Goal: Task Accomplishment & Management: Use online tool/utility

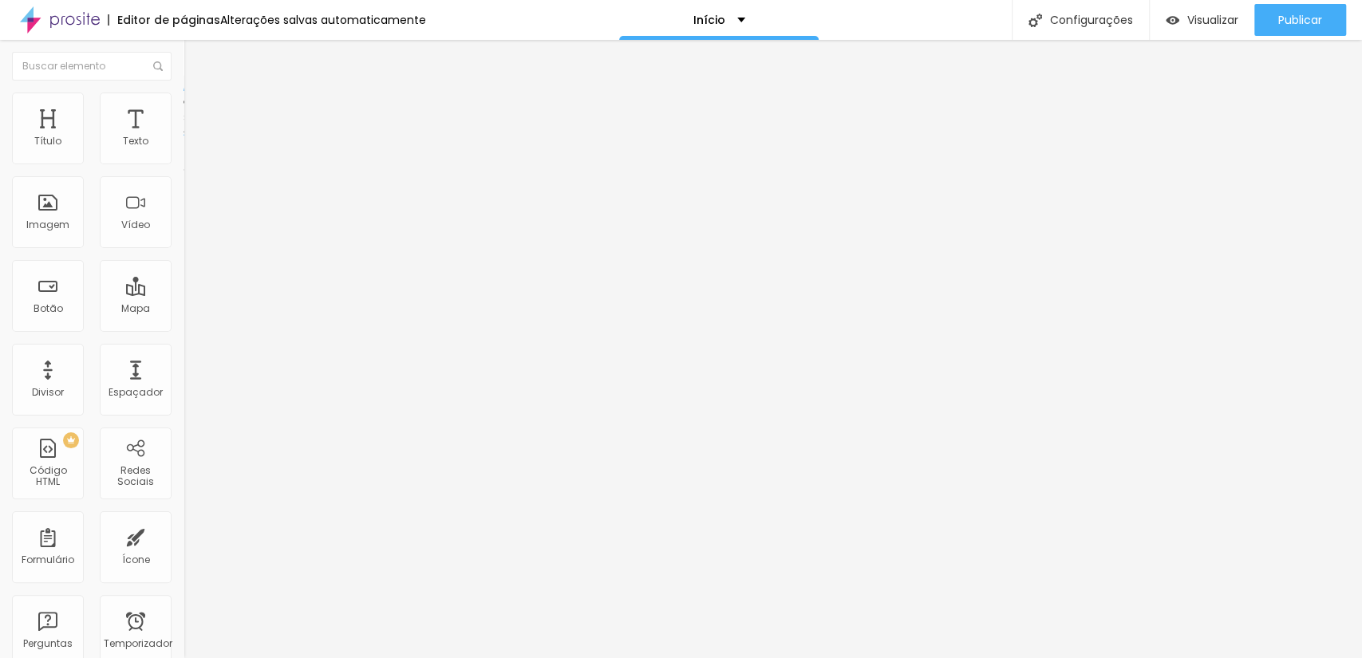
click at [198, 110] on font "Estilo" at bounding box center [210, 104] width 25 height 14
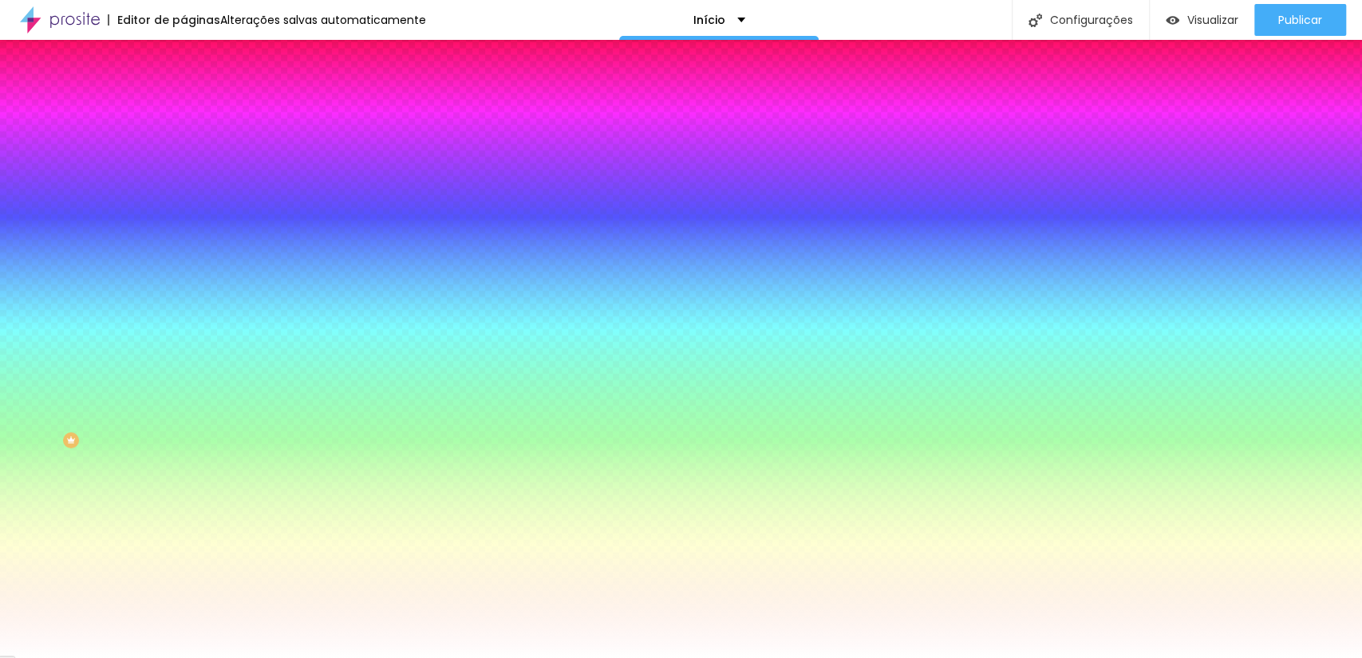
click at [198, 112] on font "Avançado" at bounding box center [224, 119] width 53 height 14
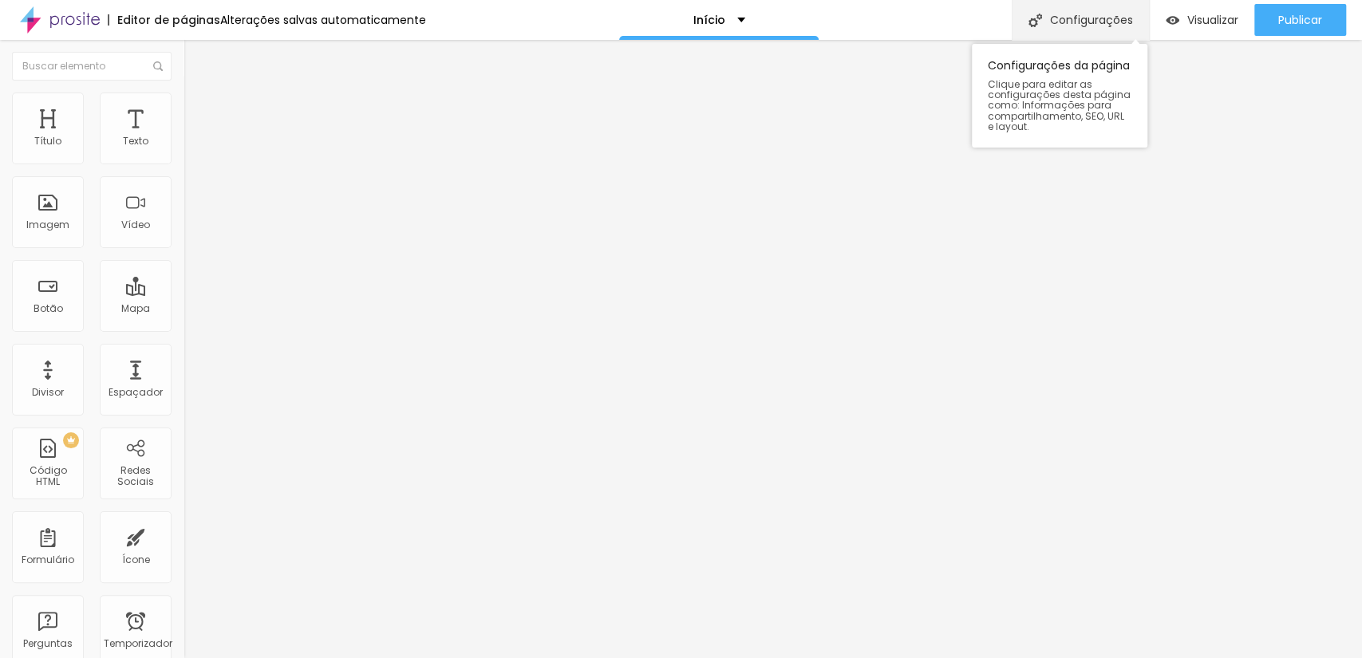
click at [1053, 12] on font "Configurações" at bounding box center [1091, 20] width 83 height 16
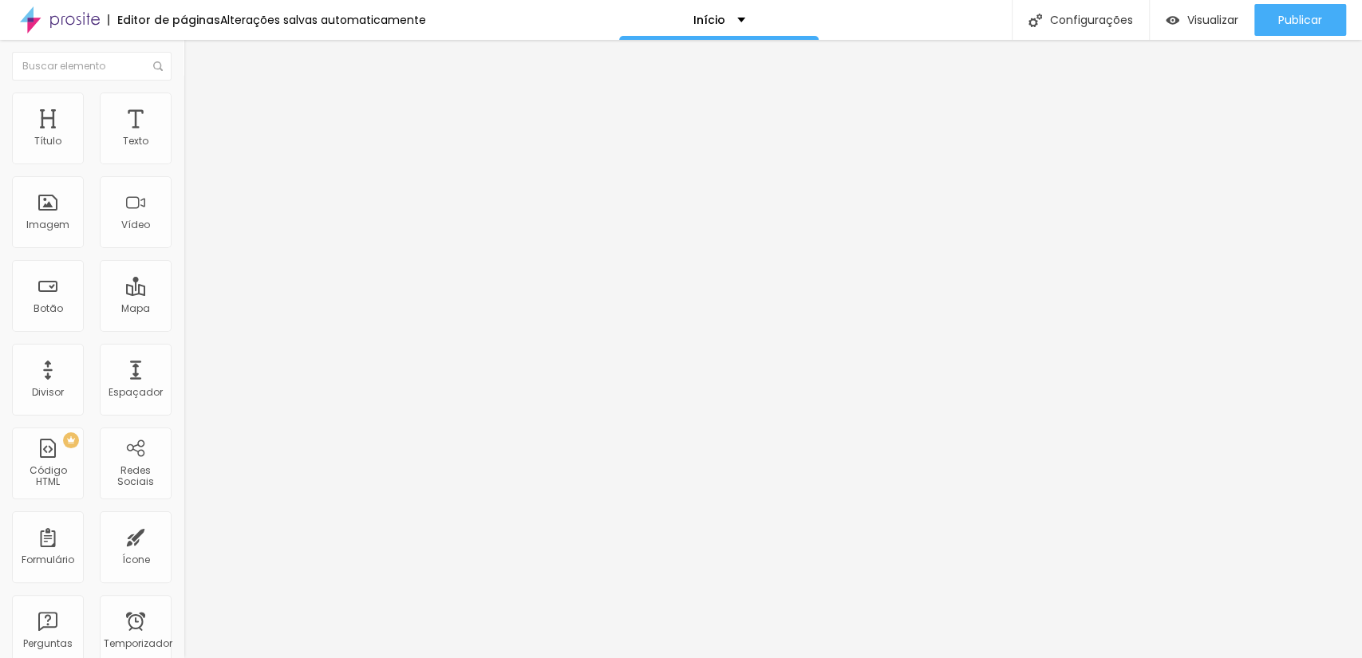
click at [134, 136] on font "Texto" at bounding box center [136, 141] width 26 height 14
click at [123, 134] on font "Texto" at bounding box center [136, 141] width 26 height 14
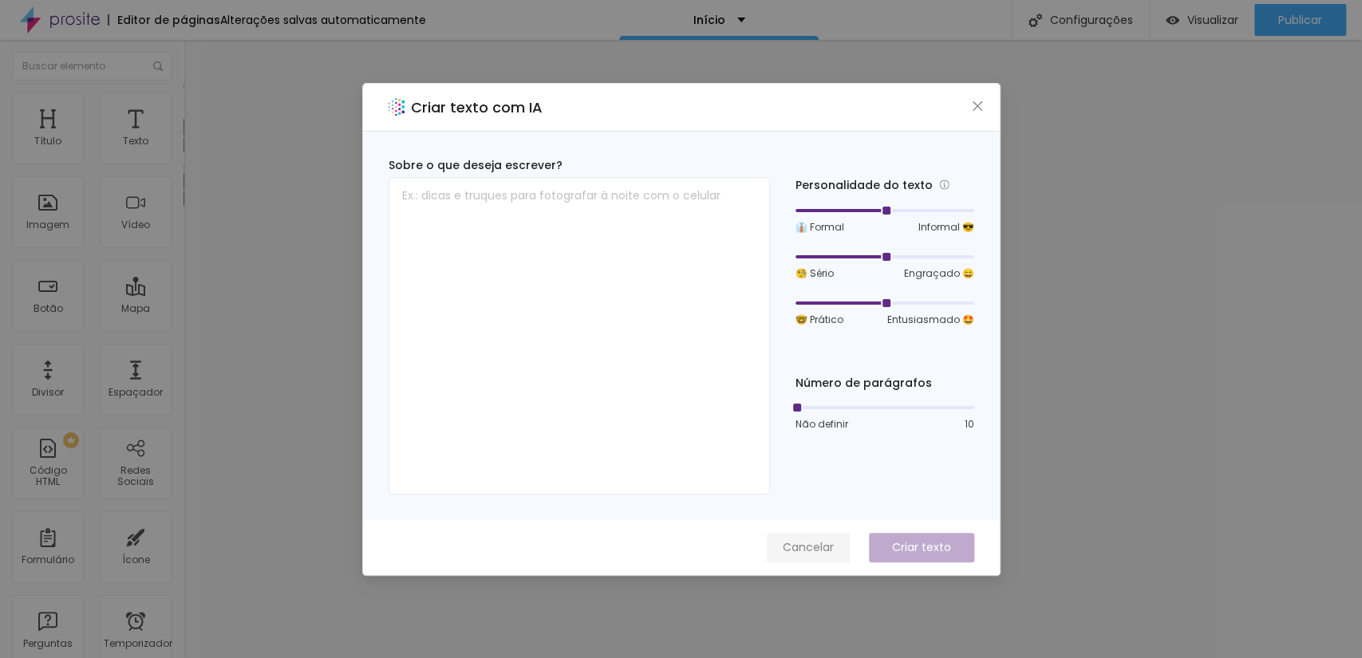
click at [822, 549] on font "Cancelar" at bounding box center [808, 547] width 51 height 16
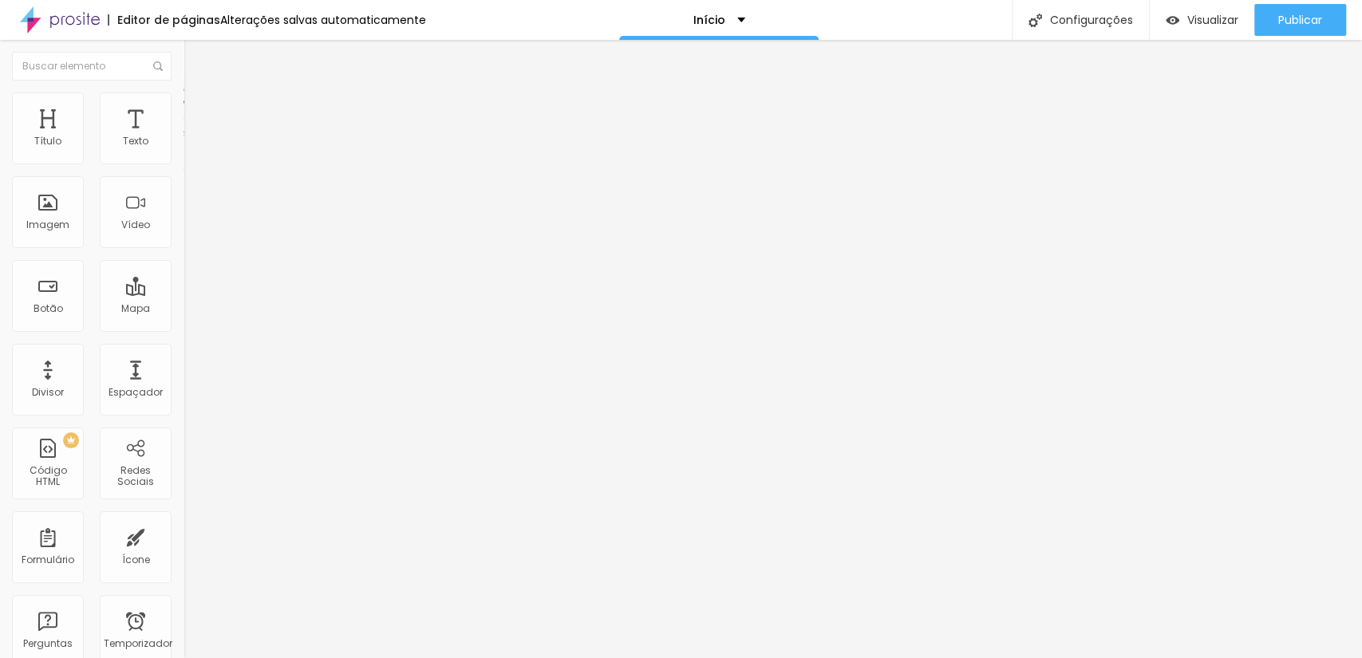
click at [183, 69] on button "Editar nulo" at bounding box center [274, 58] width 183 height 37
click at [195, 61] on img "button" at bounding box center [201, 58] width 13 height 13
click at [198, 109] on font "Estilo" at bounding box center [210, 104] width 25 height 14
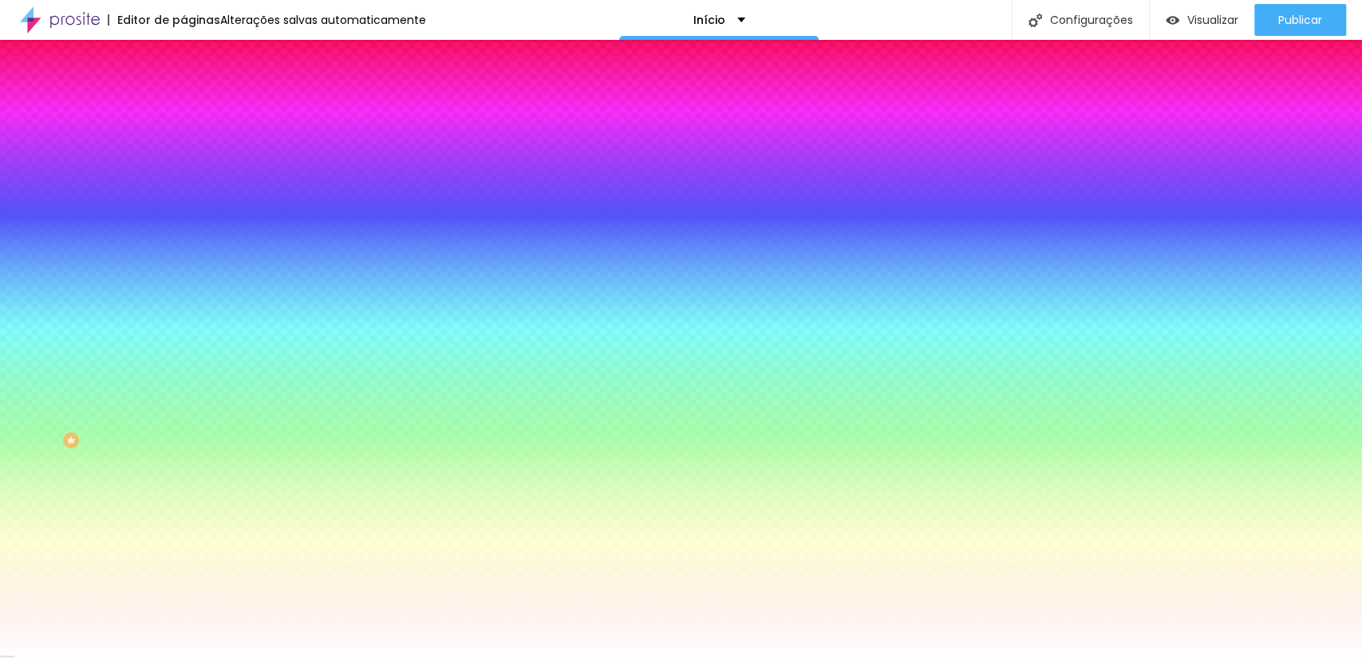
click at [183, 108] on li "Avançado" at bounding box center [274, 116] width 183 height 16
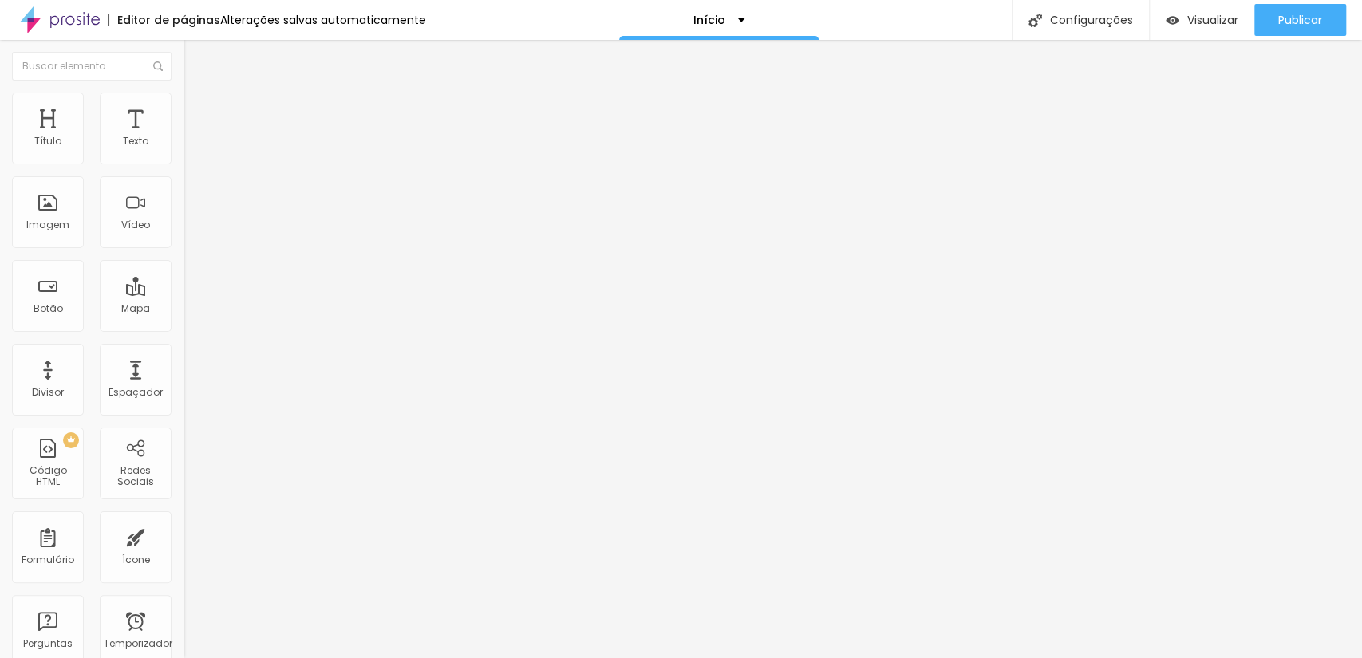
click at [195, 61] on img "button" at bounding box center [201, 58] width 13 height 13
click at [1205, 19] on font "Visualizar" at bounding box center [1212, 20] width 51 height 16
click at [303, 19] on font "Alterações salvas automaticamente" at bounding box center [323, 20] width 206 height 16
click at [183, 250] on span "Padrão 4:3" at bounding box center [209, 243] width 53 height 14
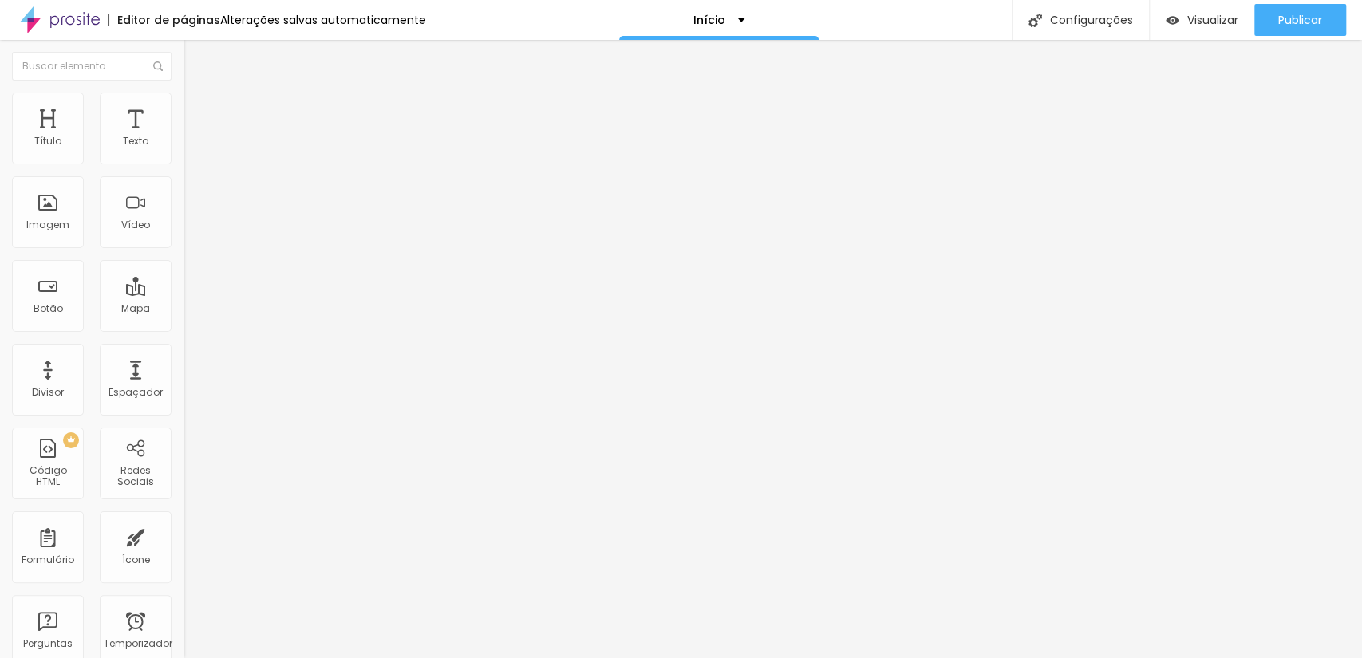
click at [183, 294] on span "Original" at bounding box center [202, 287] width 38 height 14
click at [183, 250] on font "Padrão 4:3" at bounding box center [209, 243] width 53 height 14
click at [183, 292] on div "Original" at bounding box center [274, 287] width 183 height 10
click at [183, 250] on span "Original" at bounding box center [202, 243] width 38 height 14
click at [183, 259] on span "Cinema" at bounding box center [203, 253] width 40 height 14
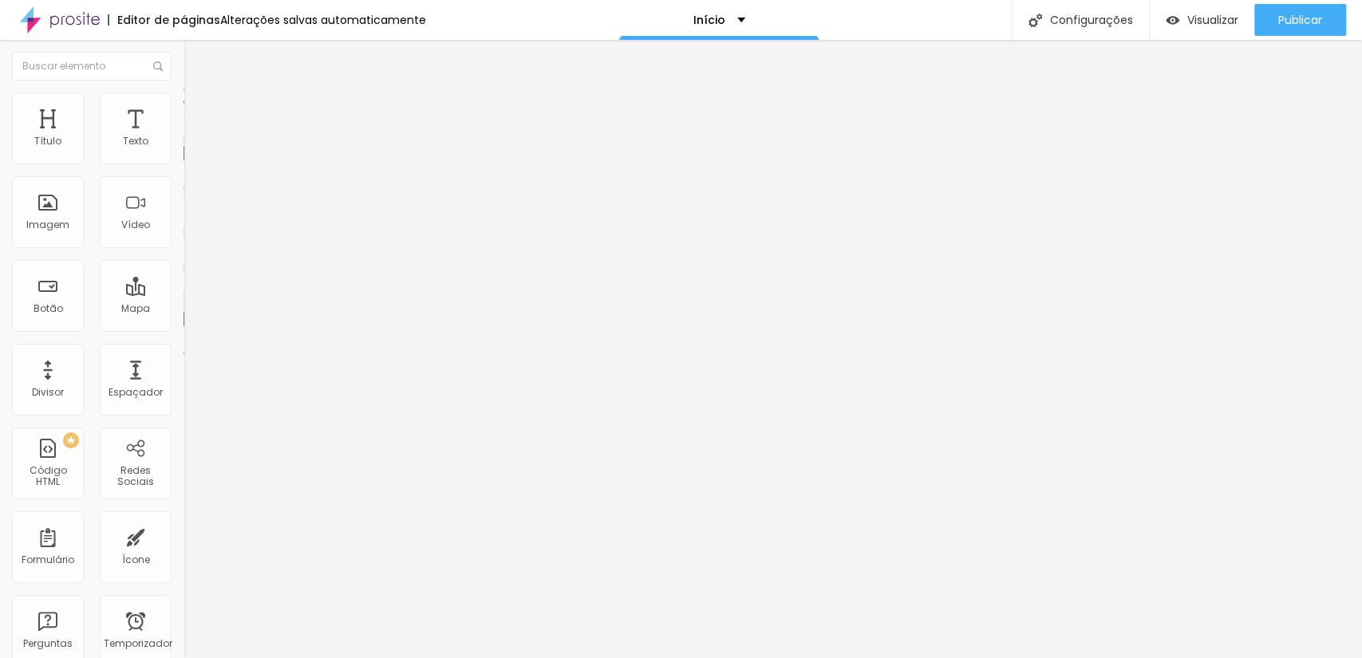
click at [219, 274] on font "4:3" at bounding box center [226, 268] width 14 height 14
click at [183, 284] on span "Quadrado" at bounding box center [209, 277] width 52 height 14
click at [183, 294] on span "Original" at bounding box center [202, 287] width 38 height 14
click at [183, 278] on span "Quadrado" at bounding box center [209, 272] width 52 height 14
click at [183, 269] on span "Padrão" at bounding box center [201, 262] width 36 height 14
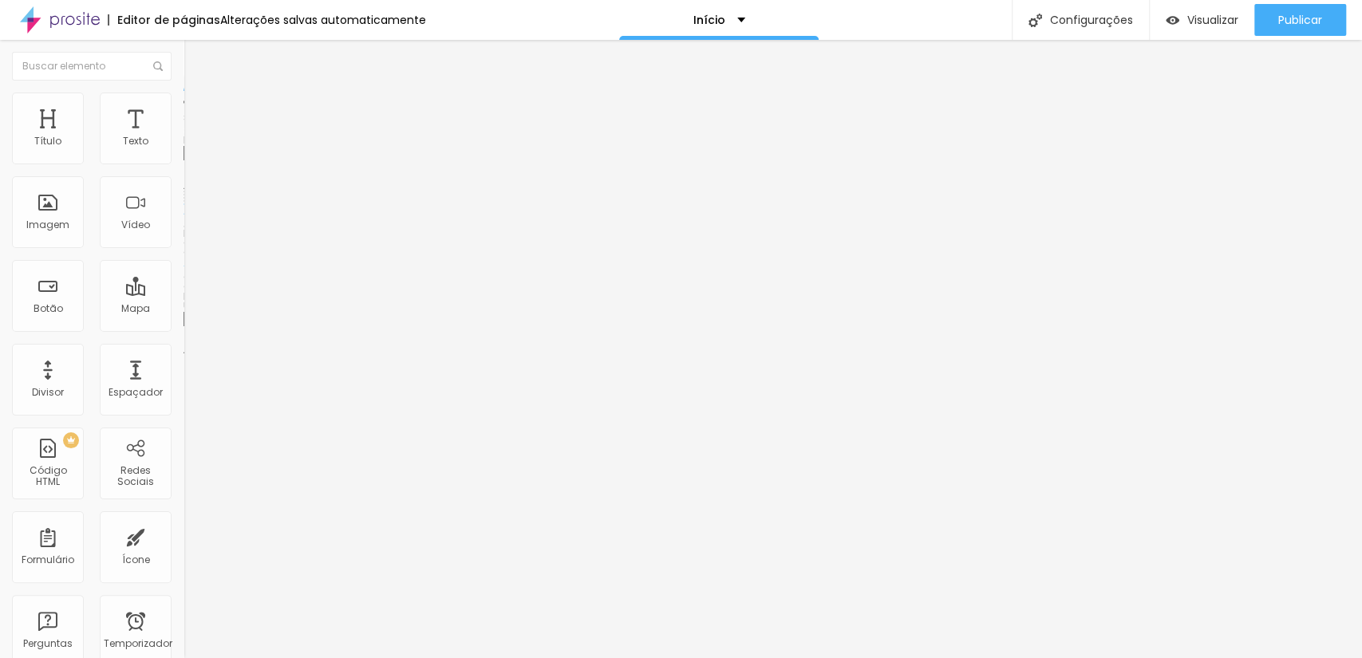
click at [183, 259] on span "Cinema" at bounding box center [203, 253] width 40 height 14
click at [183, 274] on span "Padrão" at bounding box center [201, 268] width 36 height 14
click at [183, 250] on font "Original" at bounding box center [202, 243] width 38 height 14
click at [183, 278] on span "Quadrado" at bounding box center [209, 272] width 52 height 14
click at [183, 269] on span "Padrão" at bounding box center [201, 262] width 36 height 14
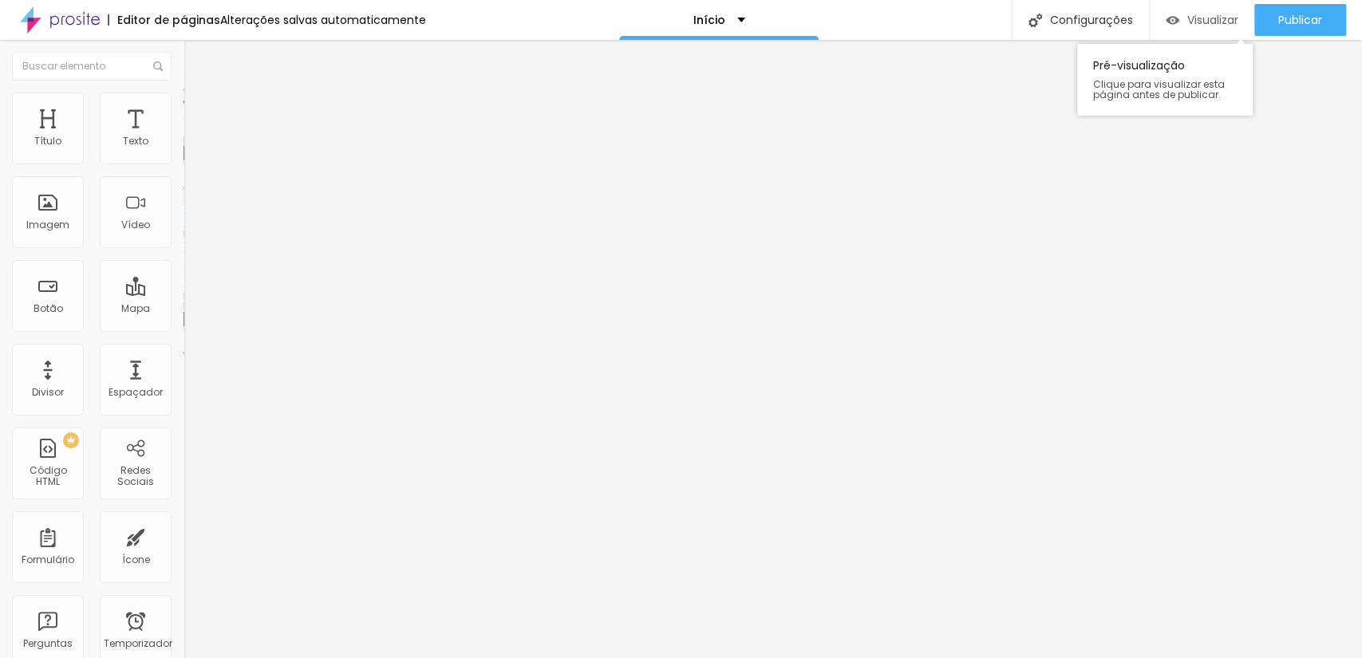
click at [1207, 22] on font "Visualizar" at bounding box center [1212, 20] width 51 height 16
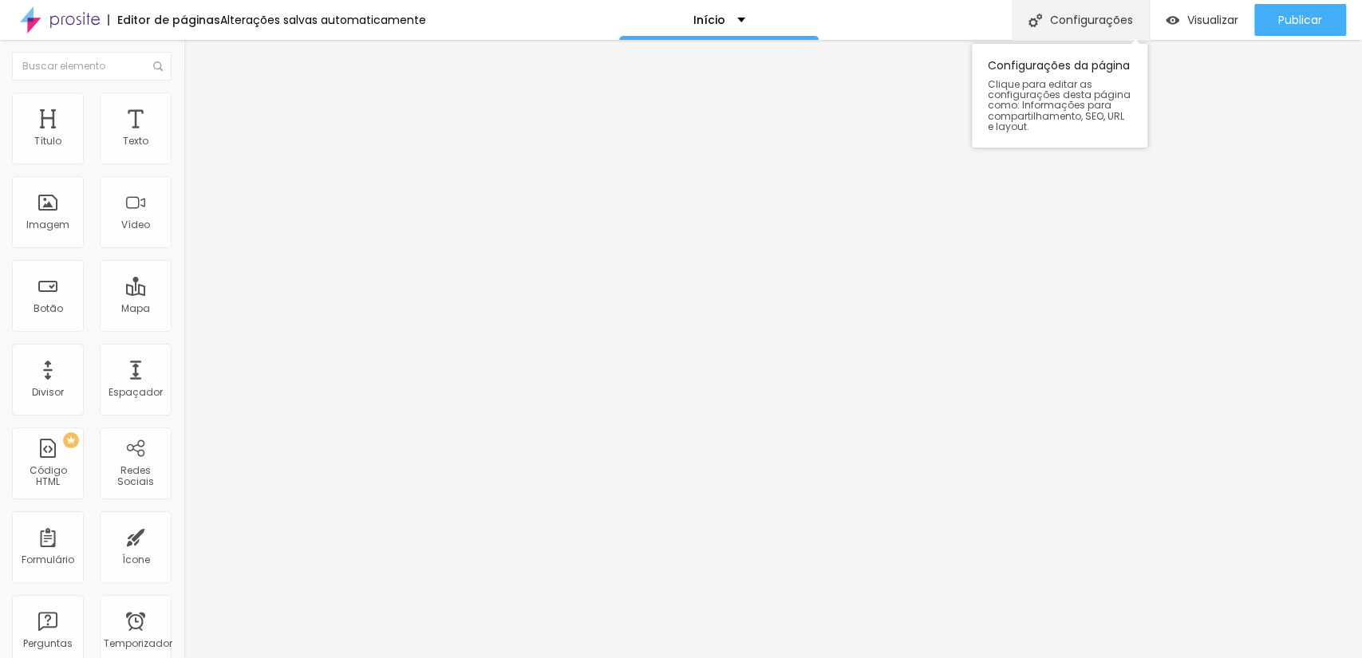
click at [1090, 24] on font "Configurações" at bounding box center [1091, 20] width 83 height 16
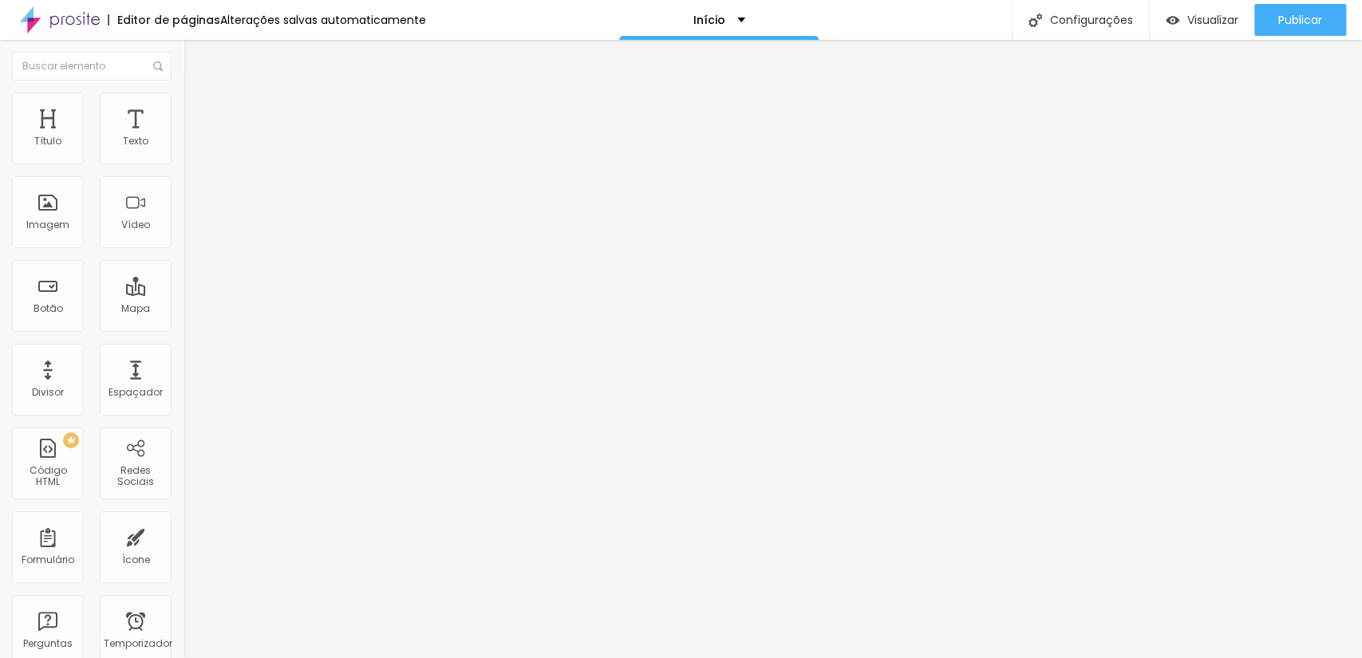
click at [116, 120] on div "Texto" at bounding box center [136, 129] width 72 height 72
click at [195, 53] on img "button" at bounding box center [201, 58] width 13 height 13
click at [195, 55] on div "Editar nulo" at bounding box center [236, 58] width 83 height 13
click at [195, 55] on img "button" at bounding box center [201, 58] width 13 height 13
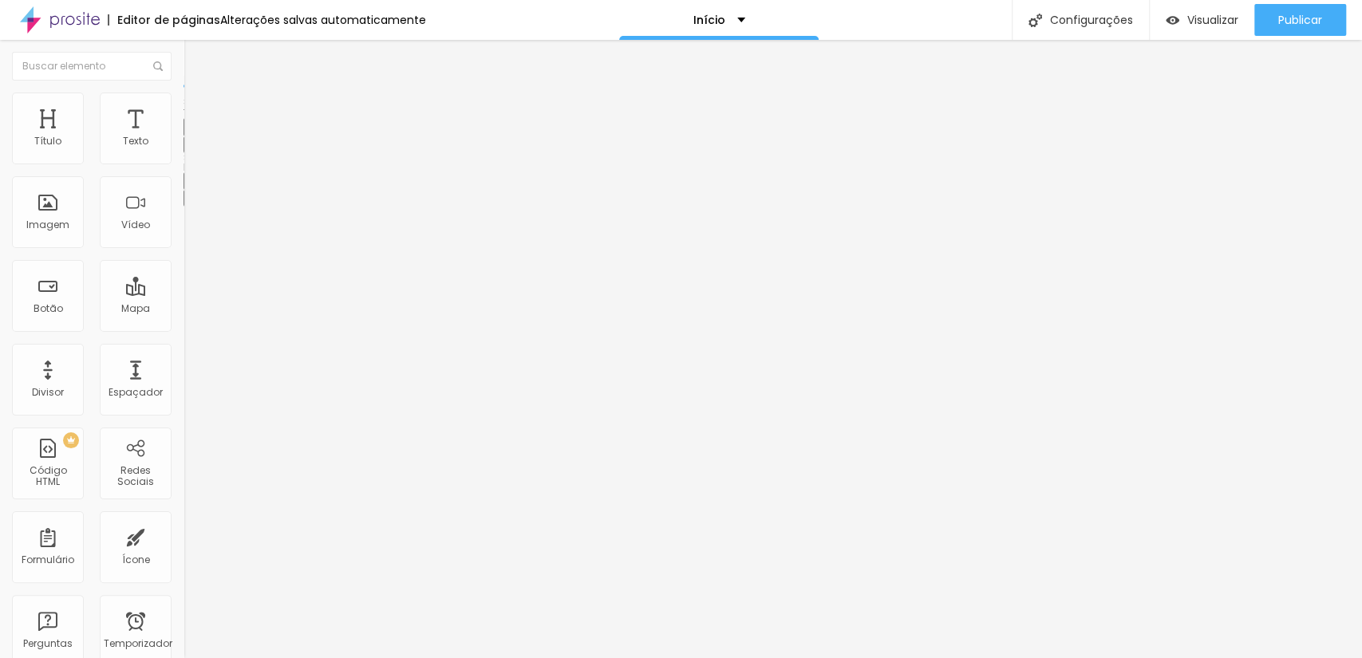
click at [195, 55] on img "button" at bounding box center [201, 58] width 13 height 13
click at [1291, 22] on font "Publicar" at bounding box center [1300, 20] width 44 height 16
click at [1300, 25] on font "Publicar" at bounding box center [1300, 20] width 44 height 16
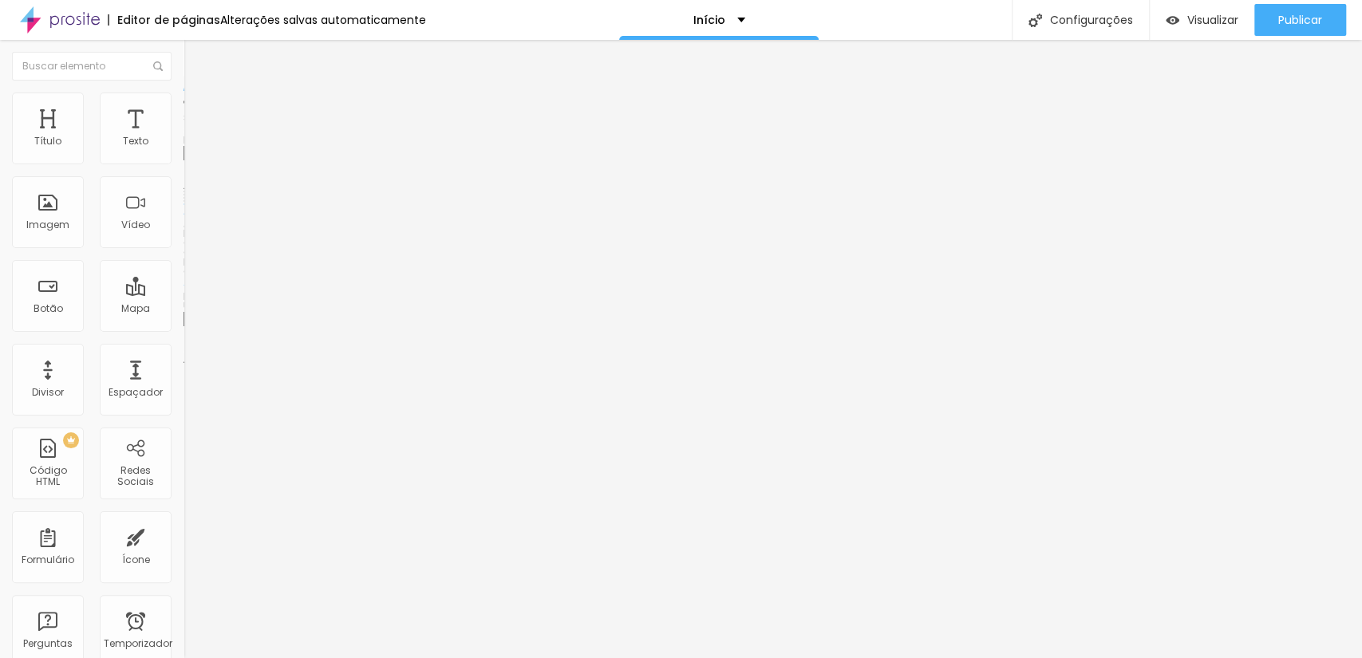
click at [183, 250] on font "Original" at bounding box center [202, 243] width 38 height 14
click at [183, 267] on div "Padrão 4:3" at bounding box center [274, 263] width 183 height 10
click at [183, 259] on span "Cinema" at bounding box center [203, 253] width 40 height 14
click at [203, 147] on font "Ícone de trocarte" at bounding box center [245, 140] width 84 height 14
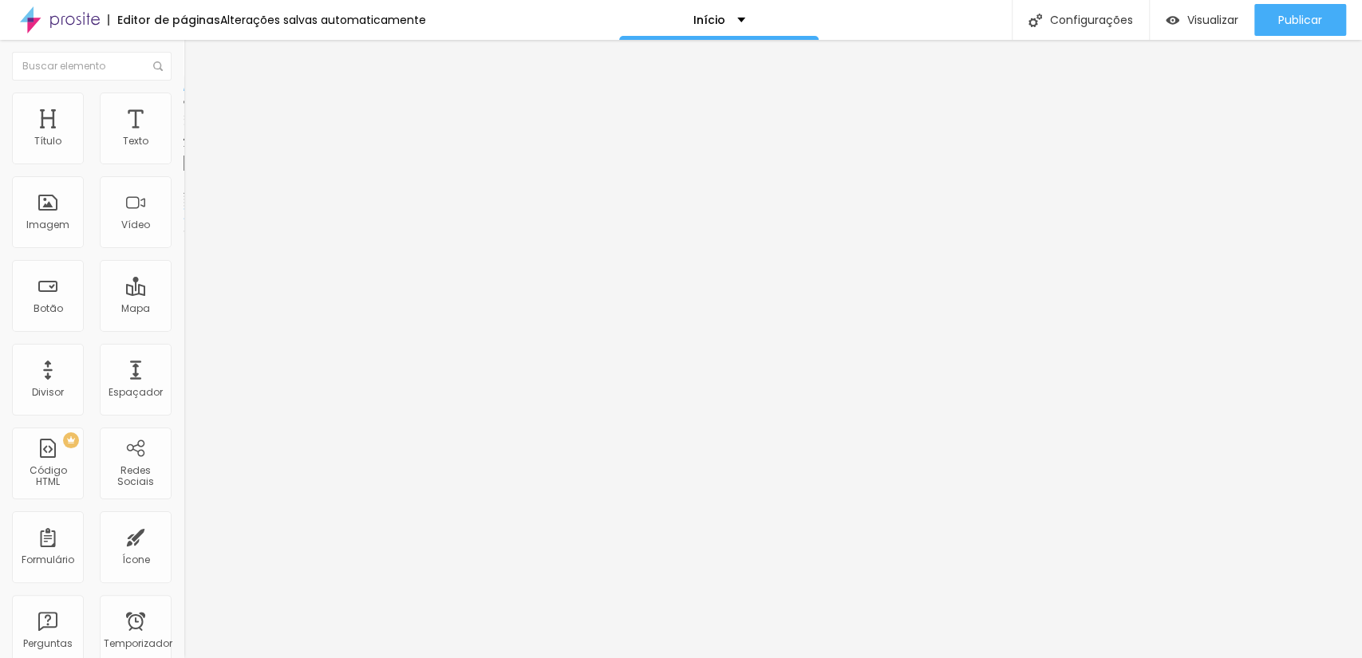
type input "CAMERA"
click at [203, 147] on font "Ícone de trocarte" at bounding box center [245, 140] width 84 height 14
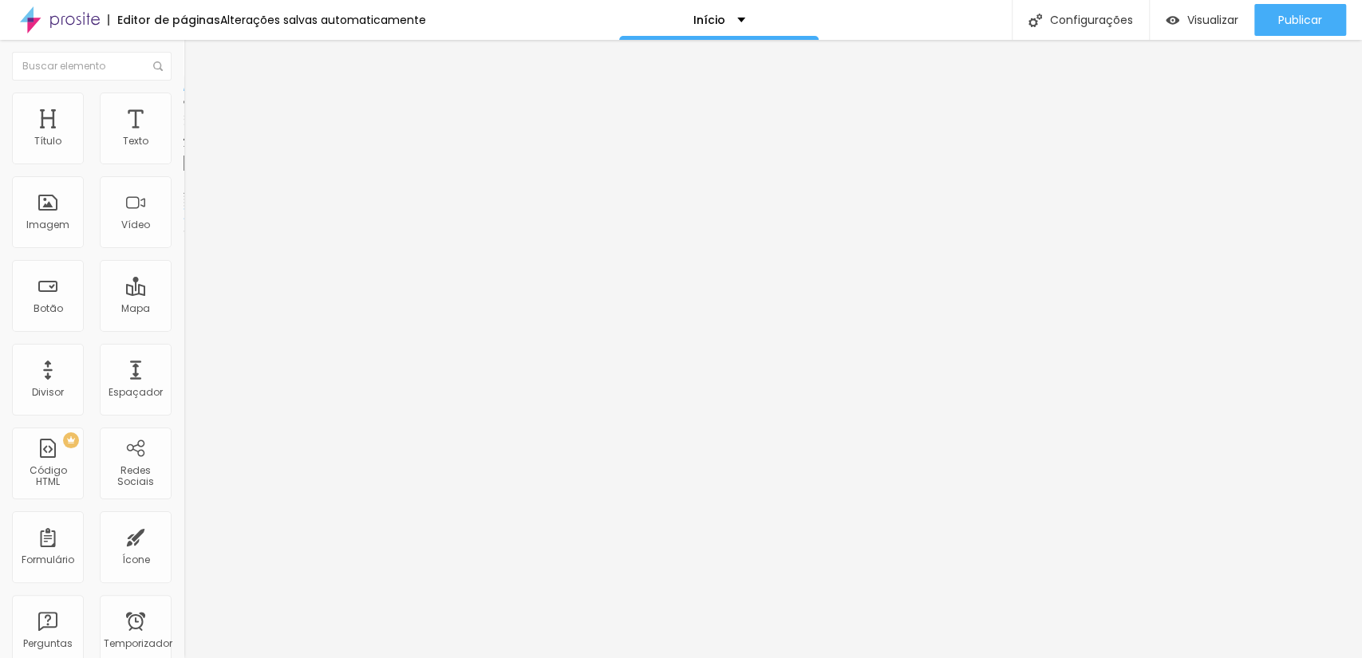
type input "CAMERA"
click at [203, 147] on font "Ícone de trocarte" at bounding box center [245, 140] width 84 height 14
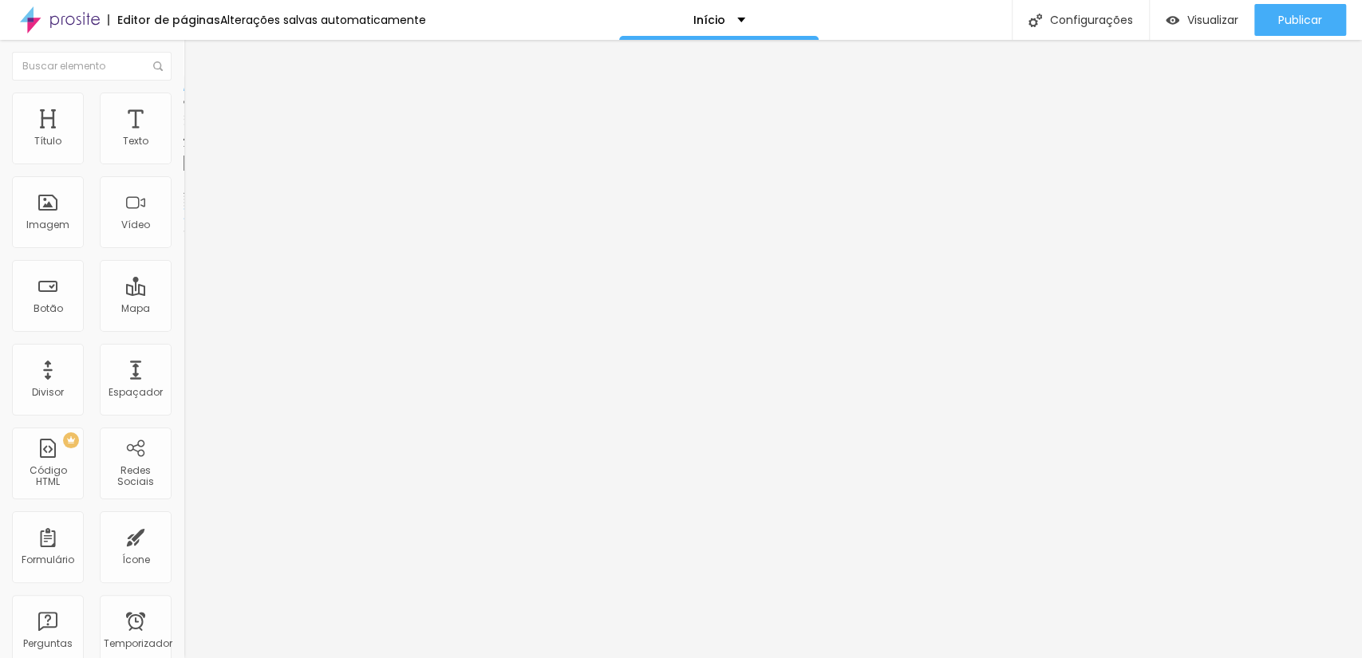
type input "VIDEO"
click at [203, 147] on font "Ícone de trocarte" at bounding box center [245, 140] width 84 height 14
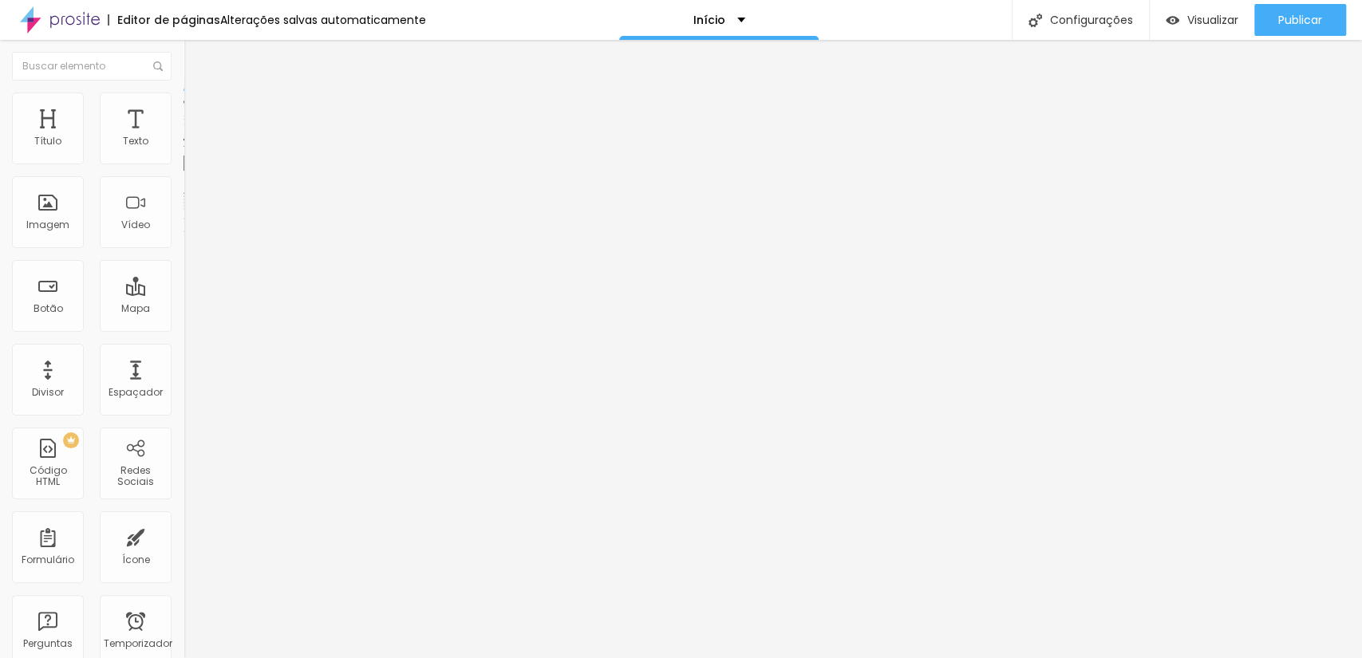
scroll to position [0, 0]
type input "D"
type input "A"
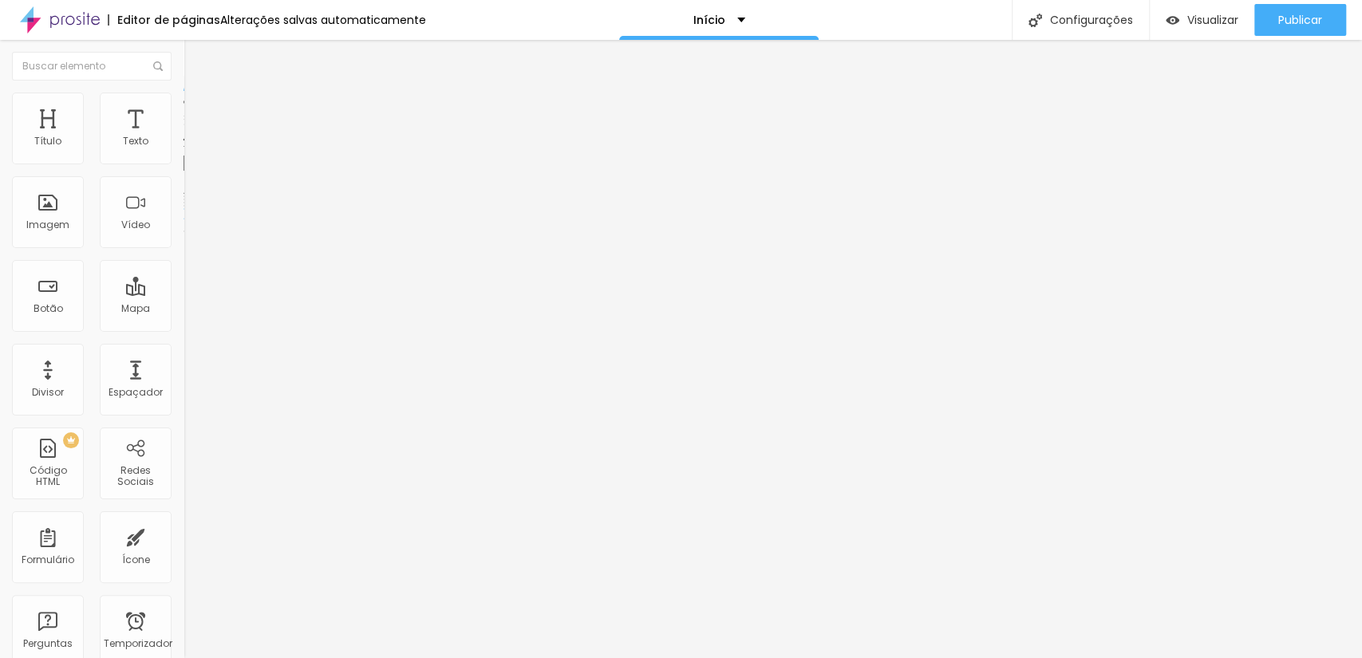
type input "E"
type input "COMPUTADOR"
drag, startPoint x: 529, startPoint y: 123, endPoint x: 350, endPoint y: 121, distance: 178.7
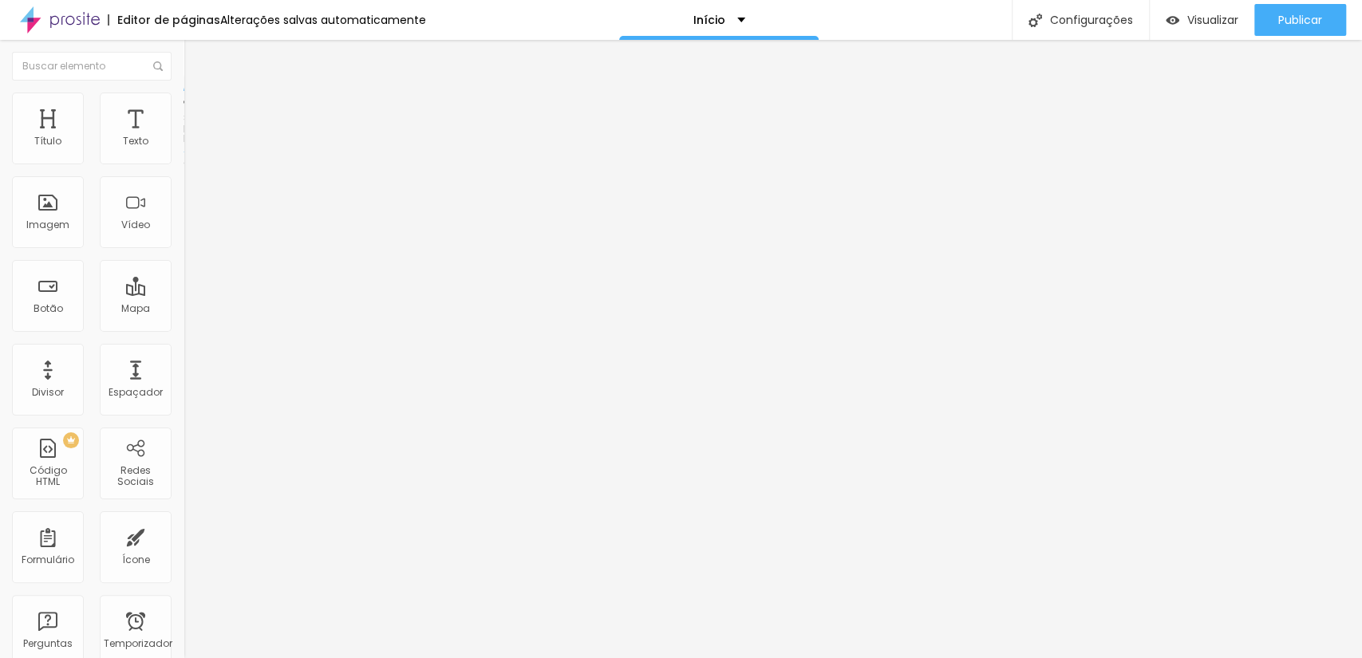
click at [183, 465] on div "Editar nulo Conteúdo Estilo Avançado Modo Encaixotado Encaixotado Completo" at bounding box center [274, 349] width 183 height 618
click at [193, 137] on font "Trocar imagem" at bounding box center [231, 131] width 77 height 14
click at [291, 657] on div "Subindo 0/0 arquivos" at bounding box center [681, 663] width 1362 height 10
click at [193, 137] on font "Adicionar imagem" at bounding box center [239, 131] width 93 height 14
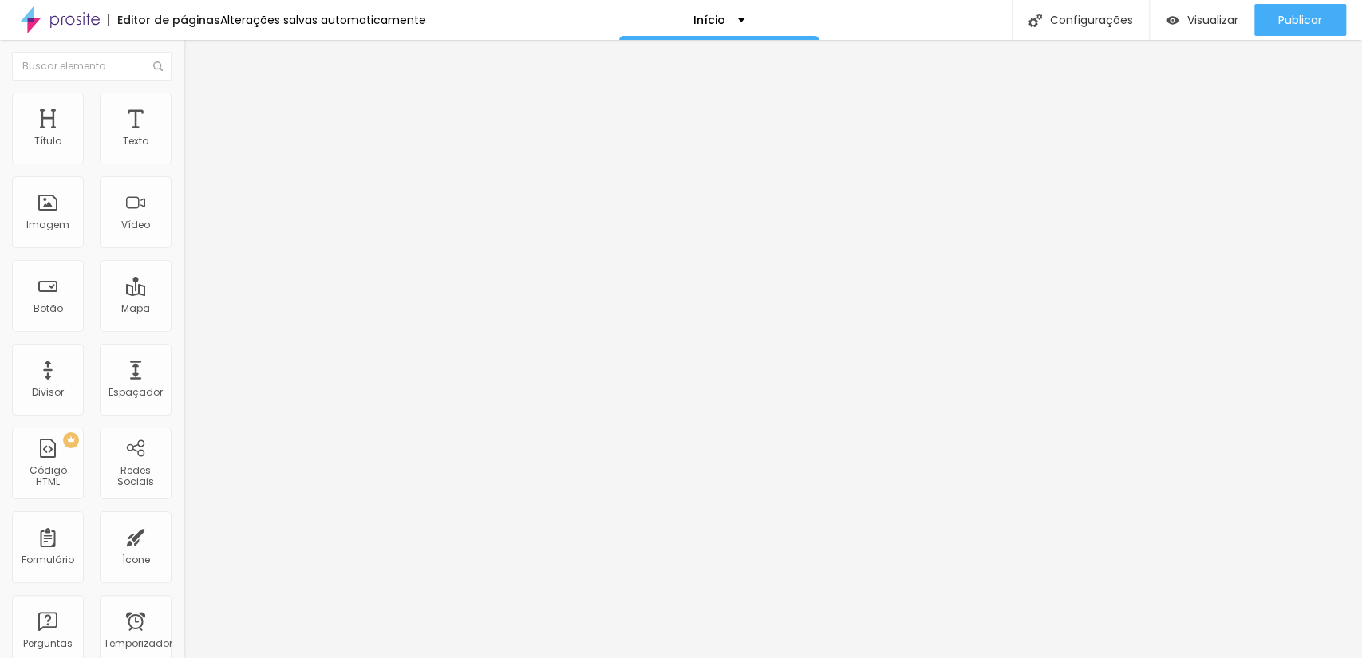
click at [195, 61] on div "Editar nulo" at bounding box center [236, 58] width 83 height 13
click at [195, 60] on img "button" at bounding box center [201, 58] width 13 height 13
click at [183, 250] on span "Original" at bounding box center [202, 243] width 38 height 14
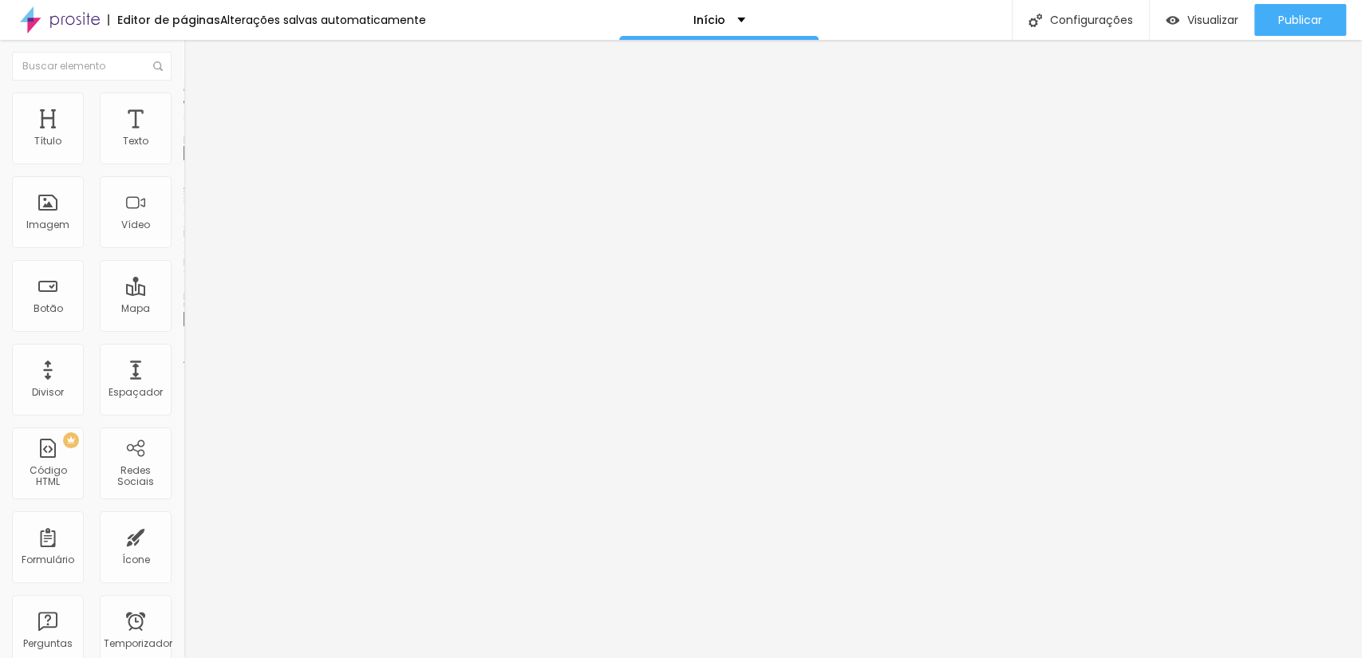
click at [183, 269] on span "Padrão" at bounding box center [201, 262] width 36 height 14
click at [183, 250] on font "Original" at bounding box center [202, 243] width 38 height 14
click at [183, 278] on span "Quadrado" at bounding box center [209, 272] width 52 height 14
click at [183, 267] on div "Padrão 4:3" at bounding box center [274, 263] width 183 height 10
click at [183, 284] on span "Quadrado" at bounding box center [209, 277] width 52 height 14
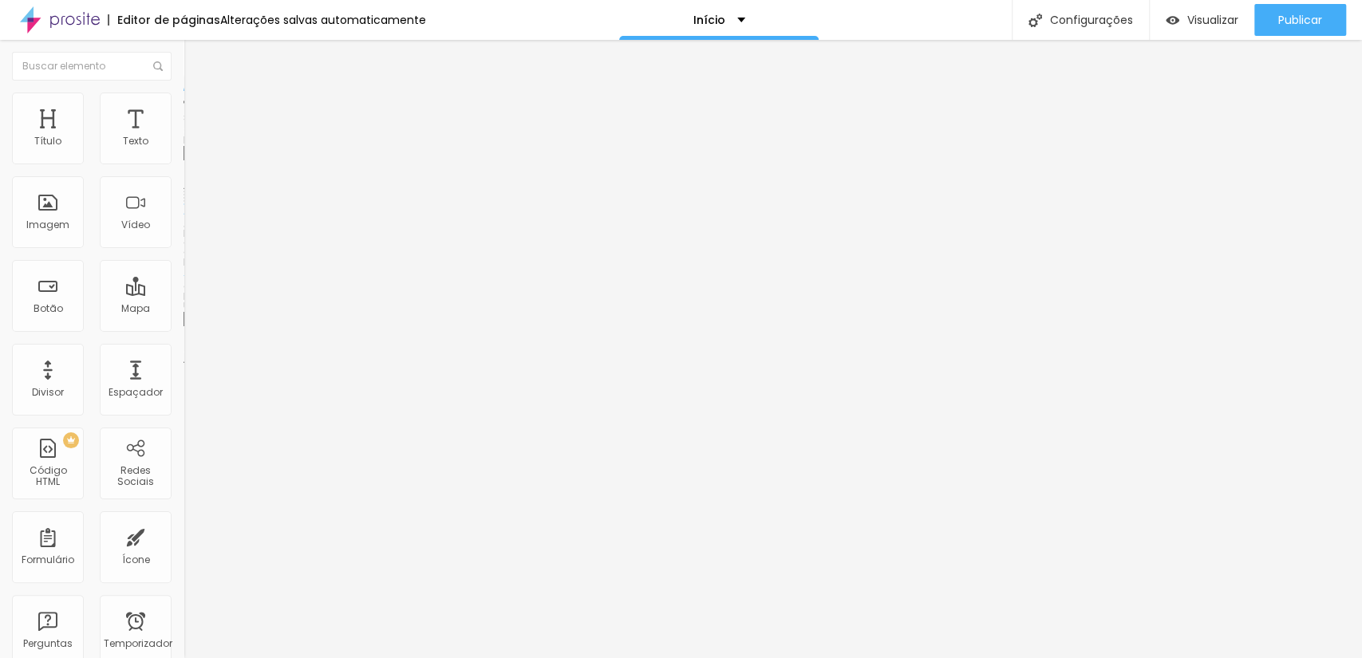
click at [183, 292] on div "Original" at bounding box center [274, 287] width 183 height 10
click at [183, 259] on span "Cinema" at bounding box center [203, 253] width 40 height 14
click at [183, 250] on span "1:1 Quadrado" at bounding box center [214, 243] width 63 height 14
click at [183, 259] on span "Cinema" at bounding box center [203, 253] width 40 height 14
click at [183, 274] on span "Padrão" at bounding box center [201, 268] width 36 height 14
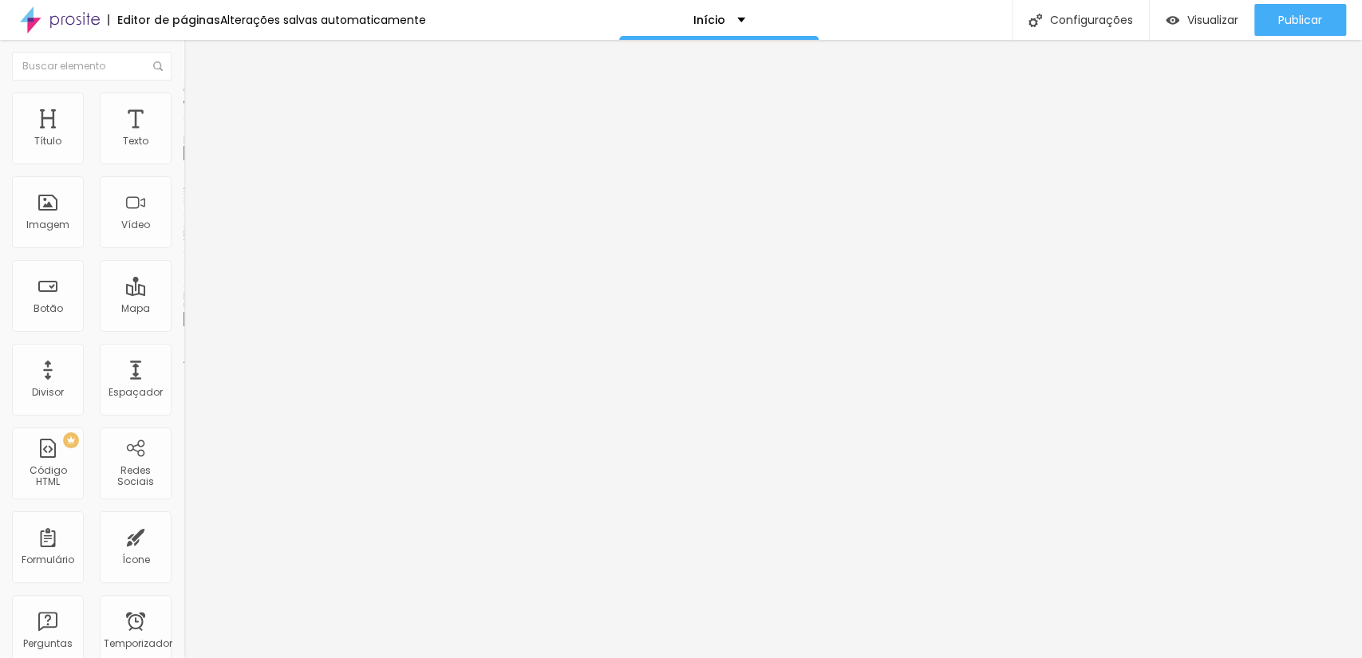
click at [183, 284] on span "Quadrado" at bounding box center [209, 277] width 52 height 14
click at [183, 250] on font "Cinema 16:9" at bounding box center [213, 243] width 61 height 14
click at [183, 274] on span "Padrão" at bounding box center [201, 268] width 36 height 14
click at [183, 282] on div "Quadrado 1:1" at bounding box center [274, 278] width 183 height 10
click at [183, 294] on font "Original" at bounding box center [202, 287] width 38 height 14
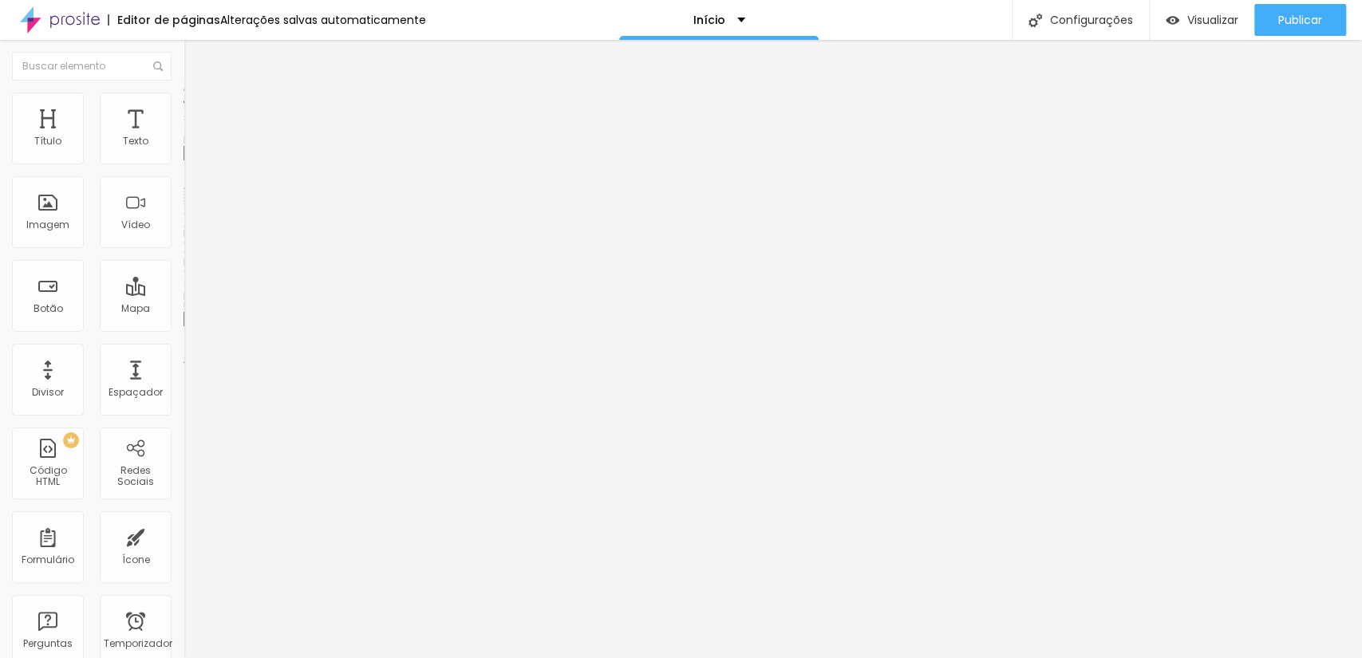
click at [183, 278] on font "Quadrado" at bounding box center [209, 272] width 52 height 14
click at [183, 250] on font "Original" at bounding box center [202, 243] width 38 height 14
click at [183, 278] on font "Quadrado" at bounding box center [209, 272] width 52 height 14
click at [183, 269] on span "Padrão" at bounding box center [201, 262] width 36 height 14
click at [183, 282] on div "Quadrado 1:1" at bounding box center [274, 278] width 183 height 10
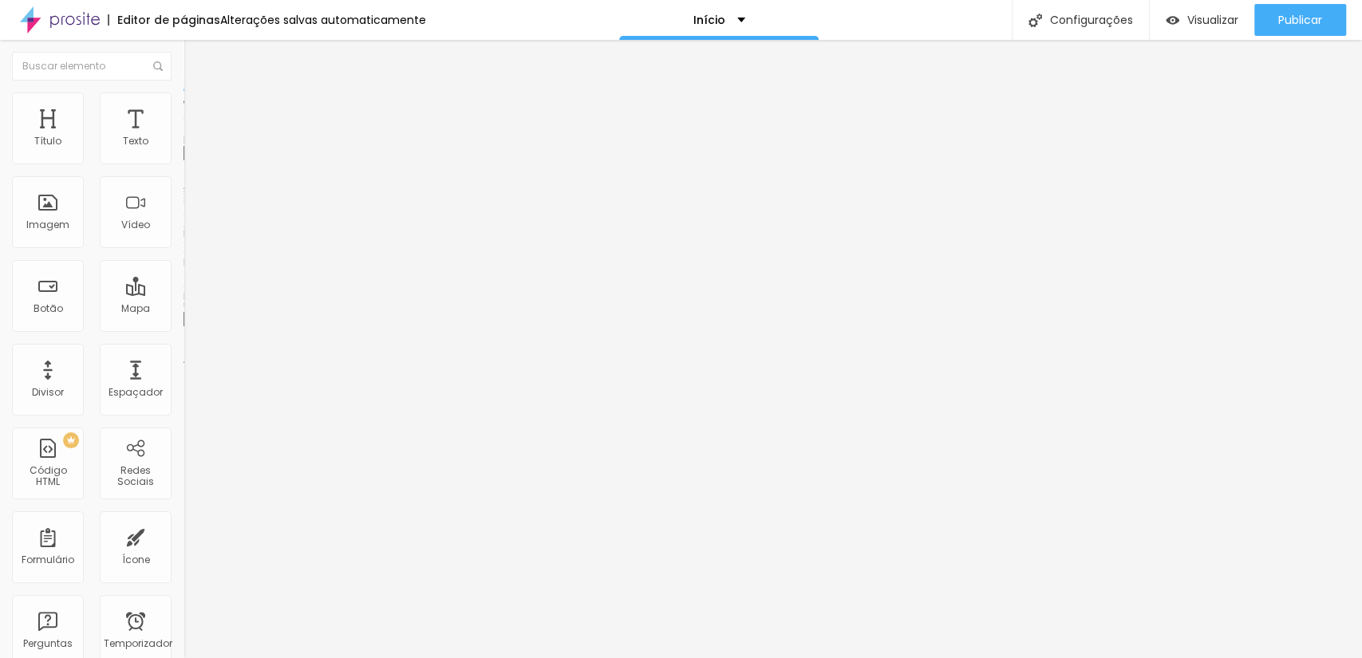
click at [183, 258] on div "Cinema 16:9" at bounding box center [274, 253] width 183 height 10
click at [183, 294] on span "Original" at bounding box center [202, 287] width 38 height 14
click at [198, 110] on font "Estilo" at bounding box center [210, 104] width 25 height 14
type input "95"
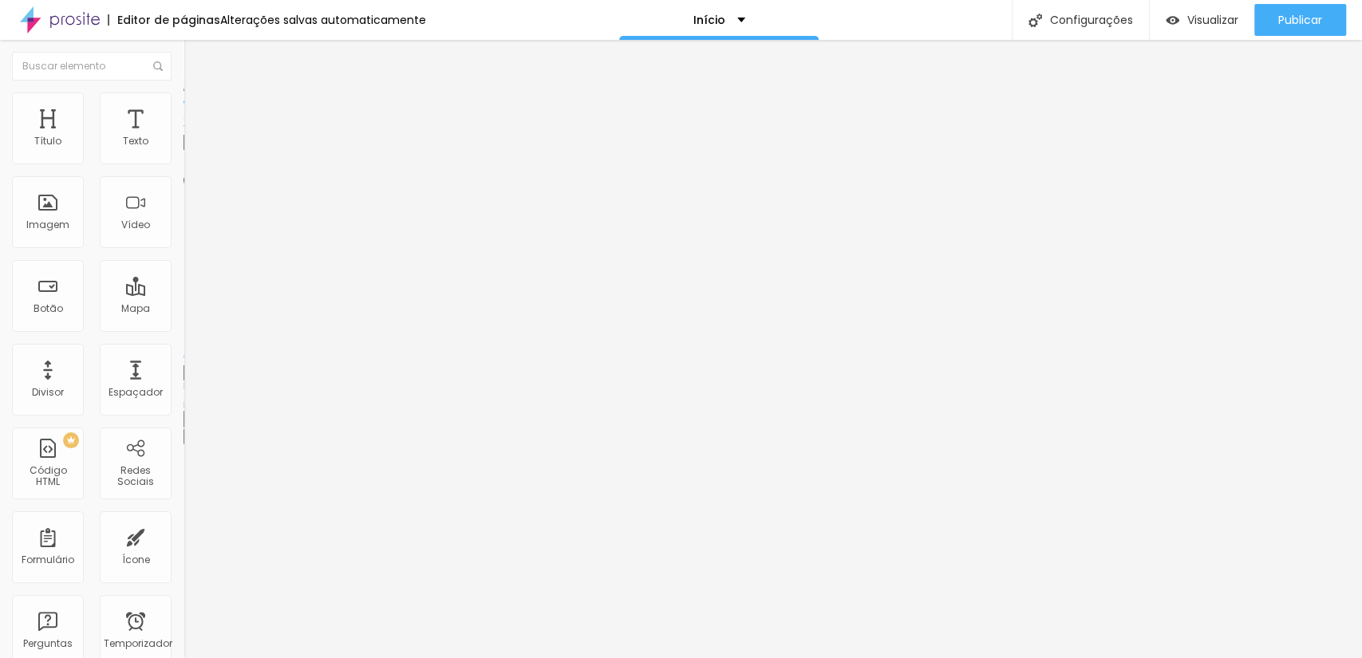
type input "90"
type input "85"
type input "80"
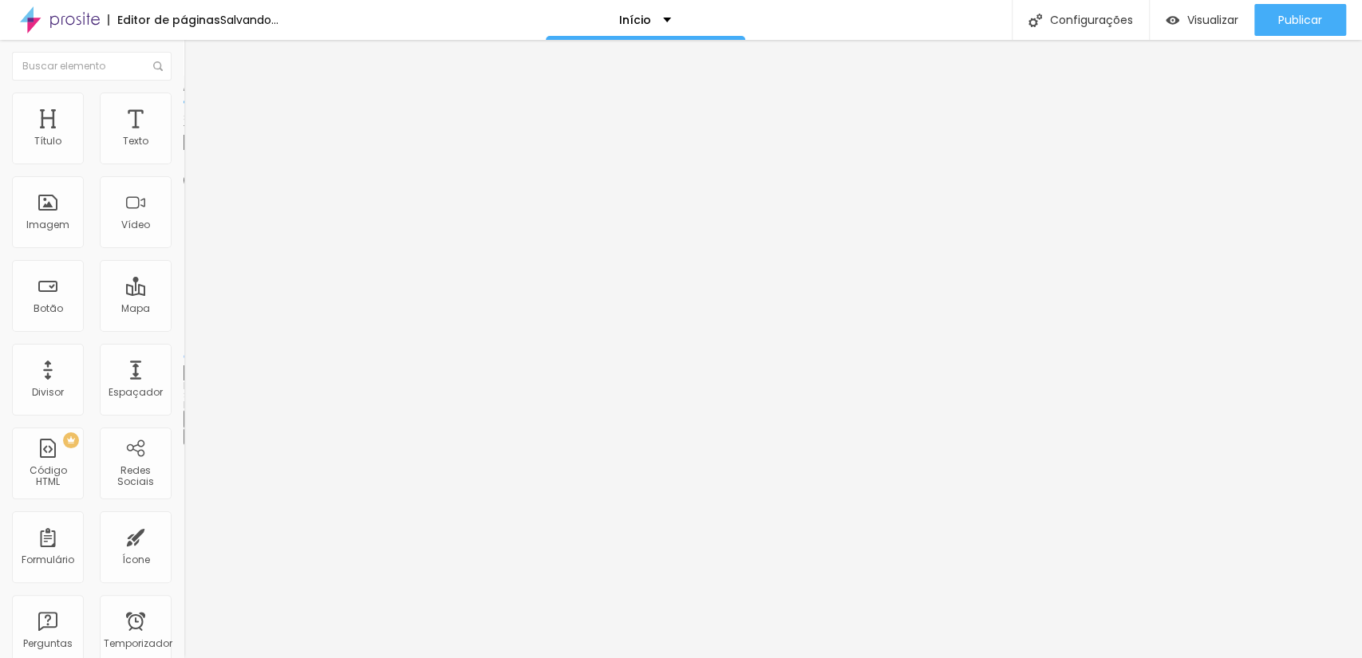
type input "80"
type input "75"
type input "70"
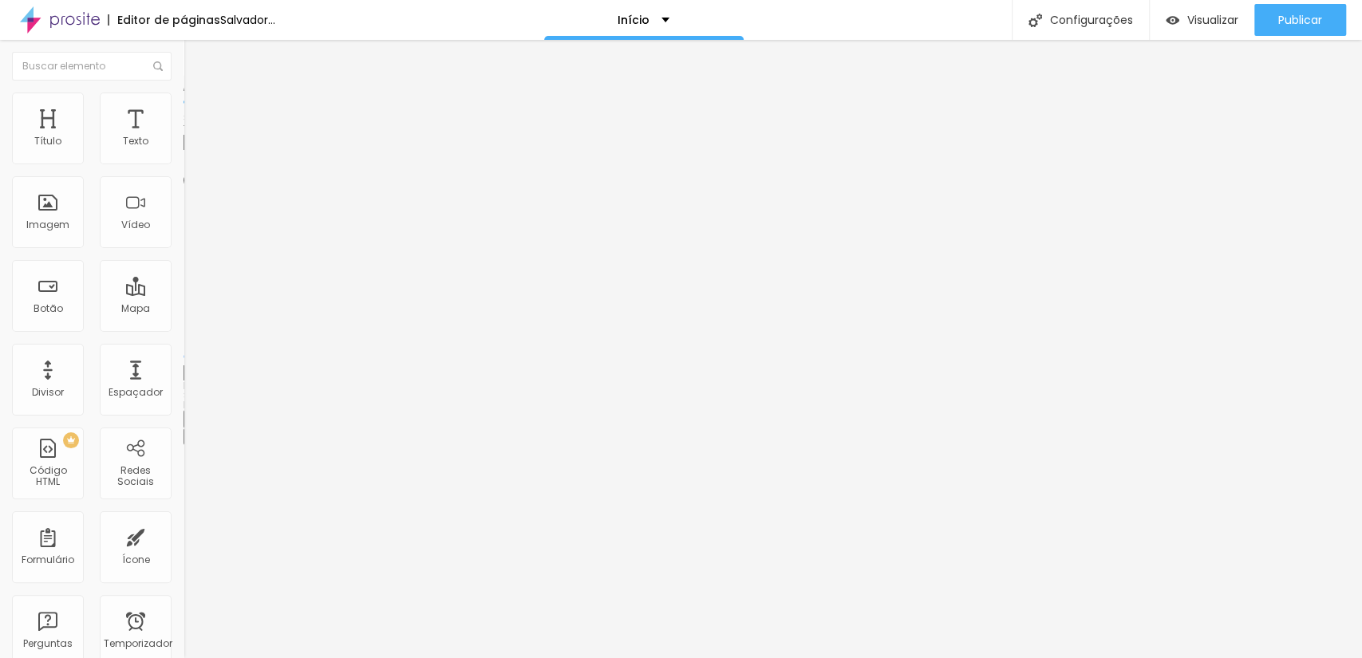
type input "65"
type input "60"
type input "55"
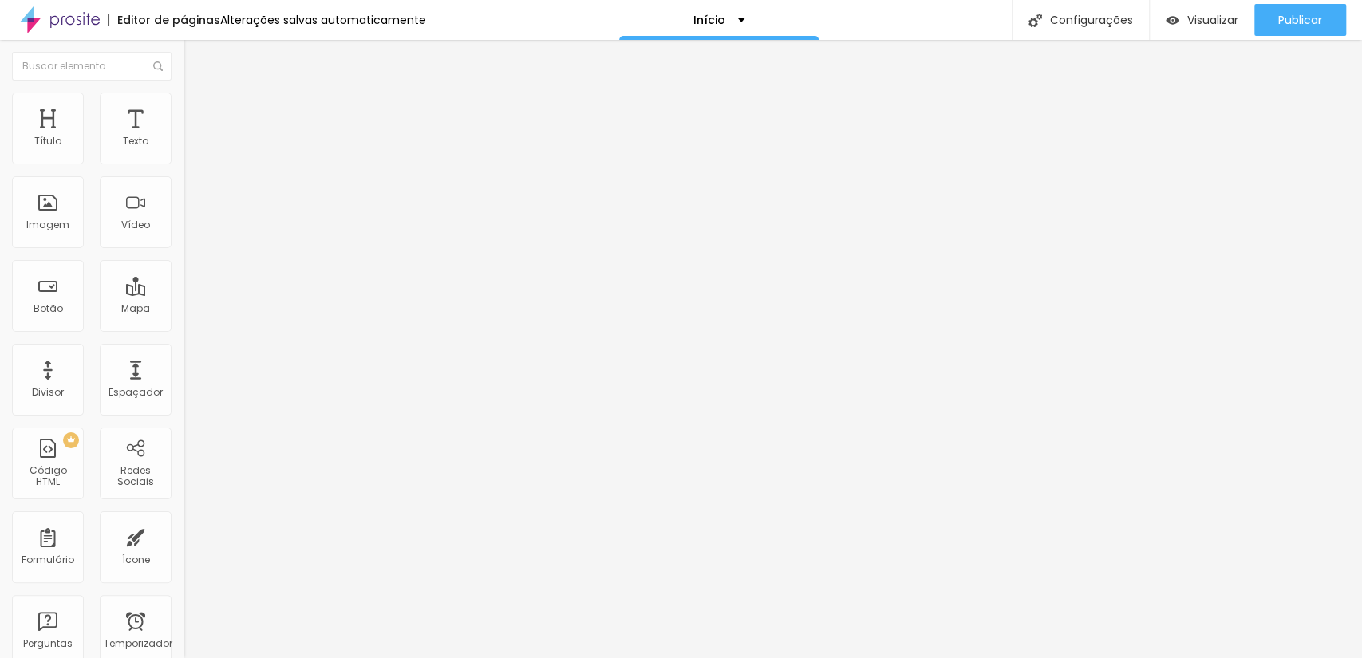
type input "55"
type input "60"
type input "65"
drag, startPoint x: 163, startPoint y: 170, endPoint x: 107, endPoint y: 170, distance: 55.8
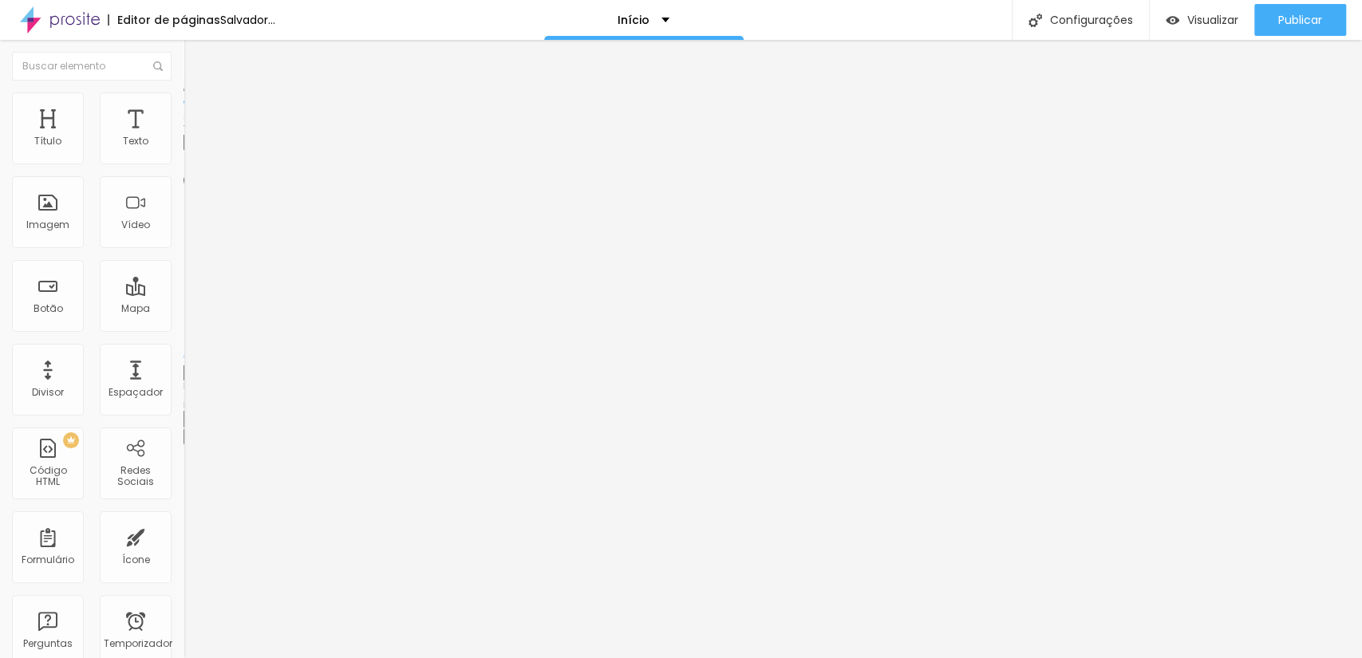
type input "65"
click at [183, 164] on input "range" at bounding box center [234, 157] width 103 height 13
click at [183, 108] on li "Avançado" at bounding box center [274, 116] width 183 height 16
click at [198, 107] on font "Estilo" at bounding box center [210, 104] width 25 height 14
type input "95"
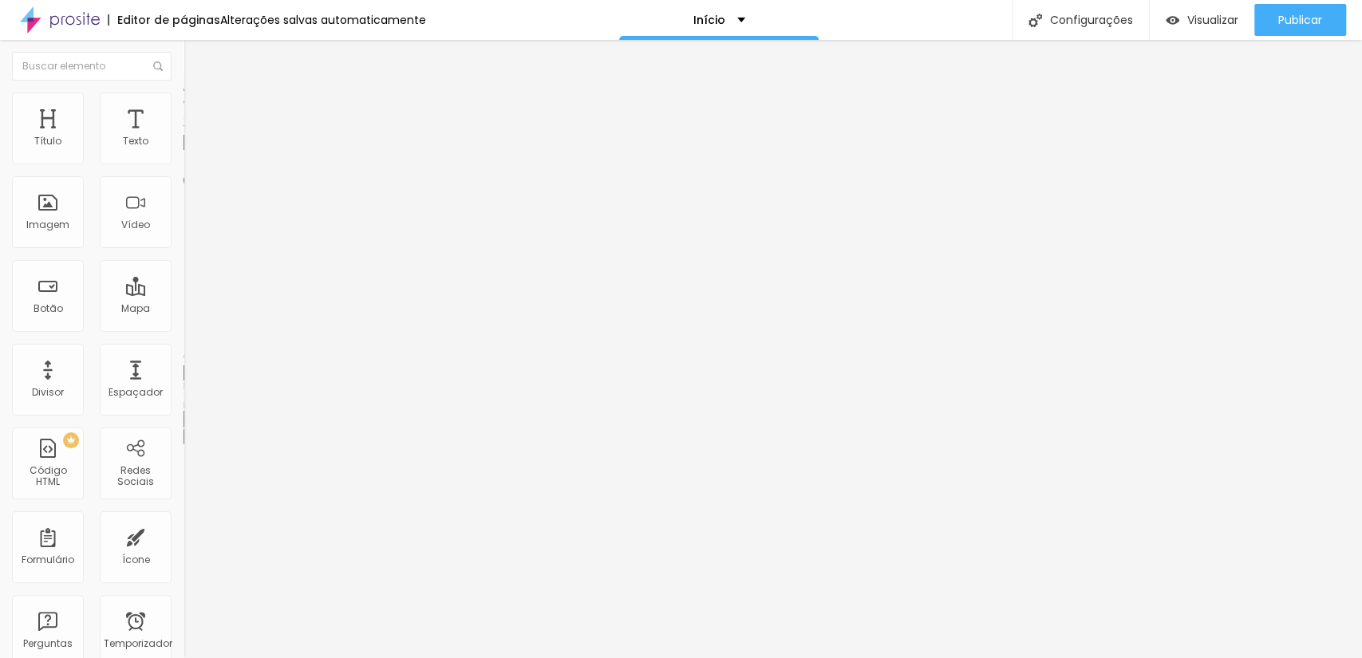
type input "95"
type input "90"
type input "85"
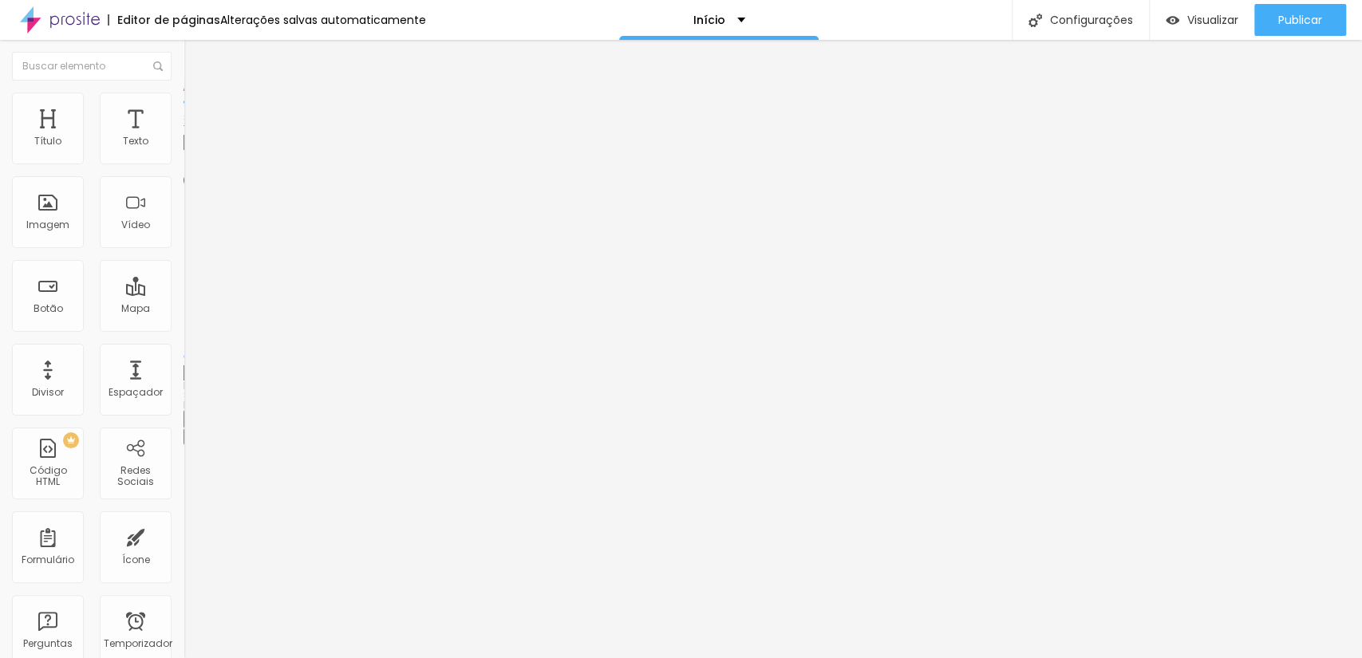
type input "80"
type input "75"
type input "70"
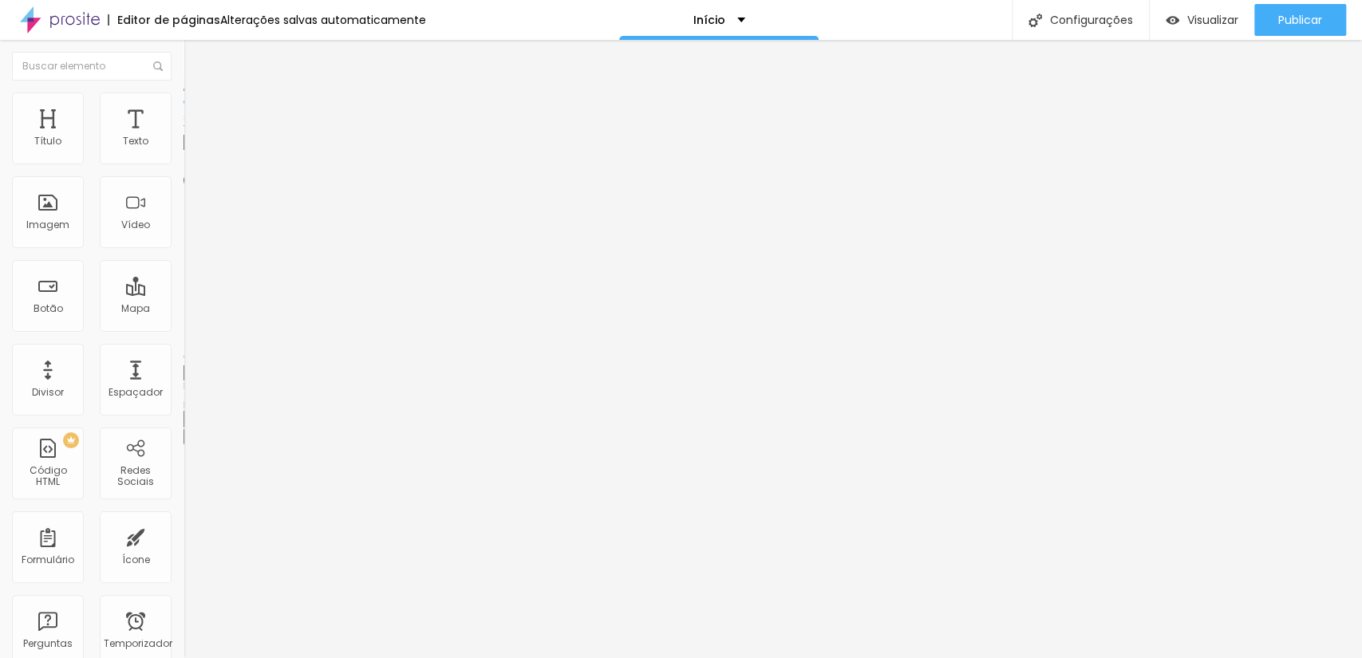
type input "70"
type input "65"
type input "70"
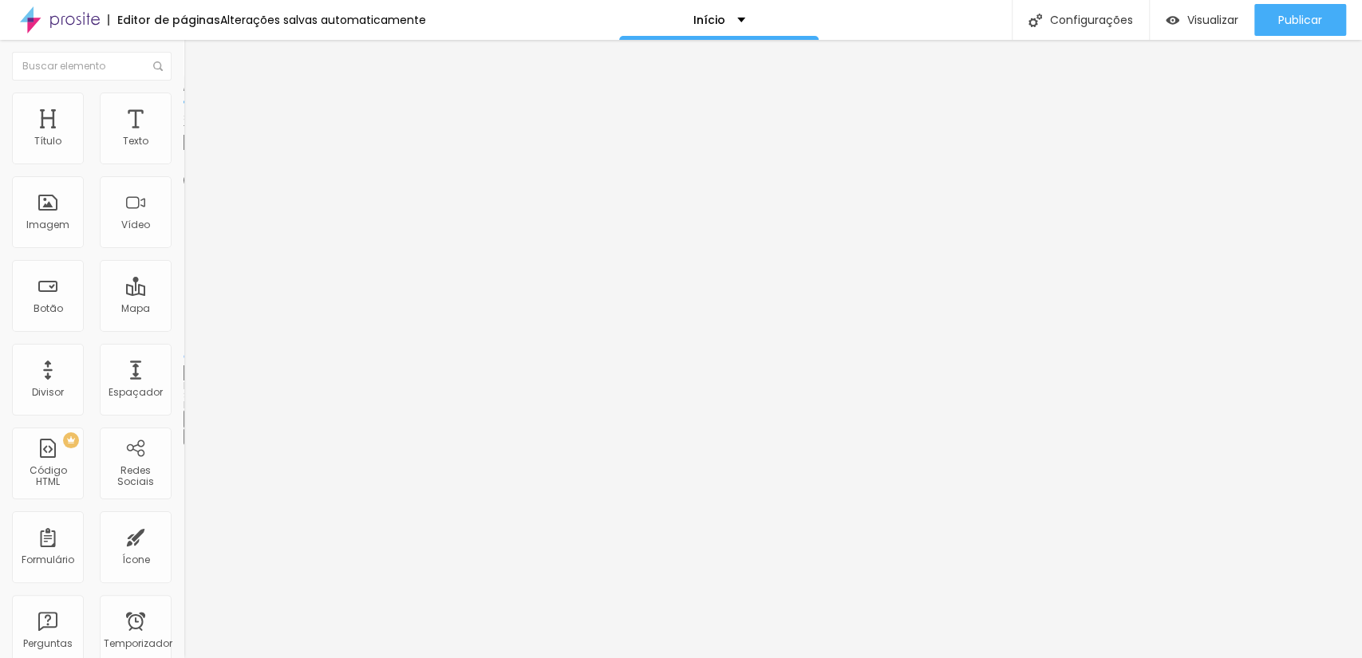
type input "75"
type input "70"
type input "65"
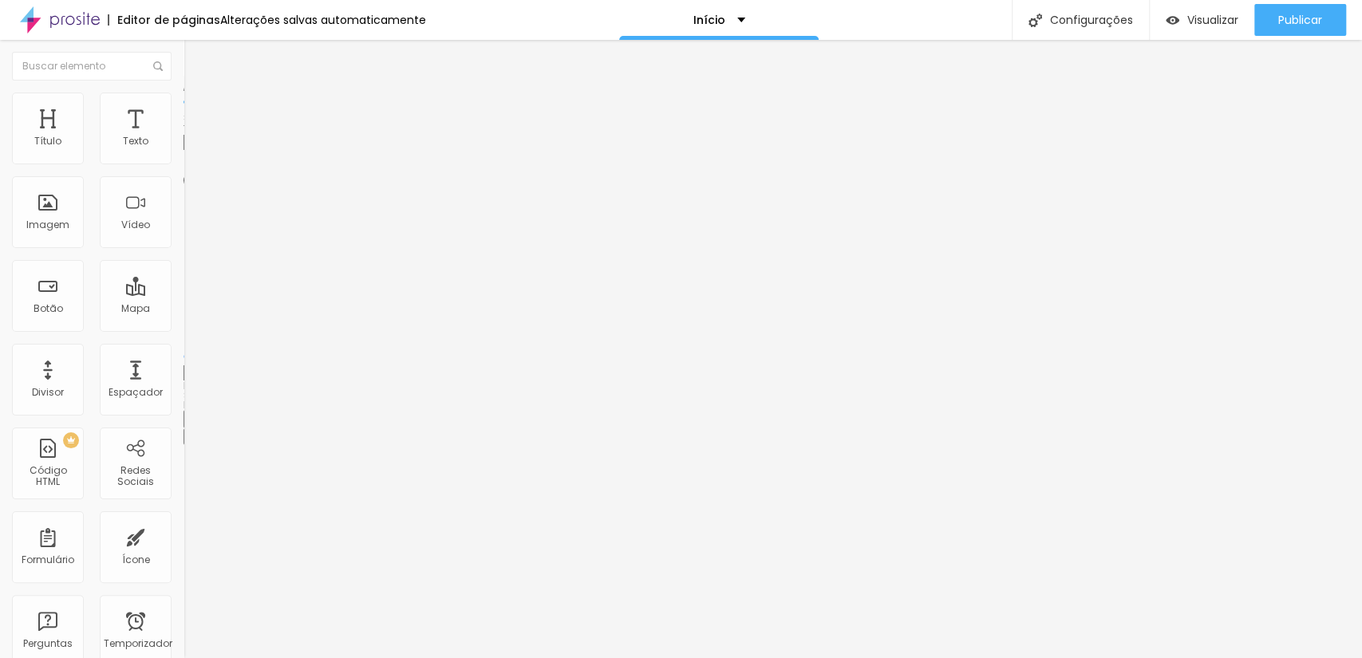
type input "65"
type input "60"
type input "55"
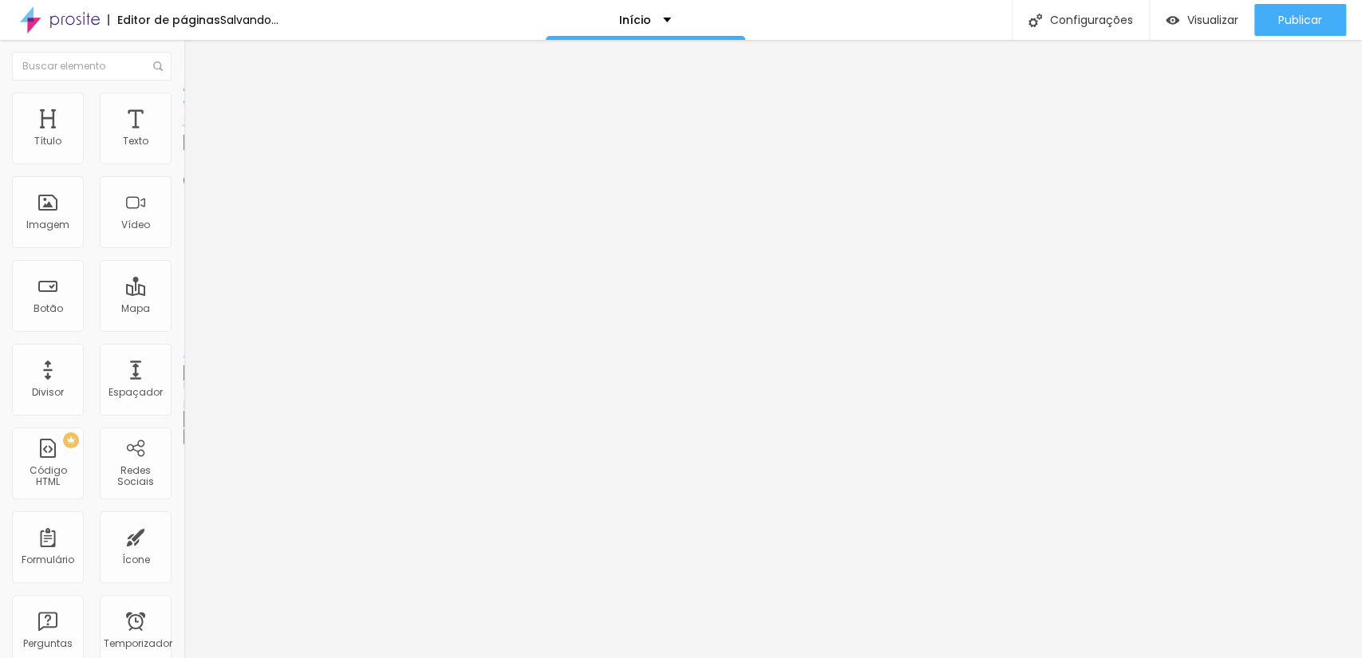
type input "50"
type input "45"
type input "40"
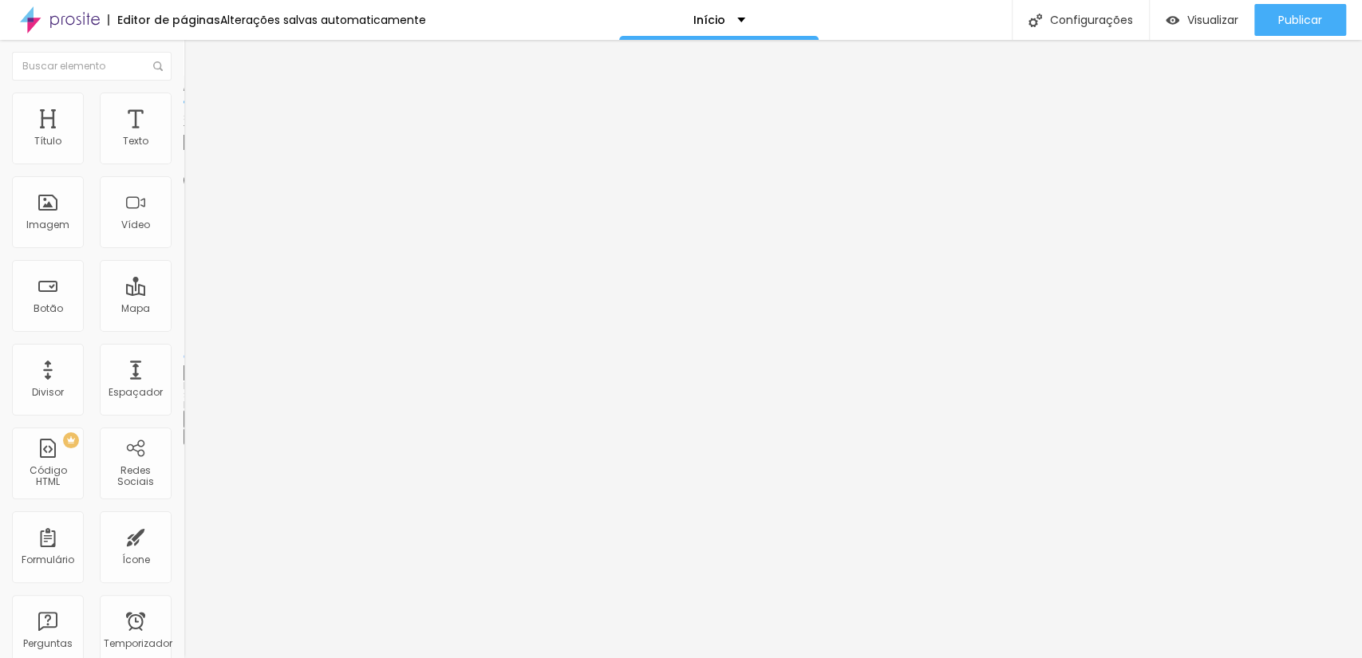
type input "40"
type input "45"
type input "50"
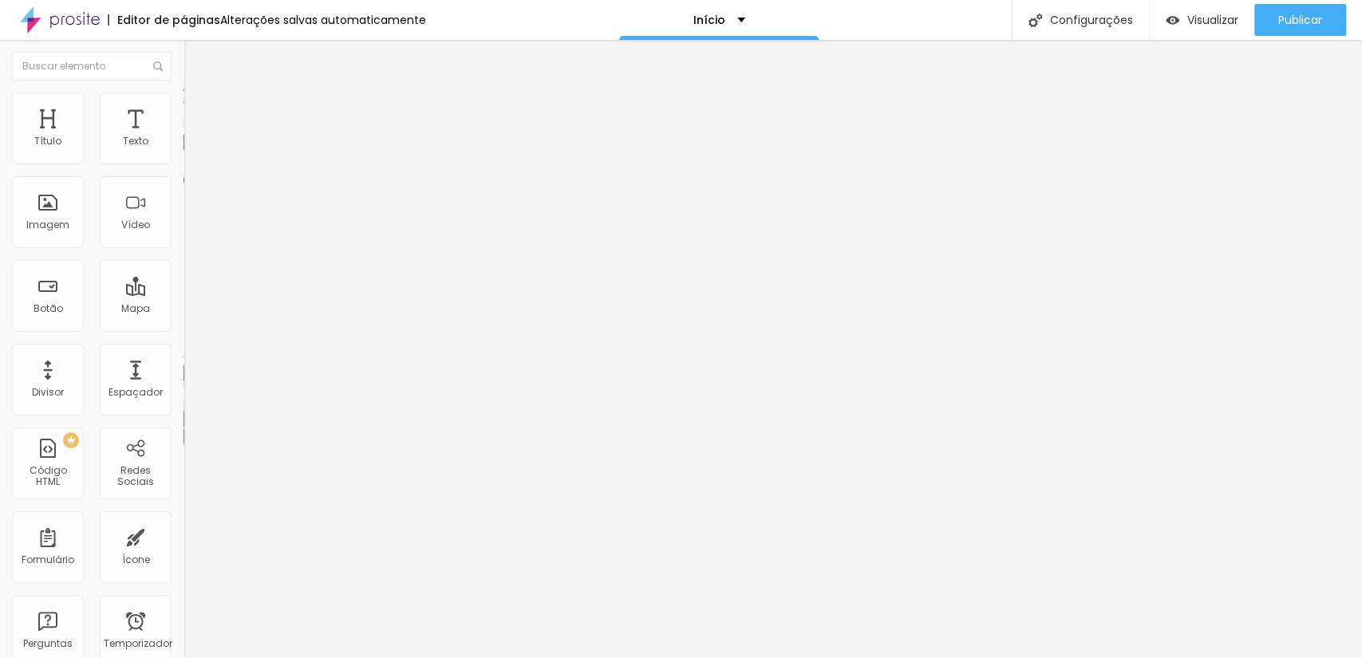
type input "55"
type input "60"
type input "65"
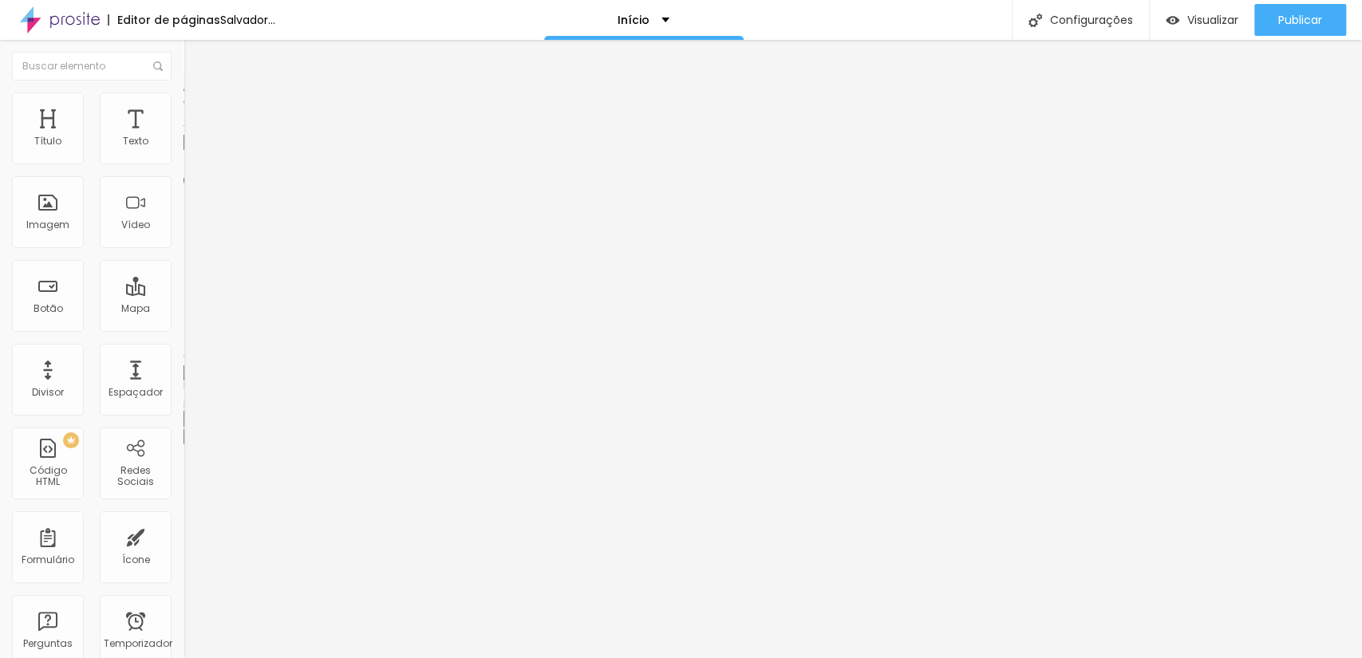
drag, startPoint x: 168, startPoint y: 173, endPoint x: 105, endPoint y: 178, distance: 63.2
type input "65"
click at [183, 164] on input "range" at bounding box center [234, 157] width 103 height 13
click at [183, 99] on img at bounding box center [190, 100] width 14 height 14
type input "95"
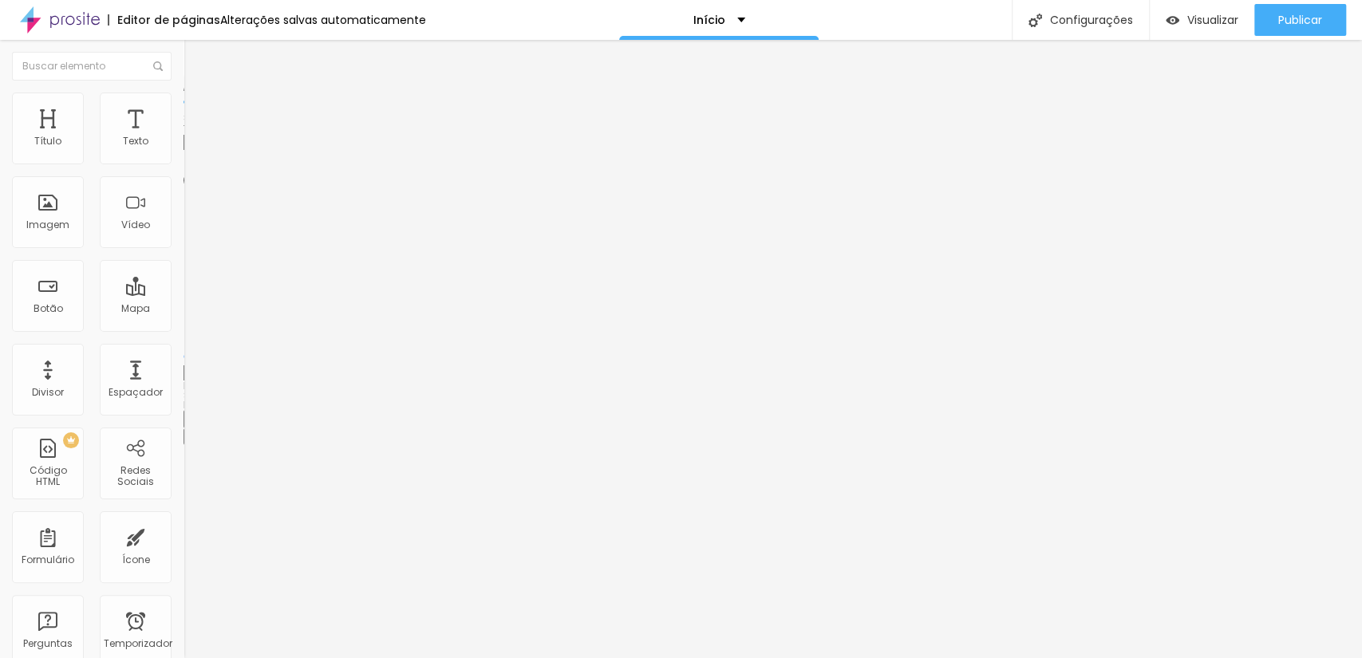
type input "95"
type input "90"
type input "85"
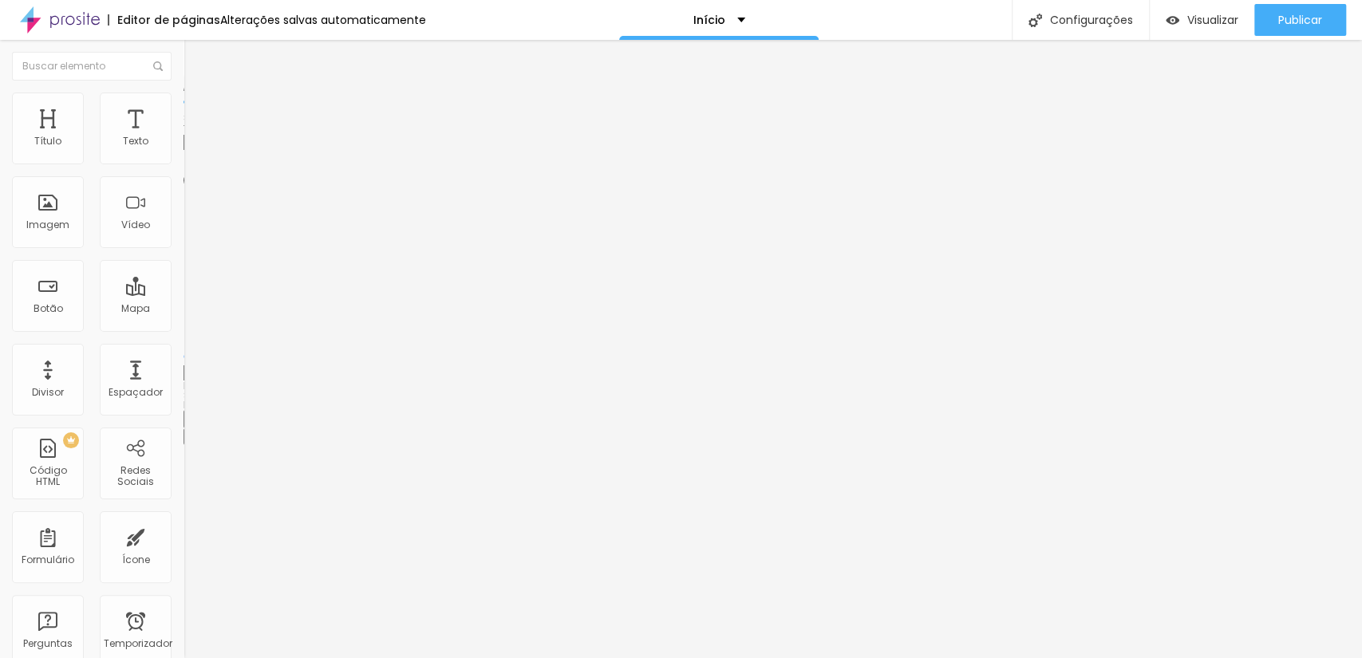
type input "80"
type input "75"
type input "70"
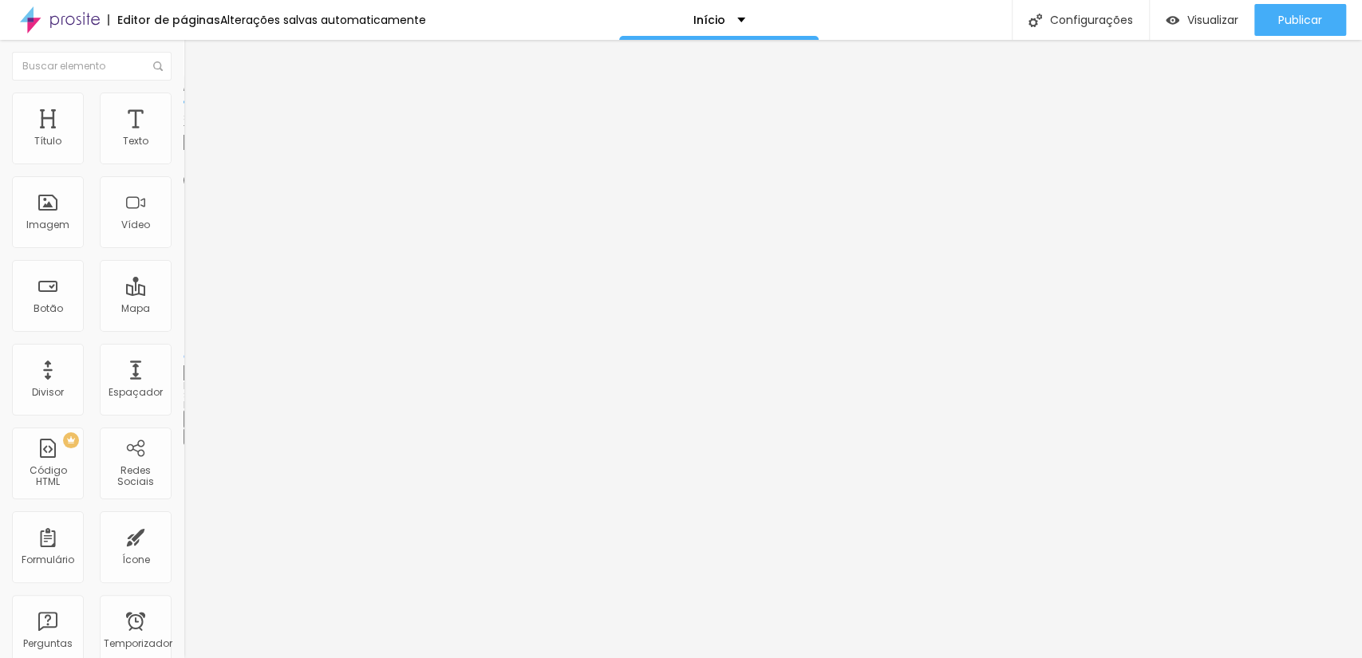
type input "70"
type input "65"
drag, startPoint x: 147, startPoint y: 171, endPoint x: 112, endPoint y: 175, distance: 35.3
type input "65"
click at [183, 164] on input "range" at bounding box center [234, 157] width 103 height 13
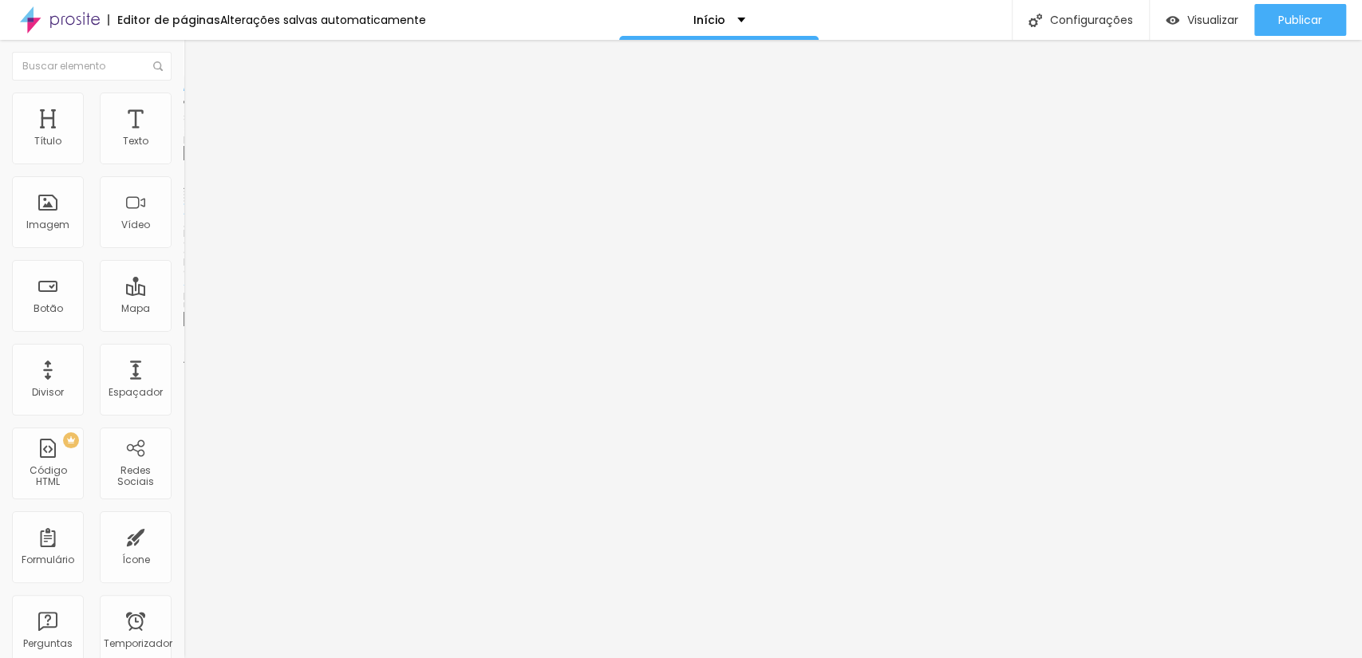
click at [198, 110] on font "Estilo" at bounding box center [210, 104] width 25 height 14
type input "95"
type input "90"
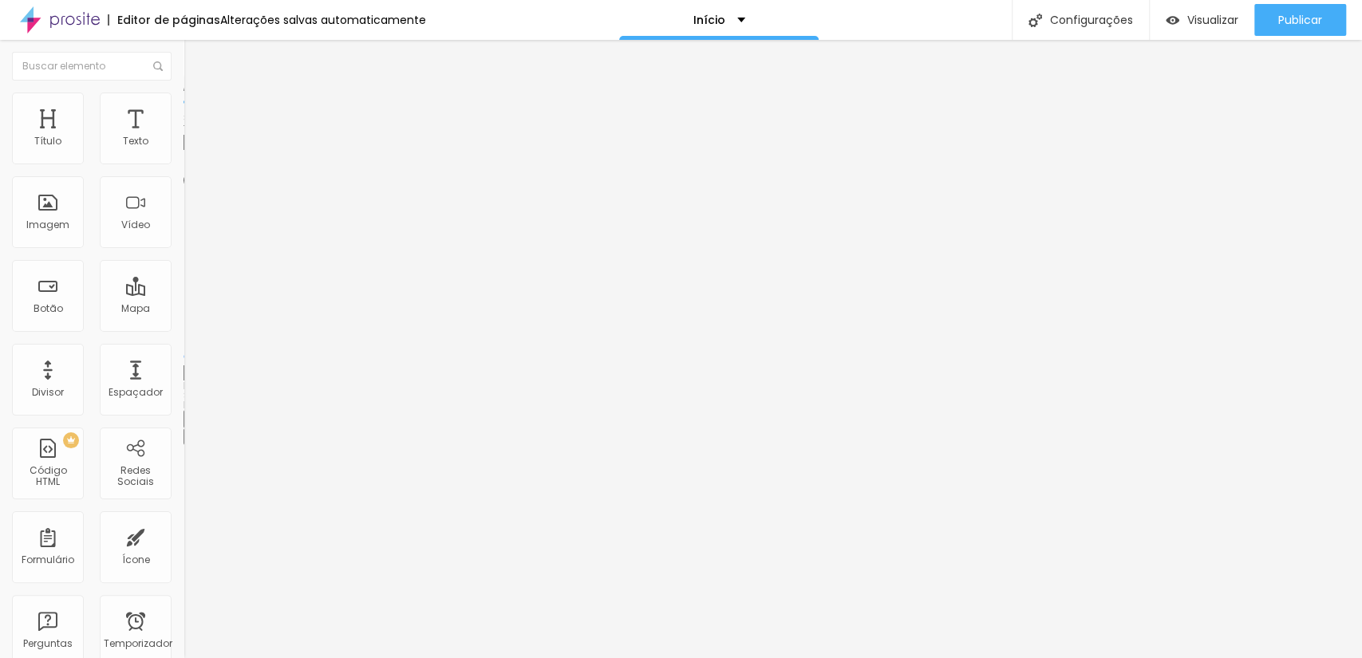
type input "85"
type input "80"
type input "75"
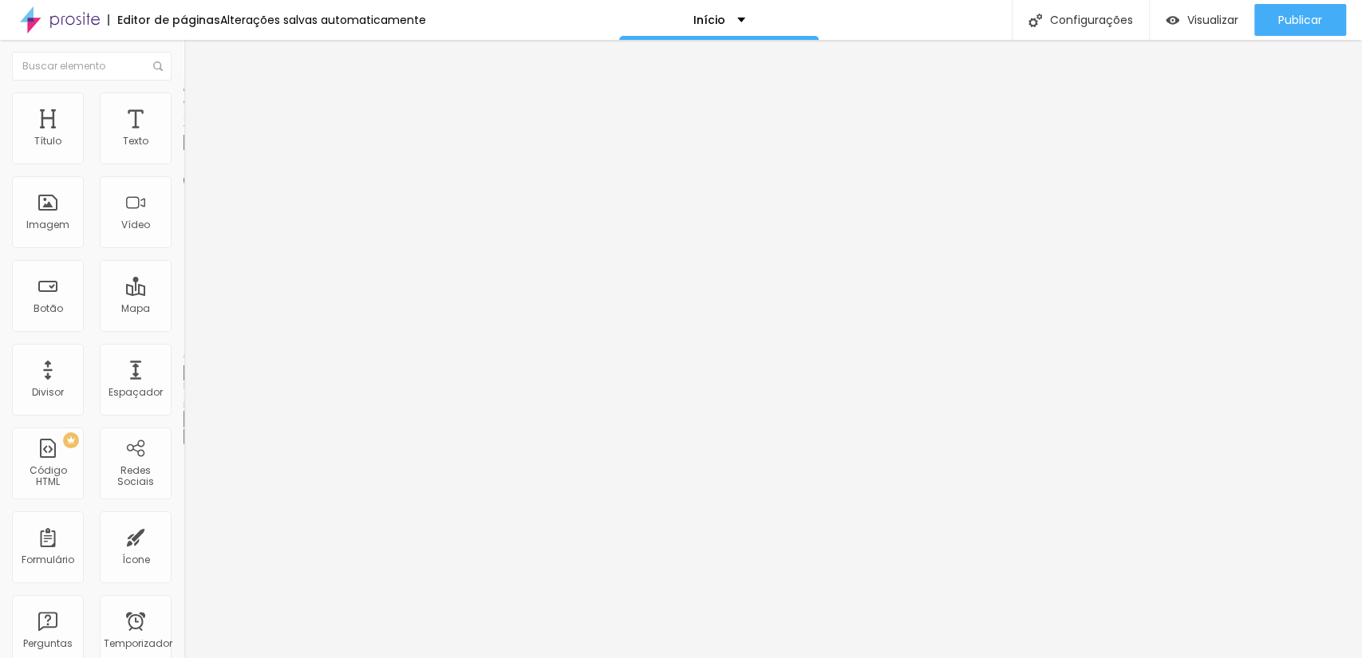
type input "75"
type input "70"
type input "65"
drag, startPoint x: 165, startPoint y: 173, endPoint x: 104, endPoint y: 175, distance: 60.6
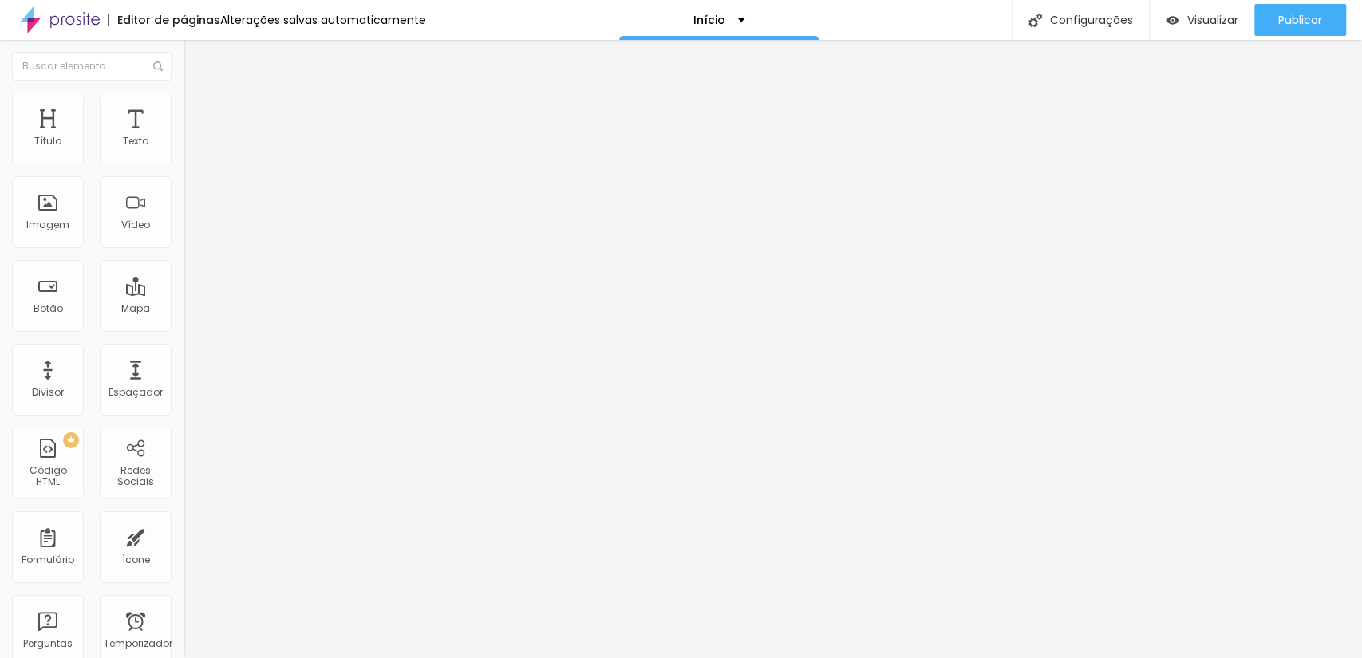
type input "65"
click at [183, 164] on input "range" at bounding box center [234, 157] width 103 height 13
click at [183, 104] on li "Estilo" at bounding box center [274, 101] width 183 height 16
type input "60"
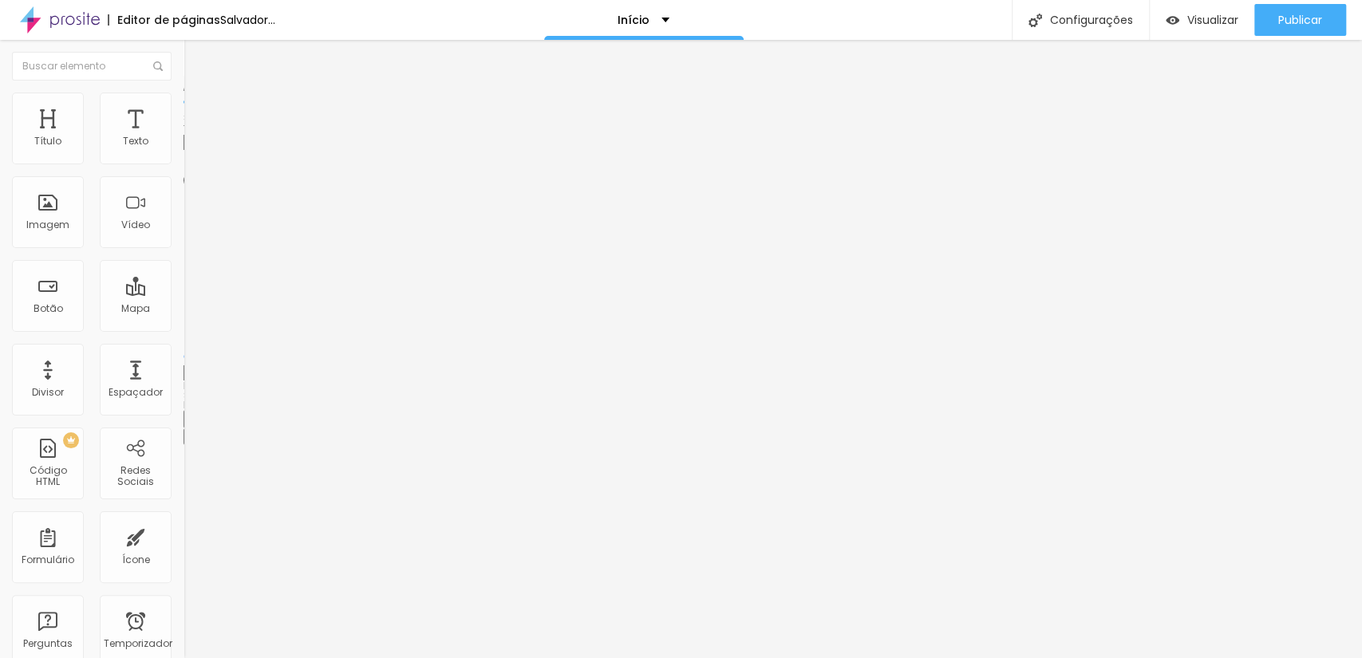
type input "55"
type input "50"
drag, startPoint x: 103, startPoint y: 170, endPoint x: 86, endPoint y: 170, distance: 16.8
type input "50"
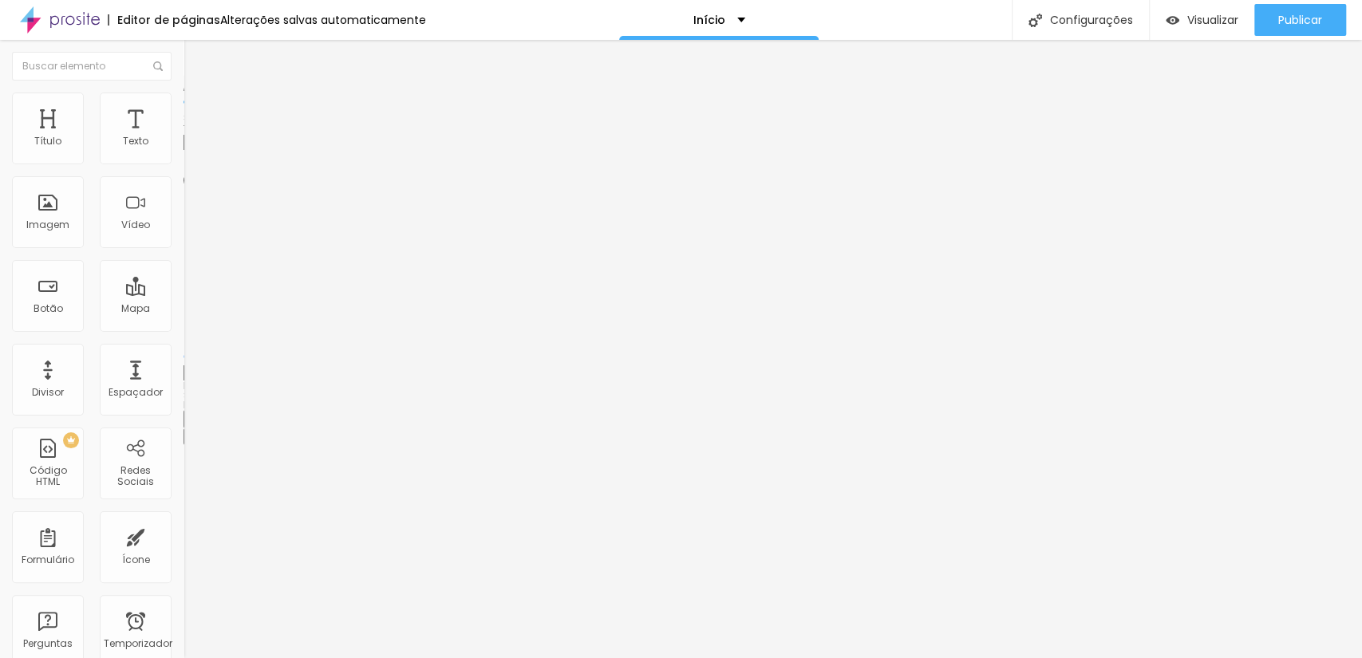
click at [183, 164] on input "range" at bounding box center [234, 157] width 103 height 13
click at [183, 94] on li "Estilo" at bounding box center [274, 101] width 183 height 16
type input "60"
type input "55"
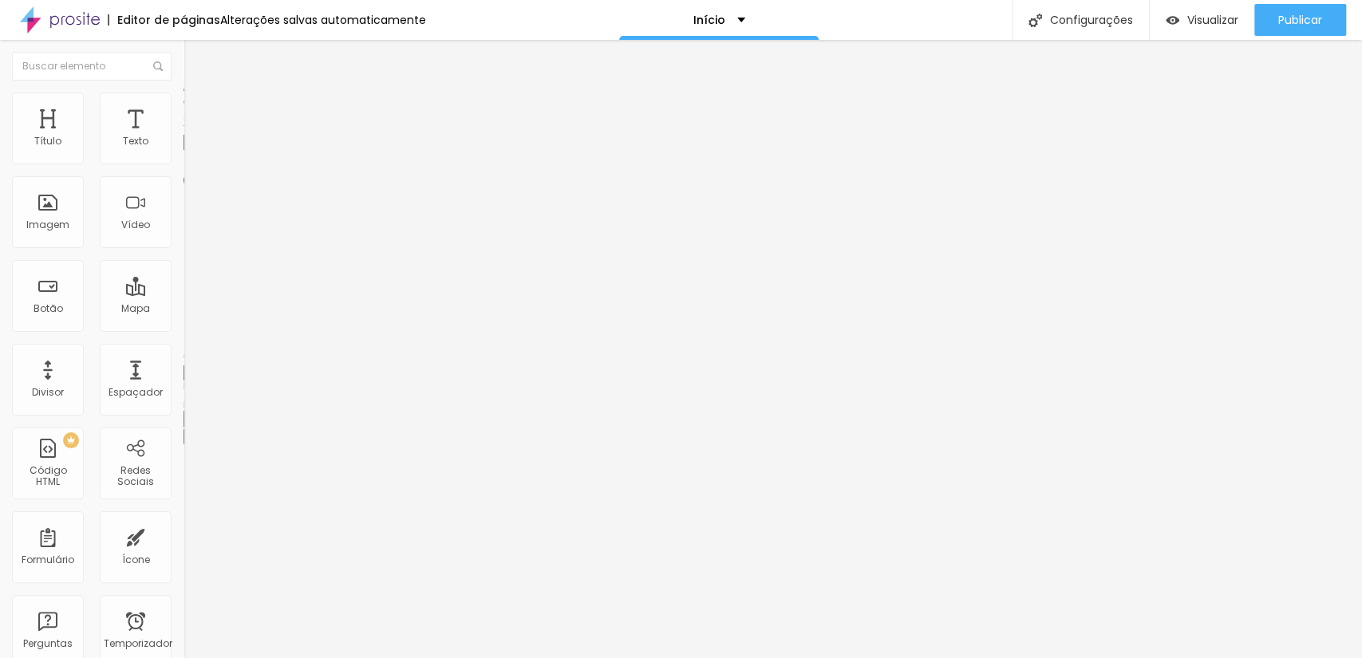
type input "55"
type input "50"
drag, startPoint x: 109, startPoint y: 175, endPoint x: 85, endPoint y: 175, distance: 24.7
type input "50"
click at [183, 164] on input "range" at bounding box center [234, 157] width 103 height 13
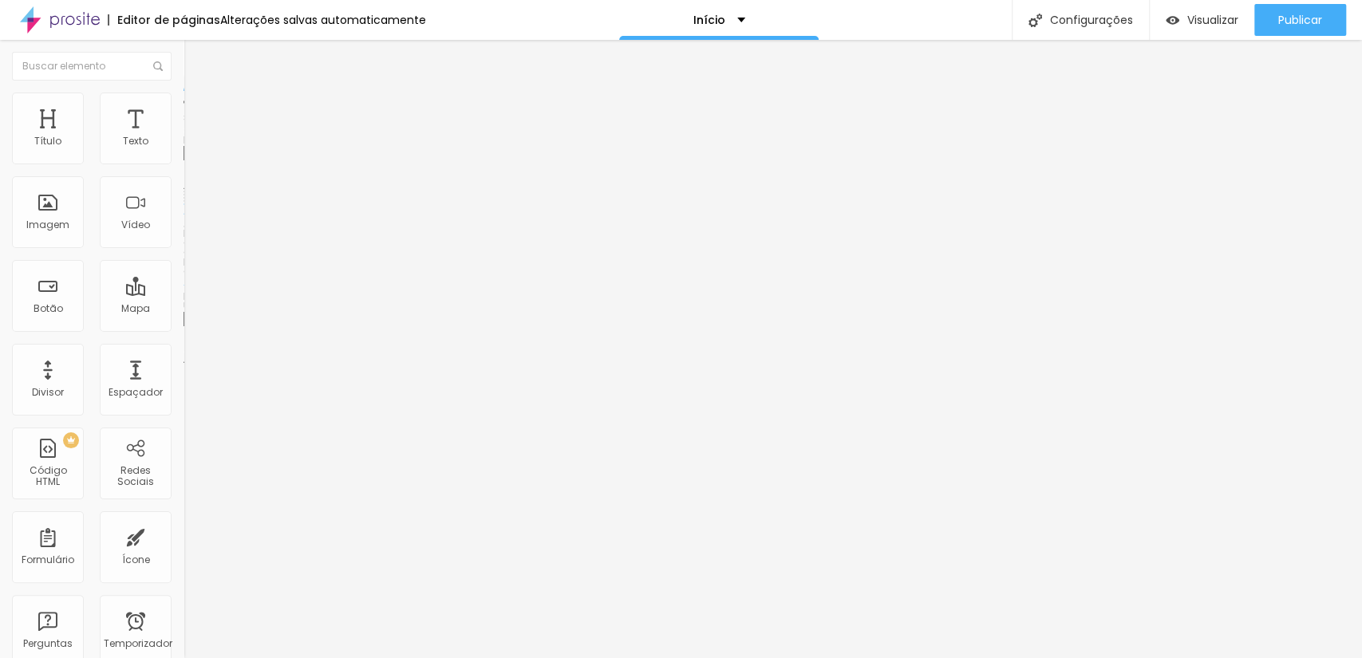
click at [198, 110] on font "Estilo" at bounding box center [210, 104] width 25 height 14
type input "60"
type input "55"
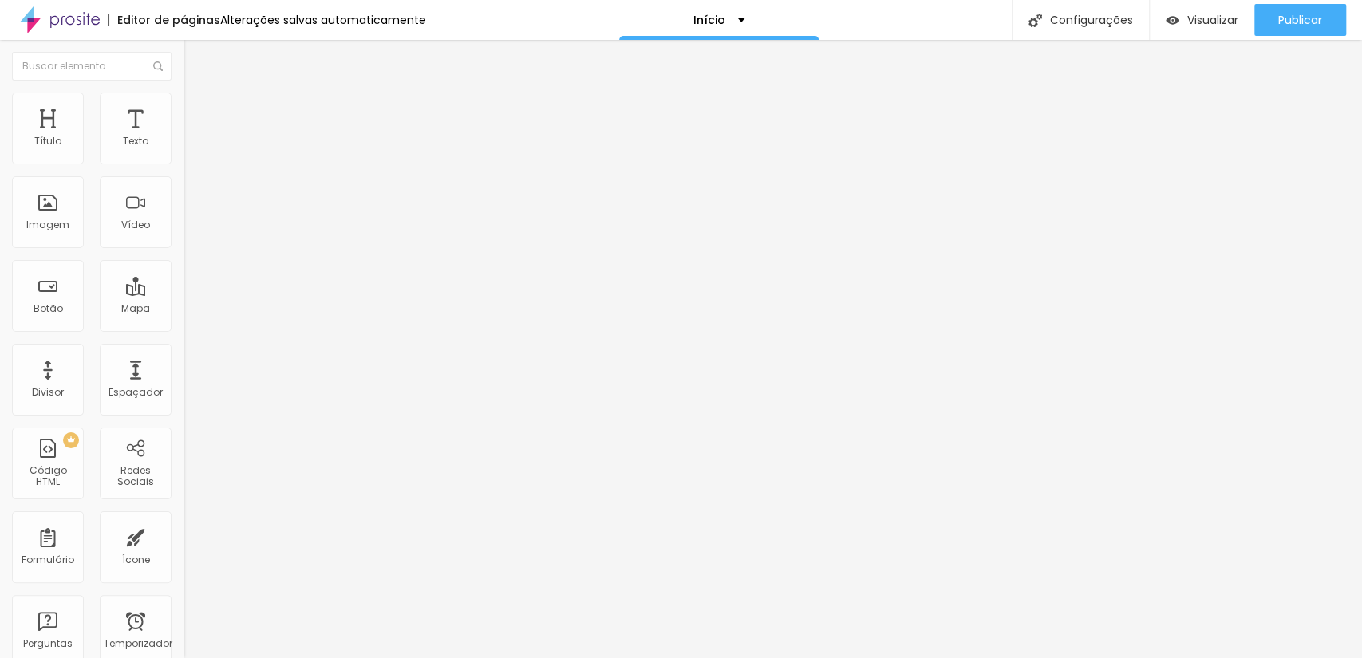
type input "50"
drag, startPoint x: 103, startPoint y: 173, endPoint x: 87, endPoint y: 173, distance: 16.0
type input "50"
click at [183, 164] on input "range" at bounding box center [234, 157] width 103 height 13
click at [183, 104] on li "Estilo" at bounding box center [274, 101] width 183 height 16
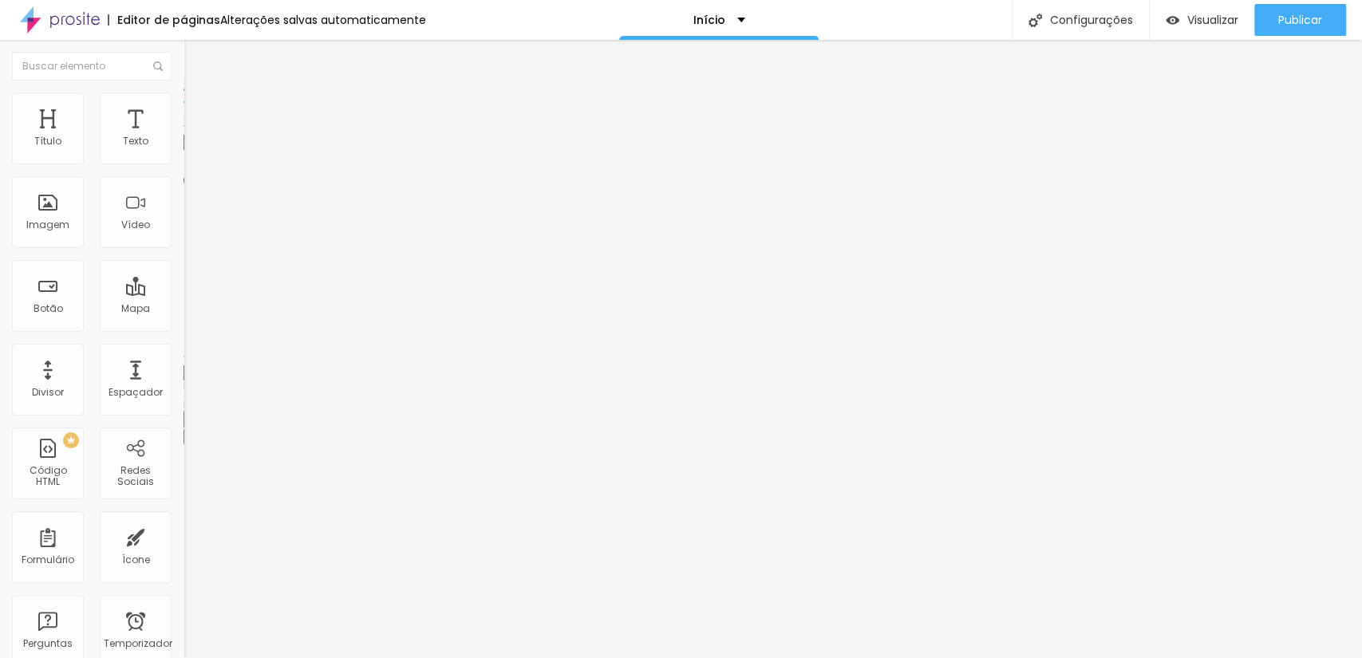
type input "60"
type input "55"
type input "50"
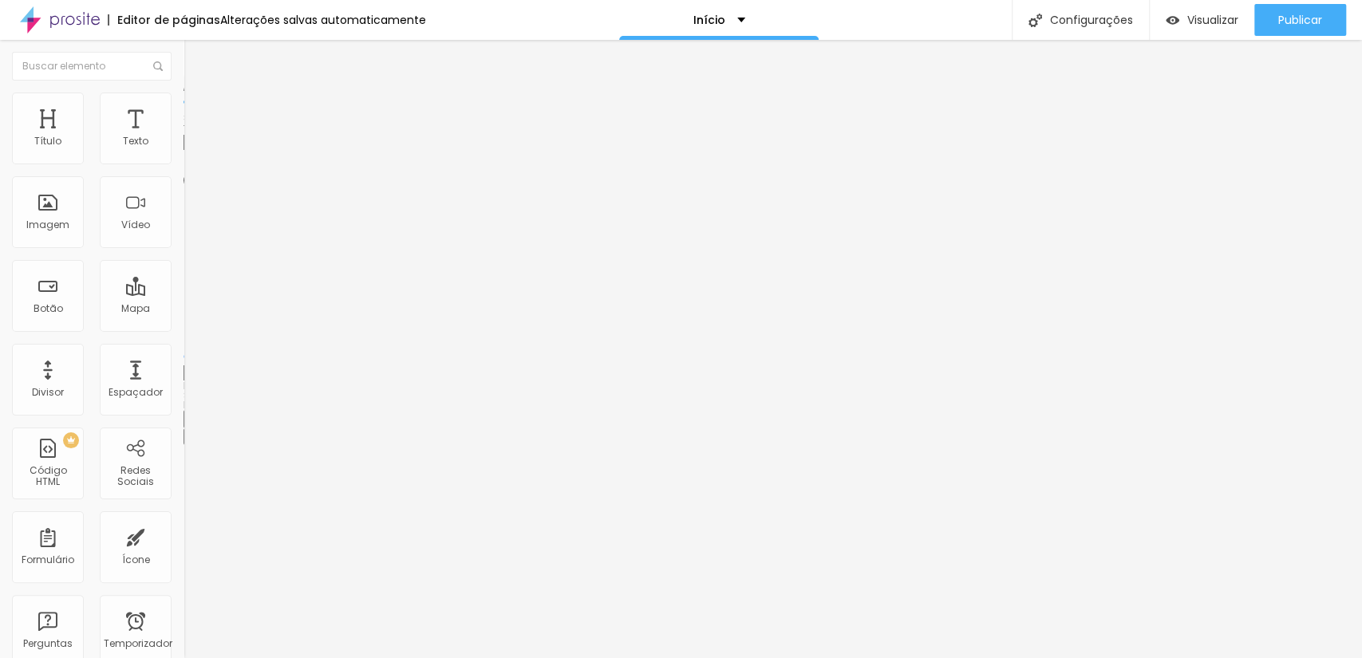
drag, startPoint x: 108, startPoint y: 168, endPoint x: 86, endPoint y: 169, distance: 22.3
type input "50"
click at [183, 164] on input "range" at bounding box center [234, 157] width 103 height 13
click at [183, 93] on img at bounding box center [190, 100] width 14 height 14
type input "55"
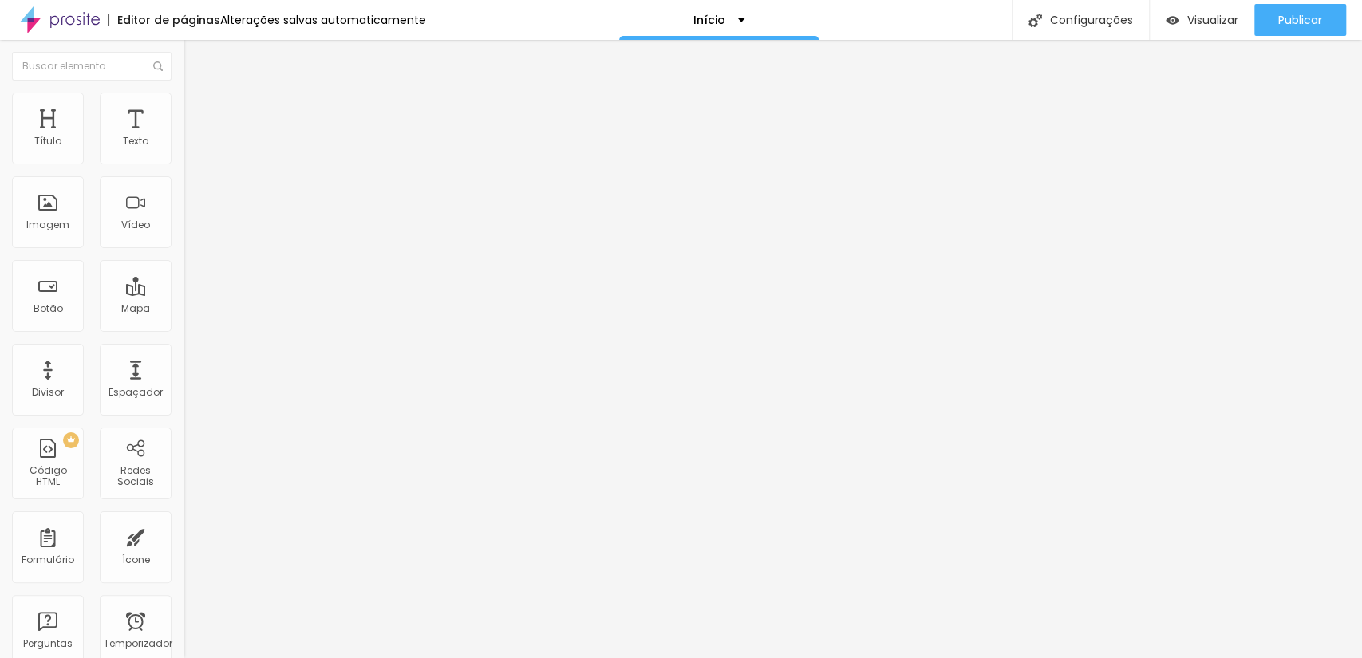
type input "55"
type input "60"
type input "65"
drag, startPoint x: 84, startPoint y: 171, endPoint x: 106, endPoint y: 171, distance: 22.3
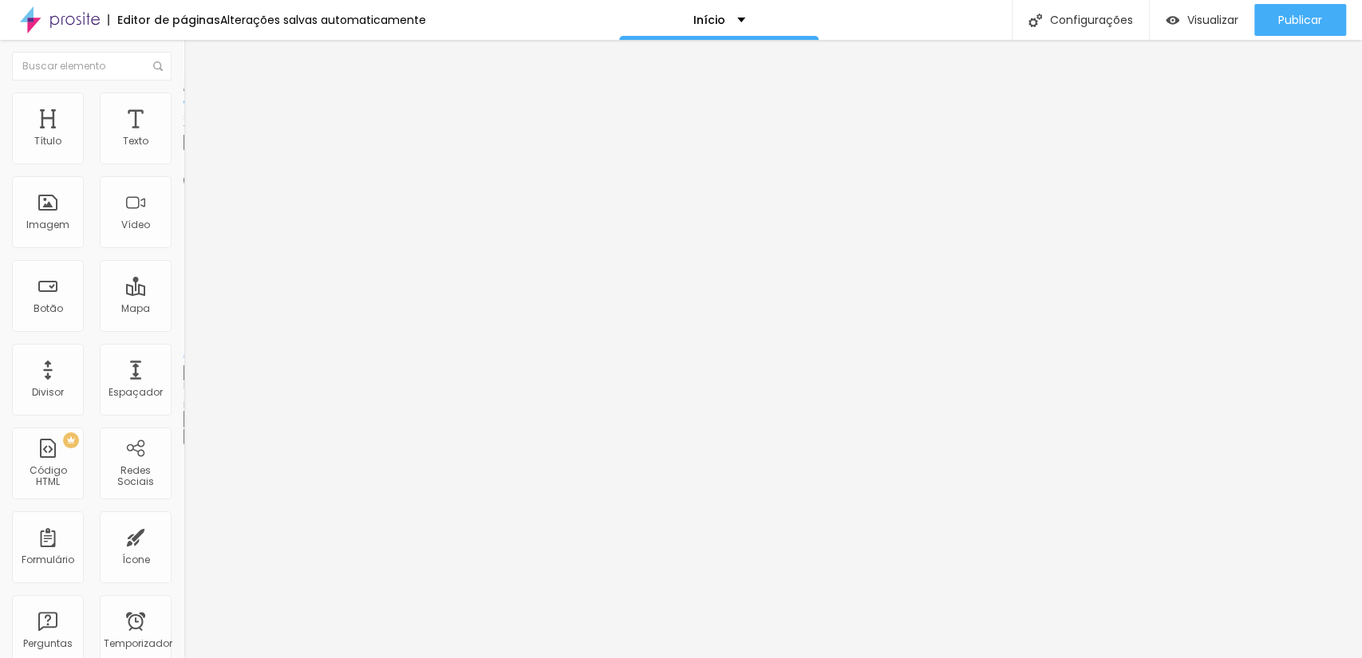
type input "65"
click at [183, 164] on input "range" at bounding box center [234, 157] width 103 height 13
click at [195, 61] on div "Editar nulo" at bounding box center [236, 58] width 83 height 13
click at [183, 98] on li "Avançado" at bounding box center [274, 101] width 183 height 16
type input "17"
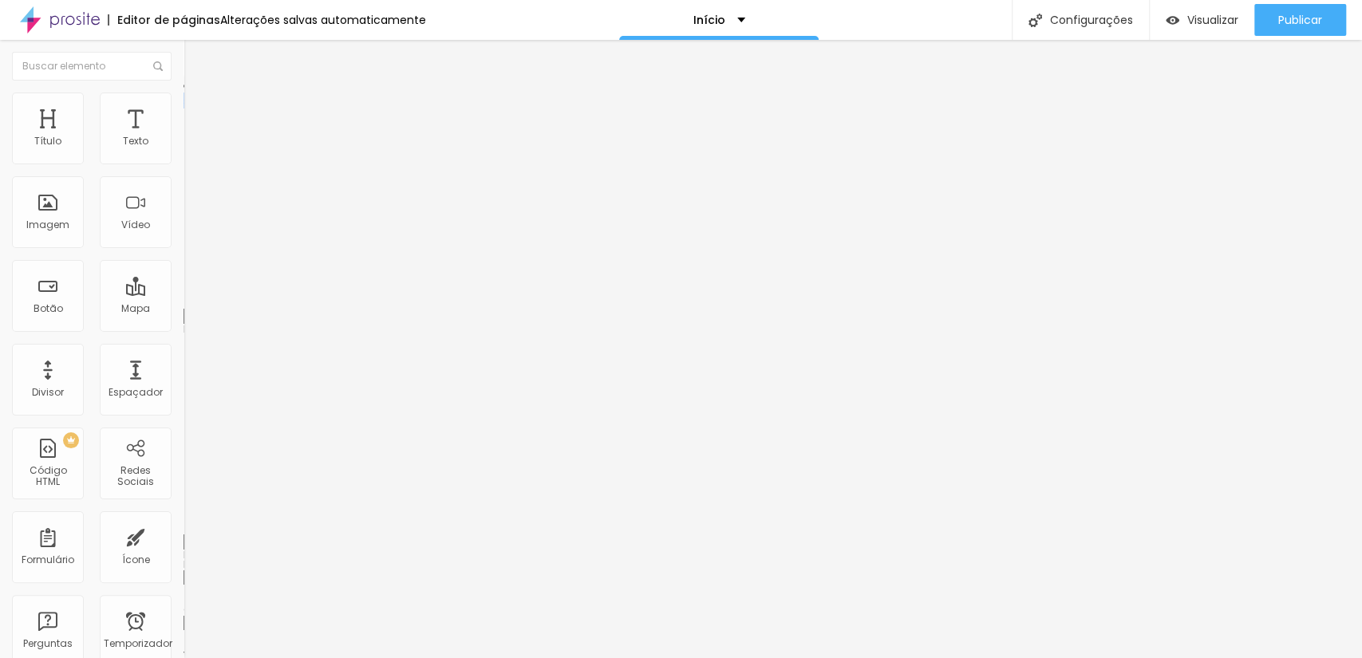
type input "17"
type input "12"
type input "6"
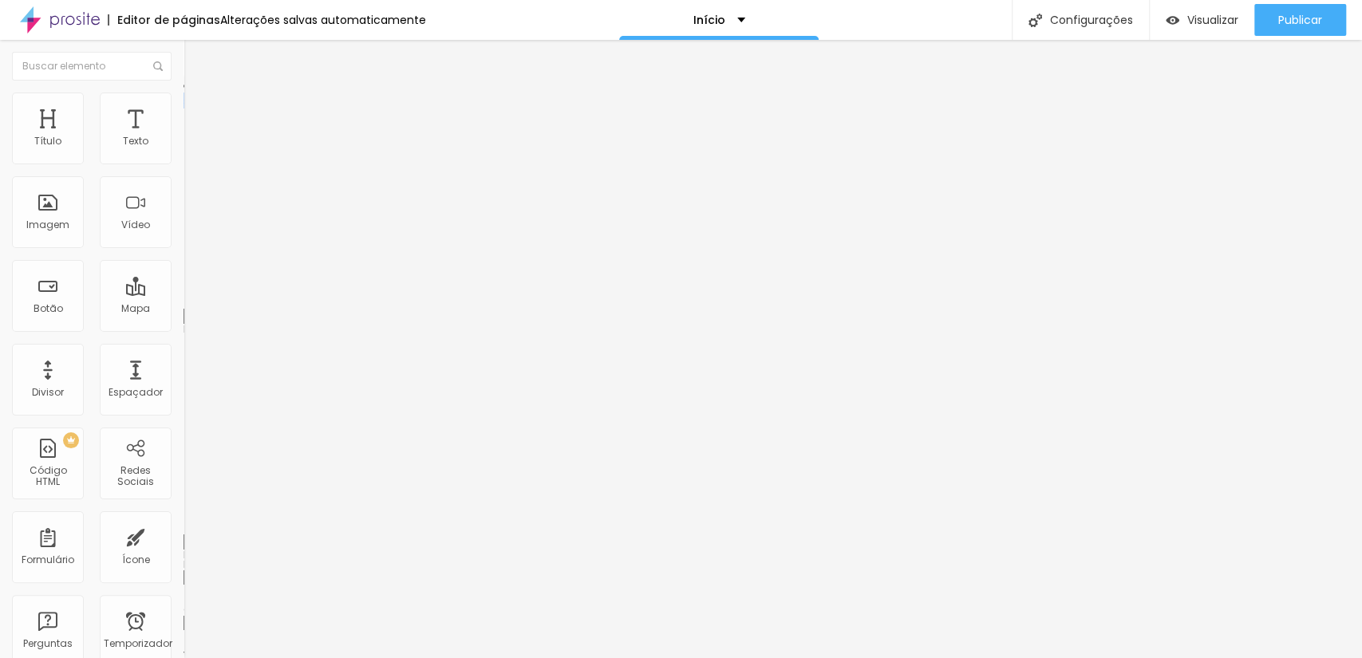
type input "4"
type input "2"
type input "0"
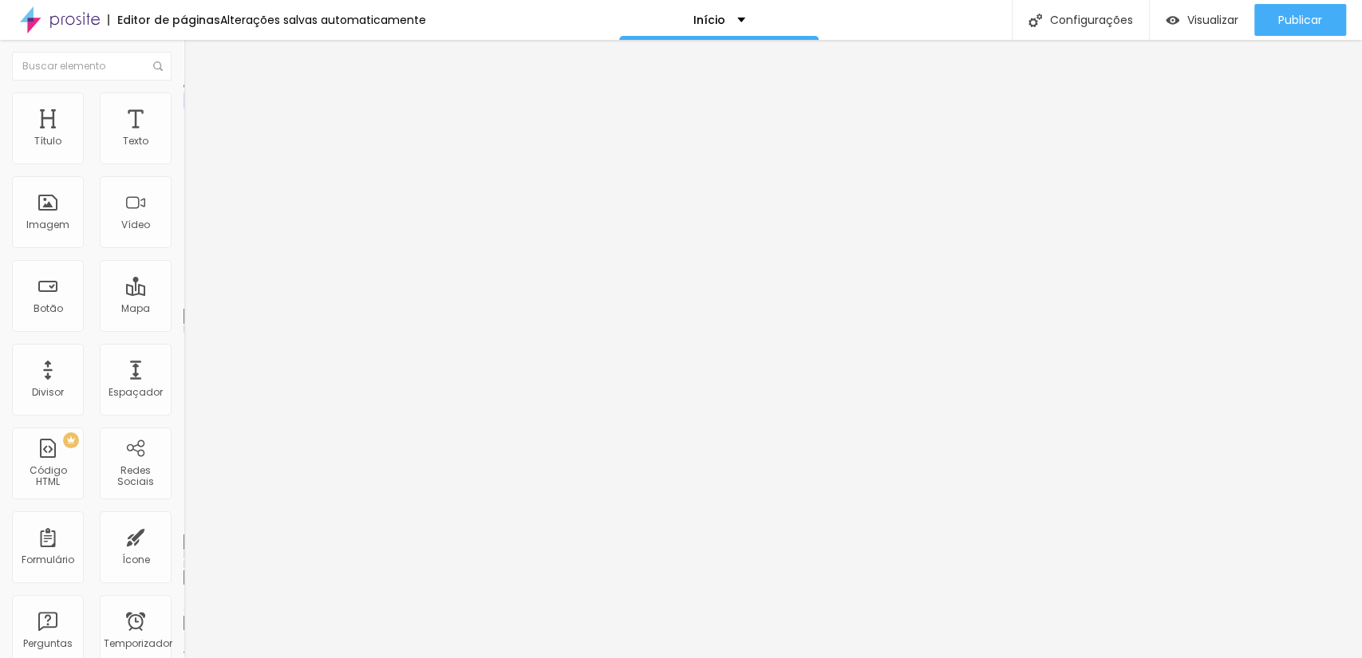
type input "0"
drag, startPoint x: 53, startPoint y: 157, endPoint x: 0, endPoint y: 174, distance: 55.2
type input "0"
click at [183, 294] on input "range" at bounding box center [234, 300] width 103 height 13
type input "5"
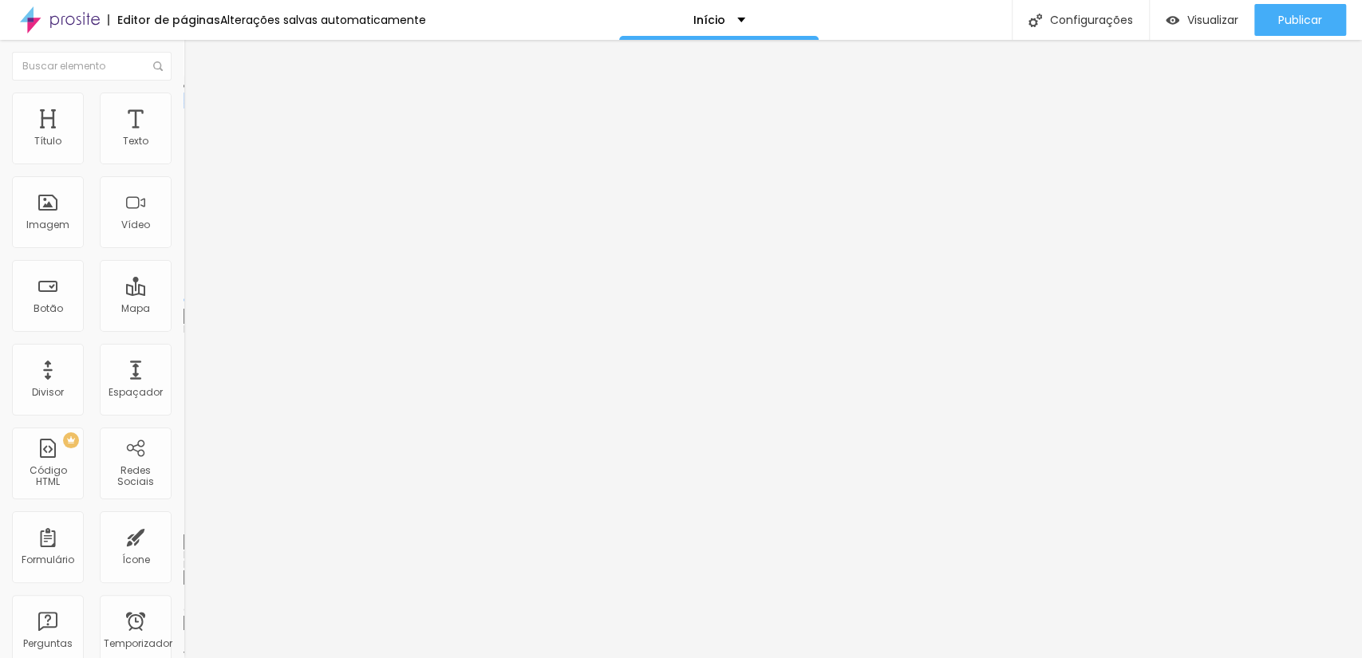
type input "5"
type input "0"
click at [183, 519] on input "range" at bounding box center [234, 525] width 103 height 13
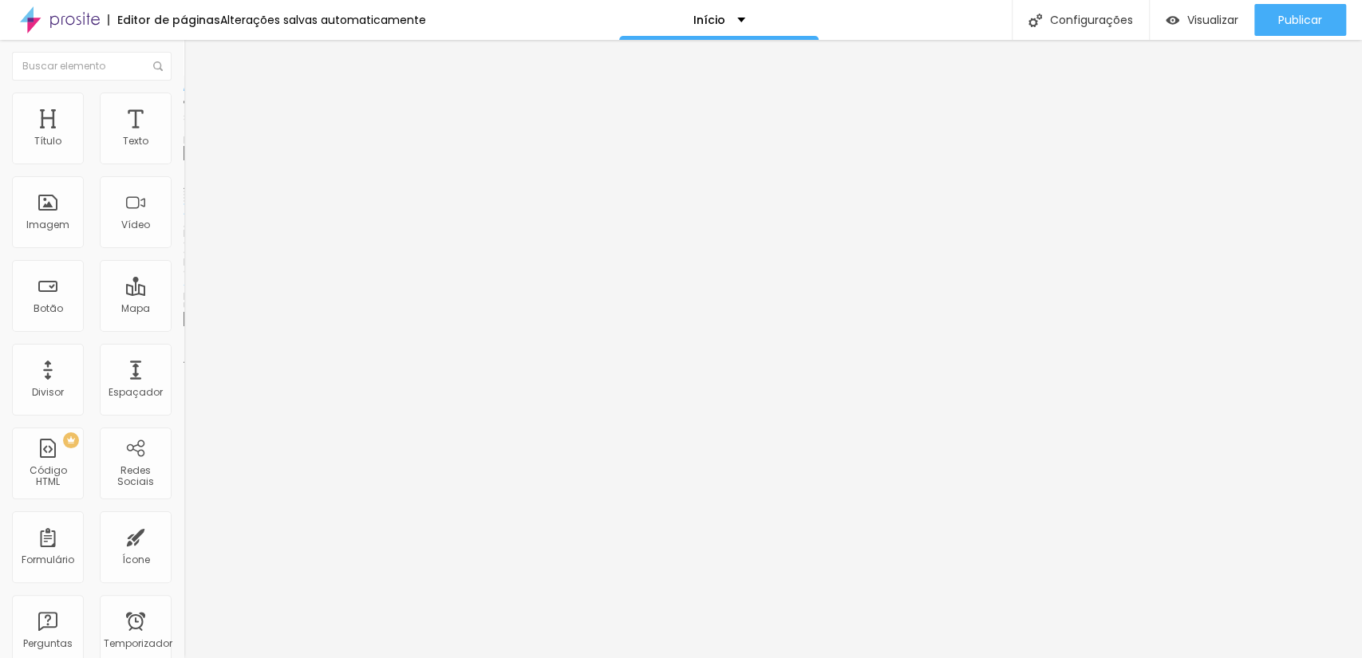
click at [183, 108] on li "Avançado" at bounding box center [274, 116] width 183 height 16
type input "16"
type input "0"
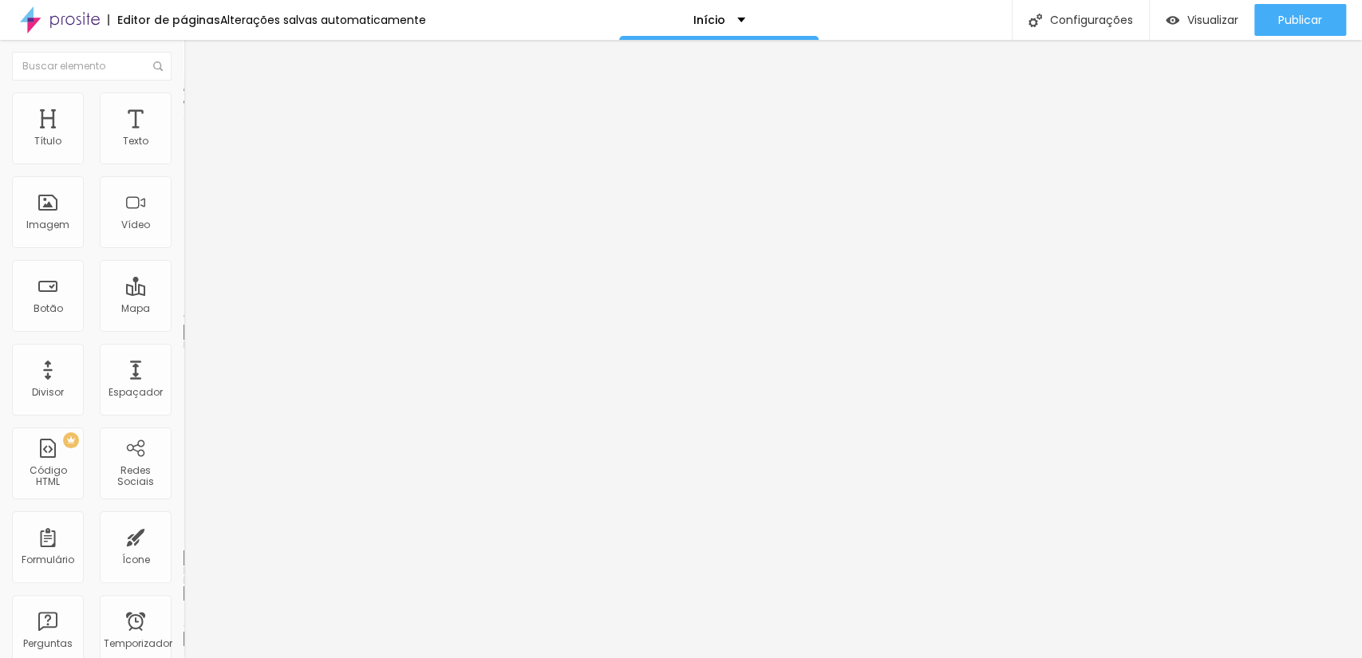
drag, startPoint x: 51, startPoint y: 157, endPoint x: 10, endPoint y: 164, distance: 41.2
type input "0"
click at [183, 310] on input "range" at bounding box center [234, 316] width 103 height 13
type input "15"
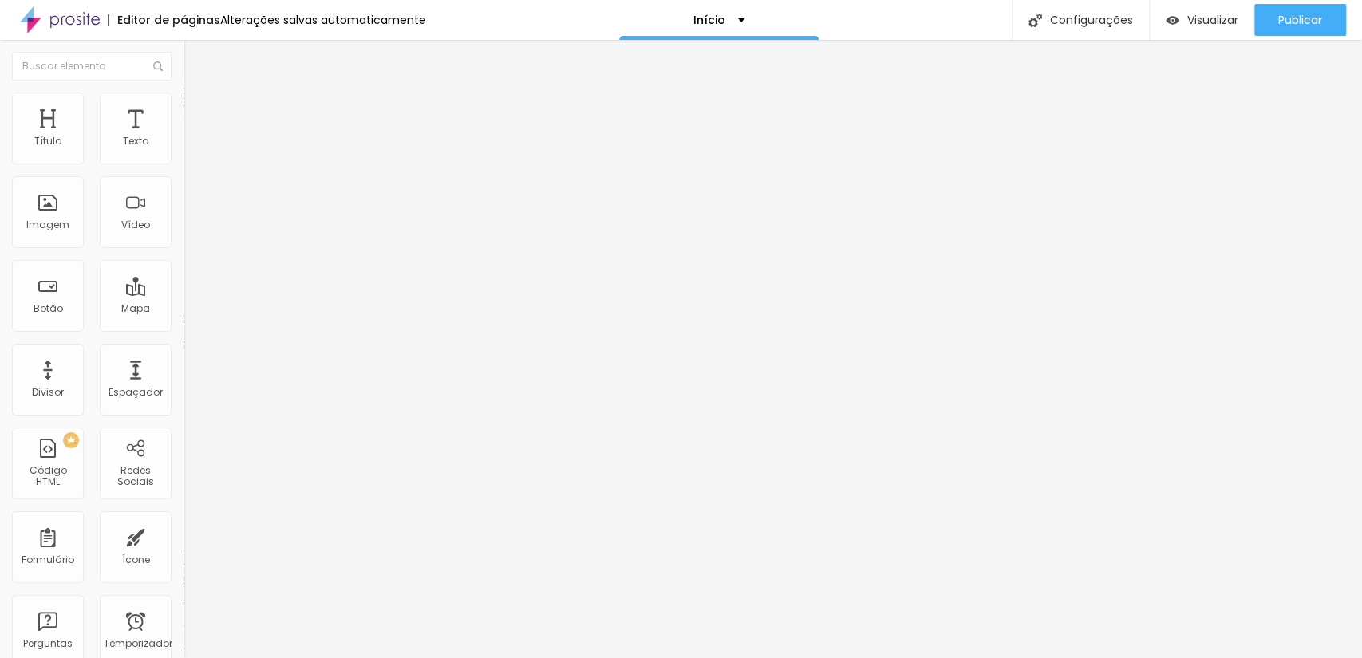
type input "0"
drag, startPoint x: 51, startPoint y: 187, endPoint x: 96, endPoint y: 243, distance: 71.5
type input "0"
click at [183, 535] on input "range" at bounding box center [234, 541] width 103 height 13
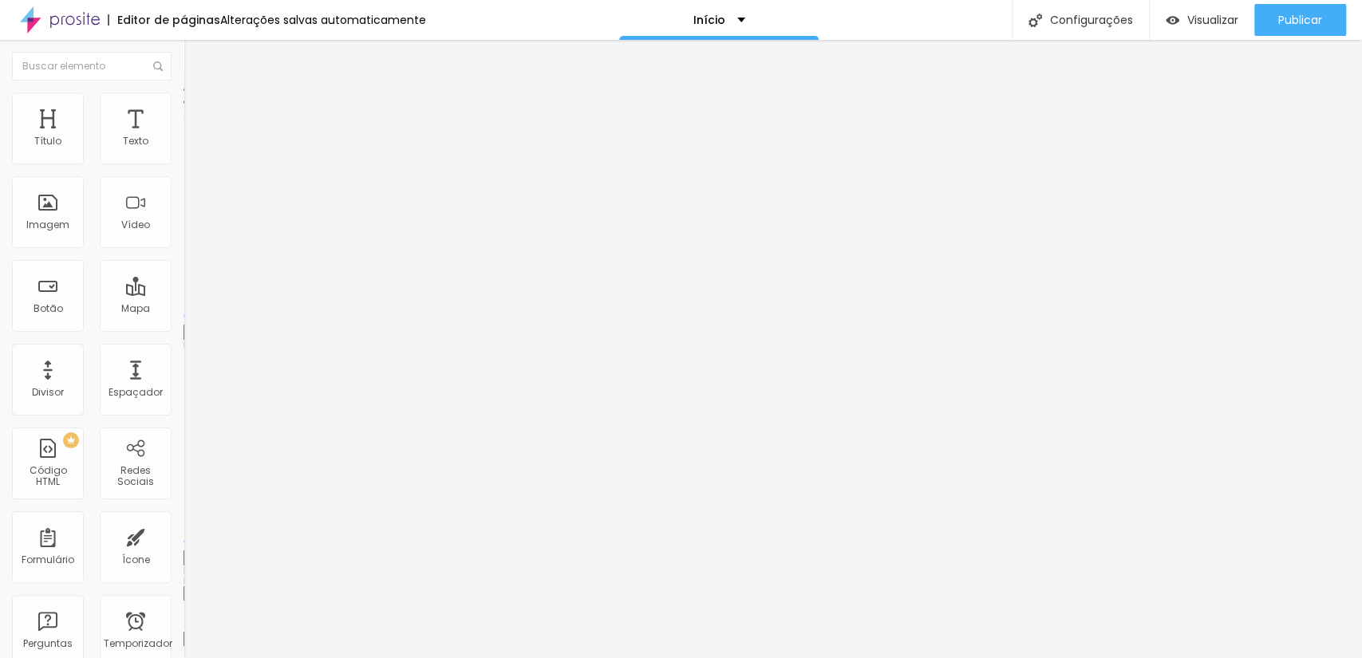
click at [198, 108] on font "Estilo" at bounding box center [210, 104] width 25 height 14
type input "60"
type input "55"
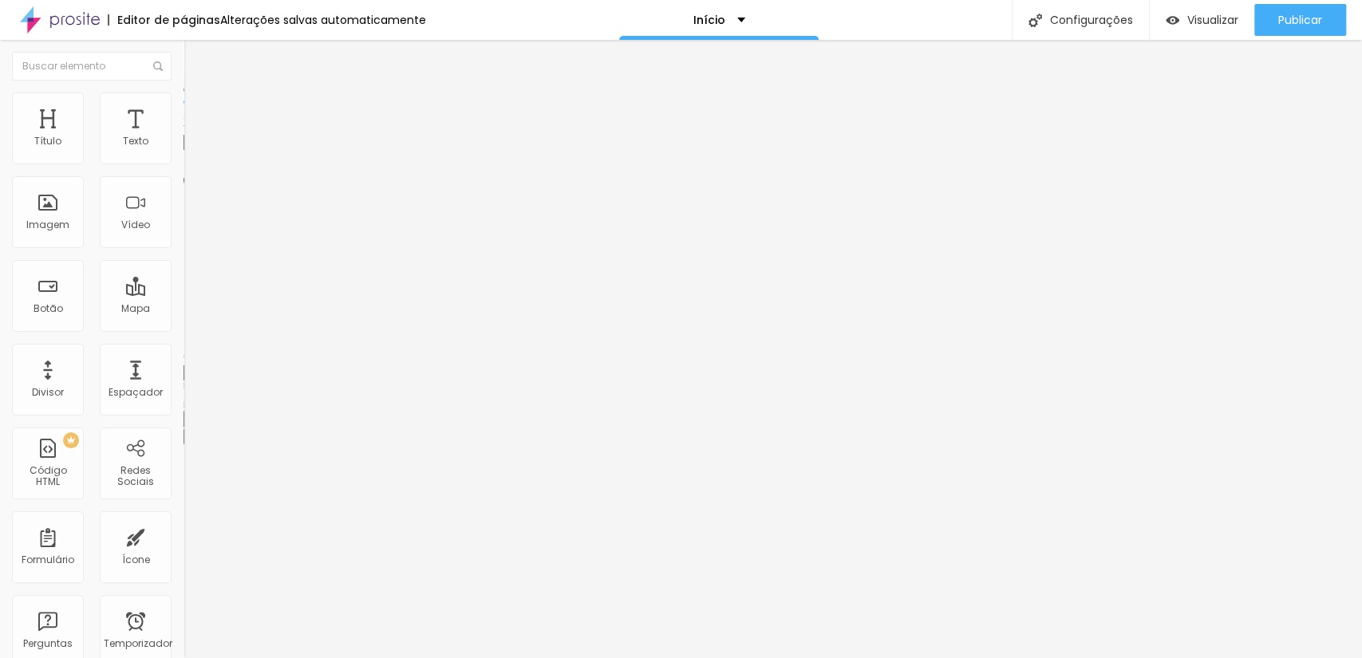
type input "60"
click at [183, 164] on input "range" at bounding box center [234, 157] width 103 height 13
click at [183, 94] on ul "Conteúdo Estilo Avançado" at bounding box center [274, 101] width 183 height 48
click at [183, 158] on img at bounding box center [188, 152] width 11 height 11
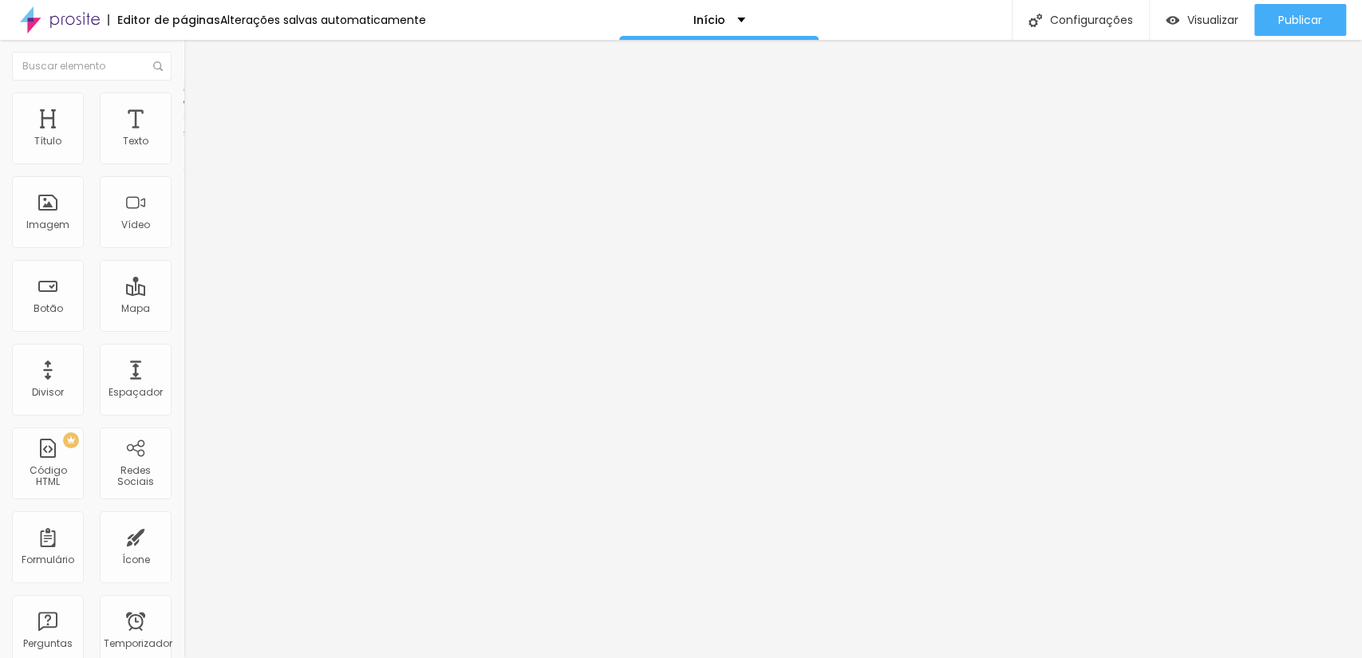
click at [183, 160] on div at bounding box center [274, 153] width 183 height 38
click at [183, 160] on img at bounding box center [188, 165] width 11 height 11
click at [183, 148] on div "Alinhamento" at bounding box center [274, 148] width 183 height 48
click at [183, 147] on div at bounding box center [274, 140] width 183 height 13
click at [183, 108] on img at bounding box center [190, 115] width 14 height 14
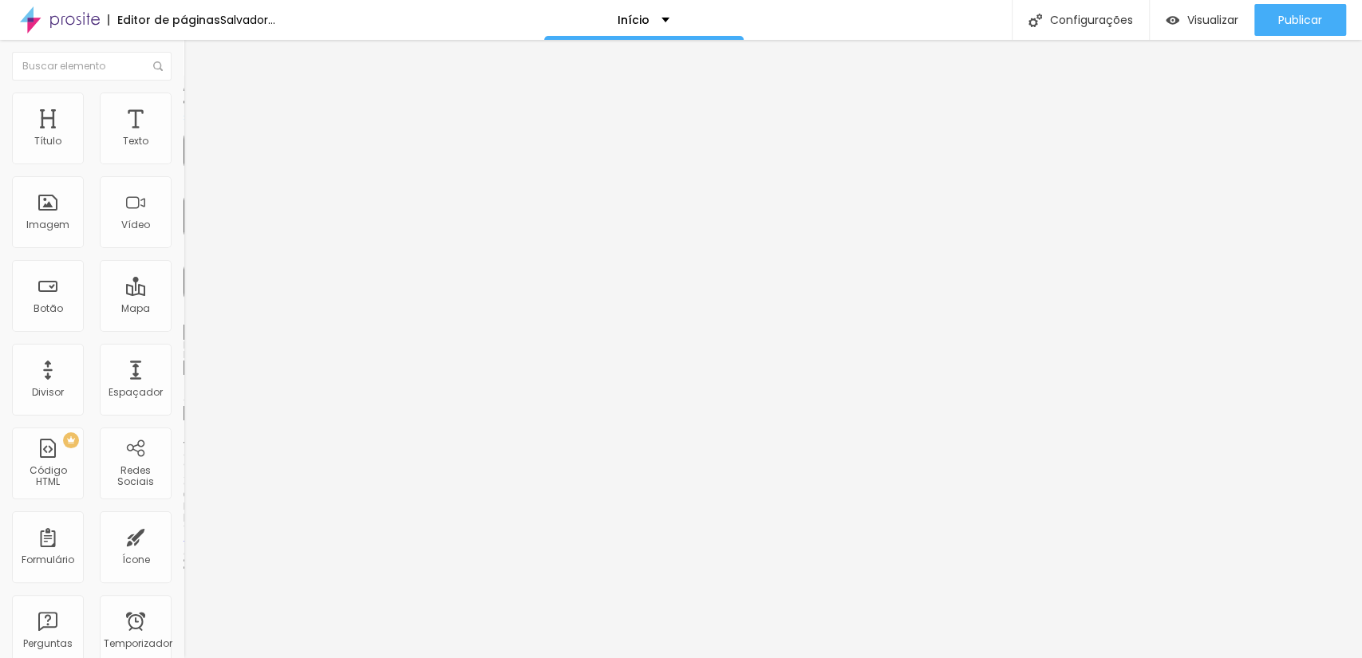
type input "25"
type input "20"
type input "15"
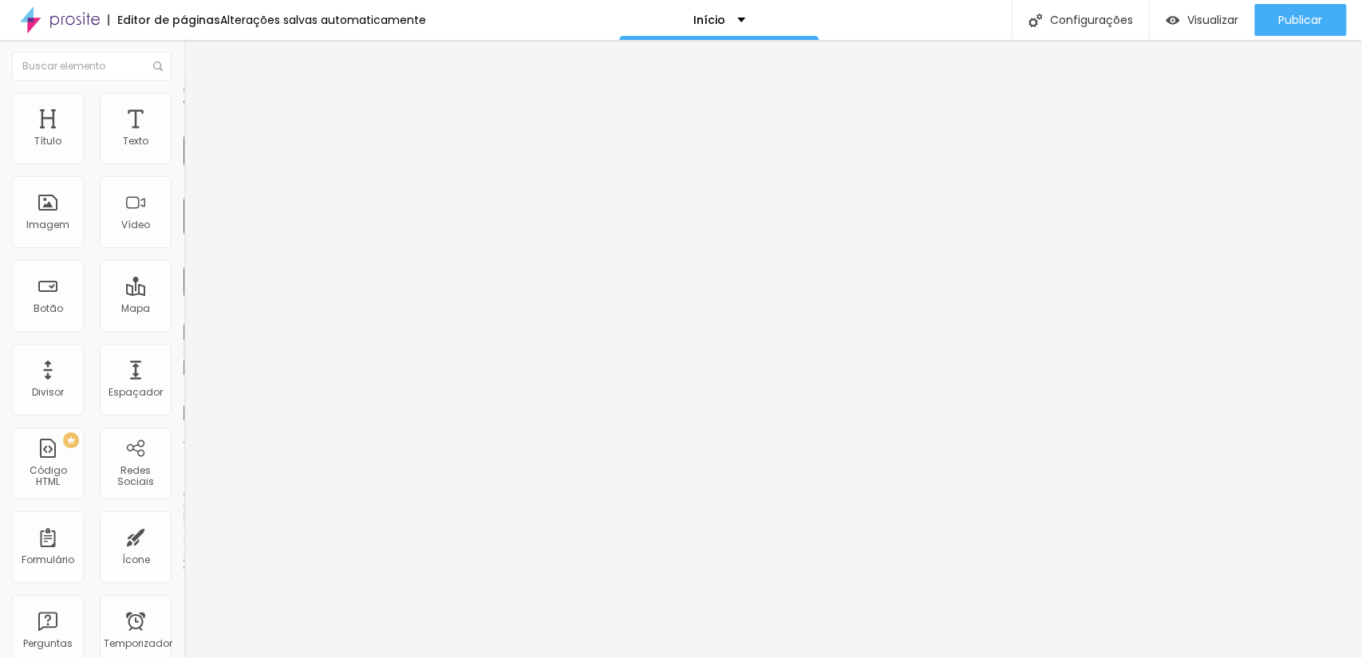
type input "15"
type input "10"
type input "5"
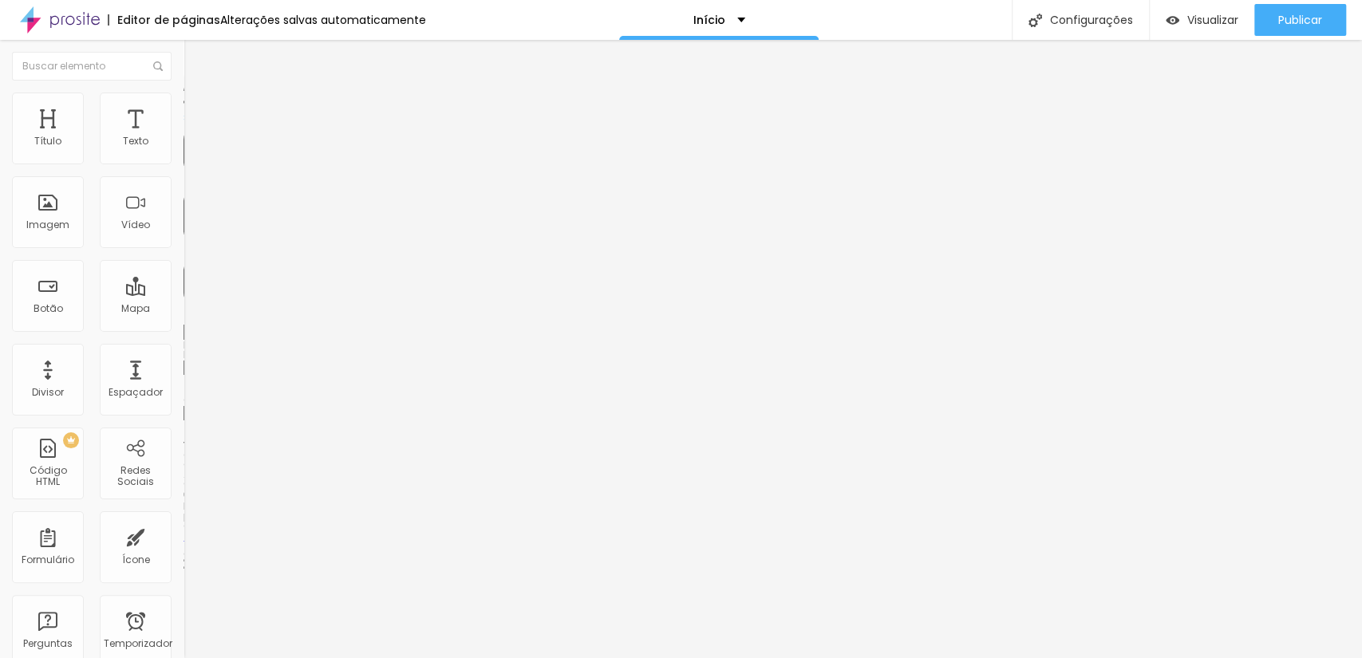
type input "0"
type input "5"
type input "10"
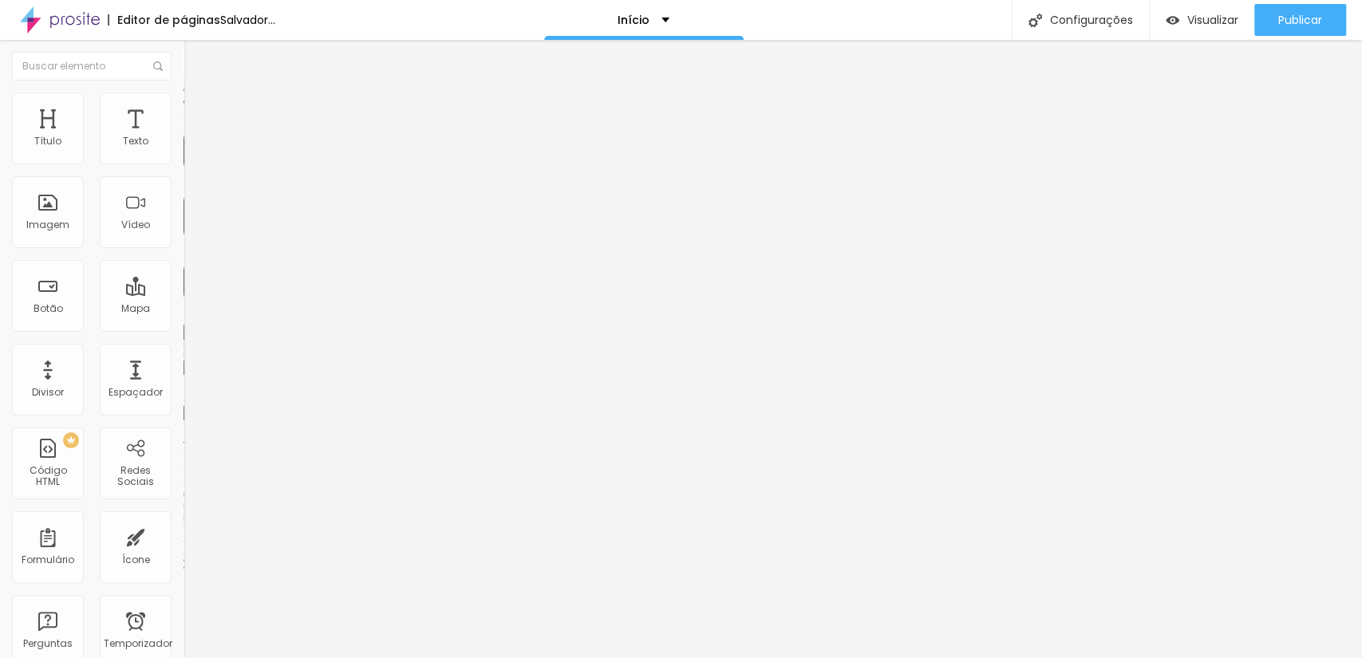
type input "10"
drag, startPoint x: 73, startPoint y: 156, endPoint x: 49, endPoint y: 161, distance: 25.4
type input "10"
click at [183, 310] on input "range" at bounding box center [234, 316] width 103 height 13
click at [183, 95] on img at bounding box center [190, 100] width 14 height 14
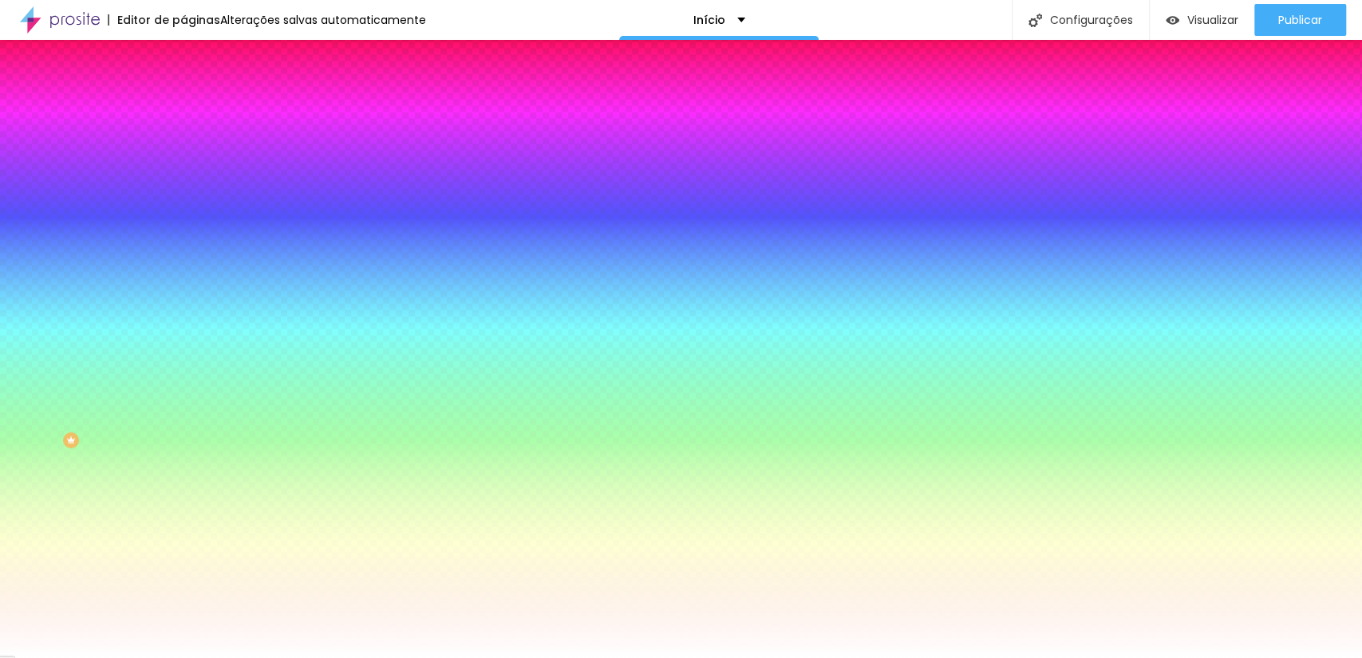
click at [183, 90] on li "Conteúdo" at bounding box center [274, 85] width 183 height 16
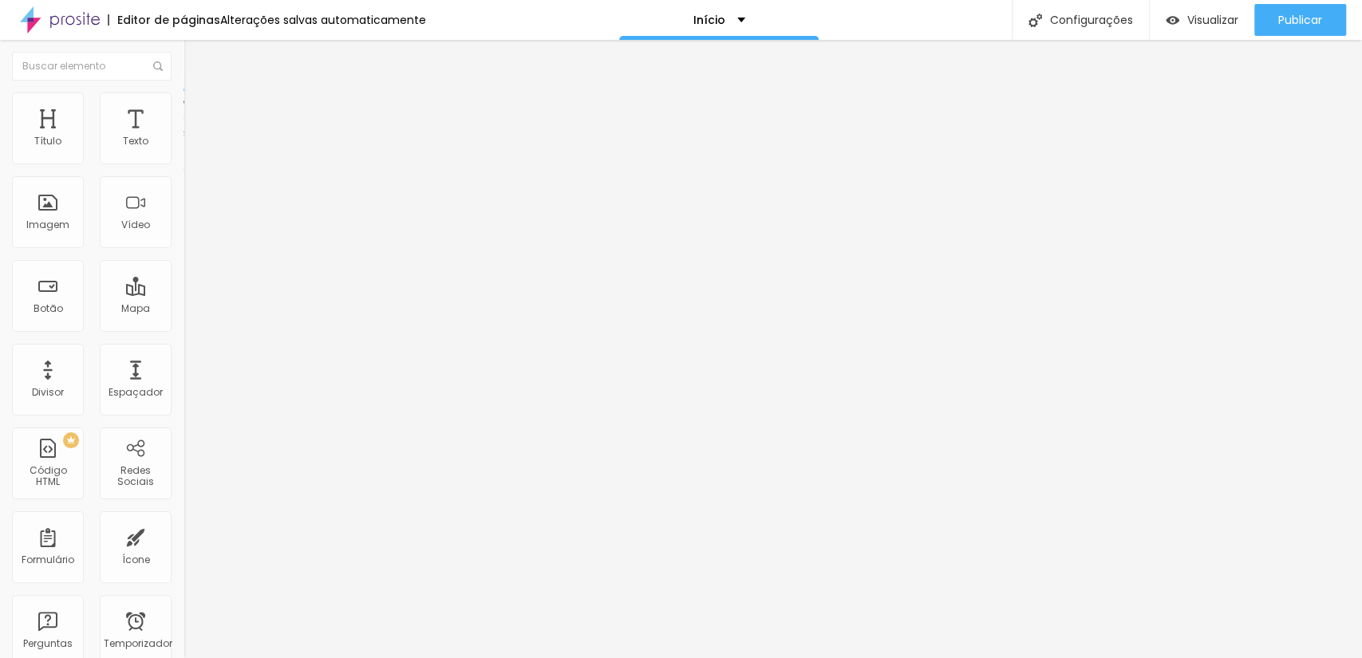
click at [195, 60] on img "button" at bounding box center [201, 58] width 13 height 13
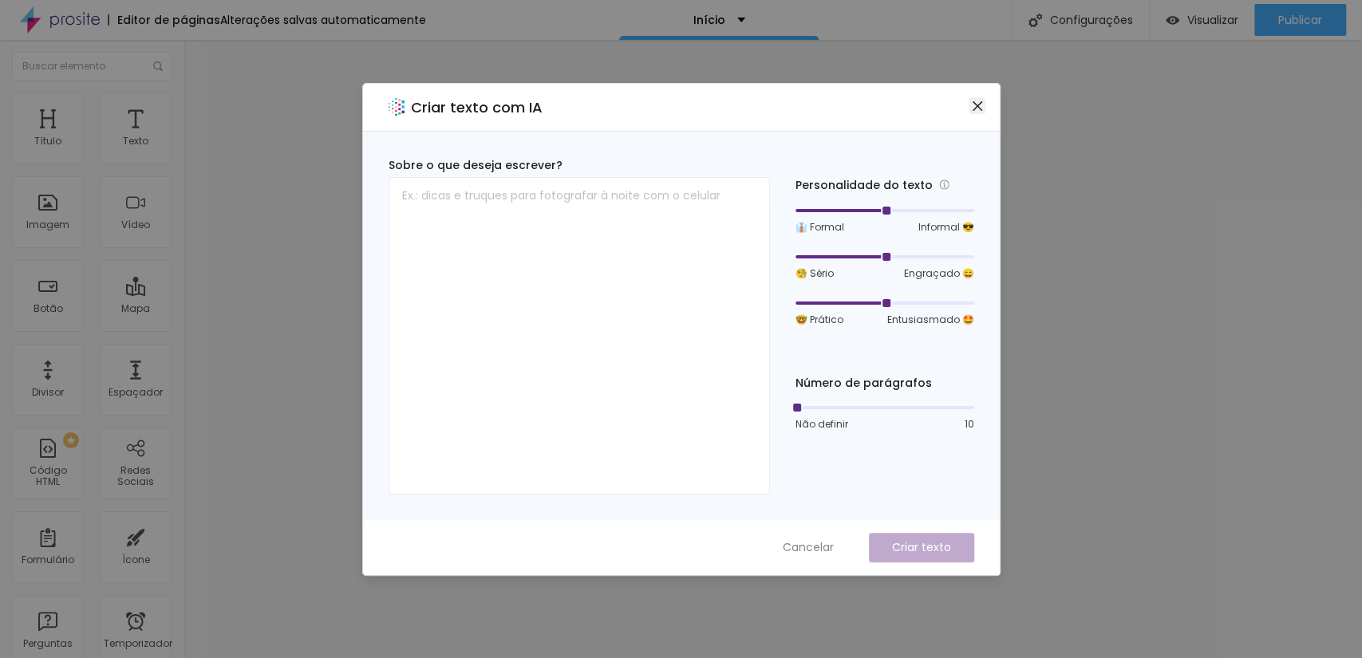
click at [980, 97] on button "Fechar" at bounding box center [976, 105] width 17 height 17
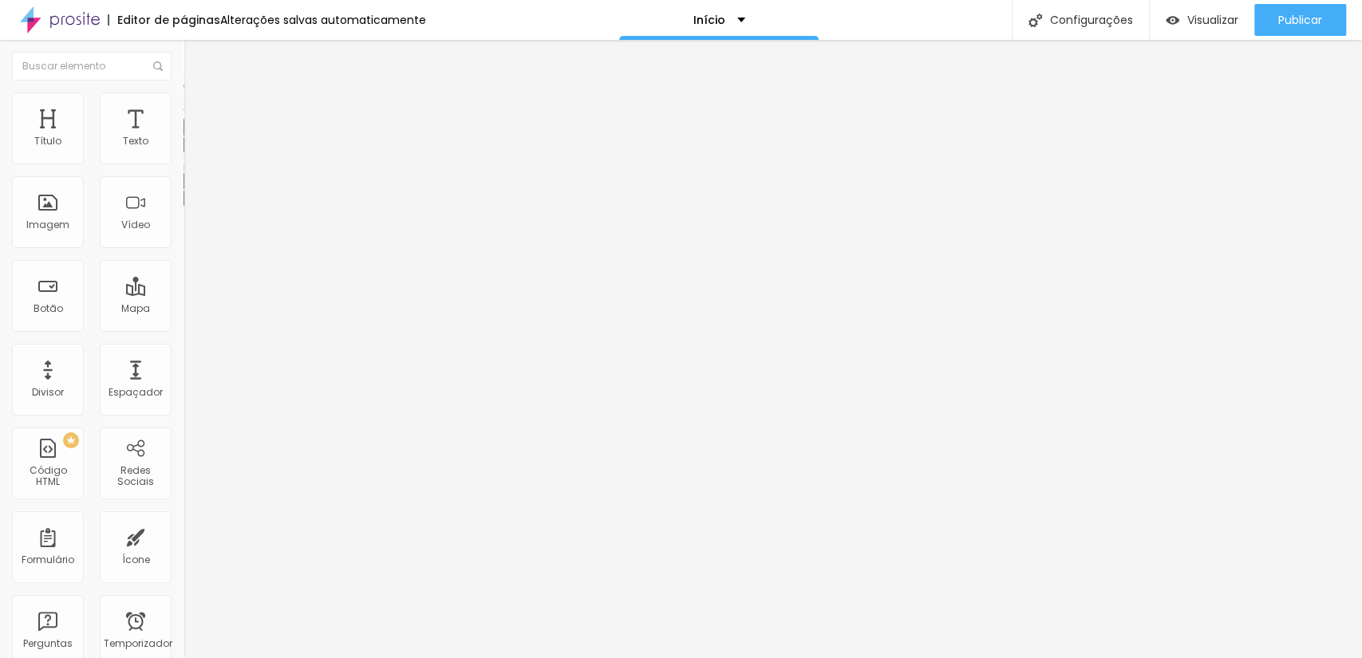
click at [183, 108] on ul "Estilo Avançado" at bounding box center [274, 93] width 183 height 32
click at [198, 110] on font "Avançado" at bounding box center [224, 104] width 53 height 14
type input "13"
drag, startPoint x: 38, startPoint y: 186, endPoint x: 49, endPoint y: 186, distance: 11.2
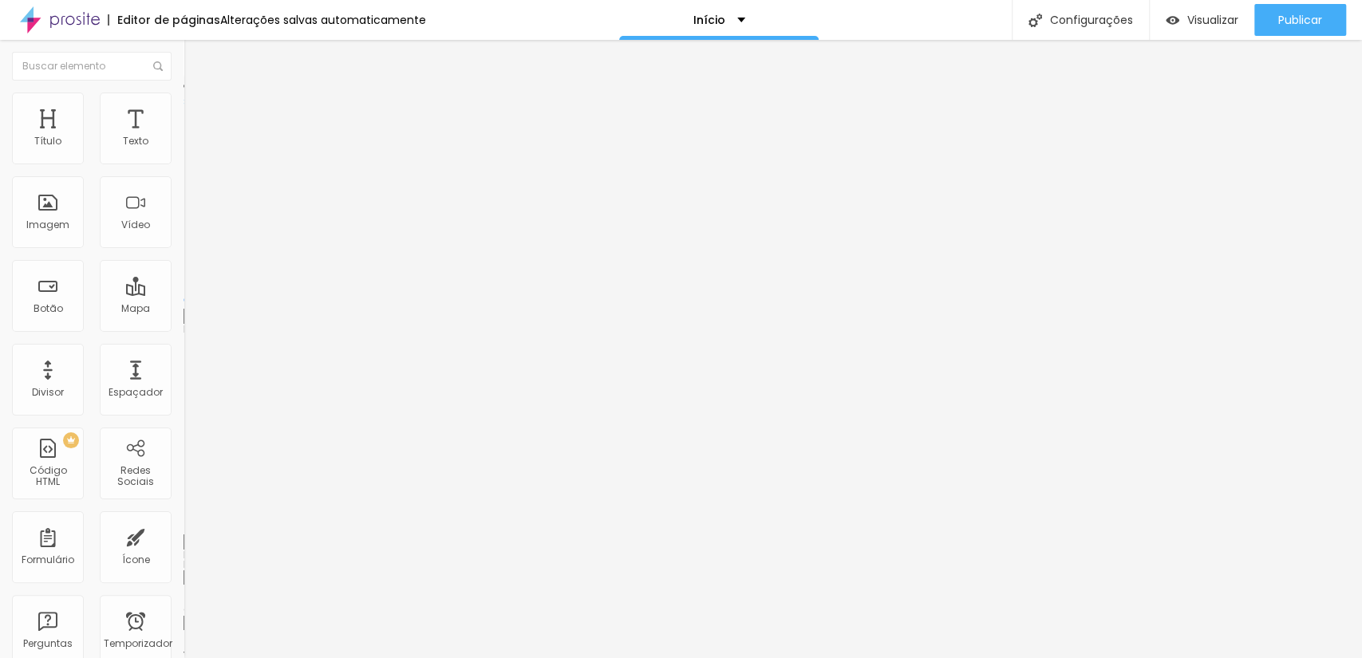
type input "13"
click at [183, 519] on input "range" at bounding box center [234, 525] width 103 height 13
type input "5"
type input "6"
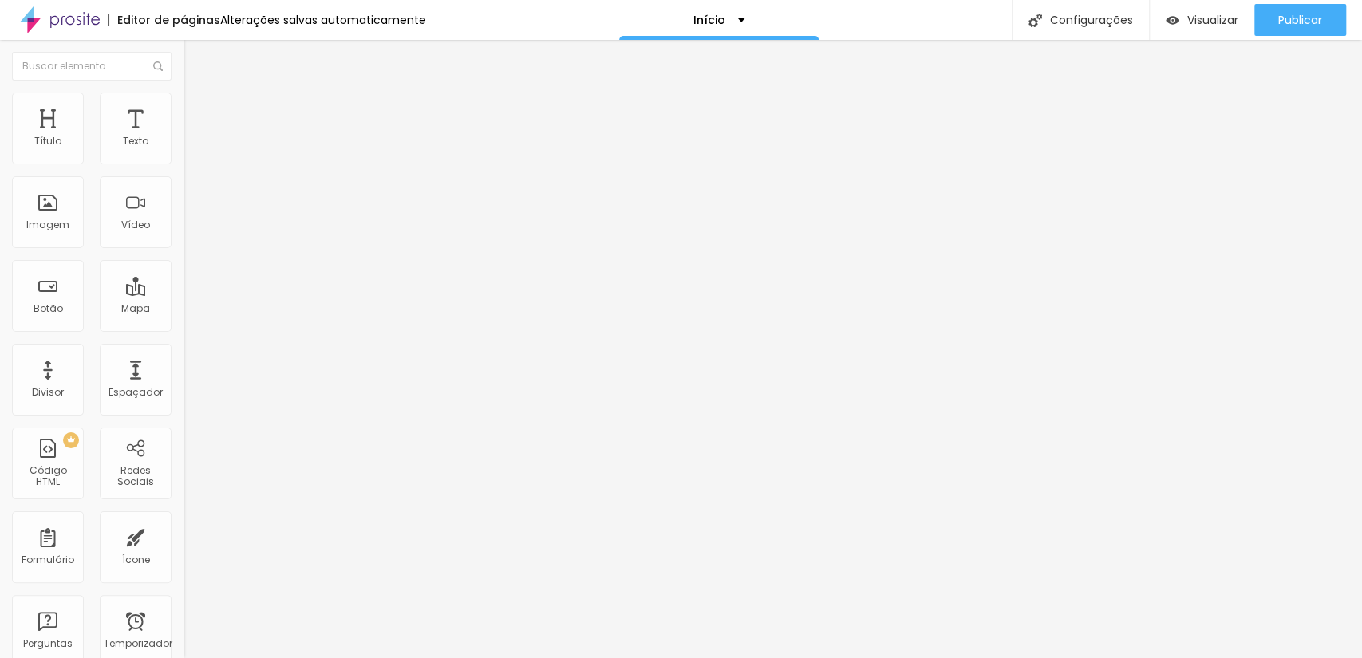
type input "6"
type input "7"
type input "8"
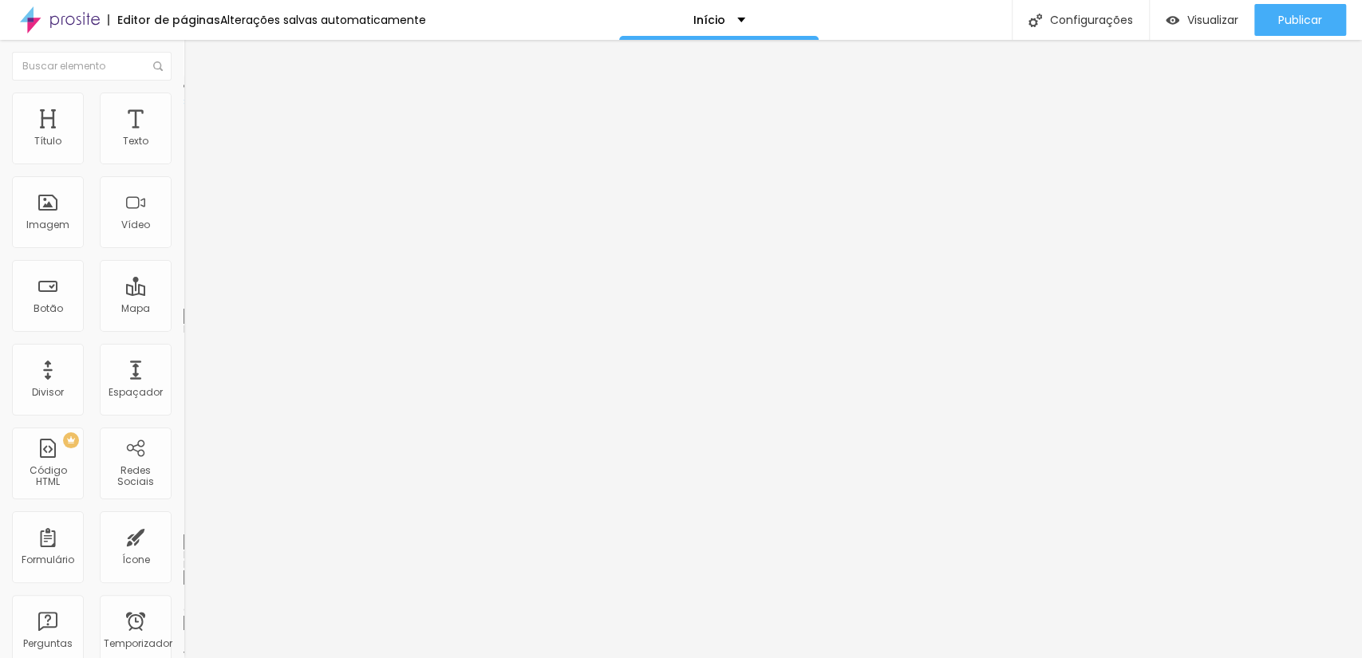
type input "9"
click at [183, 294] on input "range" at bounding box center [234, 300] width 103 height 13
click at [183, 108] on li "Estilo" at bounding box center [274, 101] width 183 height 16
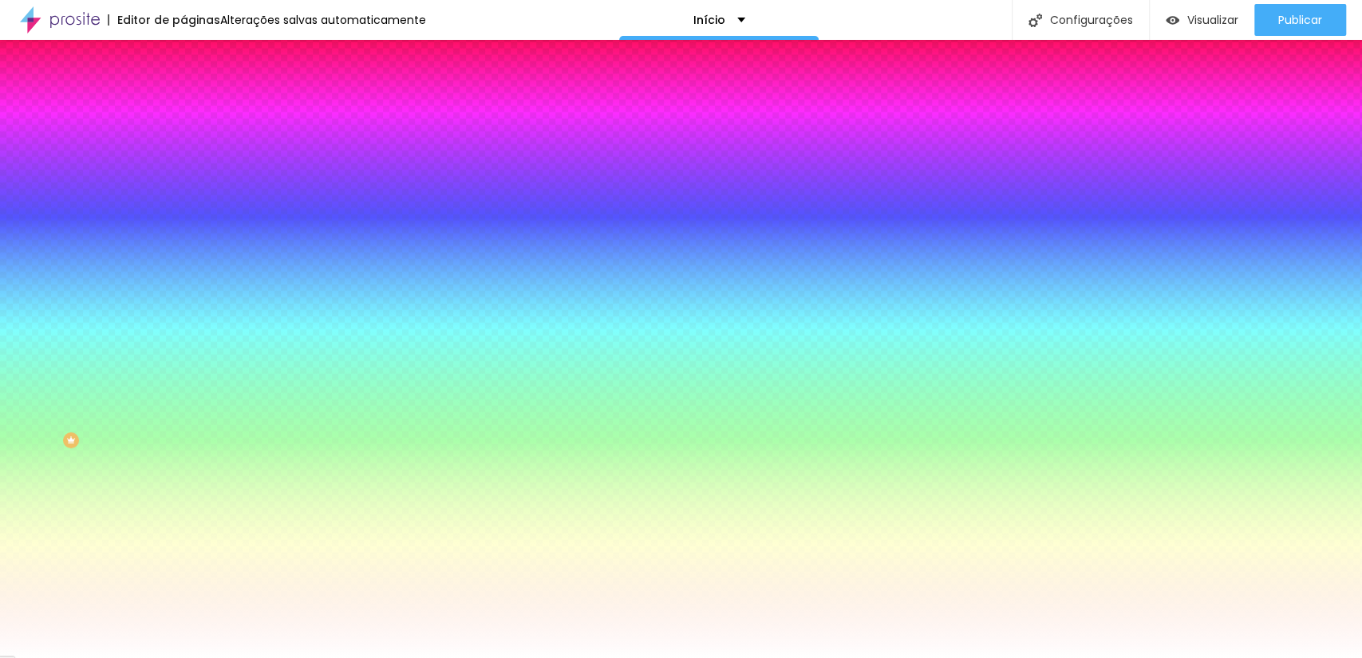
click at [183, 108] on li "Avançado" at bounding box center [274, 116] width 183 height 16
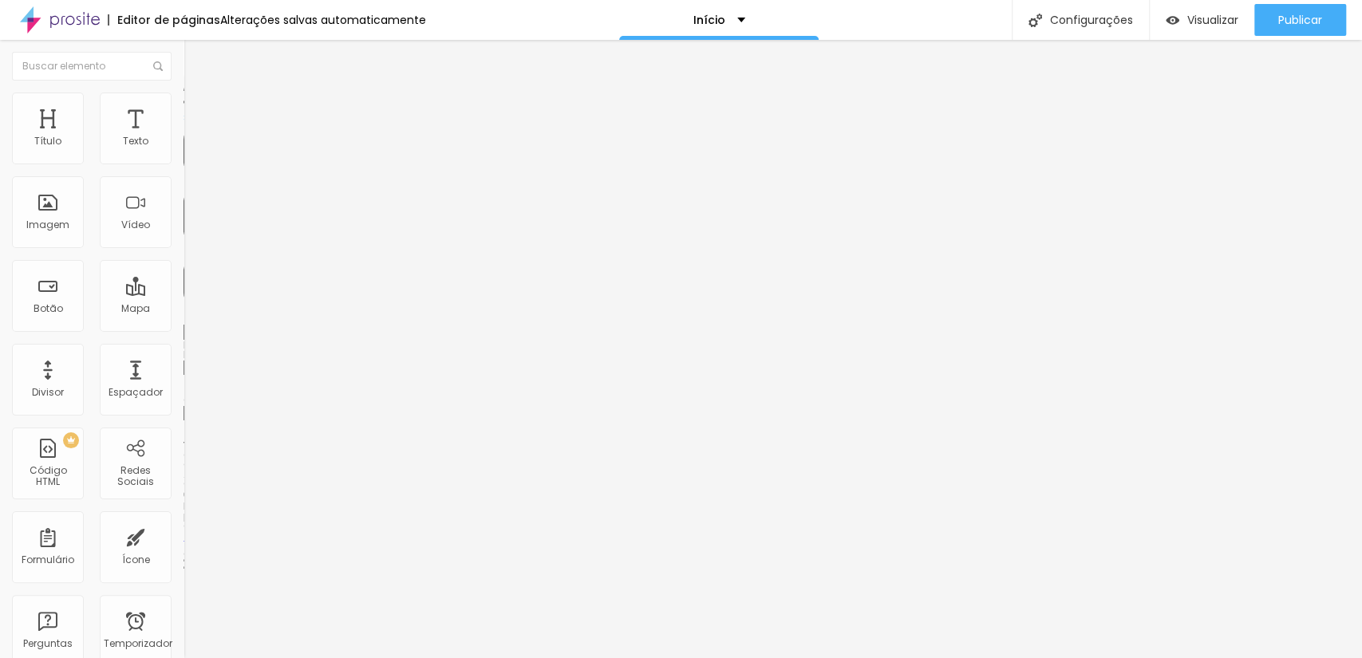
type input "25"
type input "30"
type input "35"
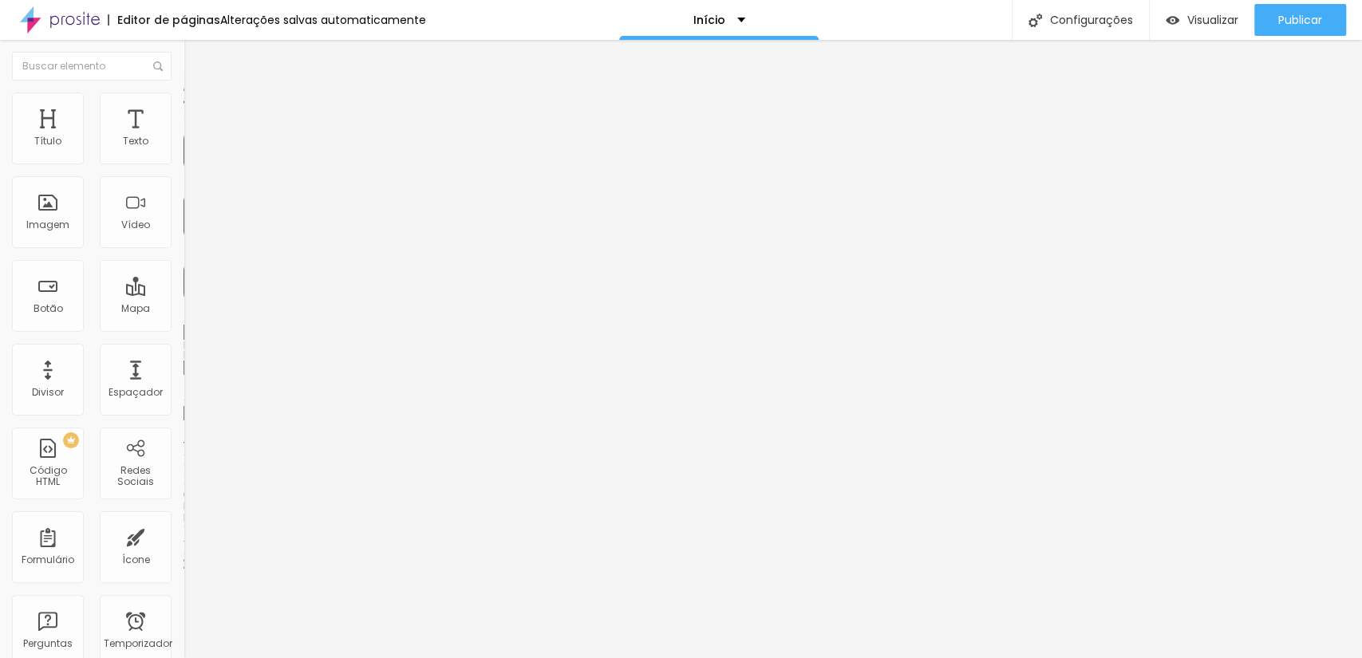
type input "35"
drag, startPoint x: 75, startPoint y: 157, endPoint x: 0, endPoint y: 159, distance: 75.0
click at [183, 310] on input "range" at bounding box center [234, 316] width 103 height 13
drag, startPoint x: 40, startPoint y: 158, endPoint x: 0, endPoint y: 160, distance: 40.0
click at [183, 310] on input "range" at bounding box center [234, 316] width 103 height 13
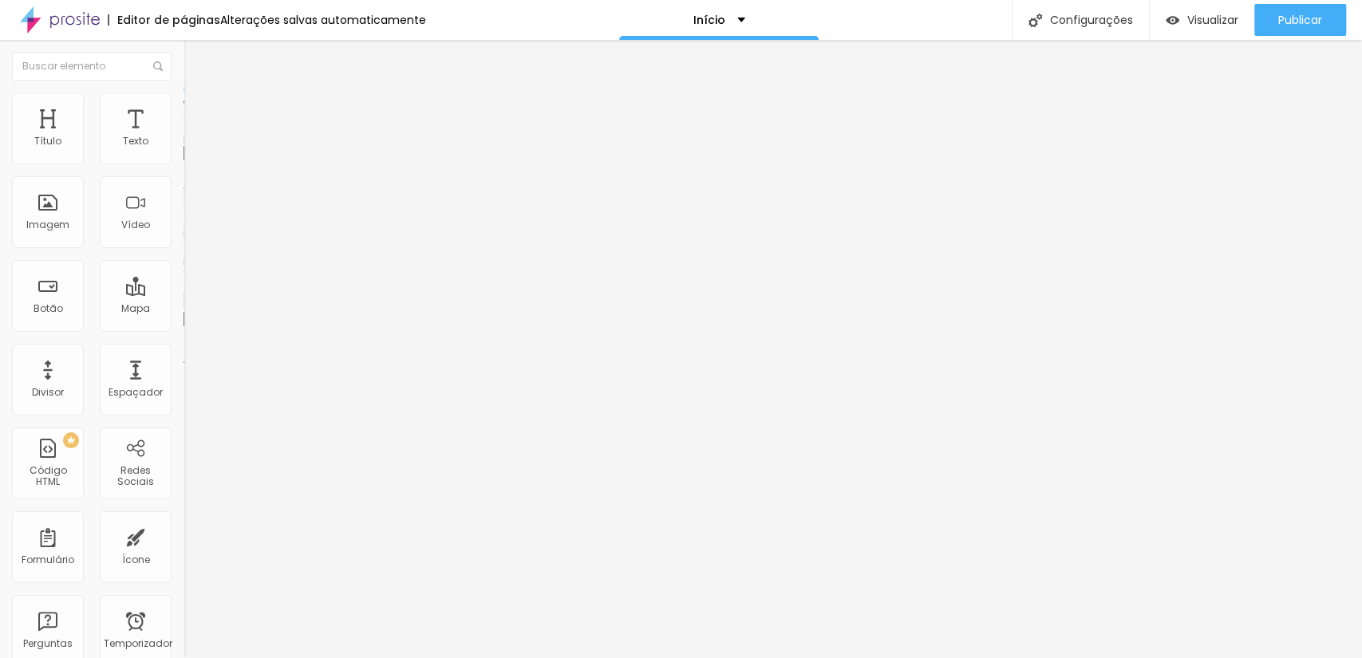
click at [183, 100] on img at bounding box center [190, 100] width 14 height 14
click at [183, 164] on input "range" at bounding box center [234, 157] width 103 height 13
drag, startPoint x: 32, startPoint y: 203, endPoint x: 0, endPoint y: 203, distance: 31.9
click at [183, 350] on input "range" at bounding box center [234, 356] width 103 height 13
click at [183, 108] on img at bounding box center [190, 115] width 14 height 14
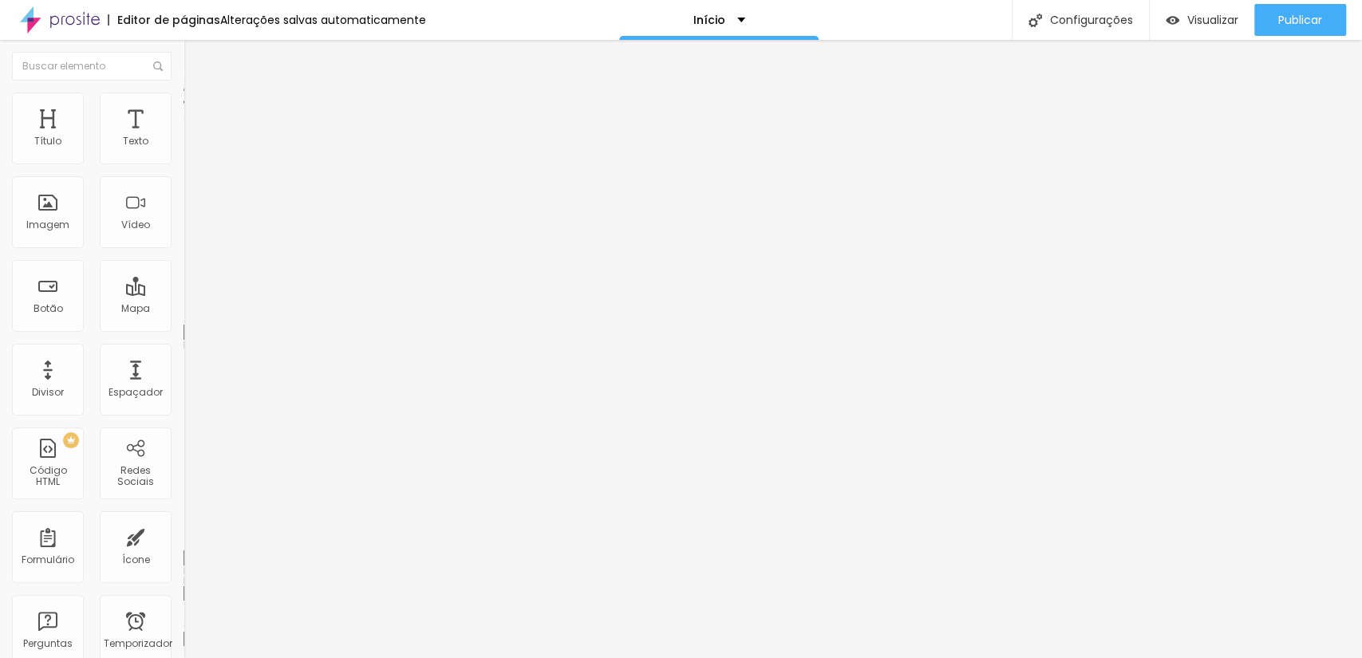
click at [183, 310] on input "range" at bounding box center [234, 316] width 103 height 13
click at [183, 535] on input "range" at bounding box center [234, 541] width 103 height 13
drag, startPoint x: 57, startPoint y: 158, endPoint x: 72, endPoint y: 154, distance: 14.9
click at [183, 310] on input "range" at bounding box center [234, 316] width 103 height 13
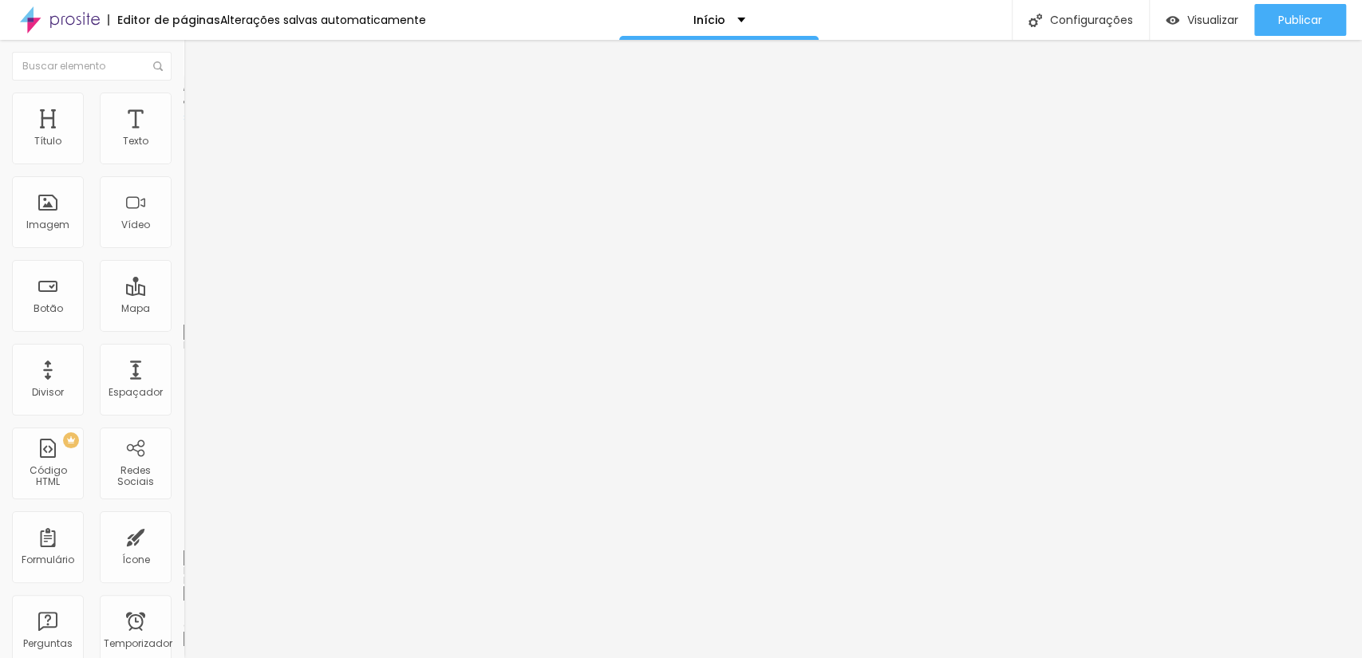
drag, startPoint x: 51, startPoint y: 191, endPoint x: 30, endPoint y: 191, distance: 20.8
click at [183, 350] on div "11 Espaço de baixo" at bounding box center [274, 463] width 183 height 226
drag, startPoint x: 45, startPoint y: 184, endPoint x: 0, endPoint y: 184, distance: 45.5
click at [183, 535] on input "range" at bounding box center [234, 541] width 103 height 13
click at [183, 310] on input "range" at bounding box center [234, 316] width 103 height 13
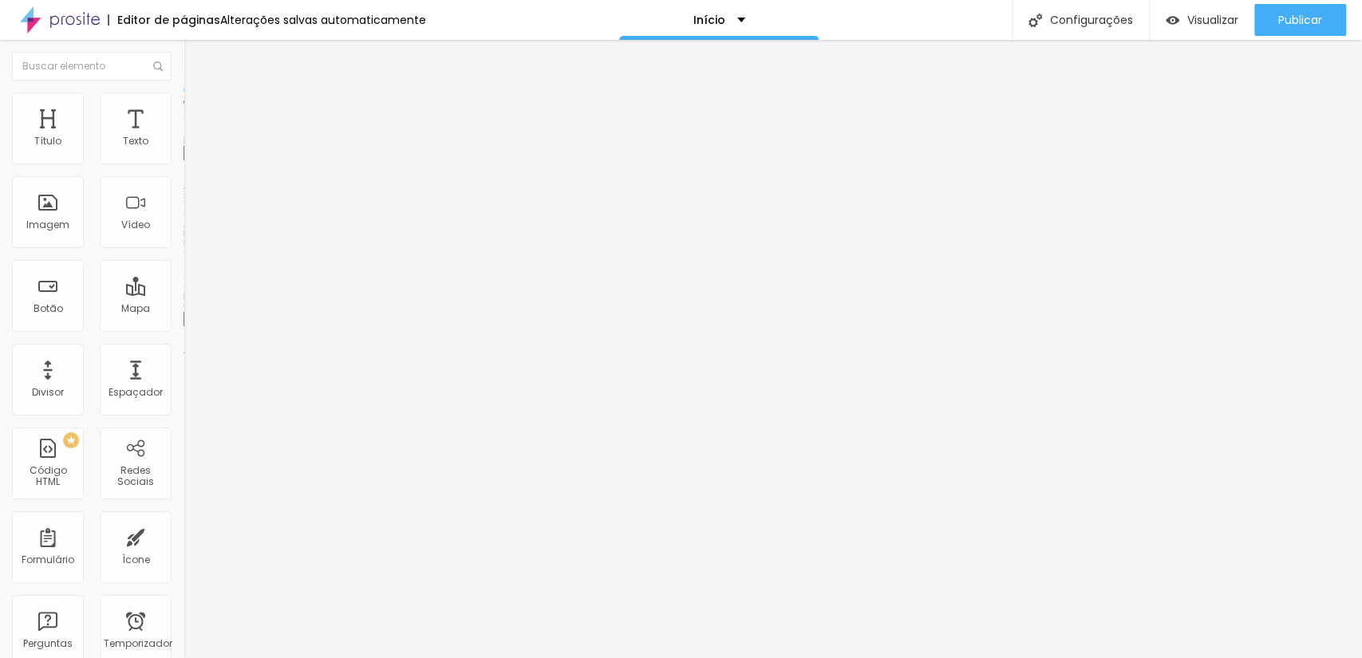
click at [193, 137] on font "Trocar imagem" at bounding box center [231, 131] width 77 height 14
click at [183, 137] on span "Trocar imagem" at bounding box center [226, 131] width 87 height 14
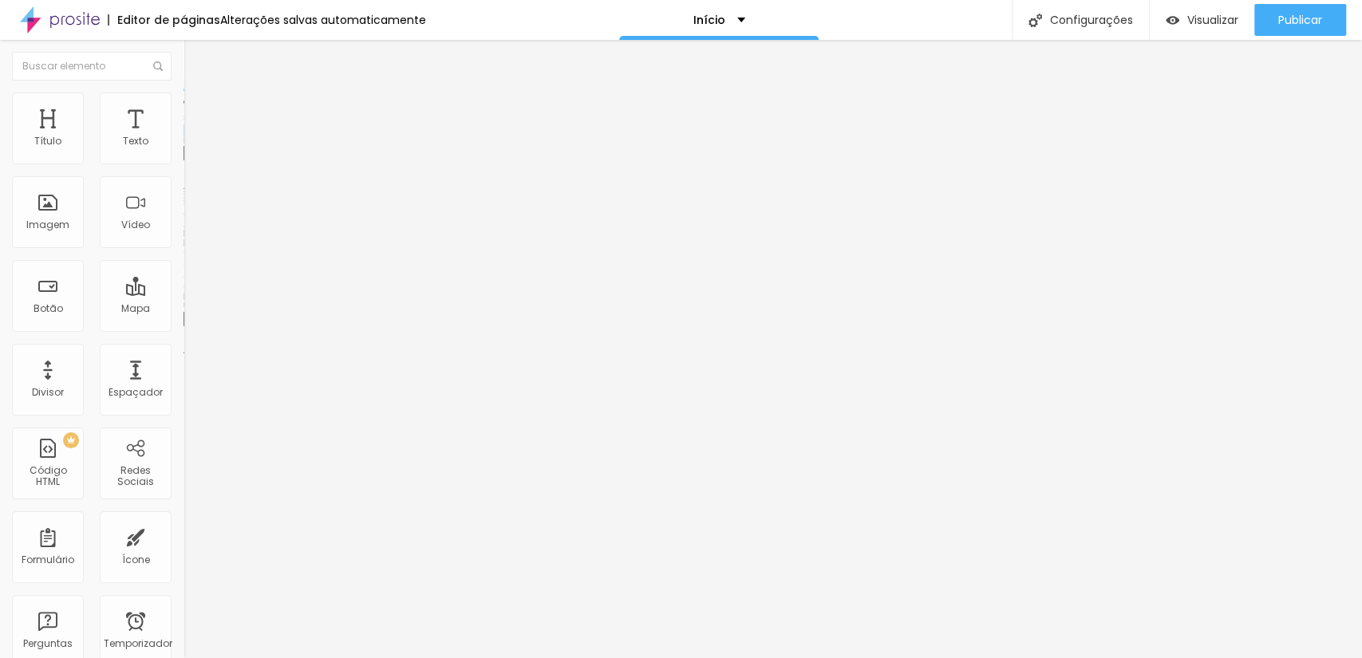
click at [183, 137] on span "Trocar imagem" at bounding box center [226, 131] width 87 height 14
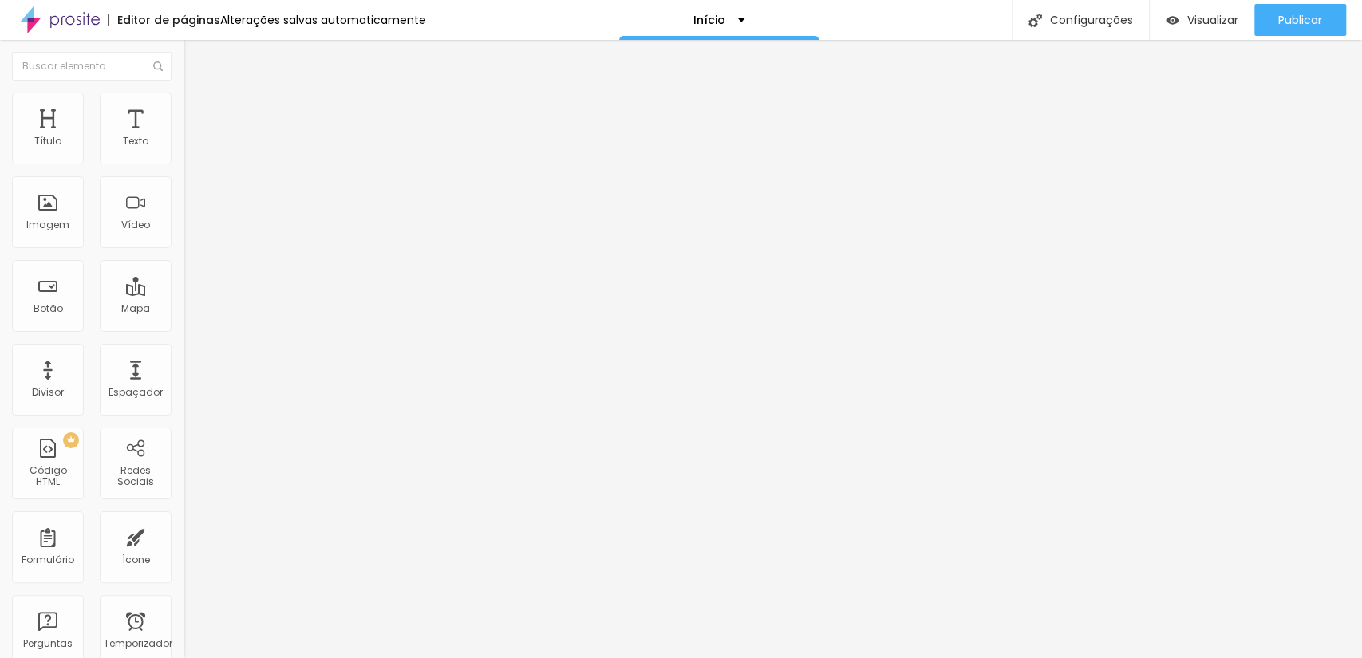
click at [183, 137] on span "Trocar imagem" at bounding box center [226, 131] width 87 height 14
click at [183, 100] on img at bounding box center [190, 100] width 14 height 14
click at [183, 164] on input "range" at bounding box center [234, 157] width 103 height 13
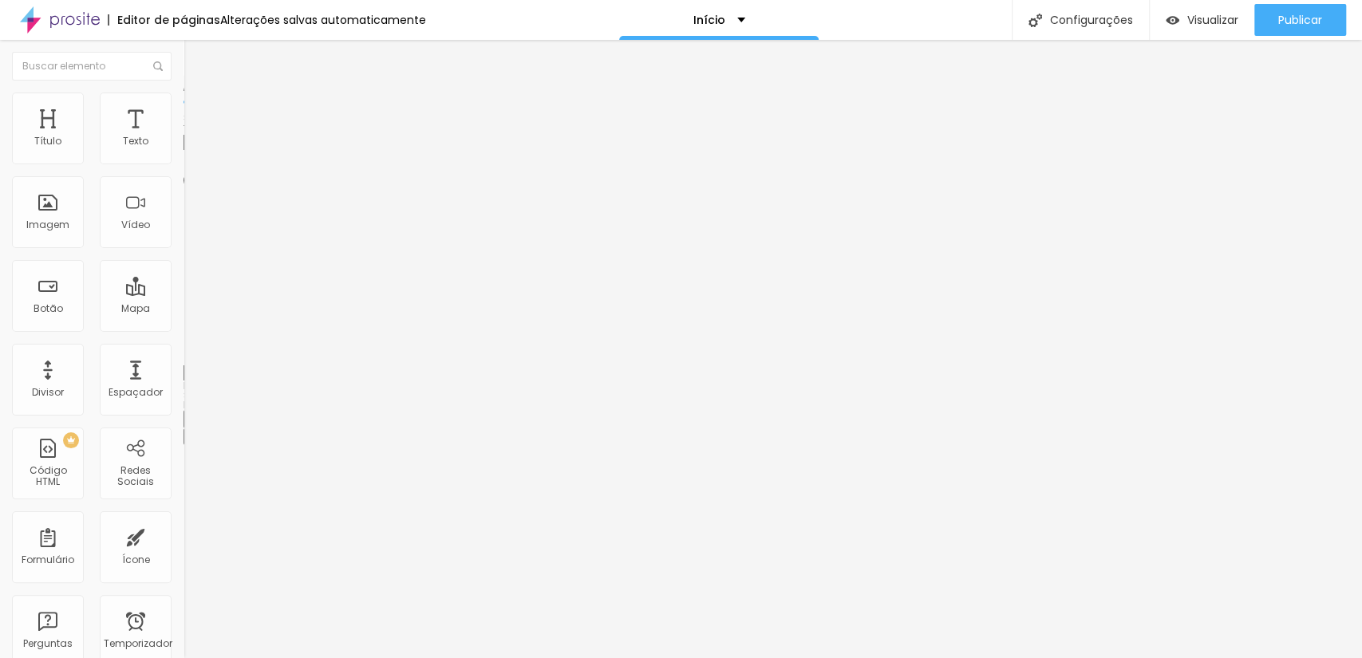
click at [183, 164] on input "range" at bounding box center [234, 157] width 103 height 13
drag, startPoint x: 48, startPoint y: 171, endPoint x: 80, endPoint y: 166, distance: 32.3
click at [183, 164] on input "range" at bounding box center [234, 157] width 103 height 13
click at [183, 151] on input "420" at bounding box center [221, 142] width 77 height 17
click at [198, 110] on font "Estilo" at bounding box center [210, 104] width 25 height 14
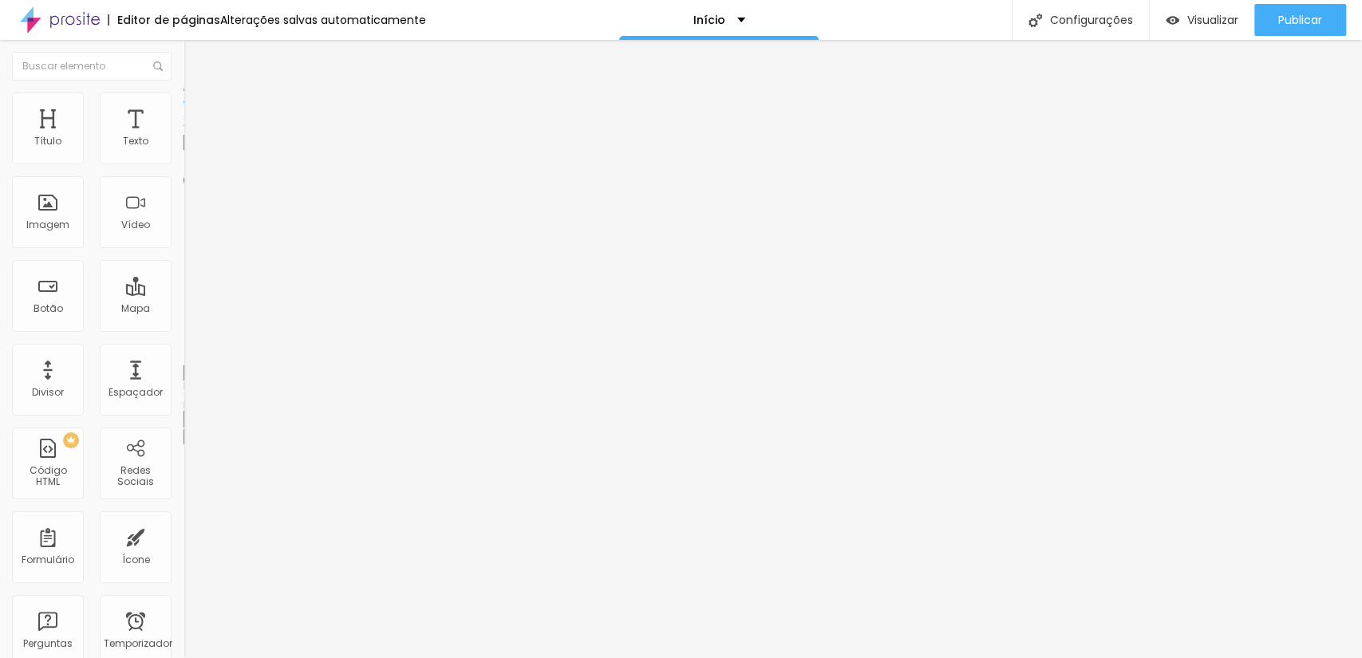
click at [183, 151] on input "330" at bounding box center [221, 142] width 77 height 17
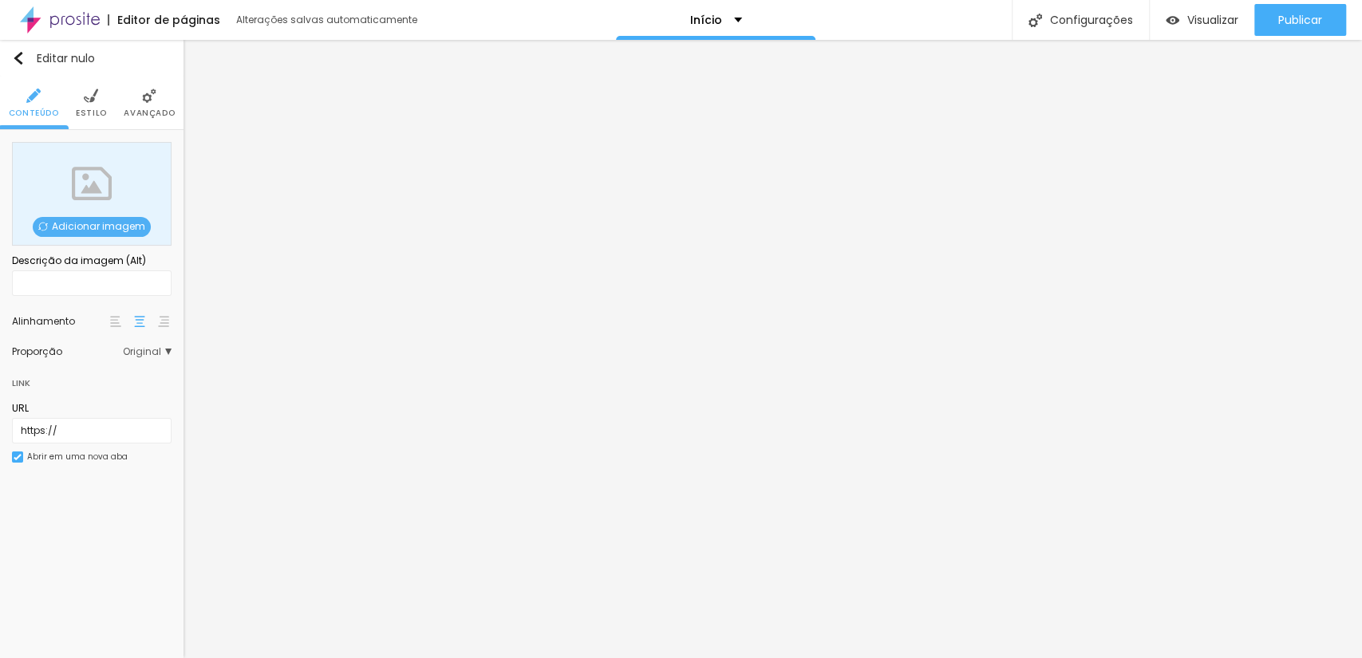
click at [96, 112] on font "Estilo" at bounding box center [91, 113] width 31 height 12
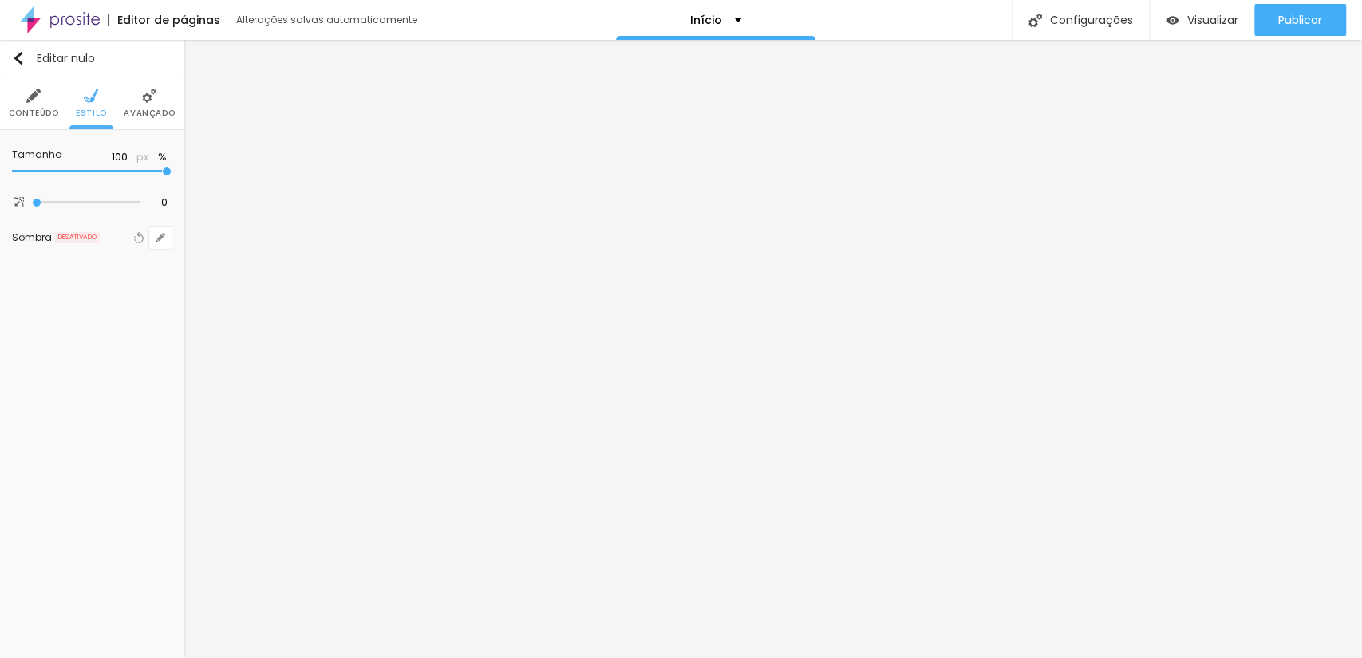
type input "95"
type input "90"
type input "85"
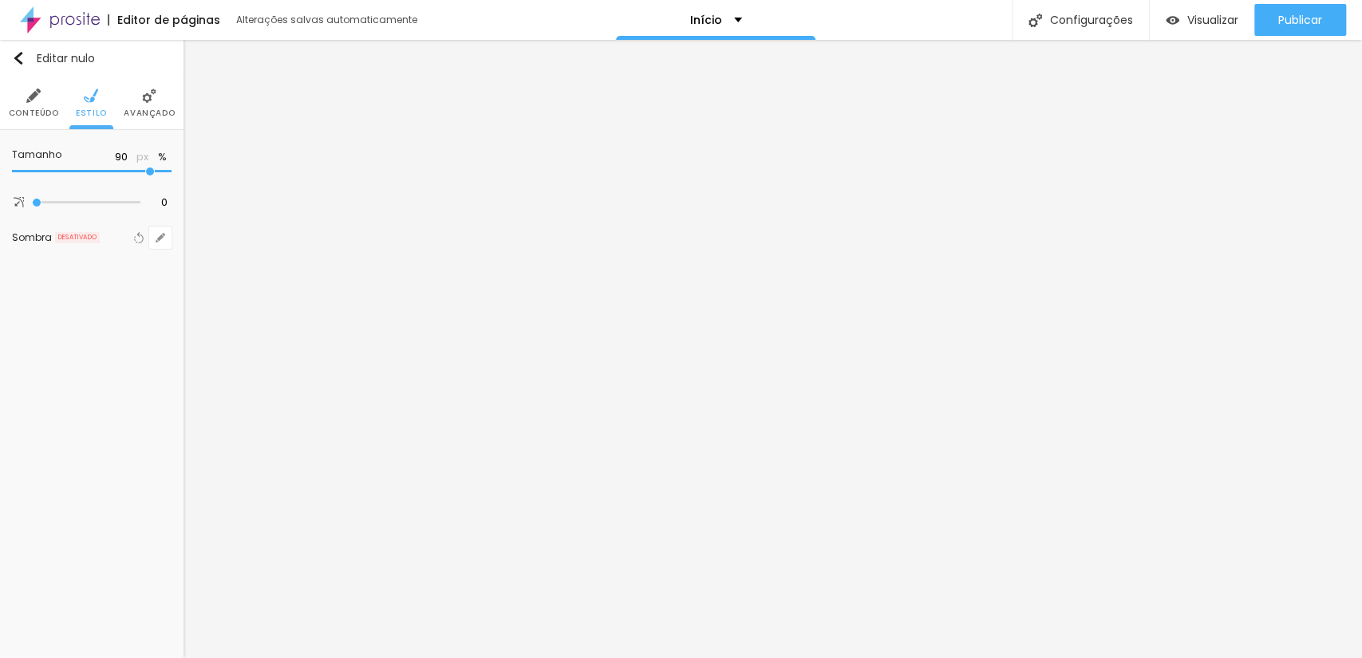
type input "85"
type input "75"
type input "70"
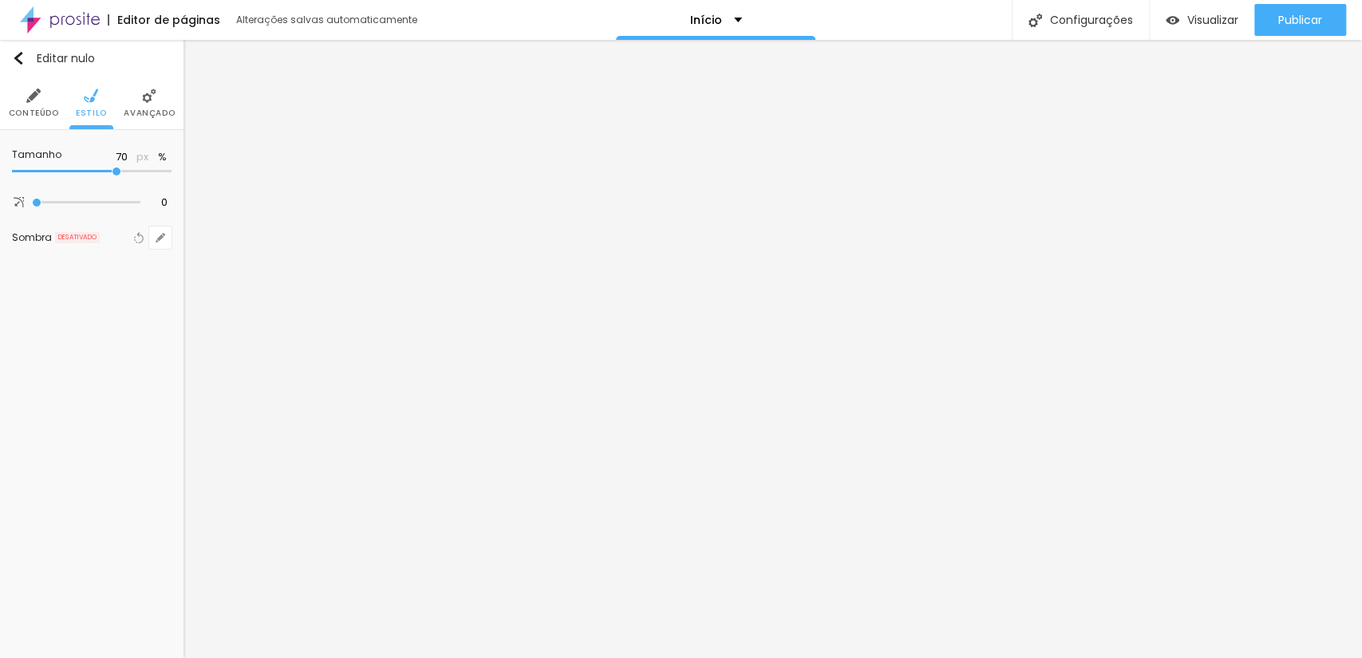
type input "75"
type input "90"
type input "100"
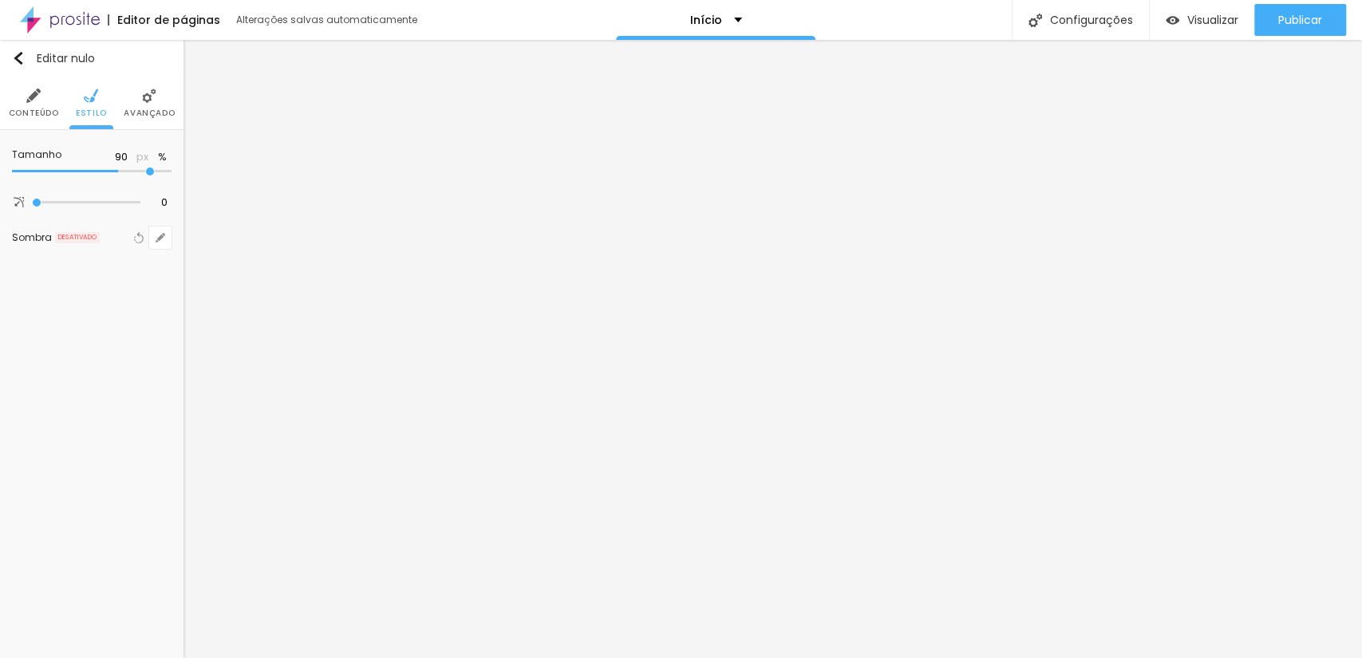
type input "100"
drag, startPoint x: 158, startPoint y: 171, endPoint x: 214, endPoint y: 171, distance: 55.8
click at [172, 171] on input "range" at bounding box center [92, 172] width 160 height 8
type input "3"
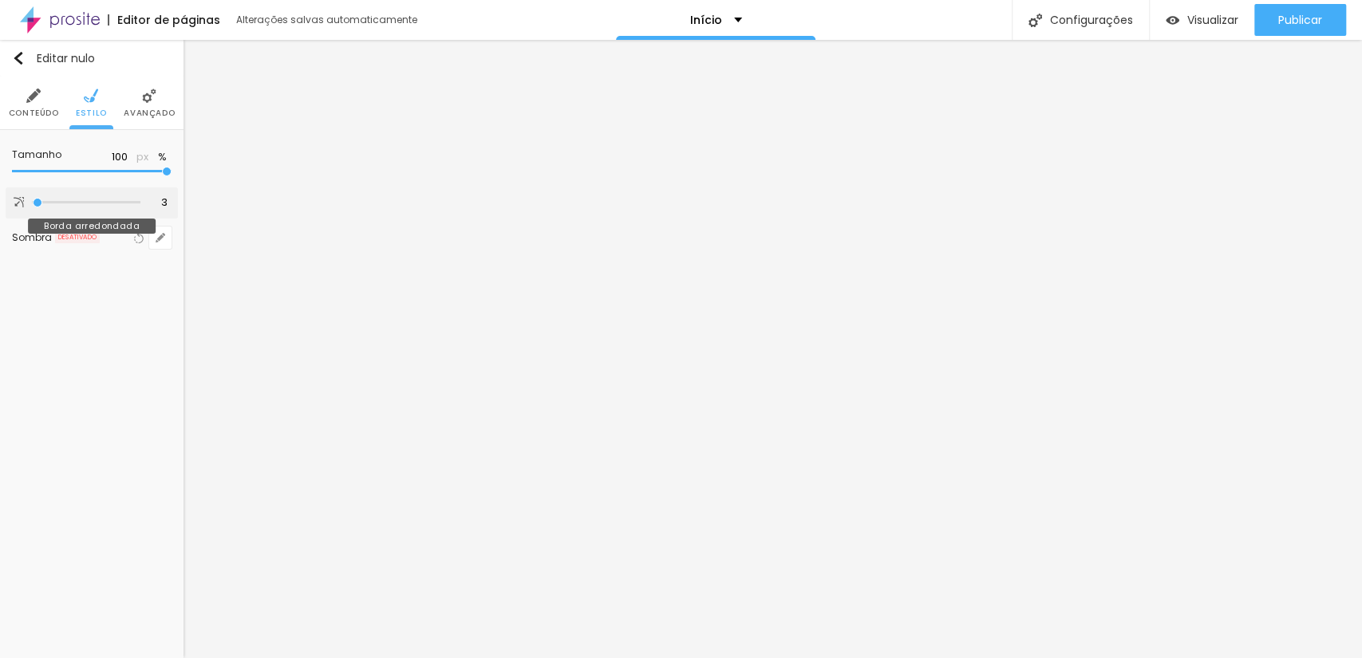
type input "34"
type input "82"
type input "94"
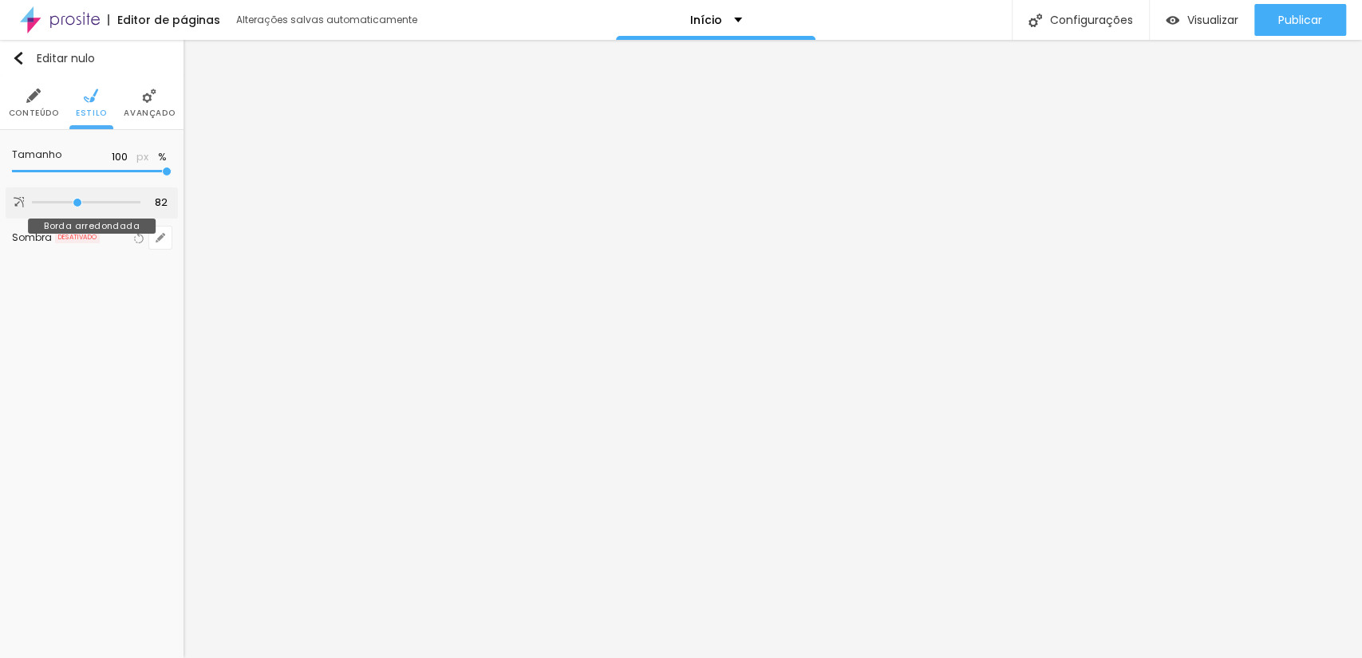
type input "94"
type input "110"
type input "119"
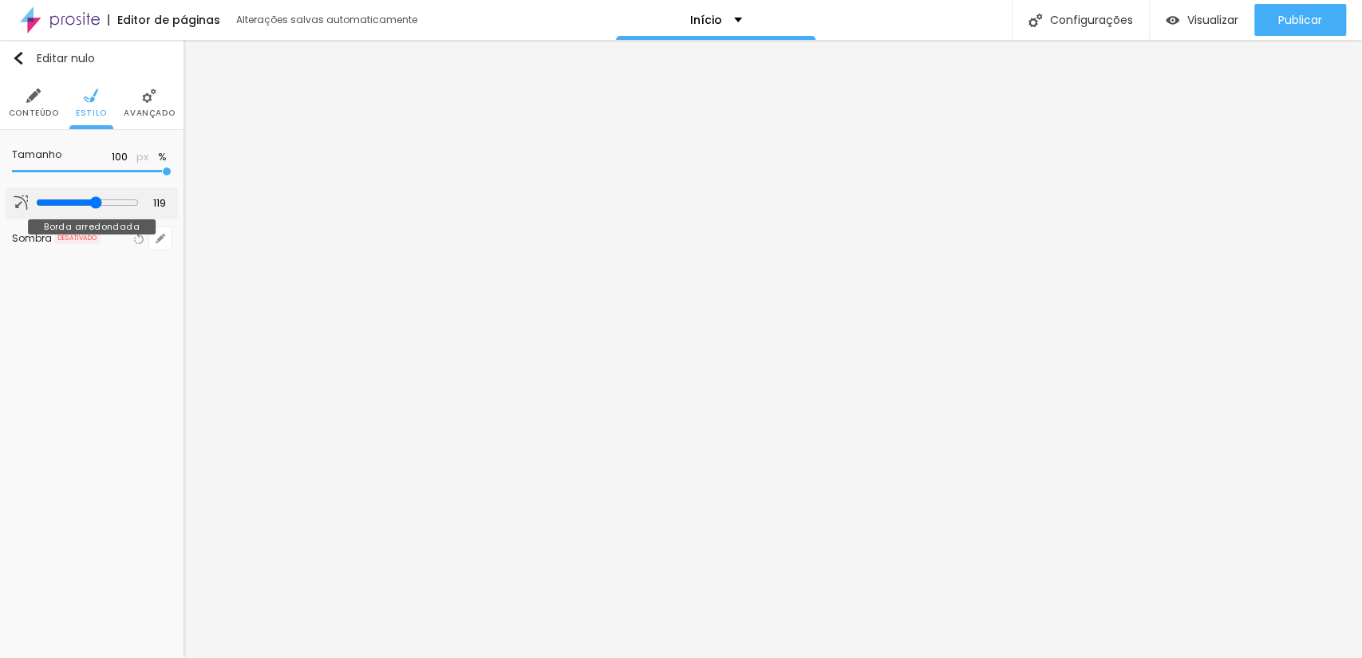
type input "139"
type input "157"
type input "171"
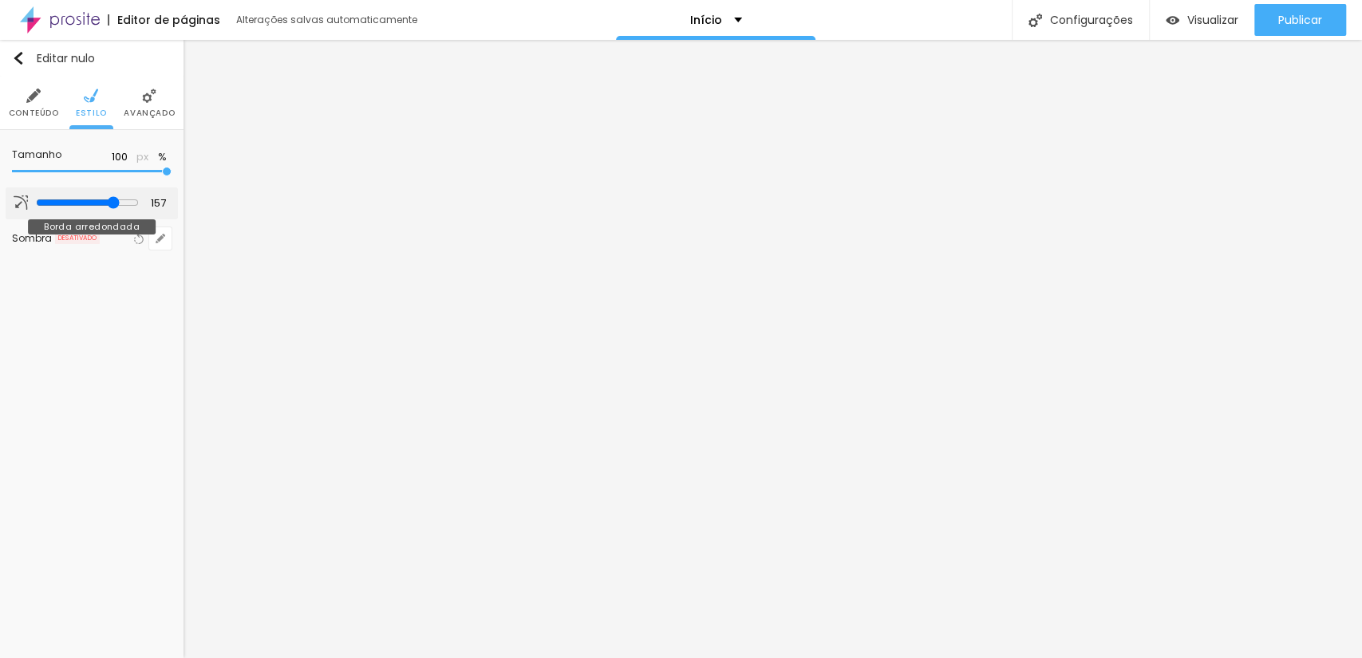
type input "171"
type input "176"
type input "180"
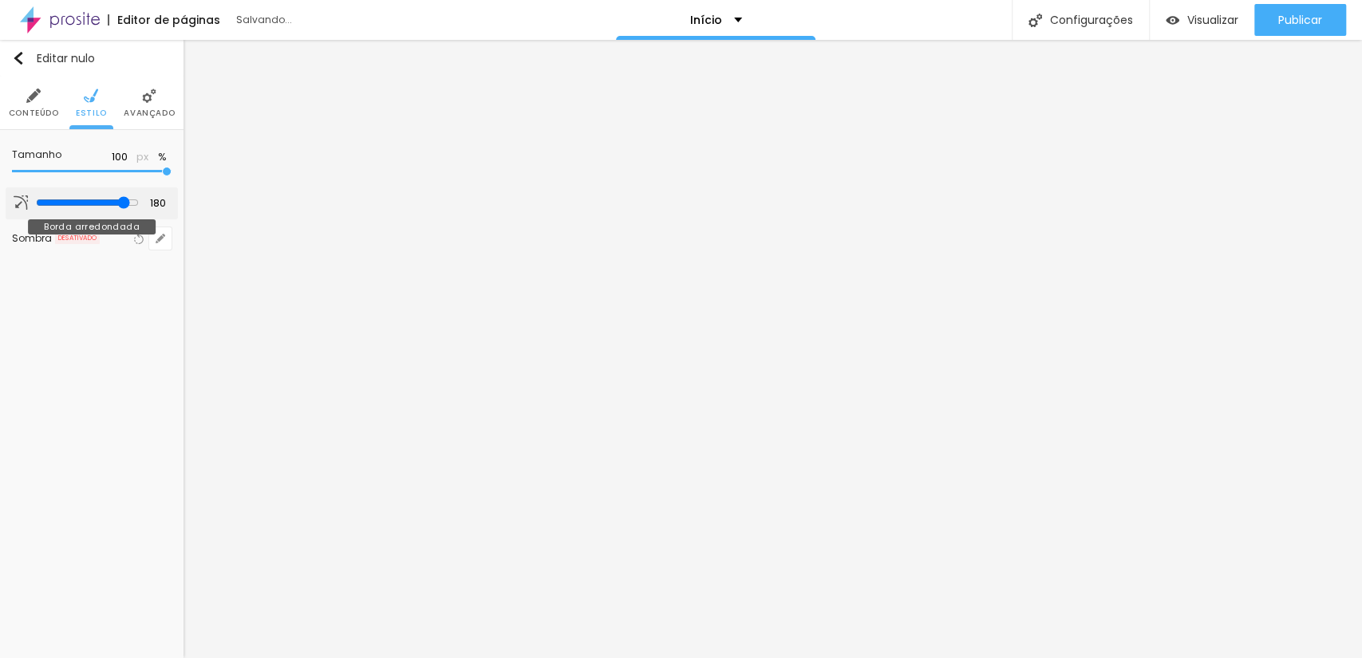
type input "182"
type input "180"
type input "92"
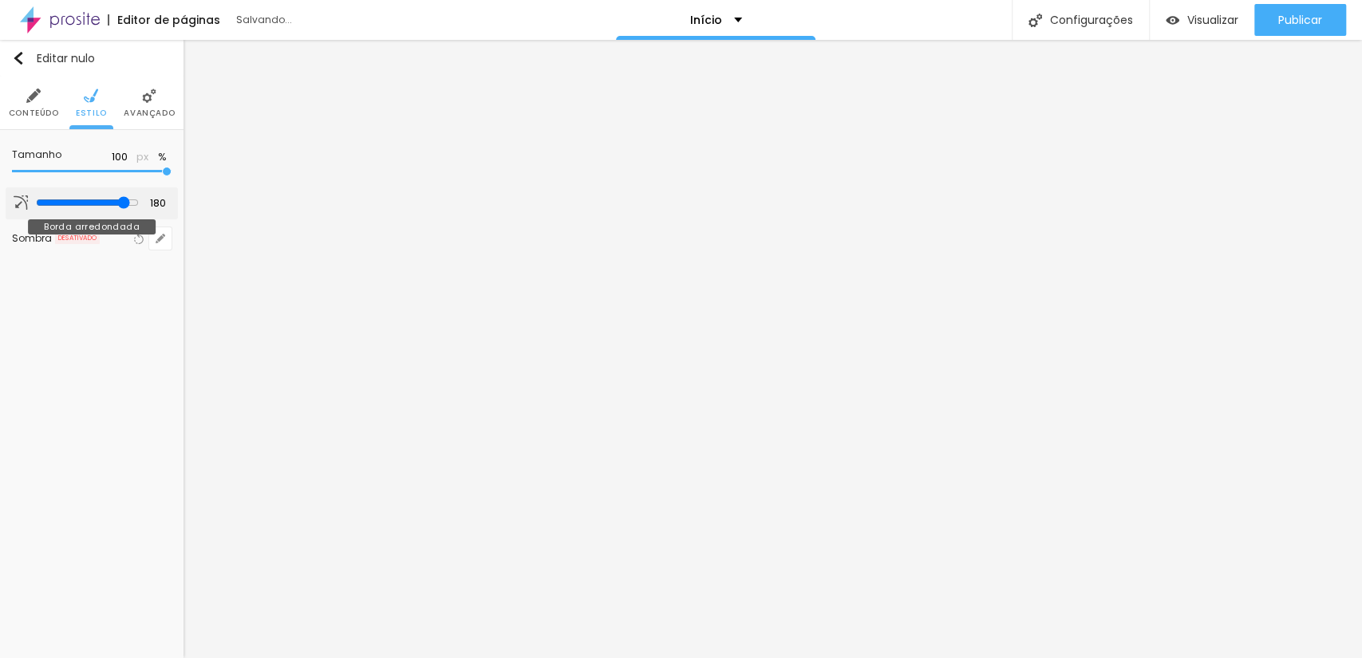
type input "92"
type input "69"
type input "26"
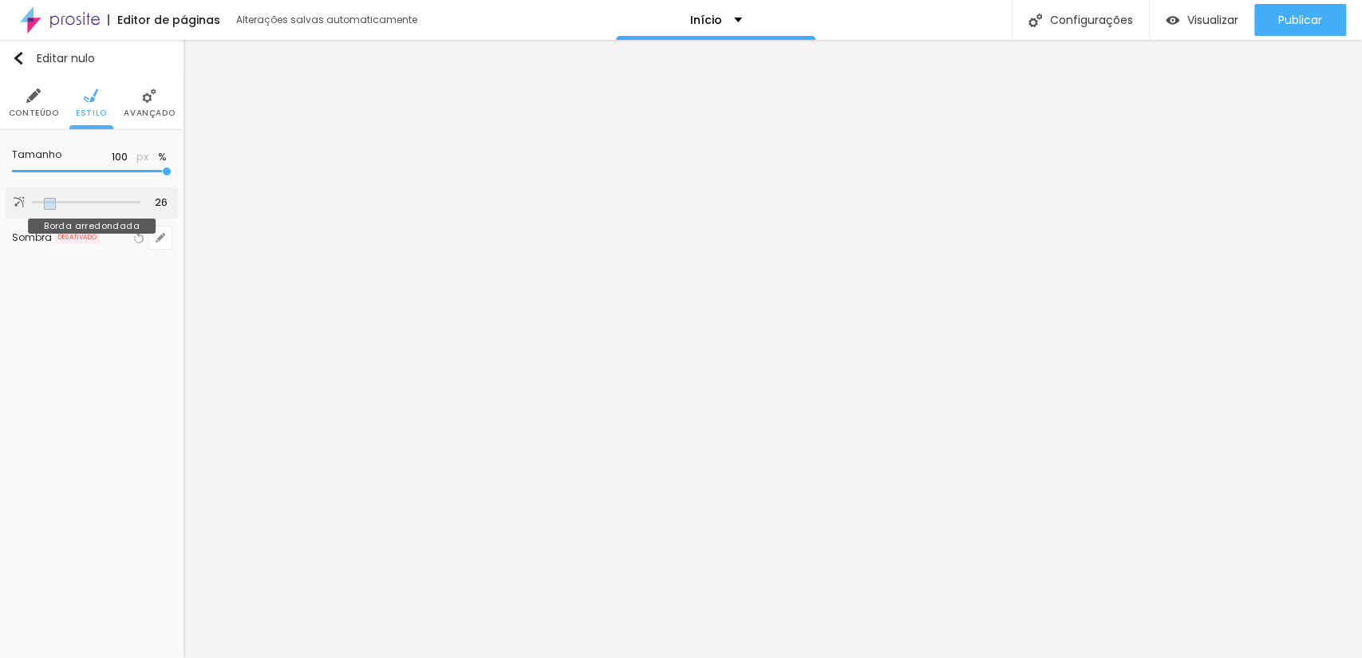
type input "0"
drag, startPoint x: 38, startPoint y: 203, endPoint x: 15, endPoint y: 203, distance: 23.1
click at [32, 203] on input "range" at bounding box center [86, 203] width 108 height 8
click at [159, 104] on li "Avançado" at bounding box center [149, 103] width 51 height 53
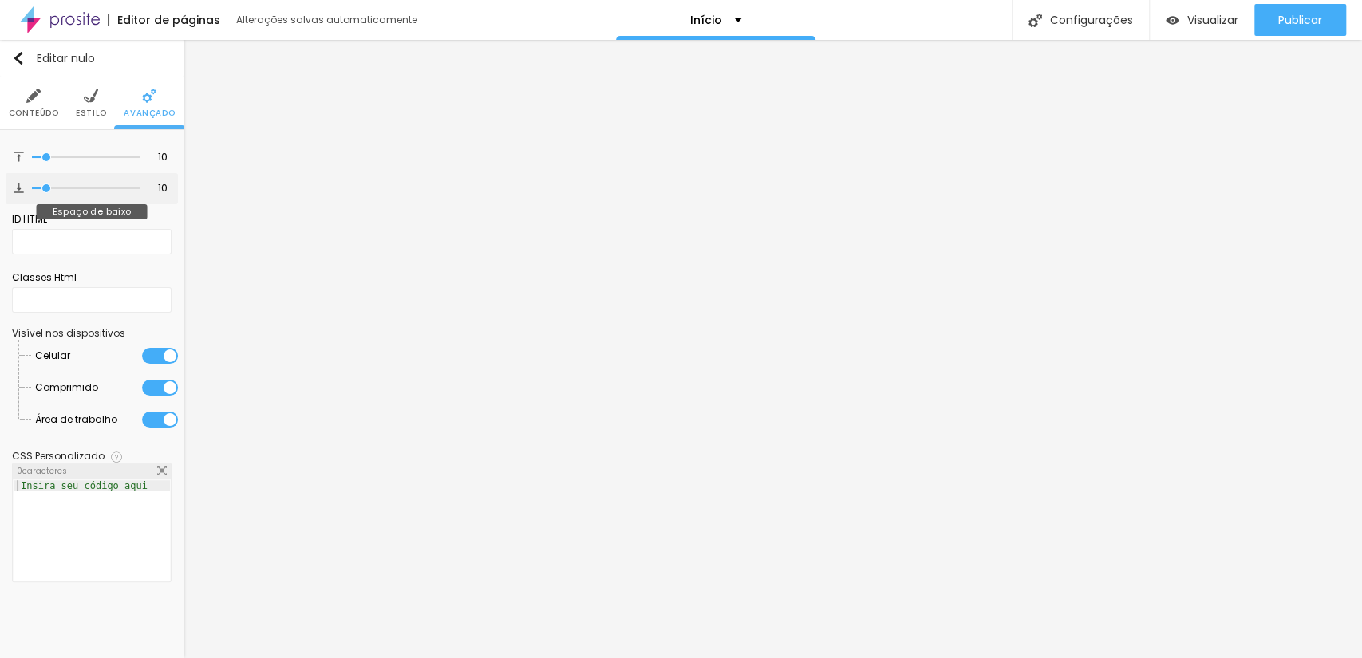
type input "16"
type input "17"
type input "51"
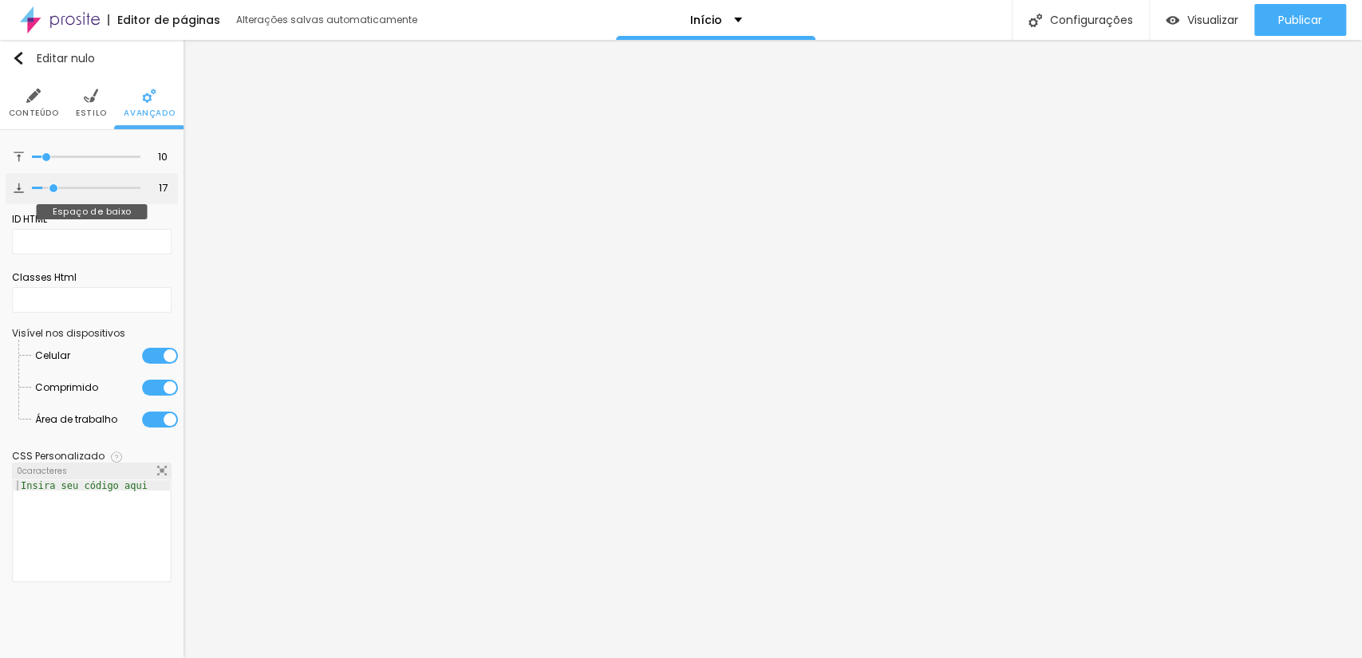
type input "51"
type input "54"
type input "64"
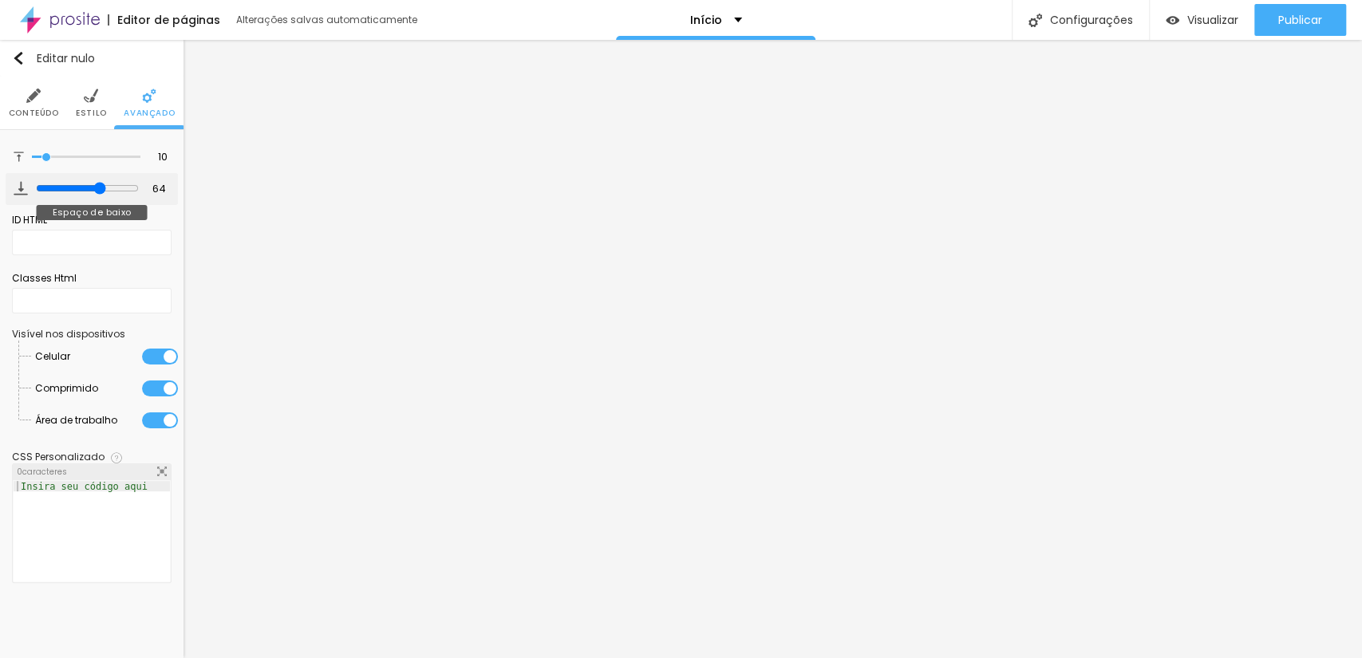
type input "66"
type input "65"
type input "43"
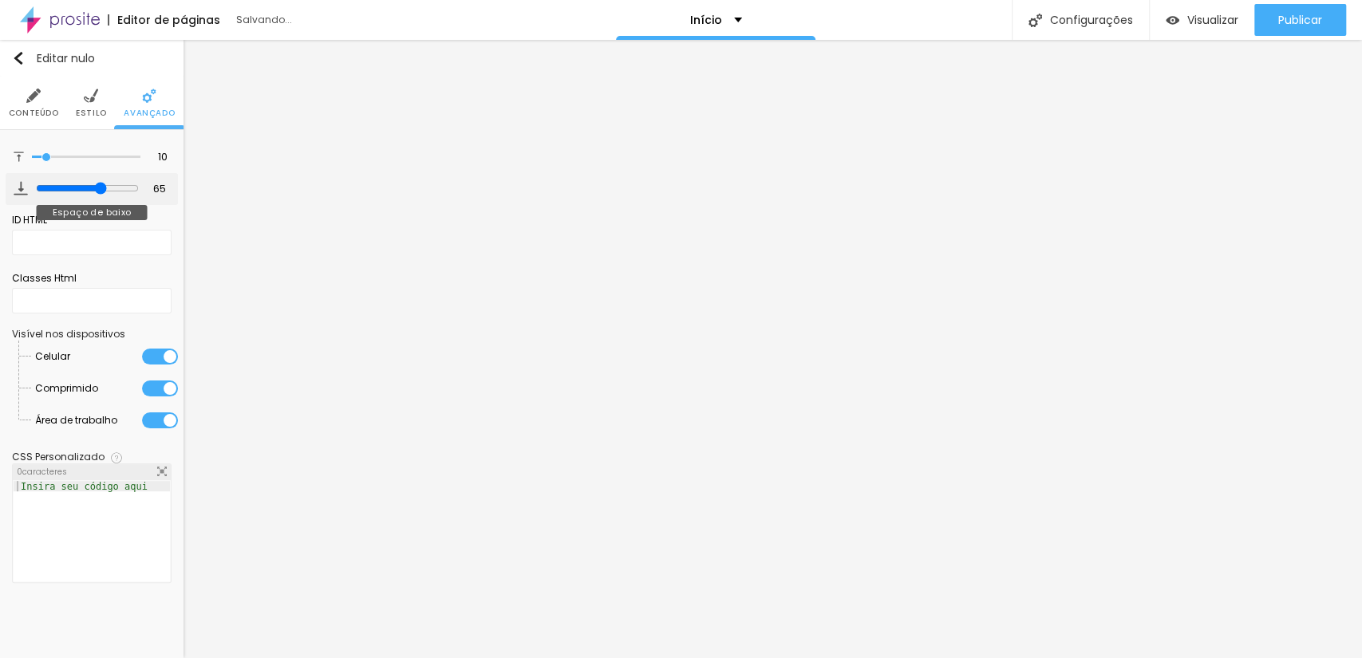
type input "43"
type input "39"
drag, startPoint x: 51, startPoint y: 190, endPoint x: 75, endPoint y: 189, distance: 23.9
type input "39"
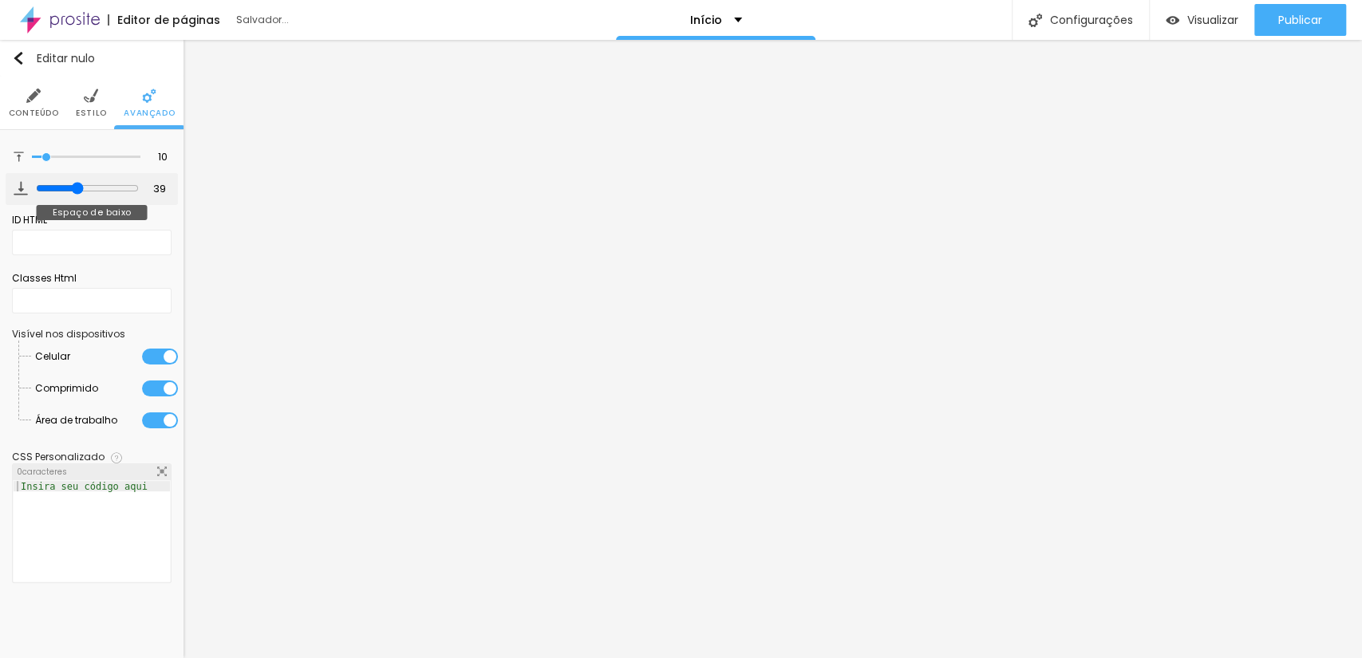
click at [75, 189] on input "range" at bounding box center [87, 188] width 103 height 13
type input "23"
type input "30"
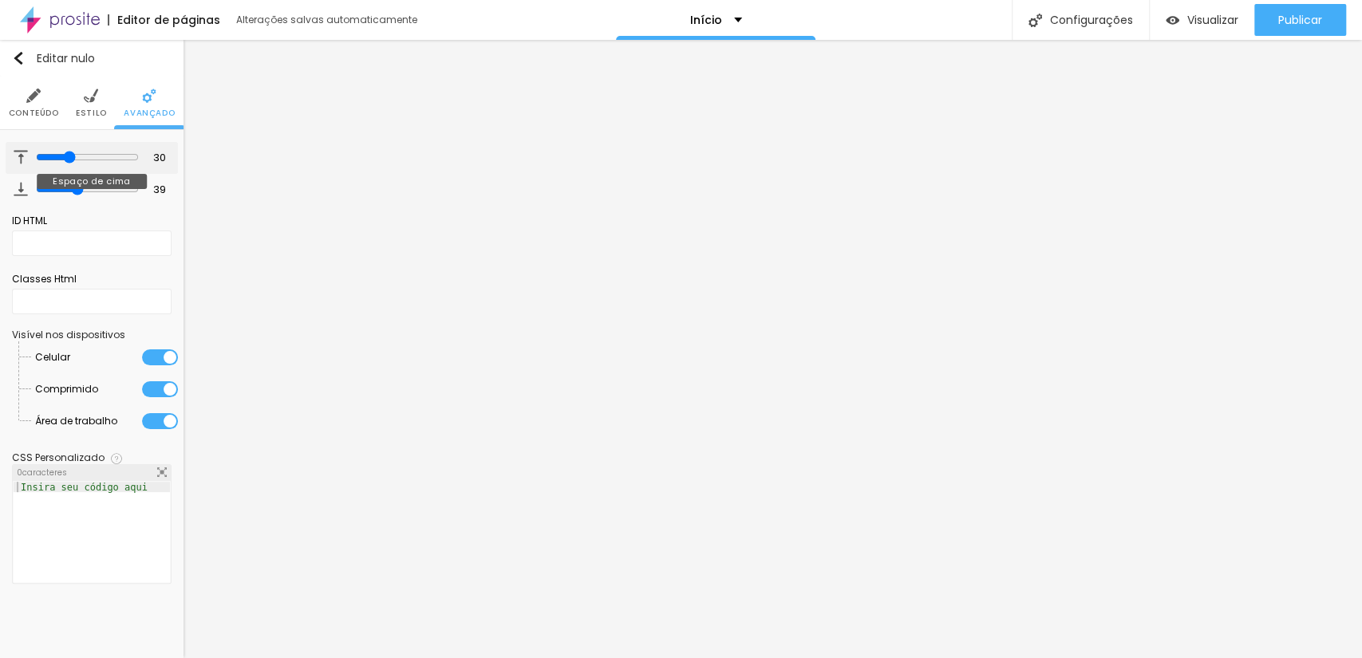
type input "38"
type input "45"
type input "56"
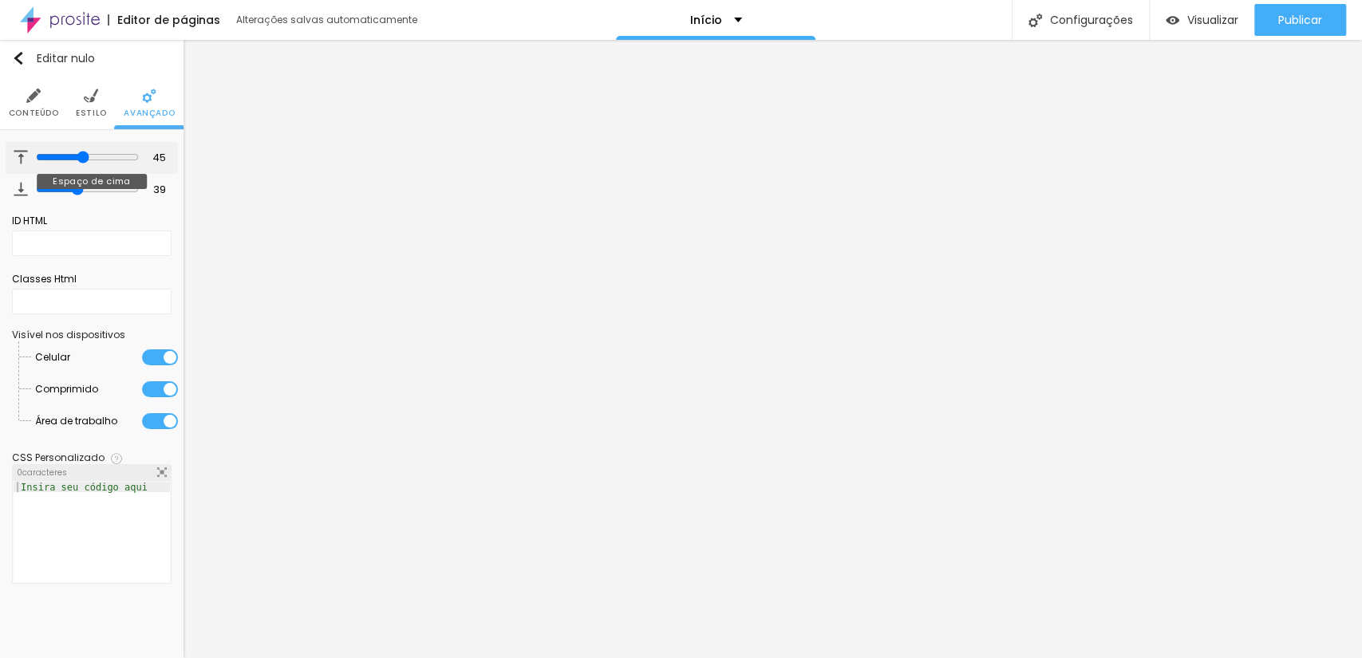
type input "56"
type input "57"
type input "59"
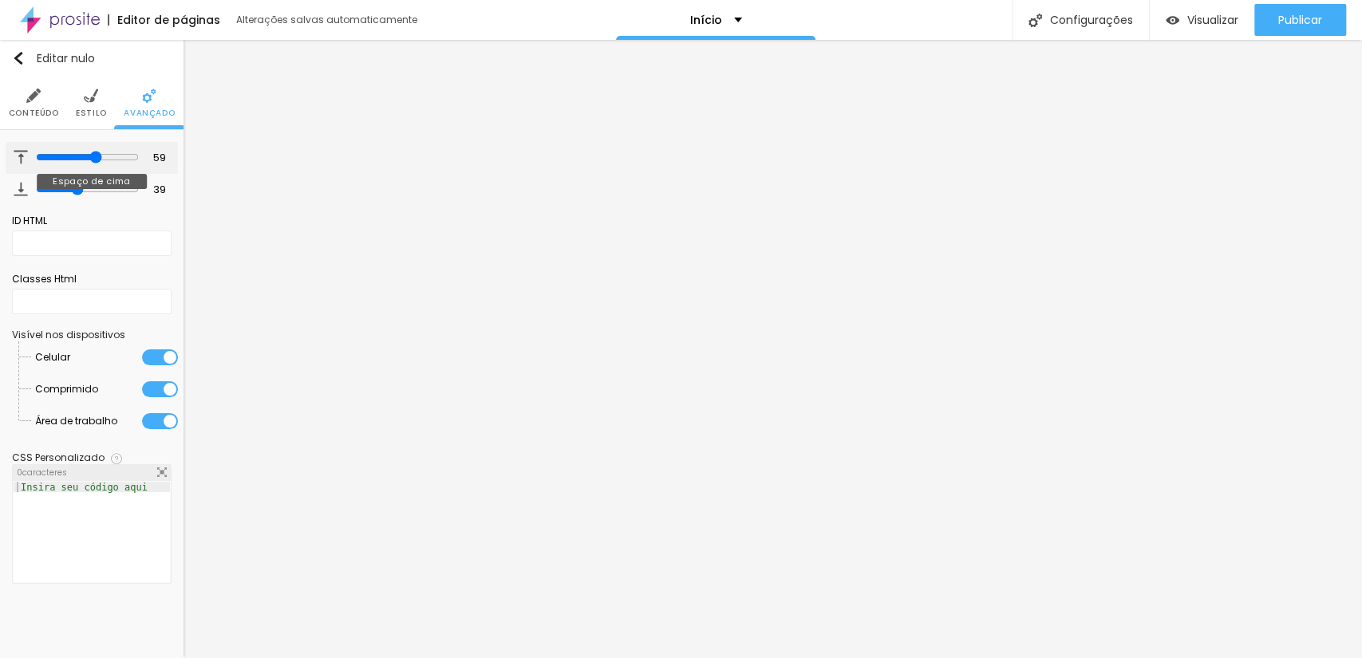
type input "62"
type input "64"
type input "67"
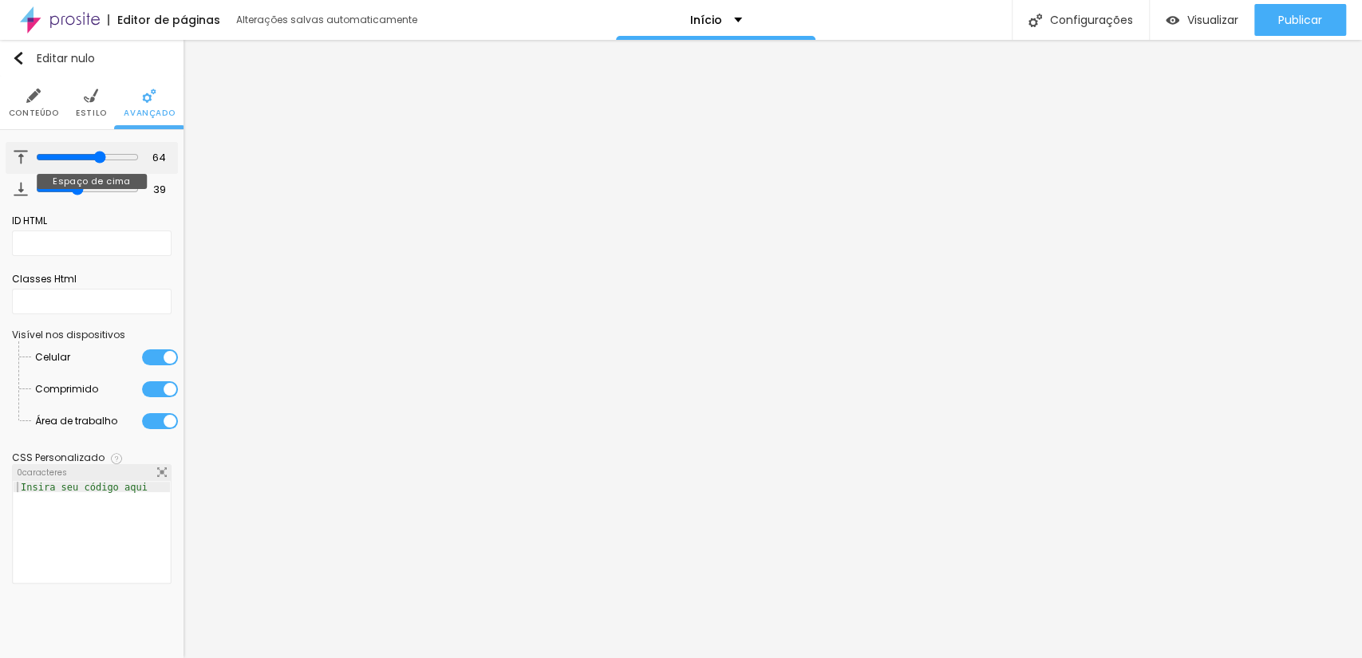
type input "67"
type input "70"
type input "73"
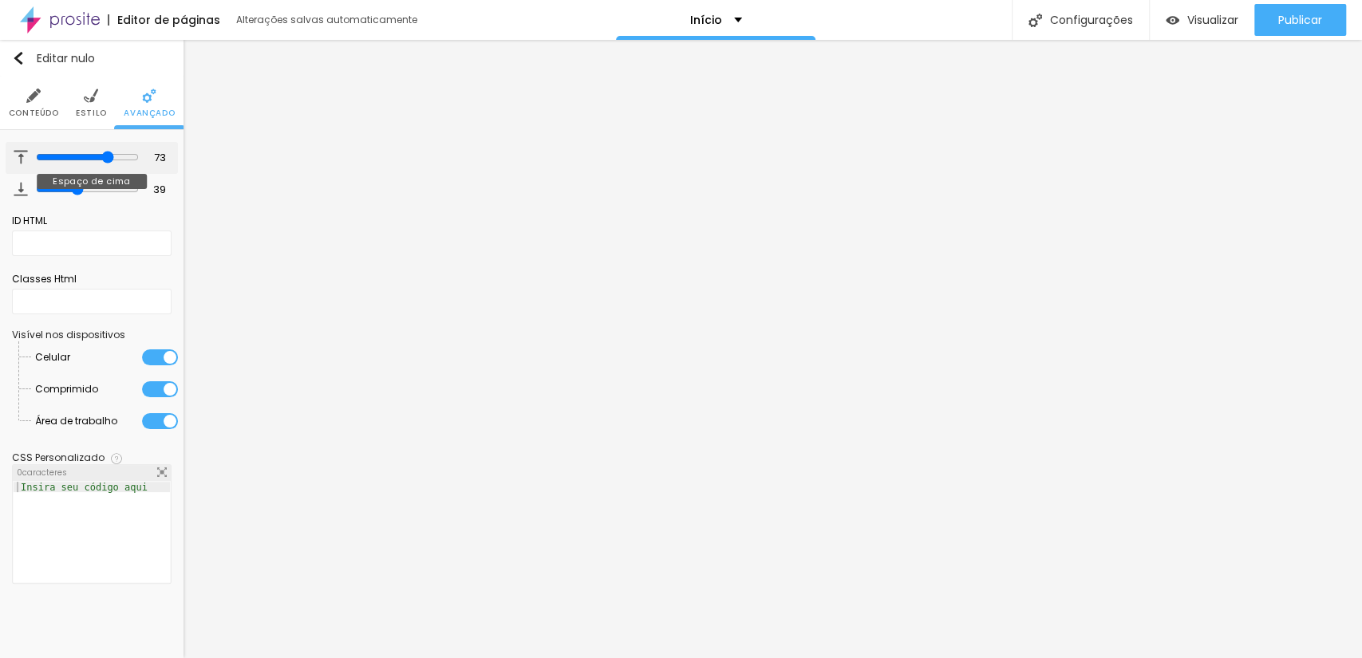
type input "75"
type input "77"
type input "80"
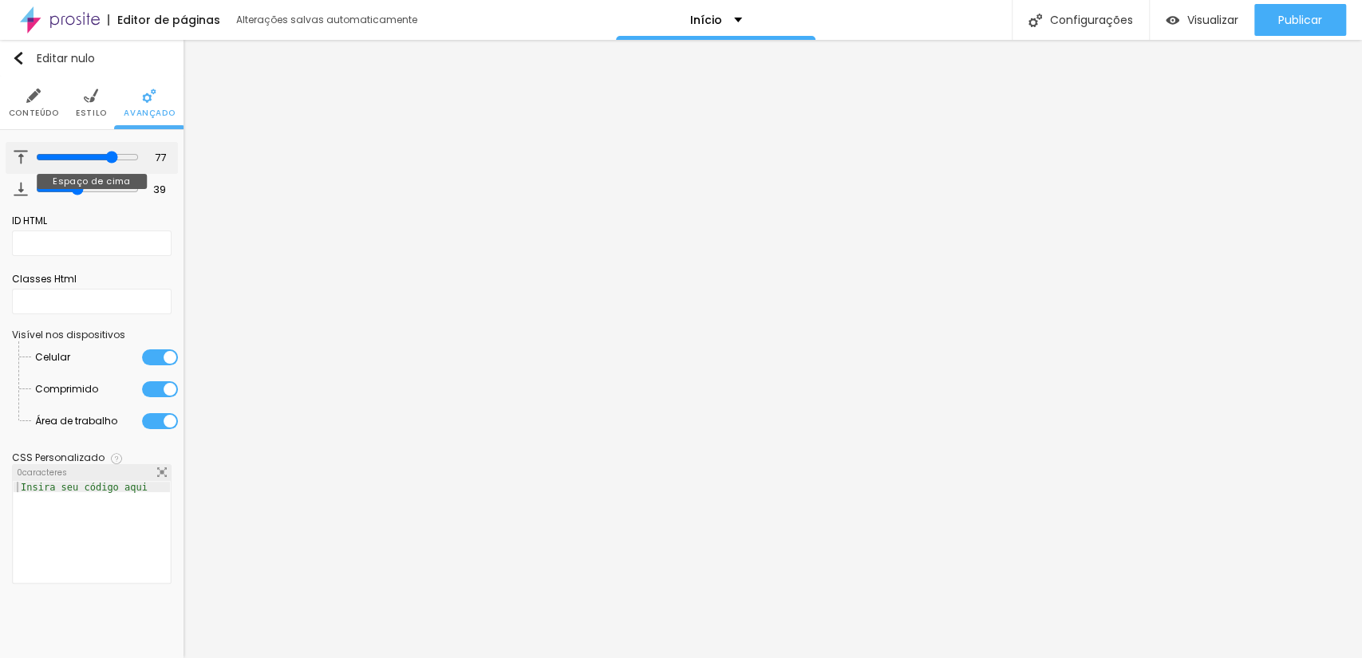
type input "80"
type input "83"
type input "85"
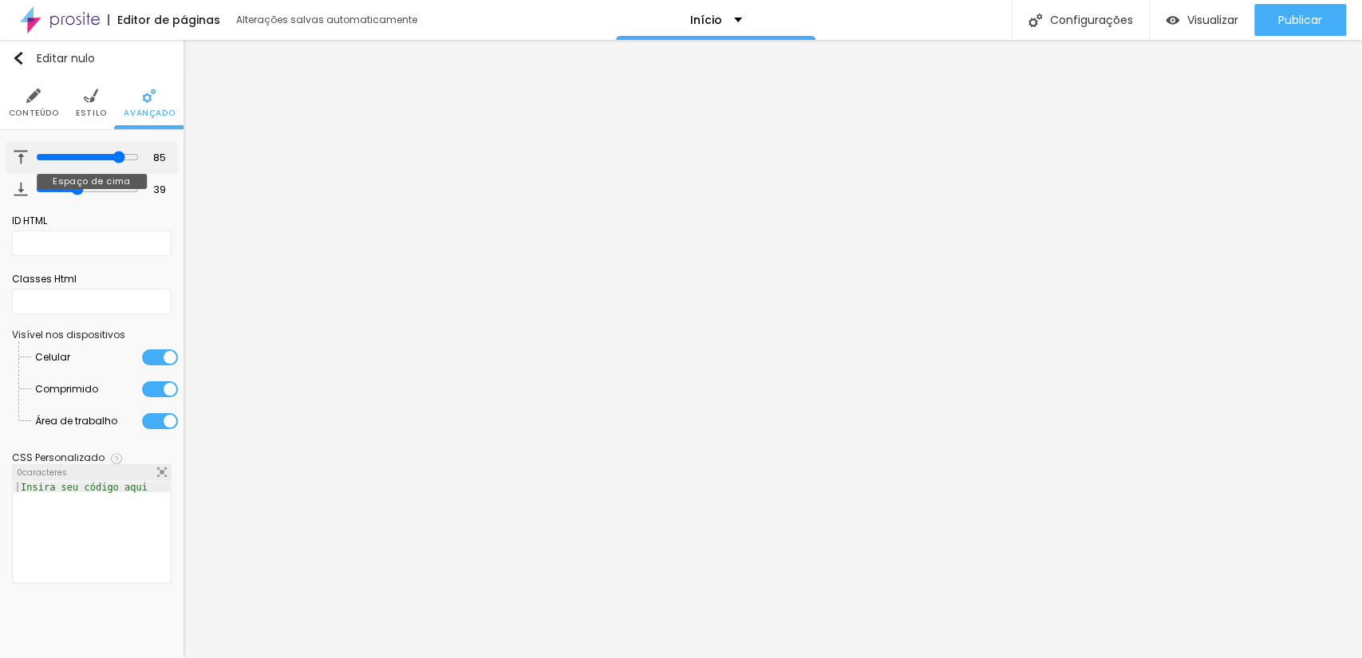
type input "86"
type input "88"
type input "89"
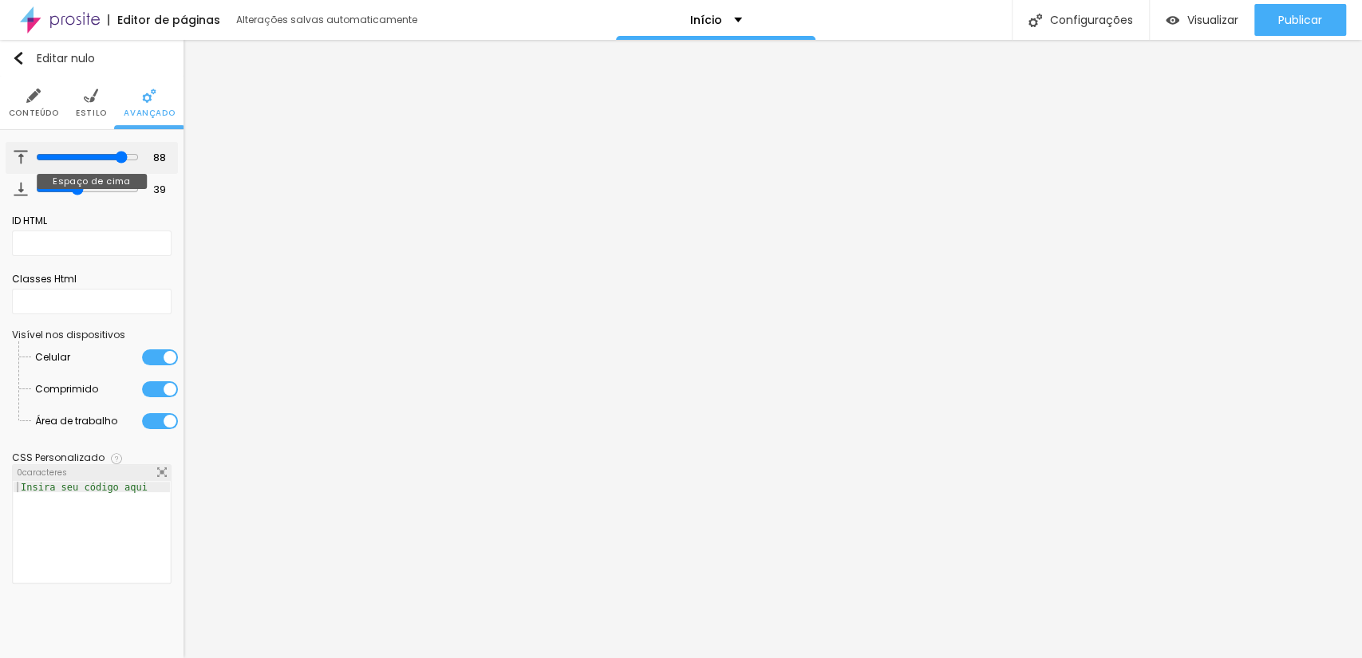
type input "89"
type input "90"
type input "91"
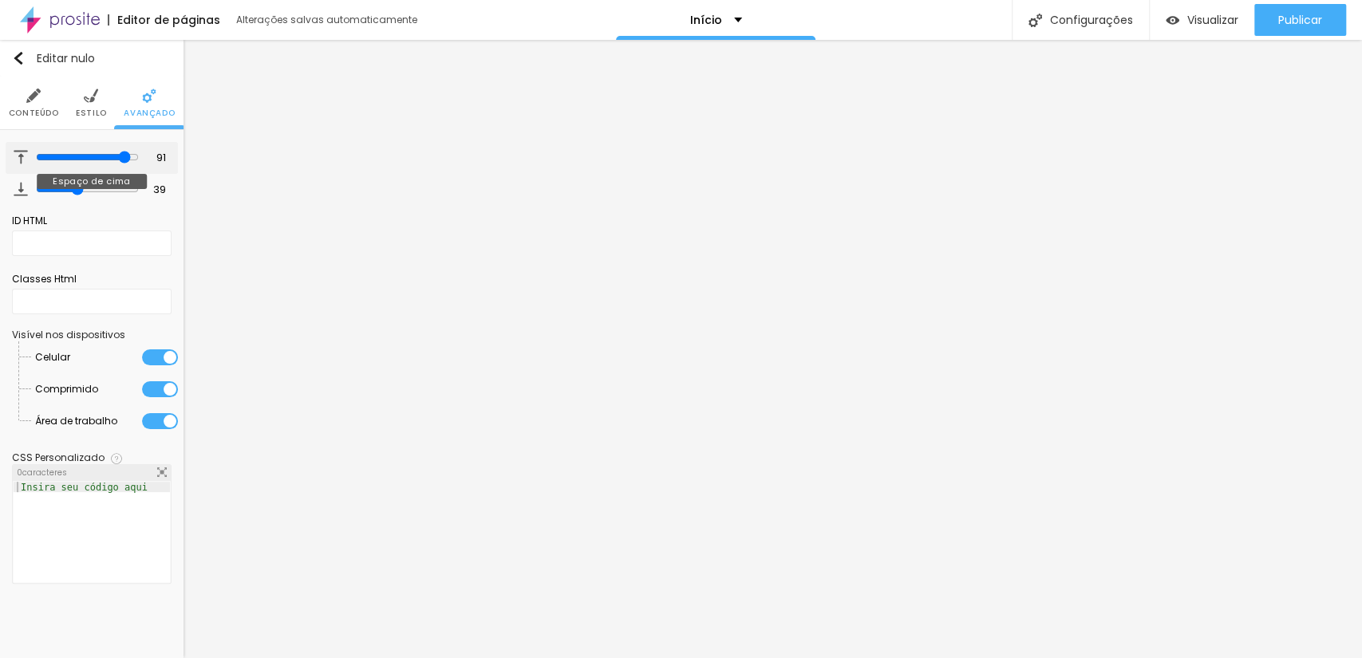
type input "93"
type input "95"
type input "97"
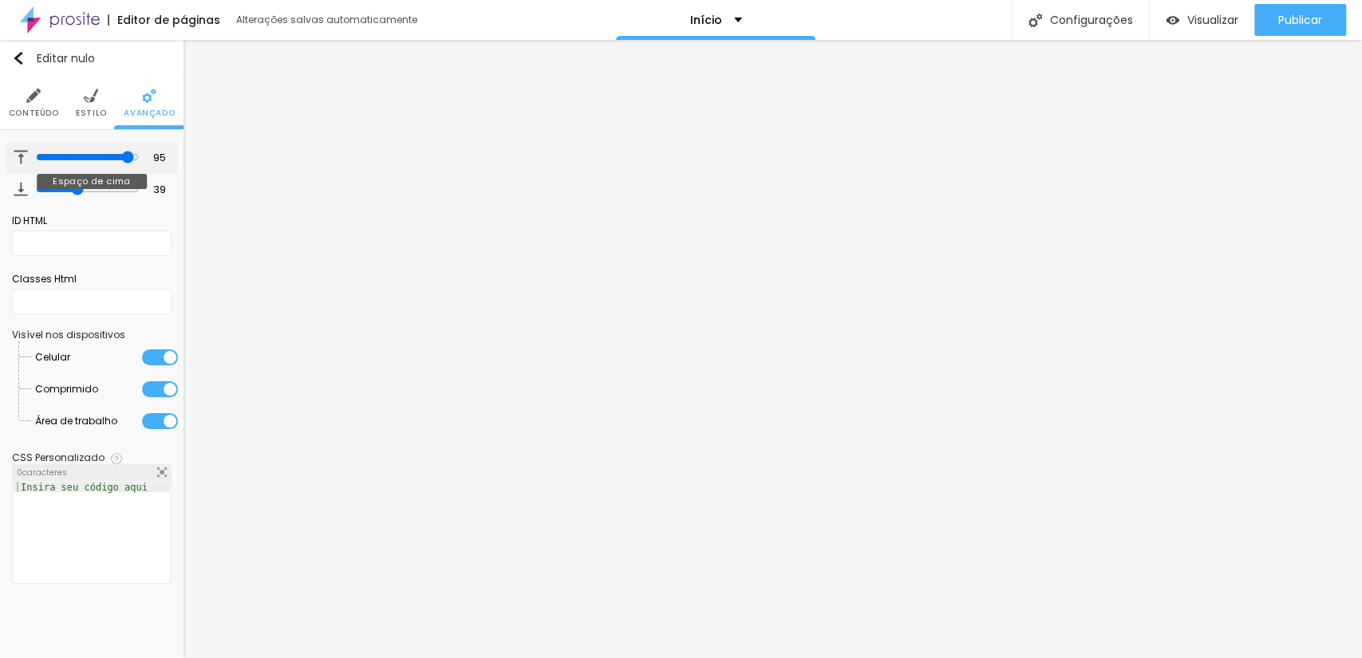
type input "97"
type input "100"
type input "97"
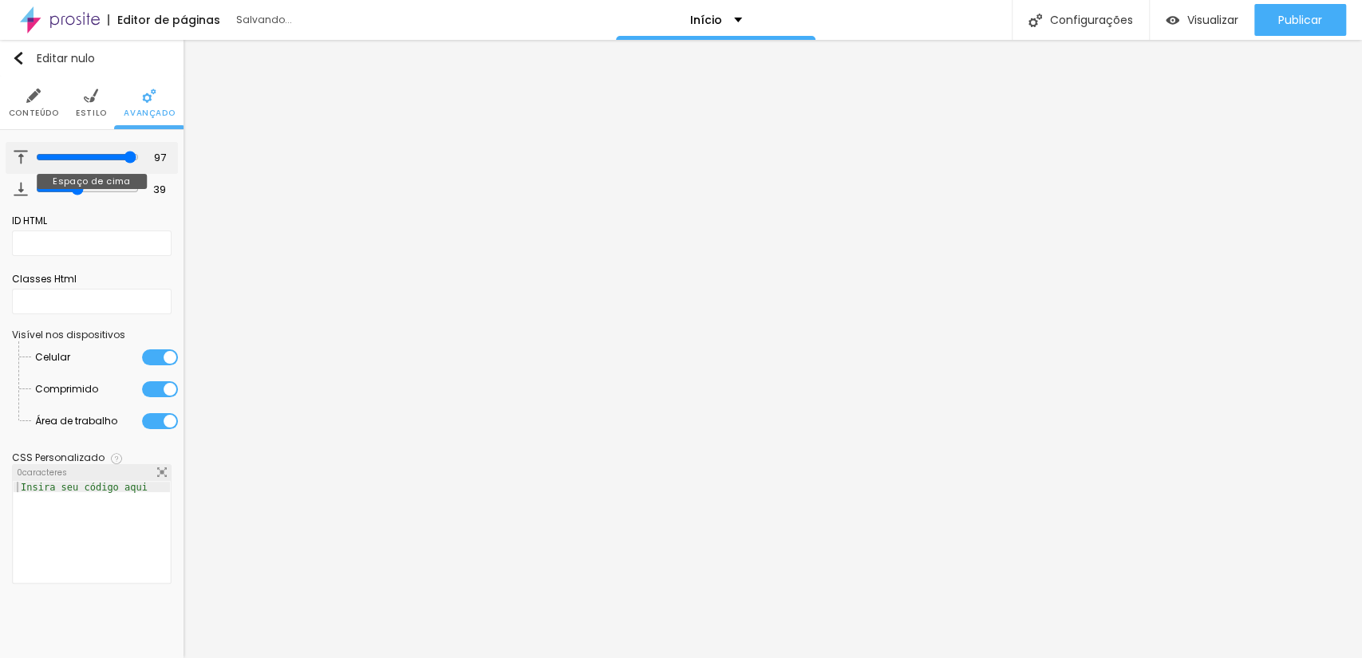
type input "95"
type input "89"
type input "85"
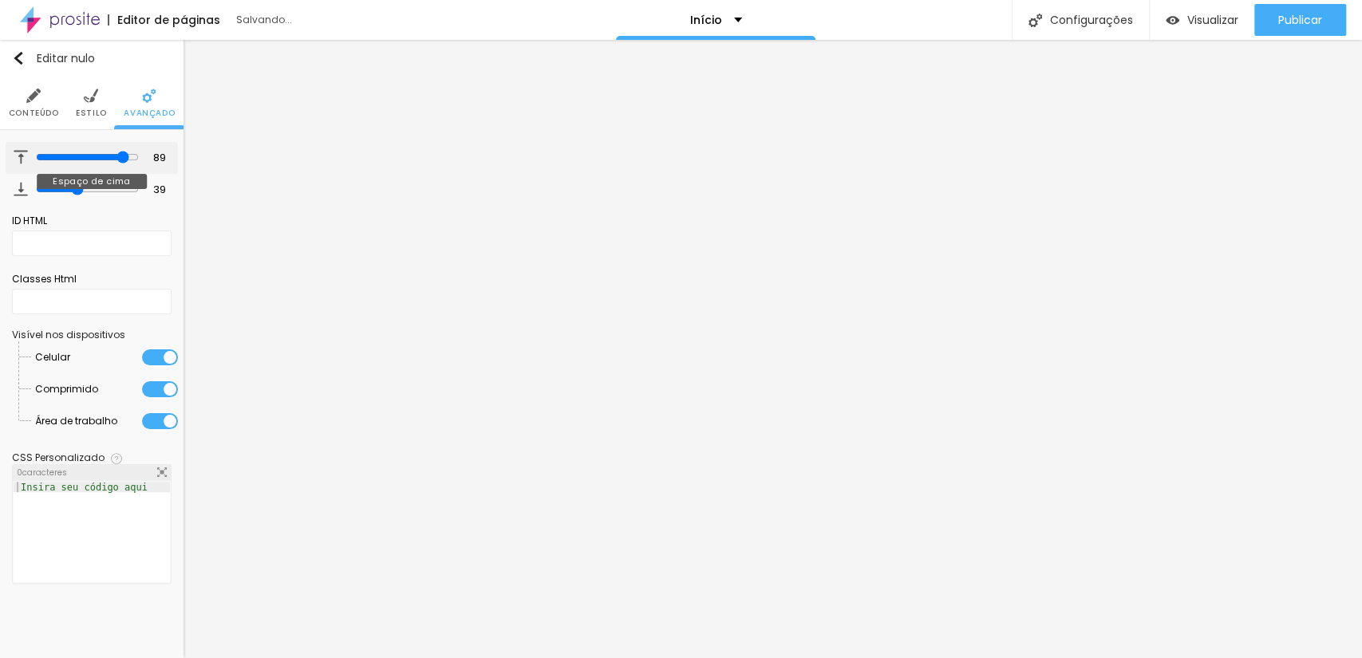
type input "85"
type input "83"
type input "82"
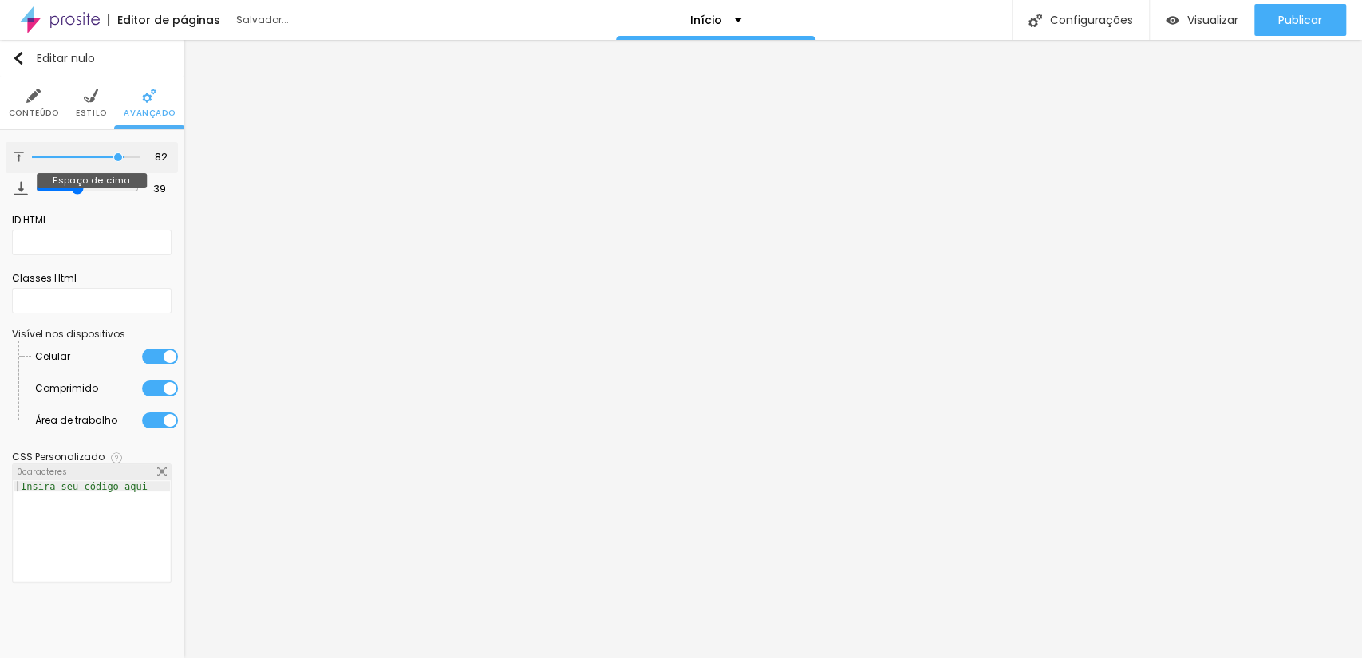
type input "81"
type input "80"
type input "78"
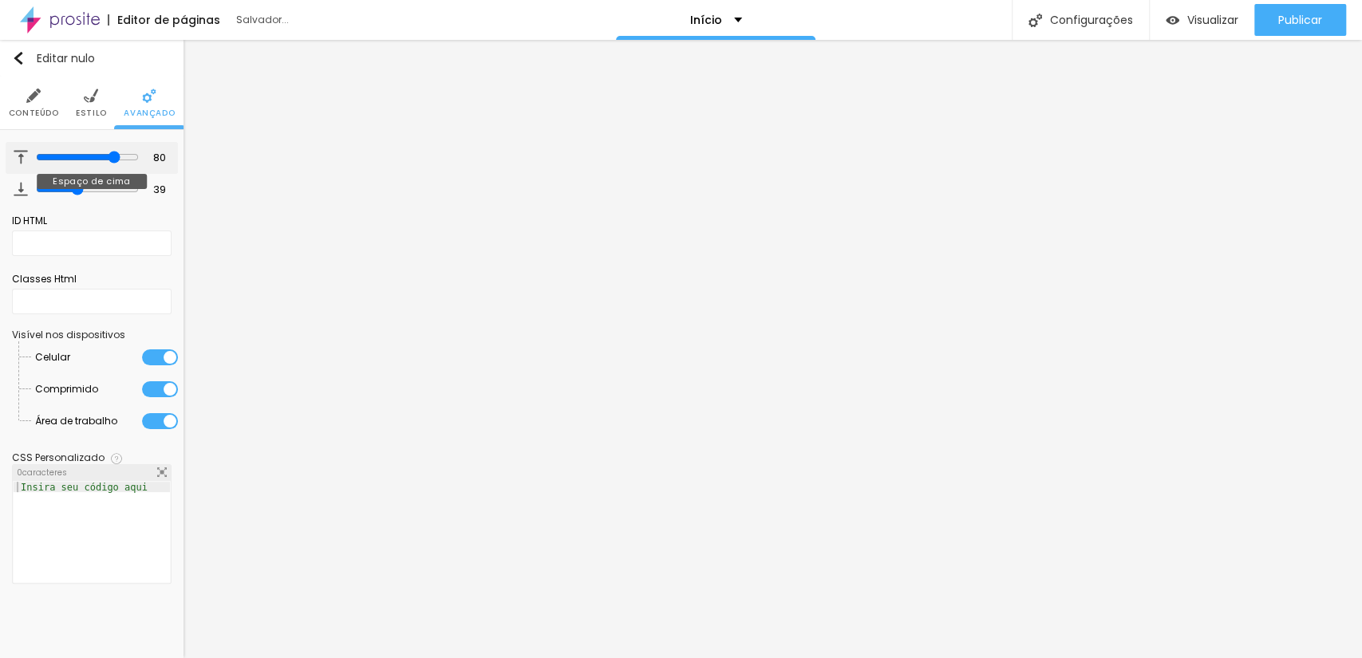
type input "78"
type input "77"
type input "74"
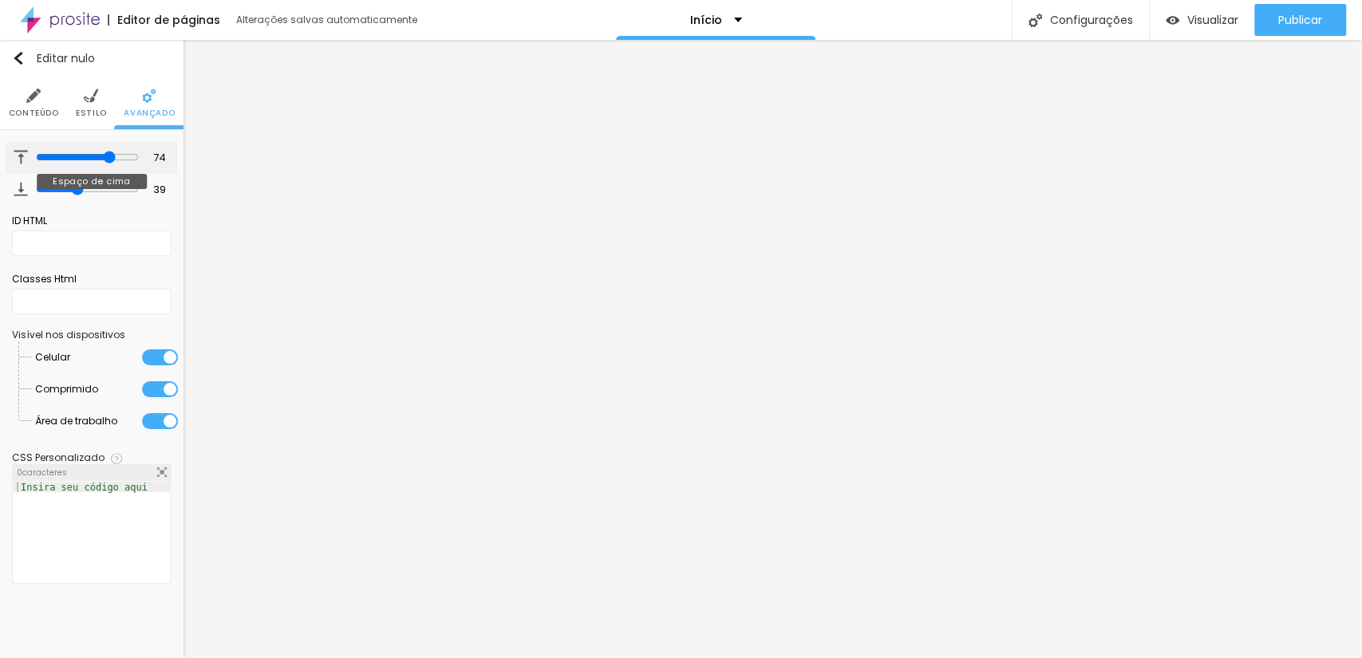
type input "73"
type input "72"
type input "71"
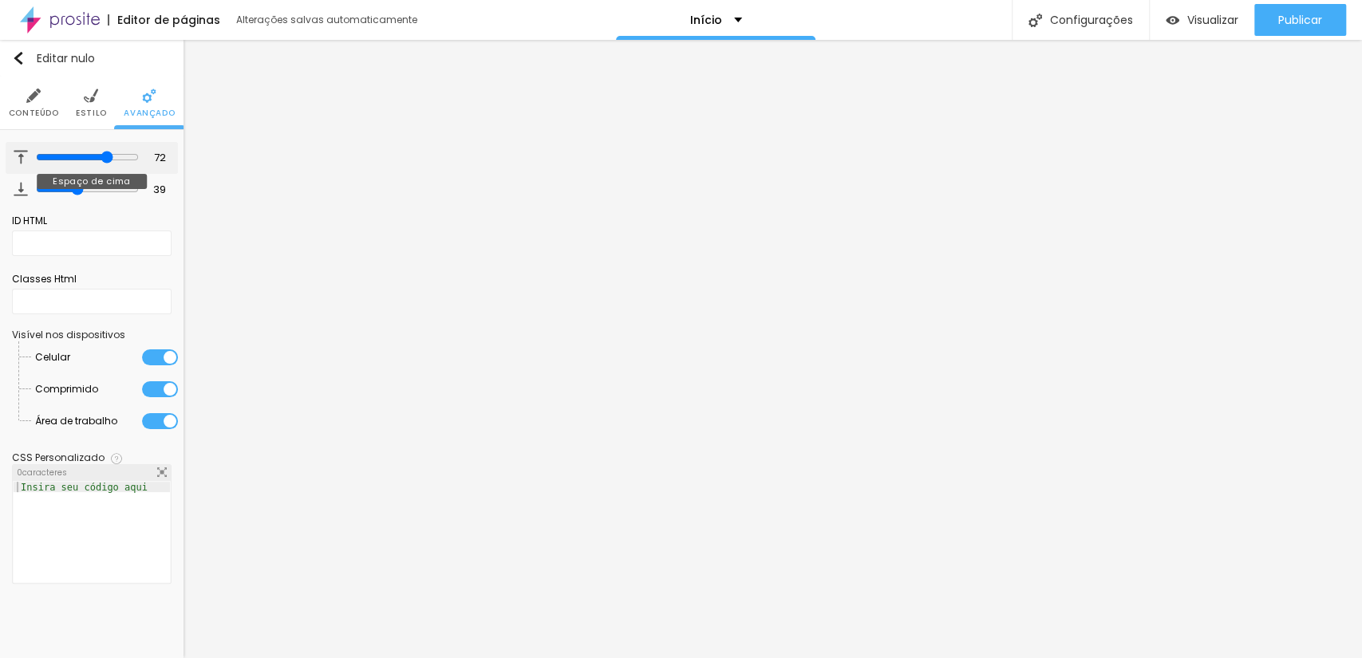
type input "71"
drag, startPoint x: 49, startPoint y: 158, endPoint x: 106, endPoint y: 161, distance: 56.7
type input "71"
click at [106, 161] on input "range" at bounding box center [86, 157] width 108 height 8
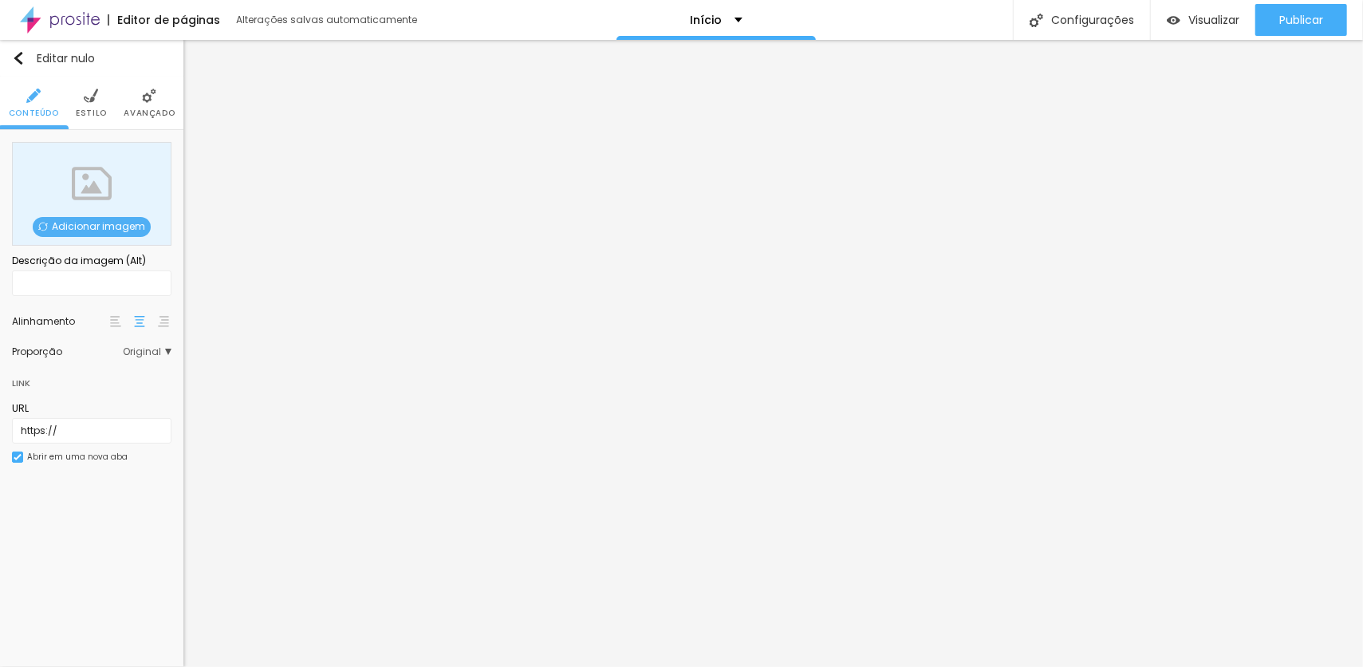
click at [88, 108] on font "Estilo" at bounding box center [91, 113] width 31 height 12
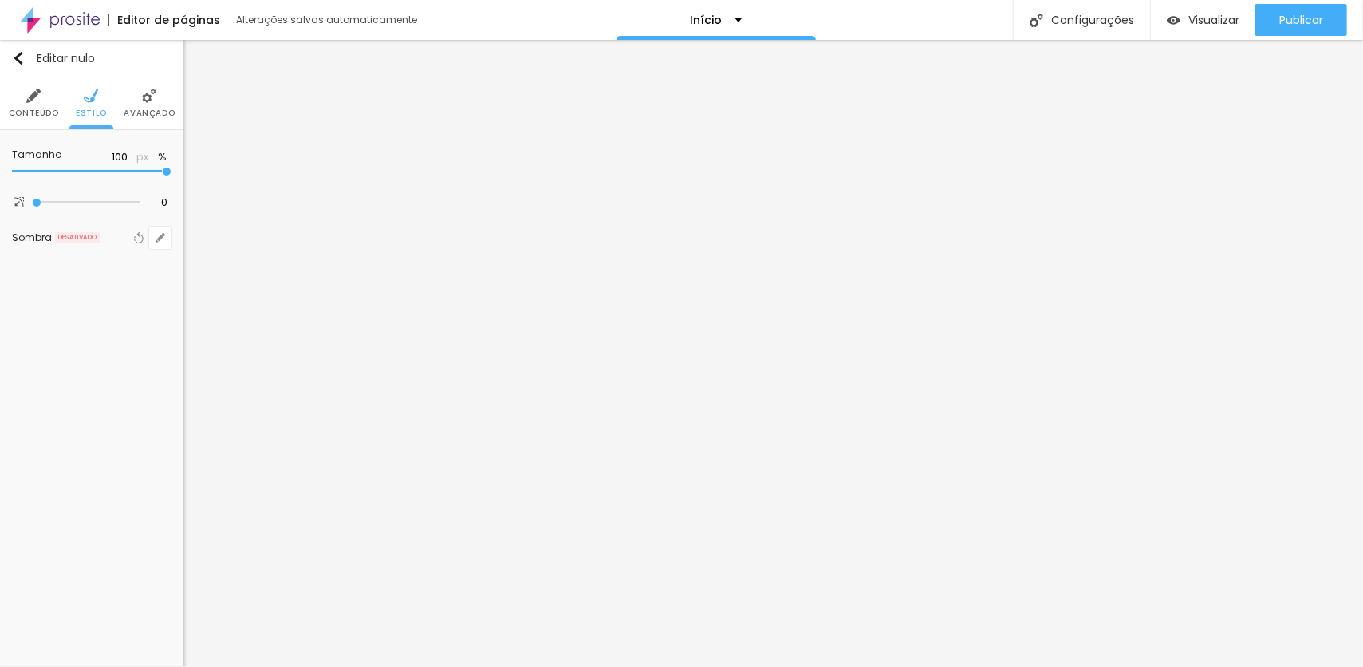
type input "95"
type input "90"
type input "85"
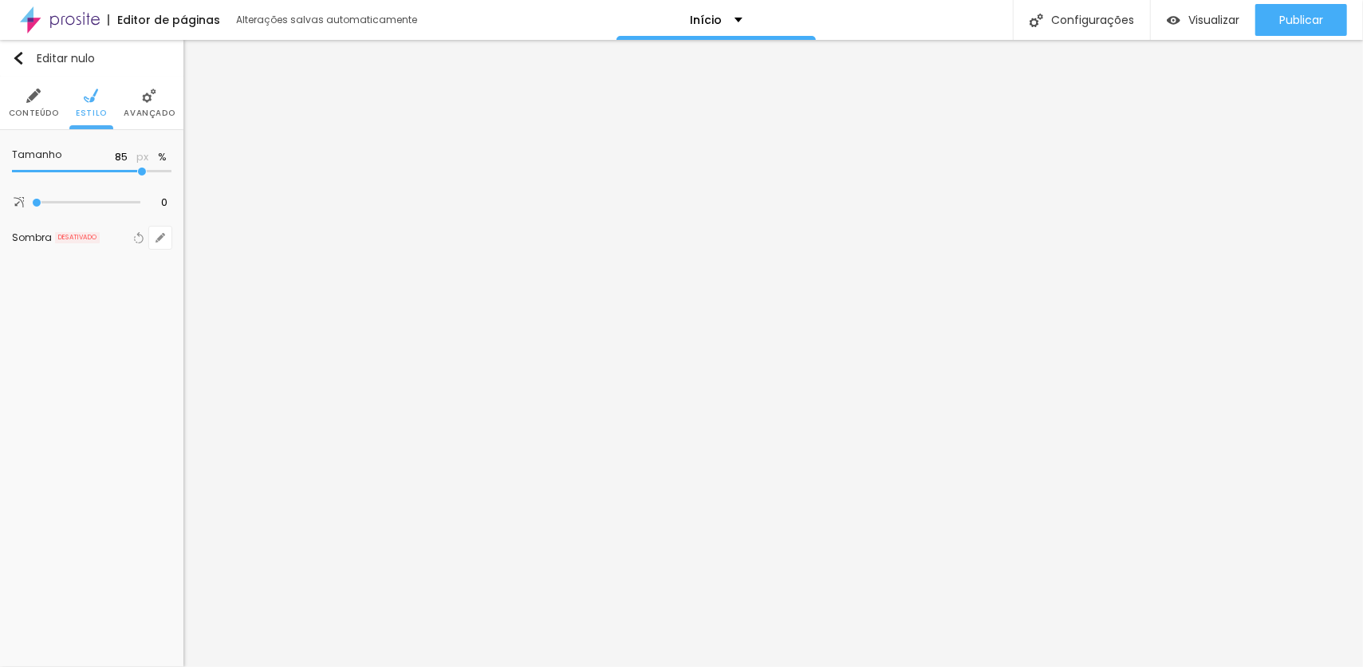
drag, startPoint x: 161, startPoint y: 171, endPoint x: 143, endPoint y: 171, distance: 18.3
type input "85"
click at [143, 171] on input "range" at bounding box center [92, 172] width 160 height 8
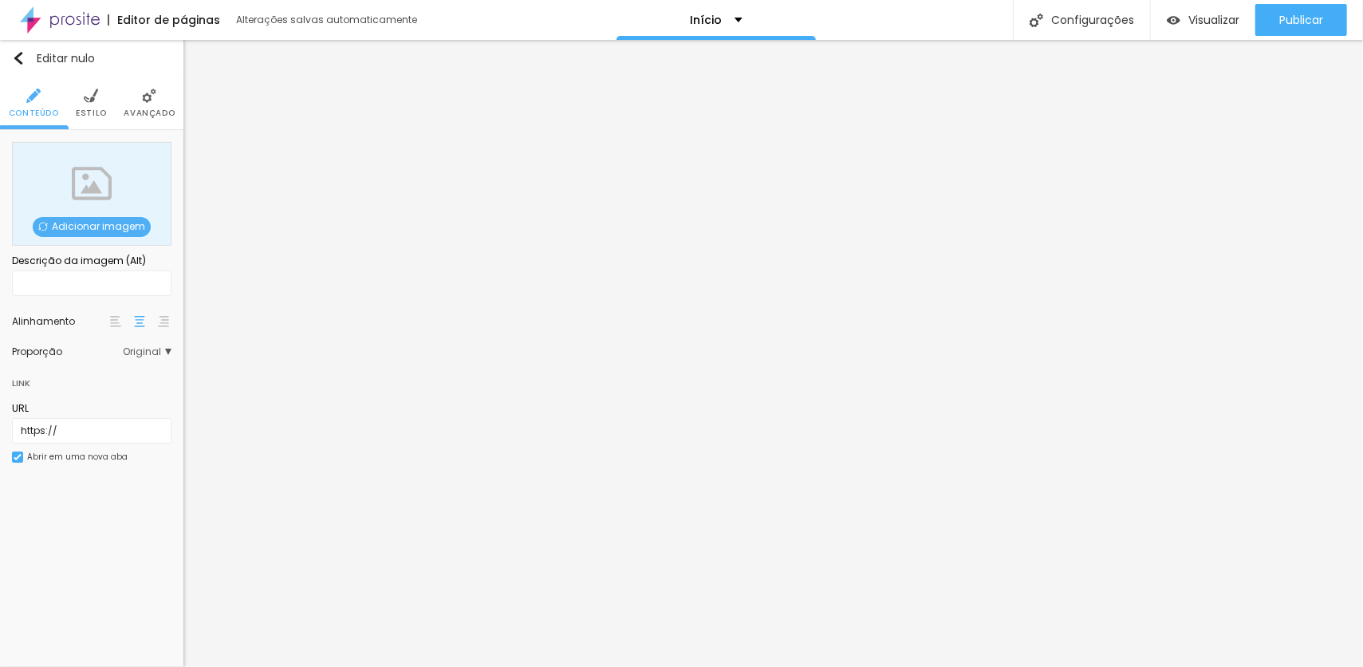
click at [89, 101] on img at bounding box center [91, 96] width 14 height 14
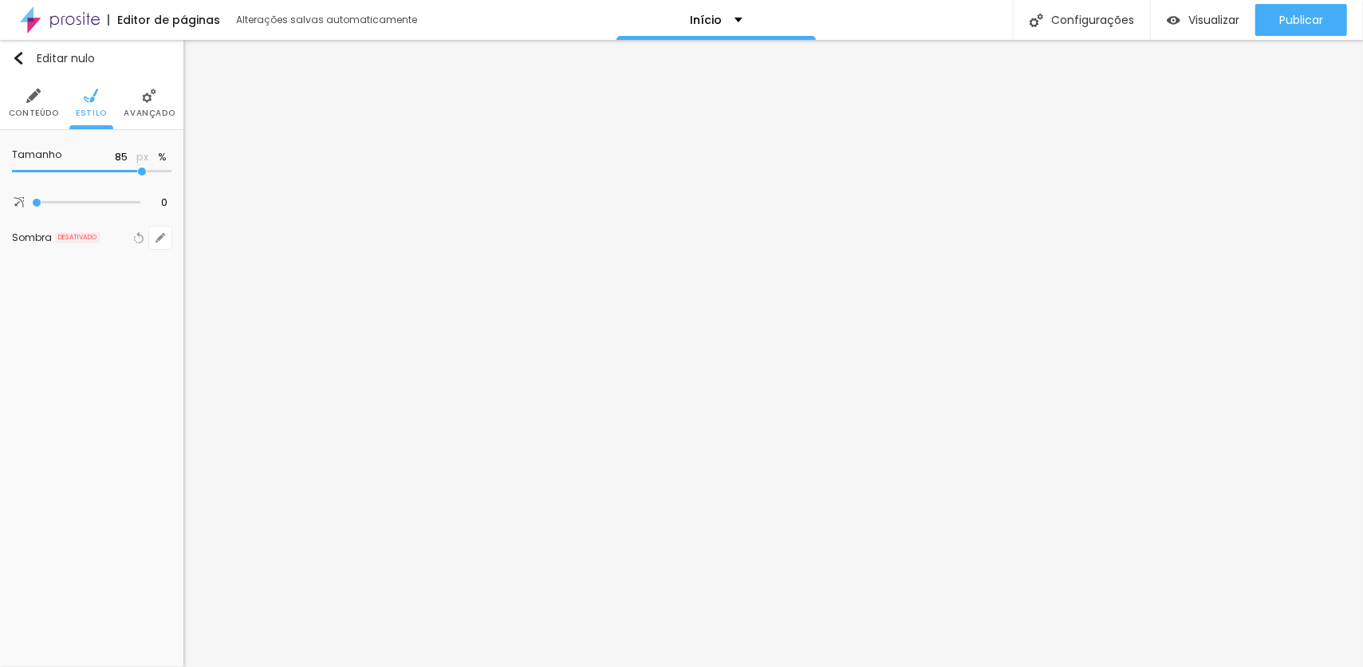
type input "80"
click at [136, 170] on input "range" at bounding box center [92, 172] width 160 height 8
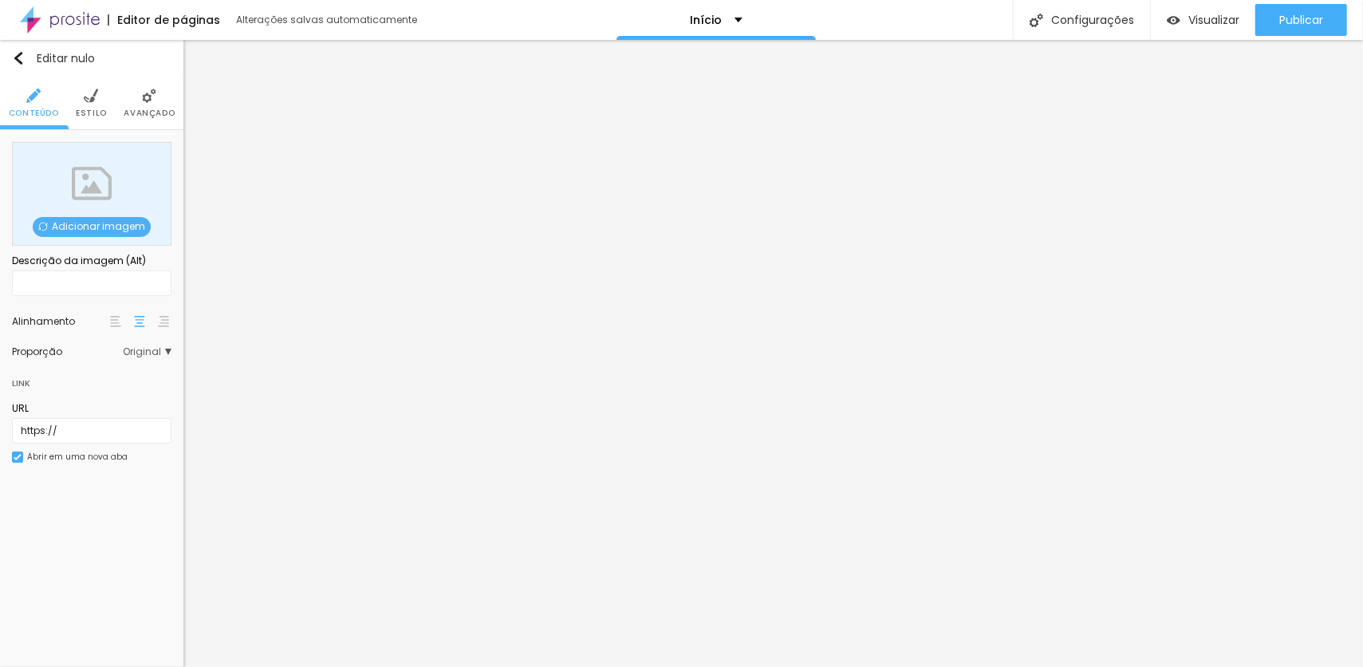
click at [98, 112] on font "Estilo" at bounding box center [91, 113] width 31 height 12
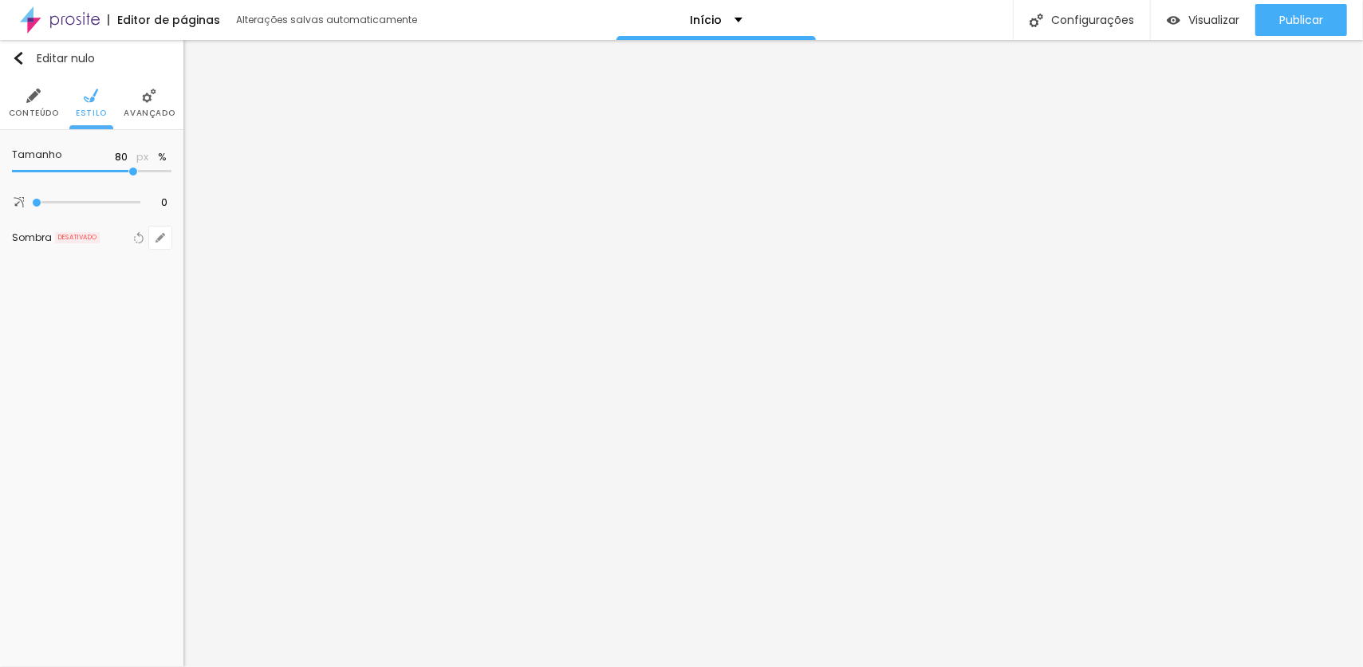
type input "85"
type input "80"
type input "85"
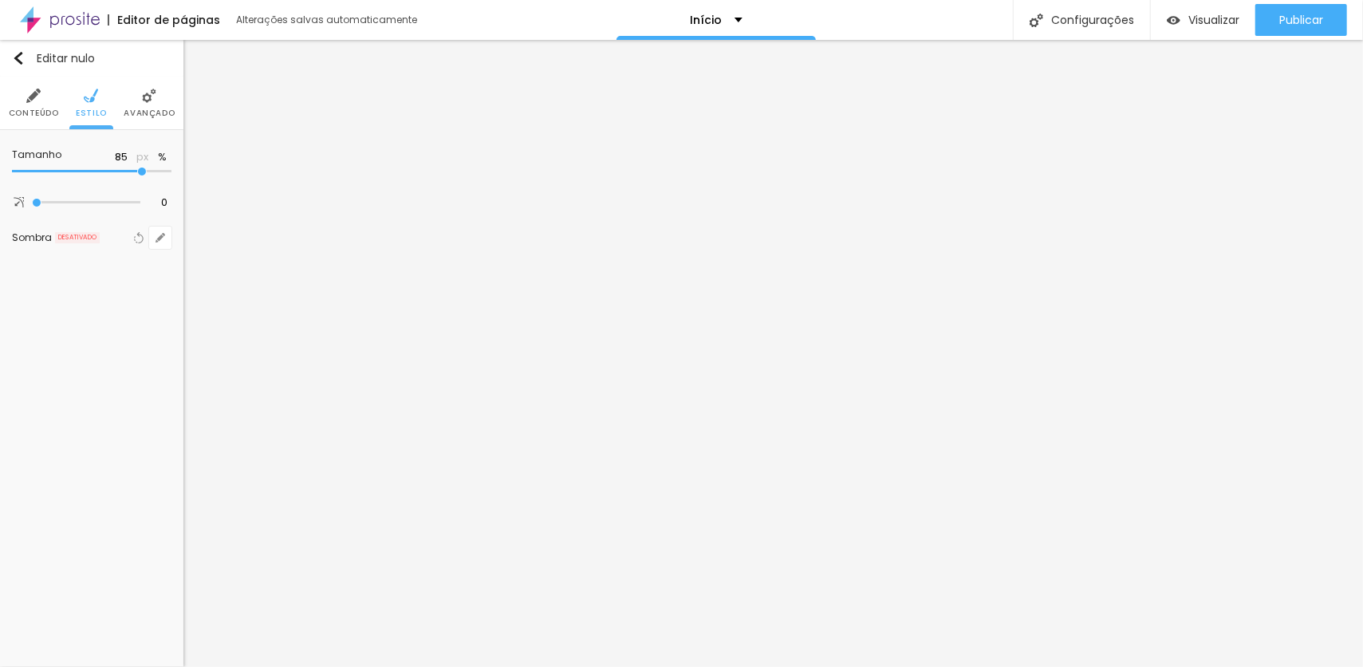
type input "85"
click at [140, 171] on input "range" at bounding box center [92, 172] width 160 height 8
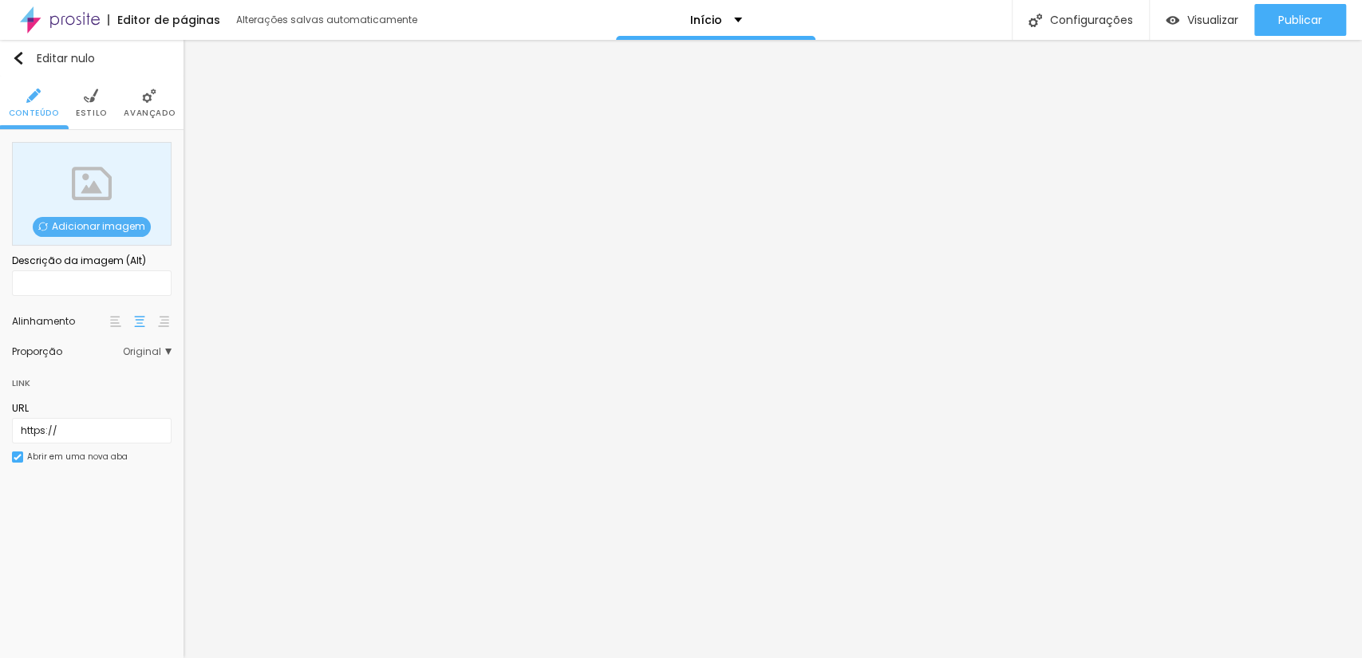
click at [94, 101] on img at bounding box center [91, 96] width 14 height 14
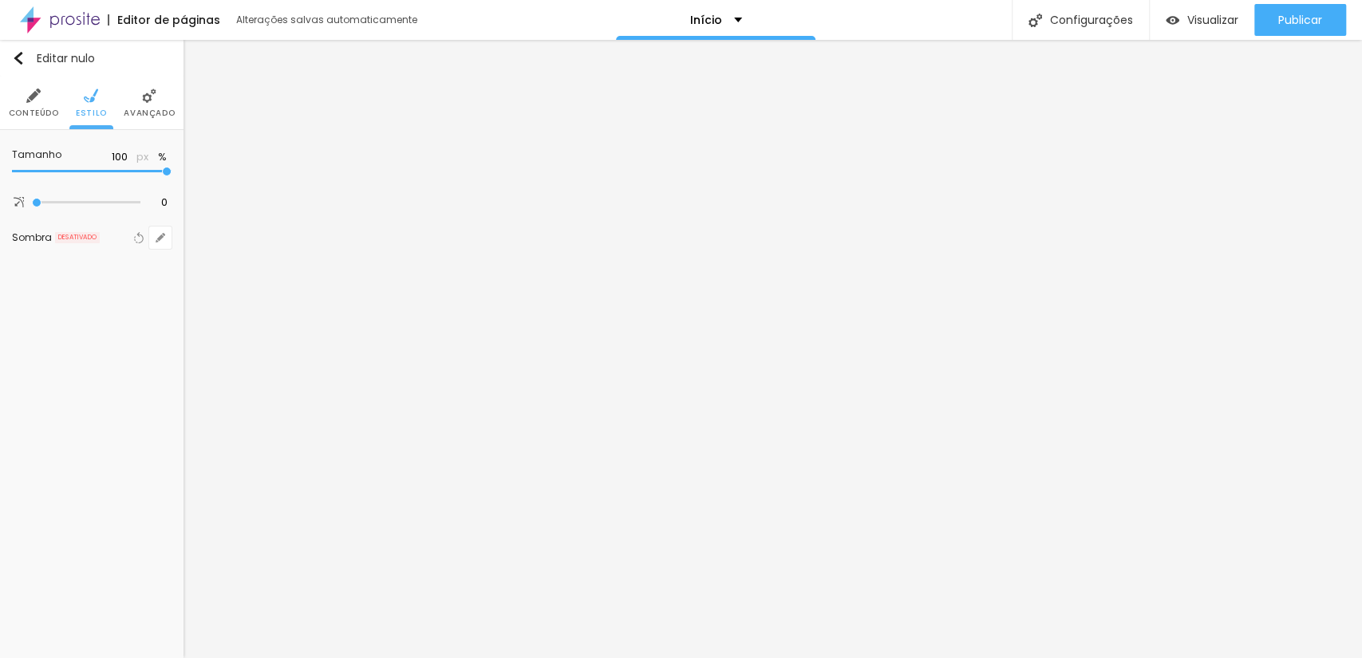
click at [139, 108] on font "Avançado" at bounding box center [149, 113] width 51 height 12
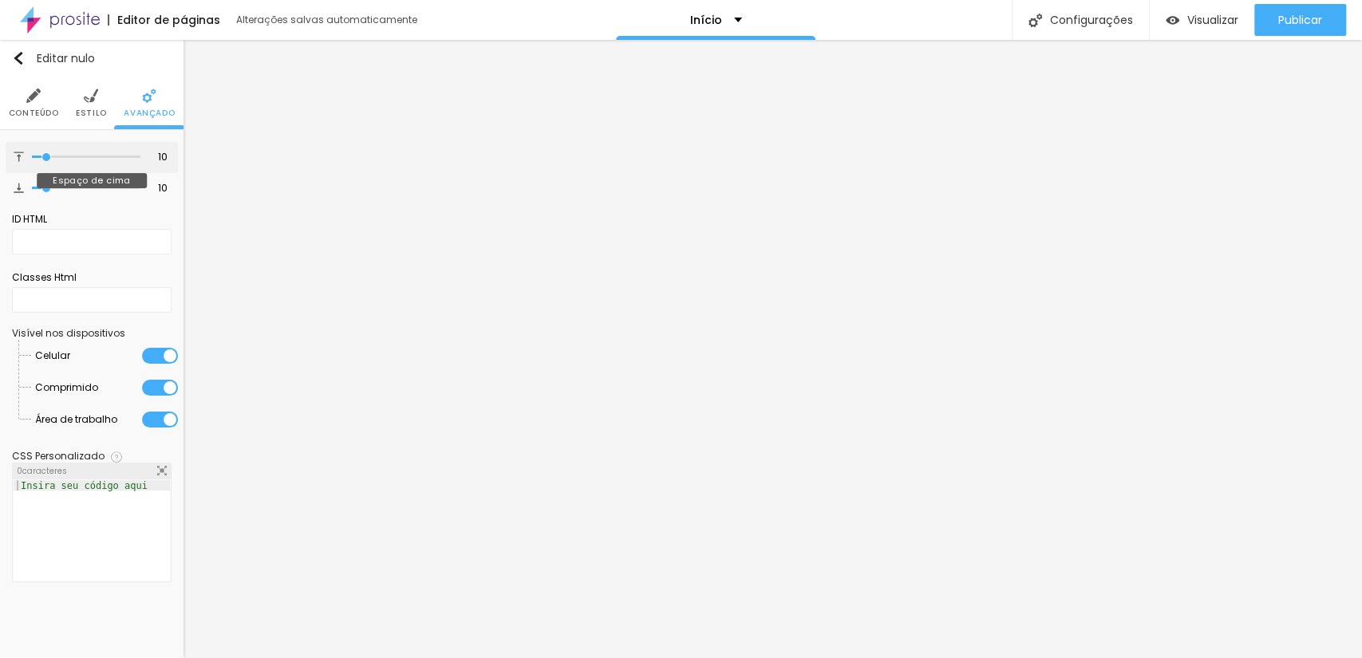
type input "16"
type input "15"
type input "18"
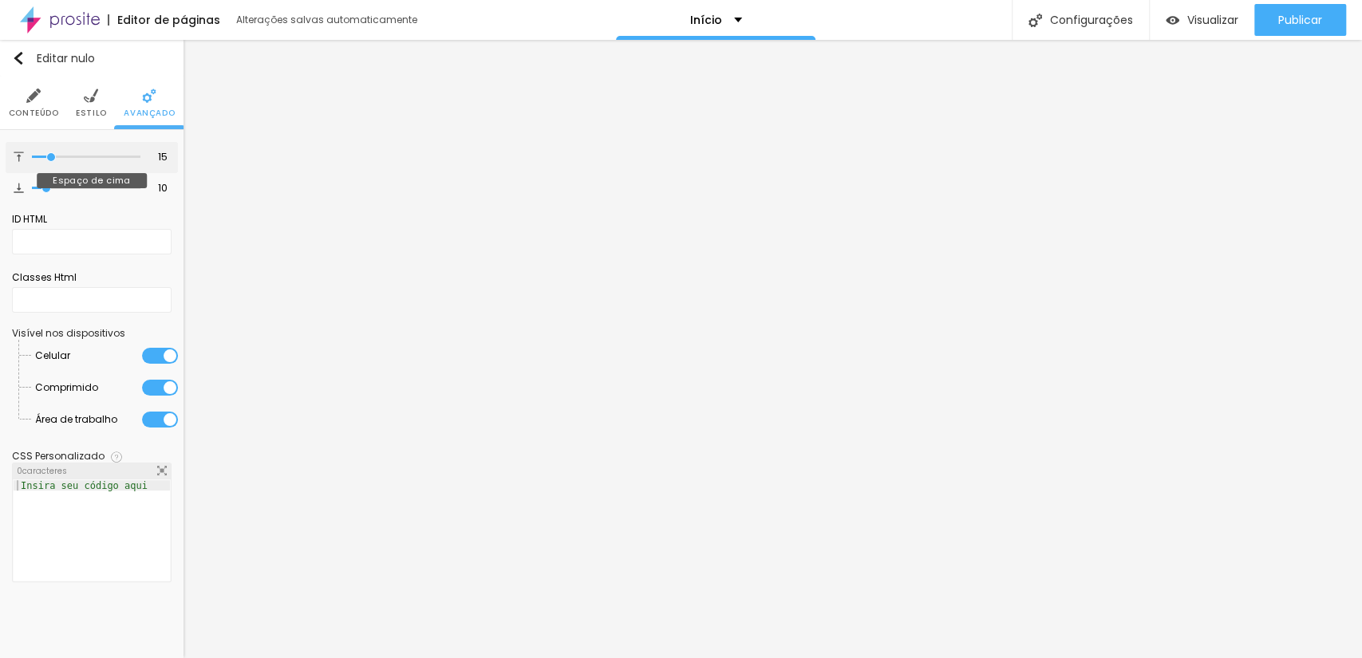
type input "18"
type input "19"
type input "22"
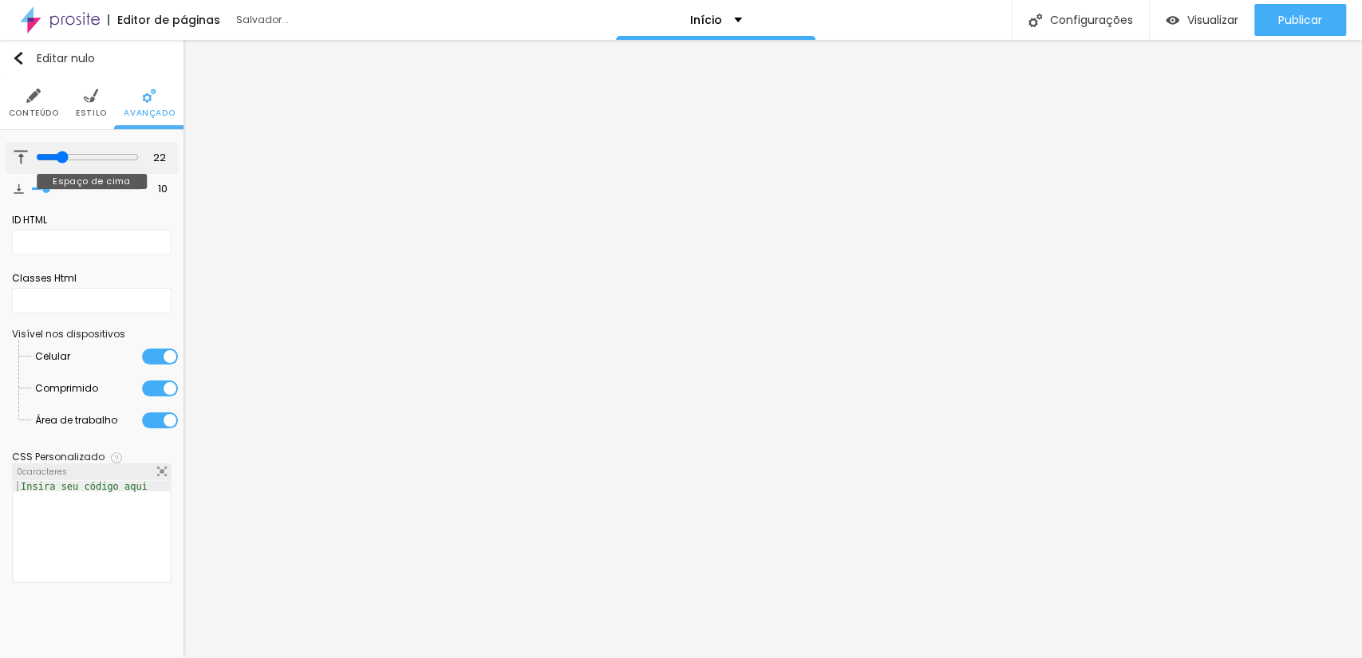
type input "23"
type input "22"
type input "21"
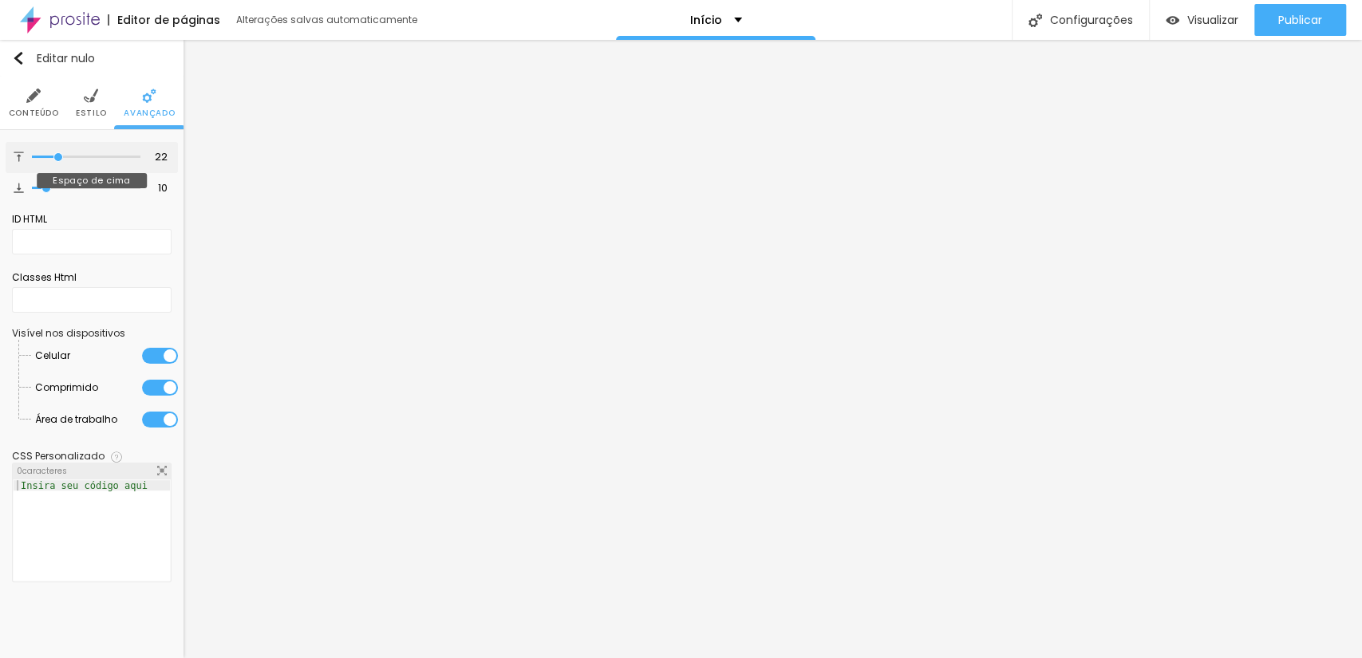
type input "21"
type input "18"
type input "17"
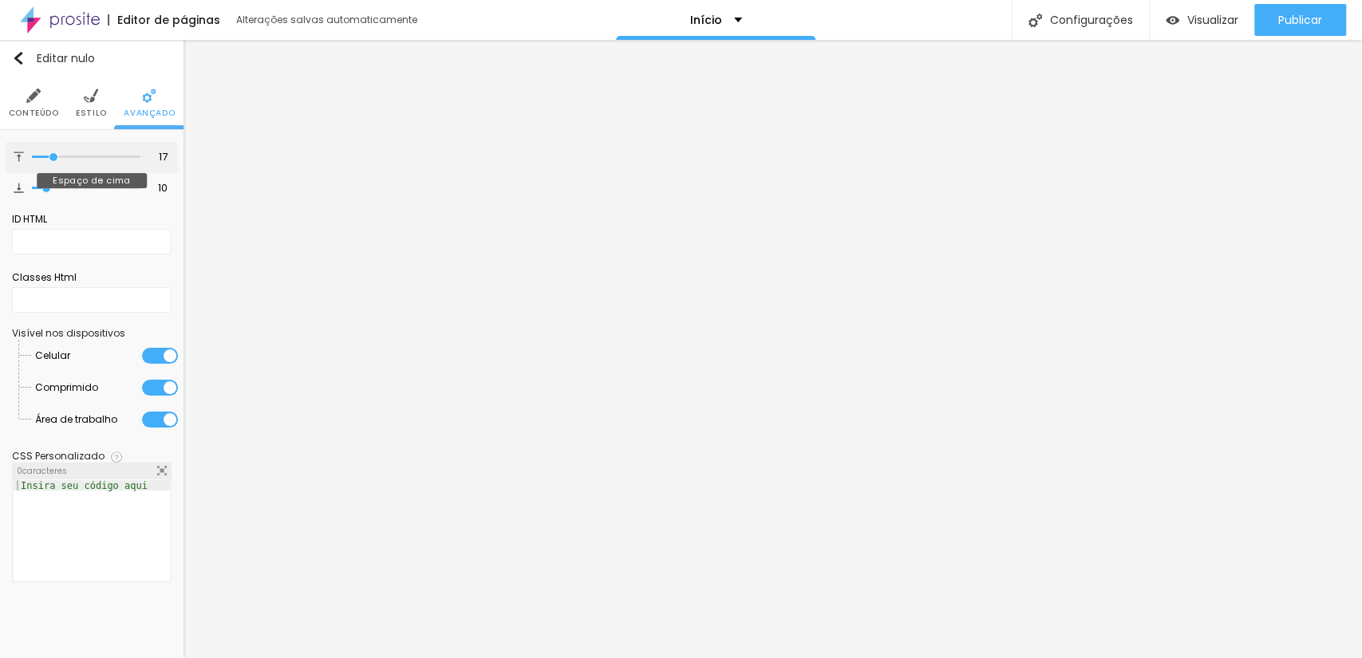
type input "17"
click at [53, 158] on input "range" at bounding box center [86, 157] width 108 height 8
type input "9"
type input "11"
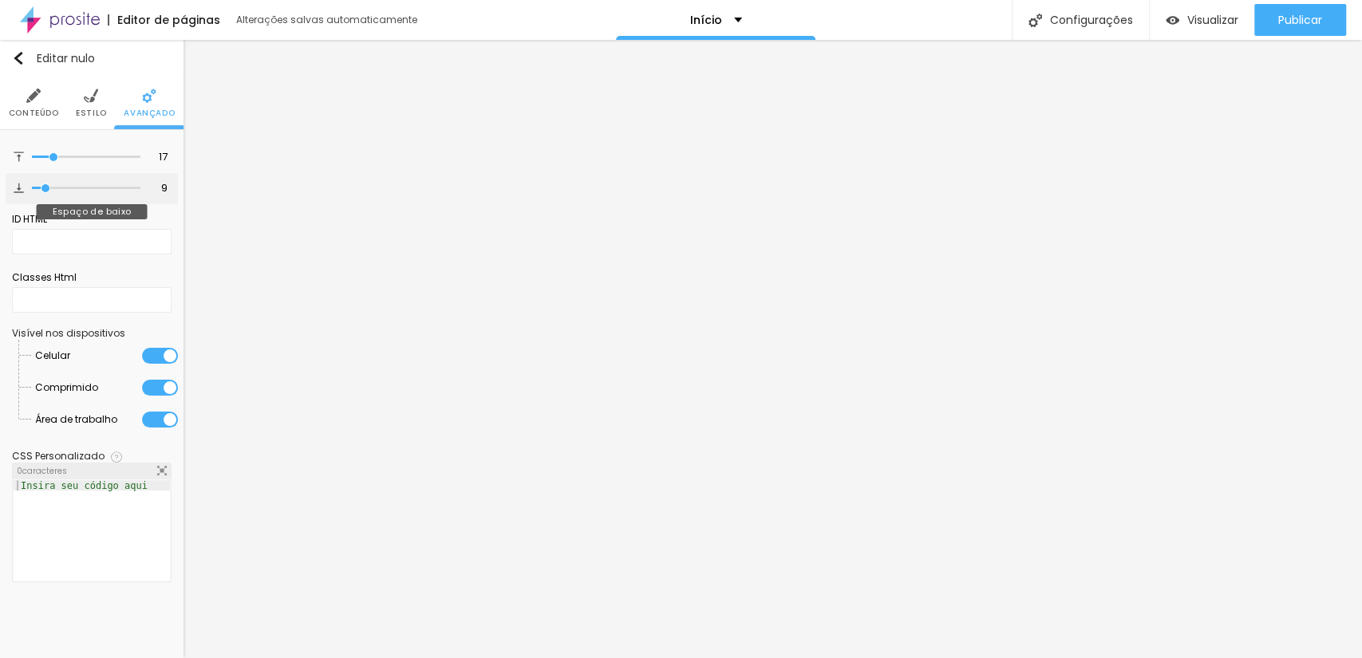
type input "11"
type input "13"
type input "15"
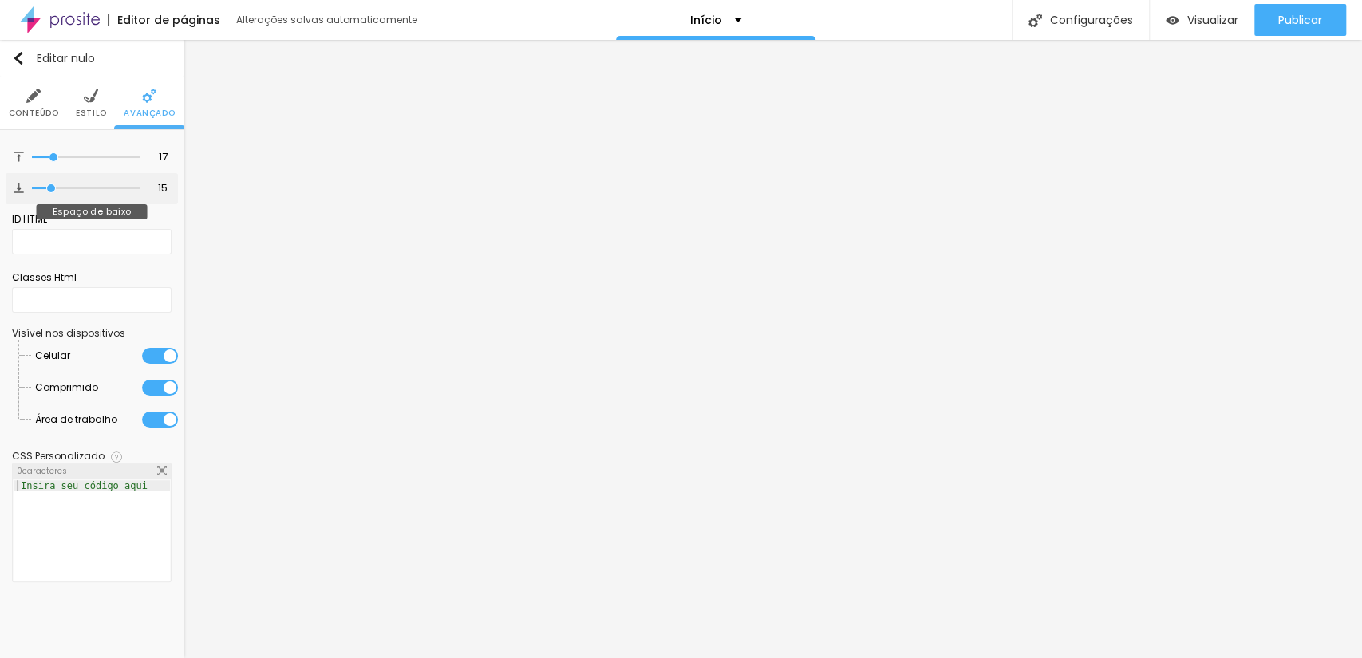
type input "19"
type input "20"
type input "19"
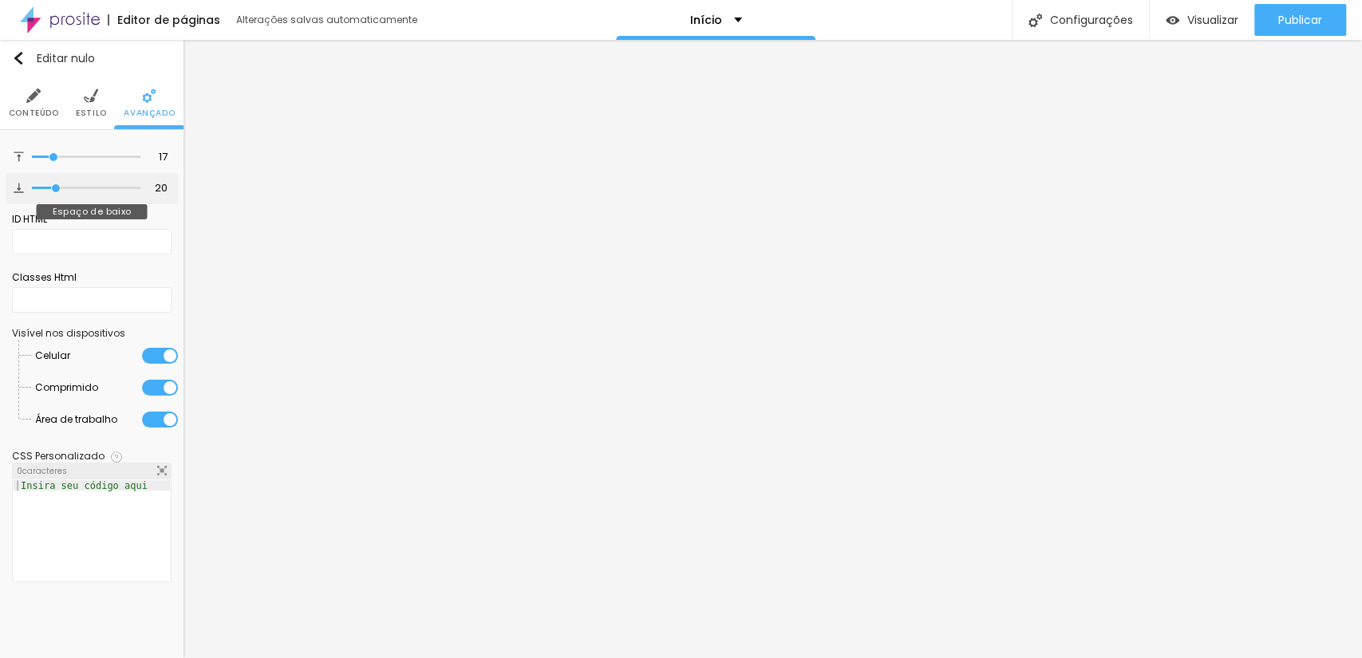
type input "19"
type input "8"
drag, startPoint x: 45, startPoint y: 187, endPoint x: 25, endPoint y: 191, distance: 20.3
click at [32, 191] on input "range" at bounding box center [86, 188] width 108 height 8
drag, startPoint x: 54, startPoint y: 153, endPoint x: 62, endPoint y: 148, distance: 9.3
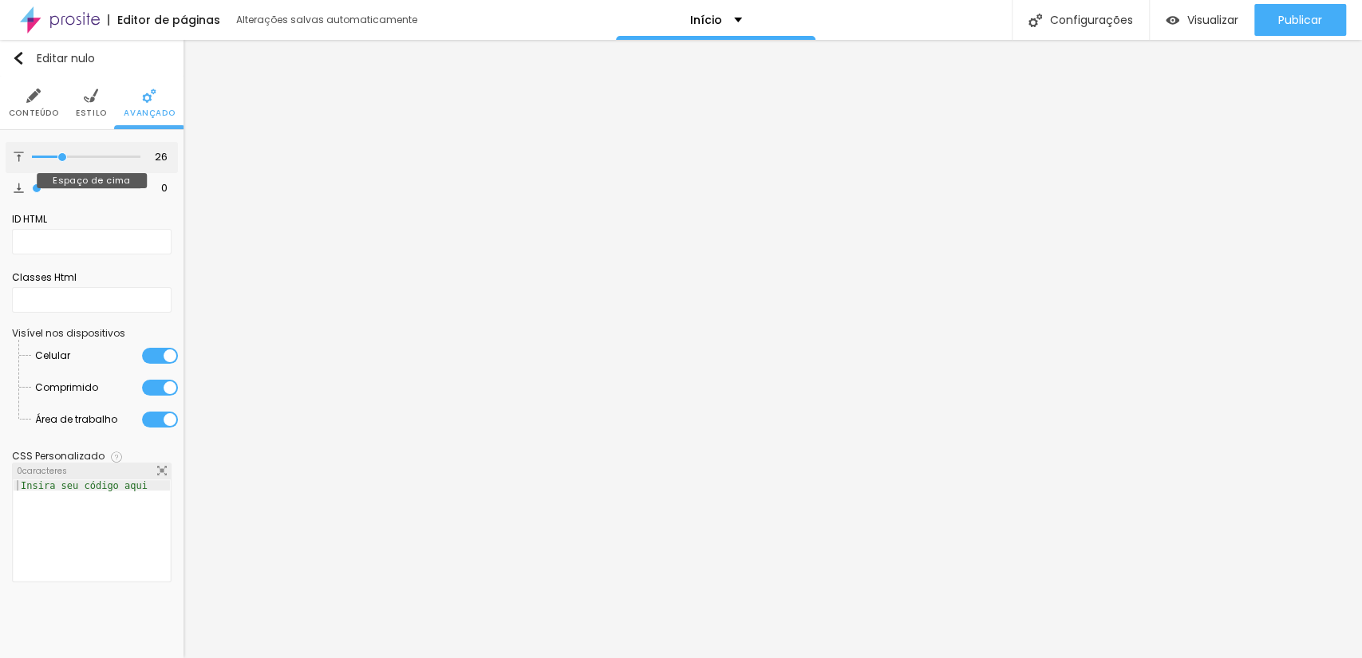
click at [62, 153] on input "range" at bounding box center [86, 157] width 108 height 8
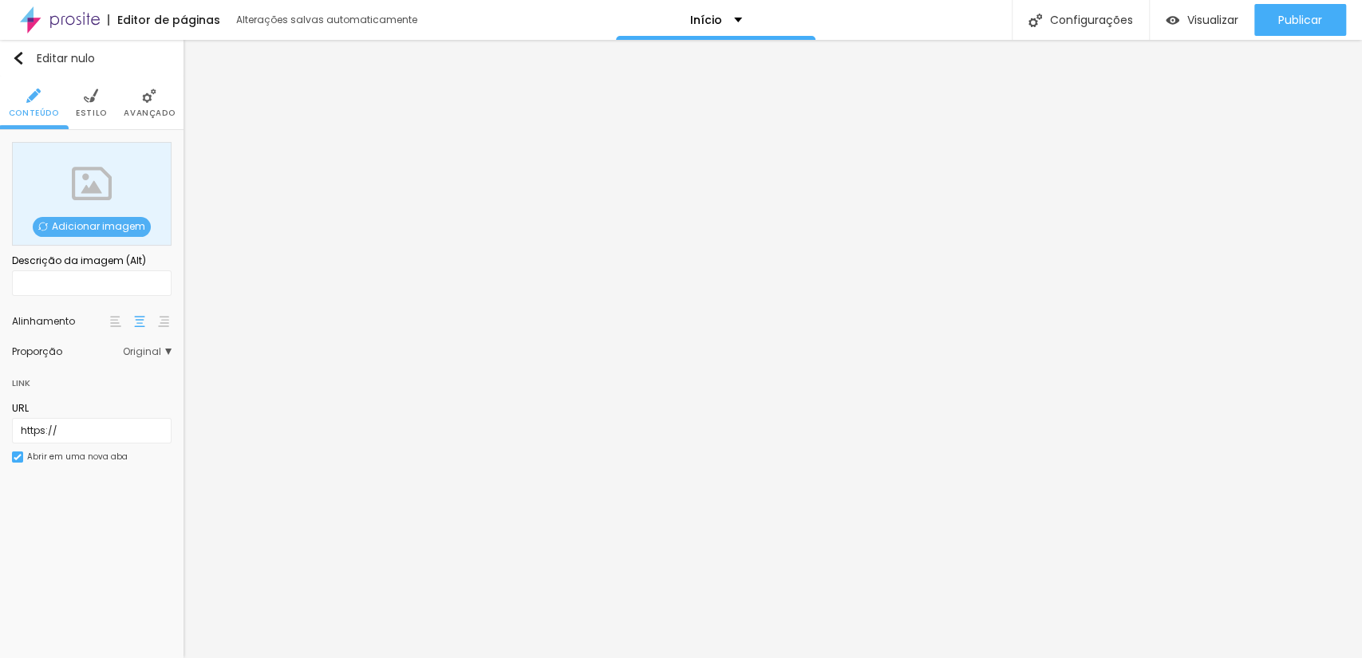
click at [101, 114] on font "Estilo" at bounding box center [91, 113] width 31 height 12
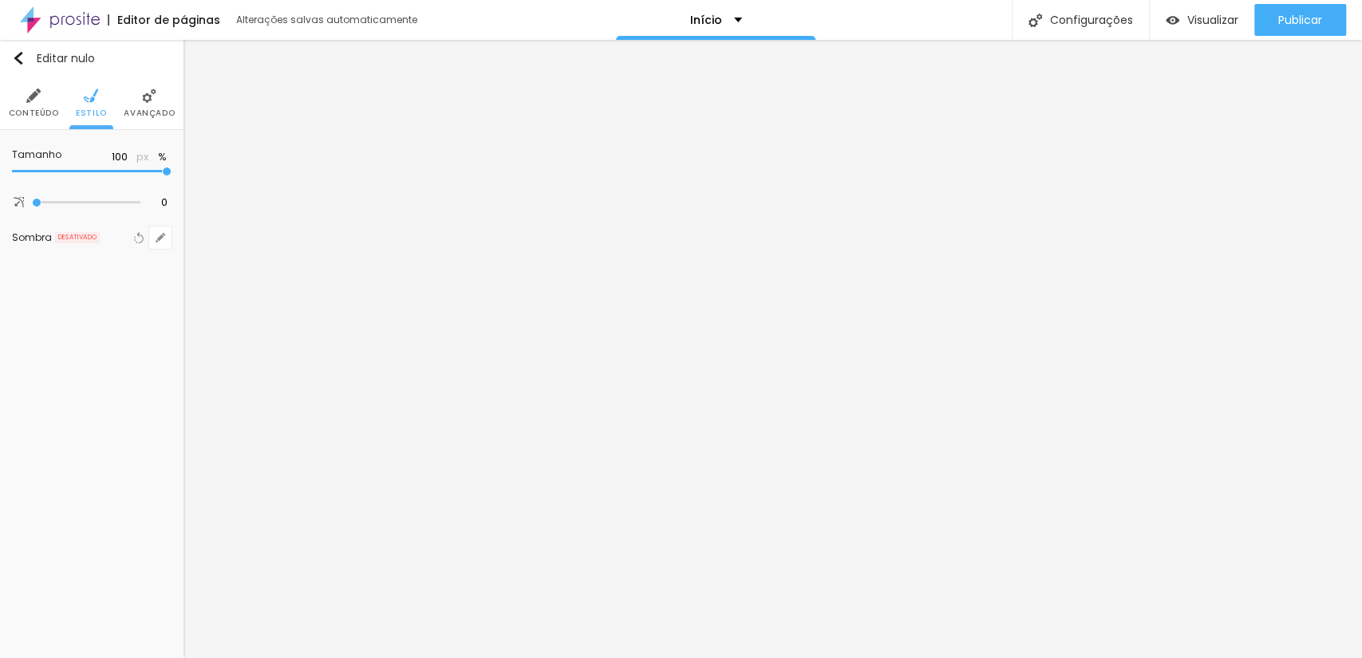
click at [140, 107] on font "Avançado" at bounding box center [149, 113] width 51 height 12
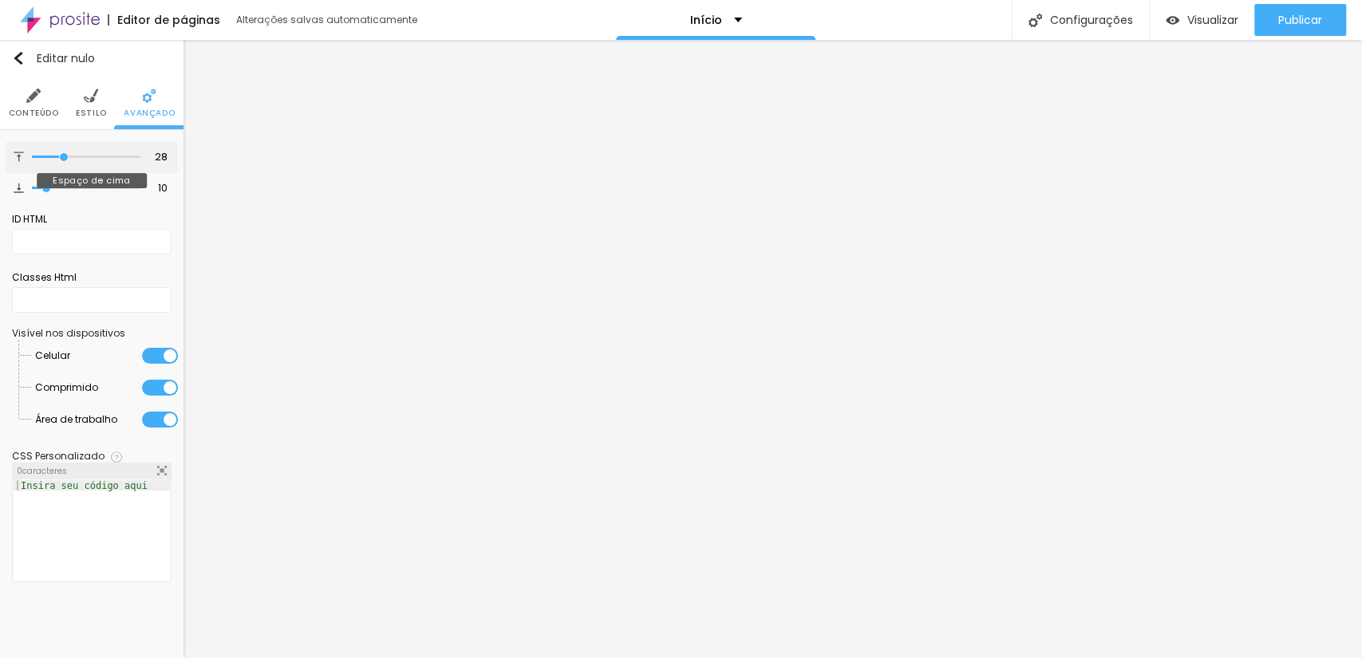
drag, startPoint x: 49, startPoint y: 158, endPoint x: 64, endPoint y: 159, distance: 15.2
click at [64, 159] on input "range" at bounding box center [86, 157] width 108 height 8
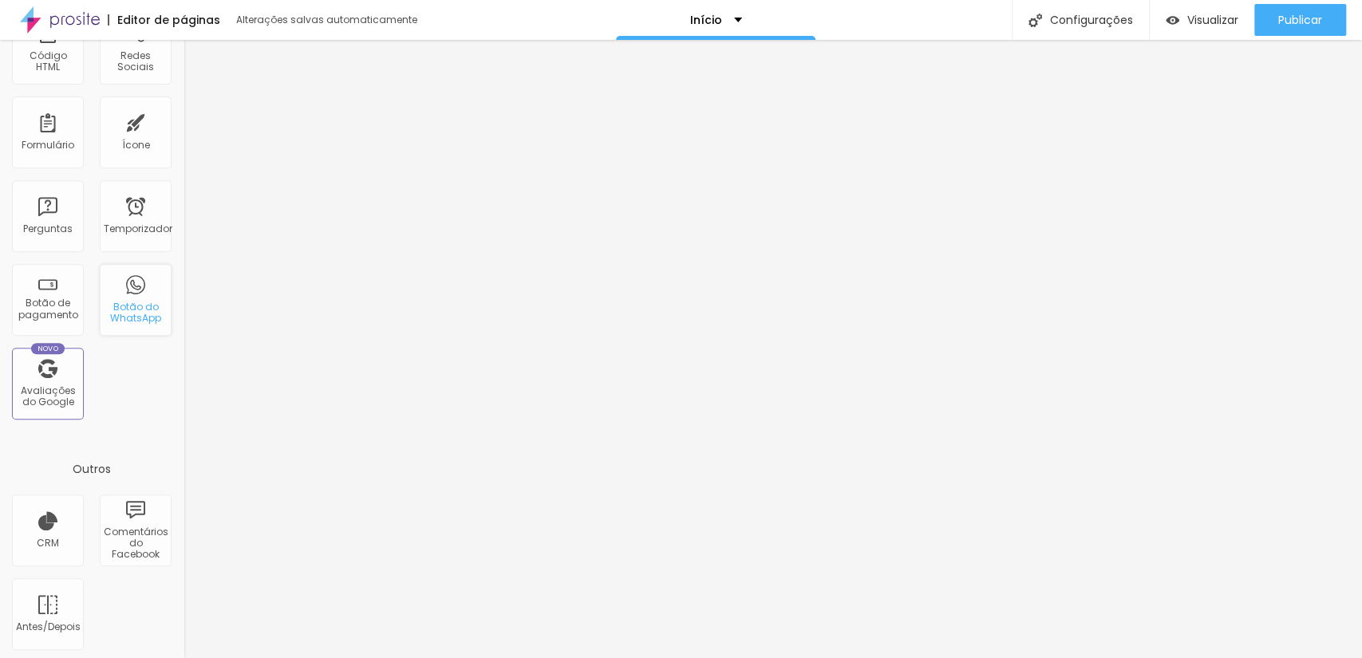
scroll to position [418, 0]
click at [153, 595] on div "CRM Comentários do Facebook Antes/Depois" at bounding box center [91, 575] width 183 height 168
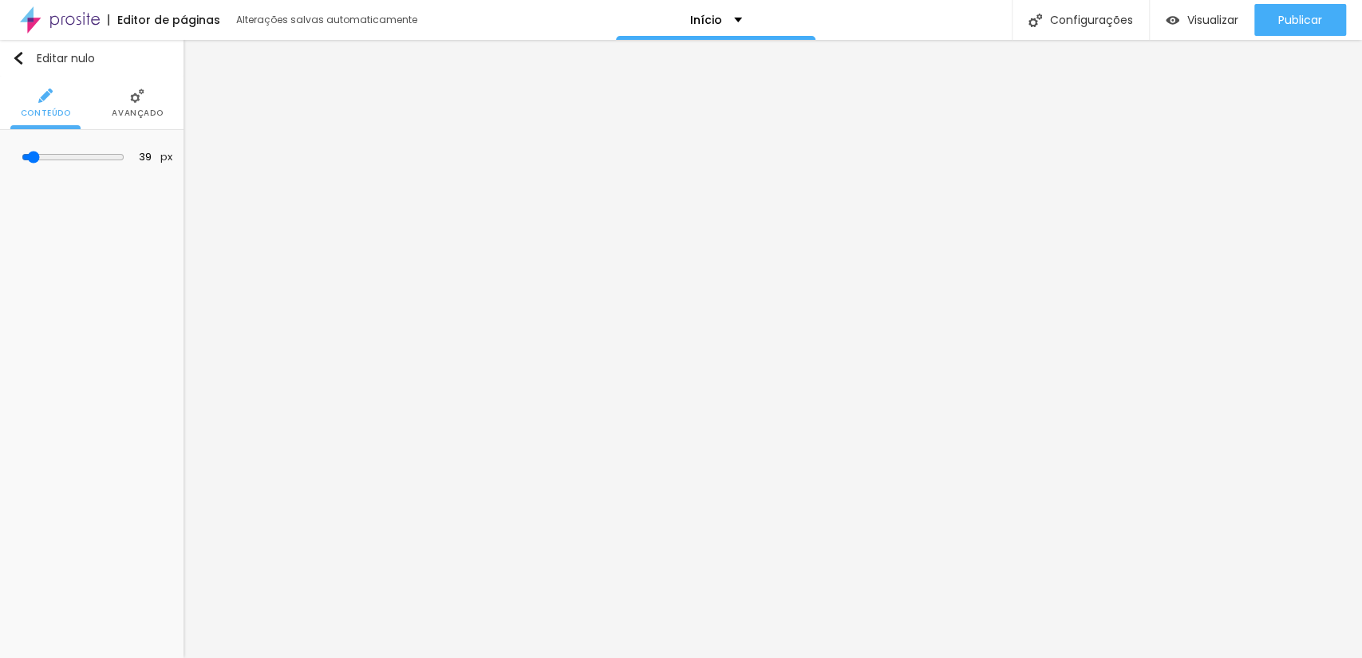
scroll to position [0, 0]
click at [26, 56] on div "Editar nulo" at bounding box center [53, 58] width 83 height 13
click at [32, 54] on div "Editar nulo" at bounding box center [53, 58] width 83 height 13
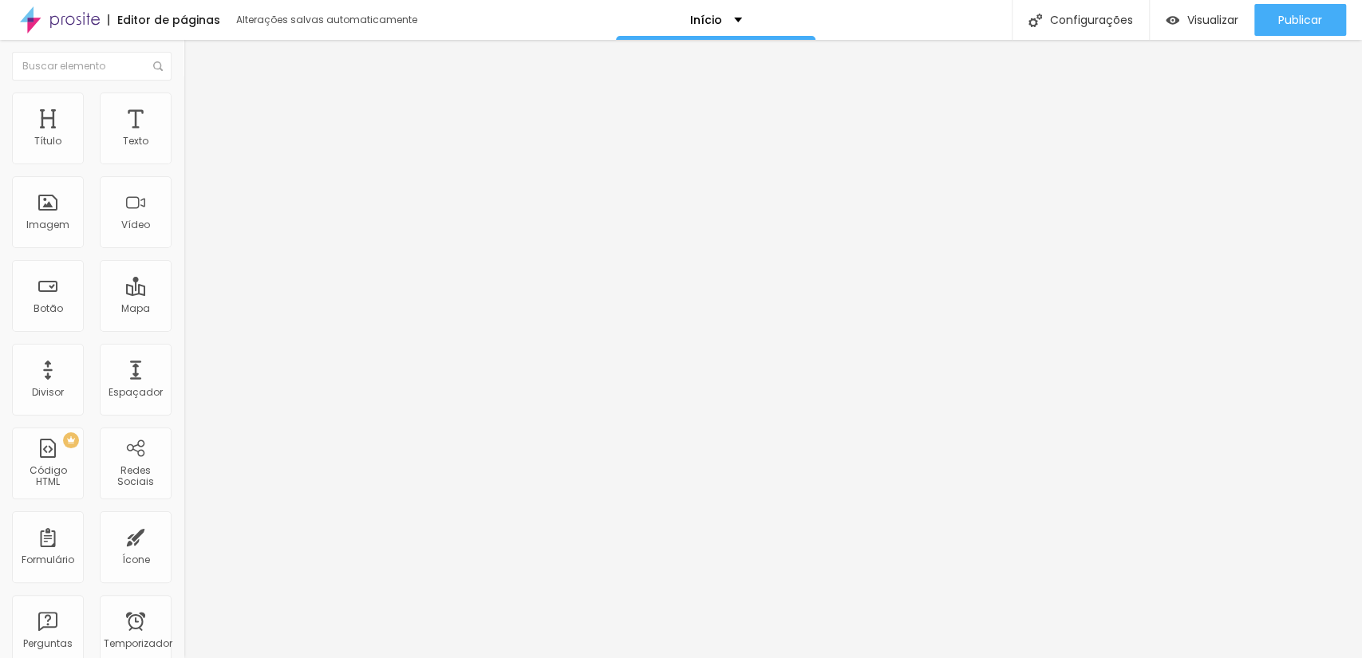
drag, startPoint x: 74, startPoint y: 227, endPoint x: 69, endPoint y: 258, distance: 30.7
click at [69, 258] on div "Título Texto Imagem Vídeo Botão Mapa Divisor Espaçador PREMIUM Código HTML Rede…" at bounding box center [91, 470] width 183 height 754
click at [108, 138] on div "Texto" at bounding box center [136, 129] width 72 height 72
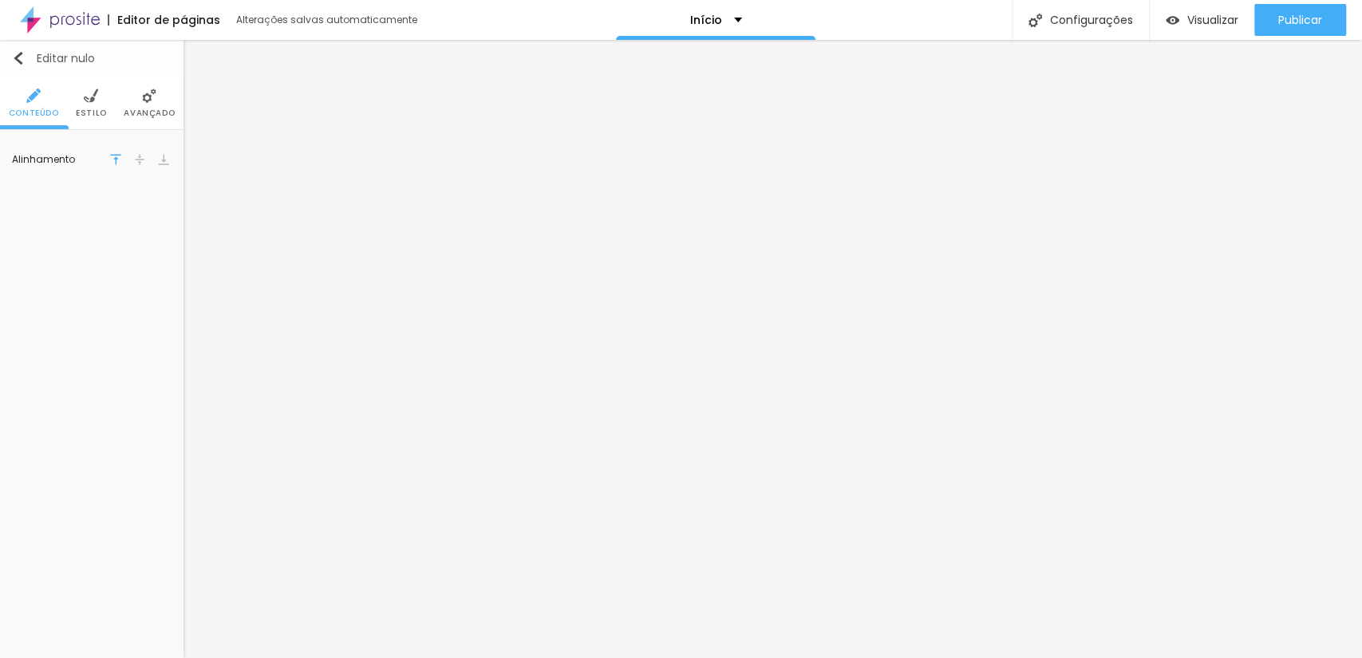
click at [15, 57] on img "button" at bounding box center [18, 58] width 13 height 13
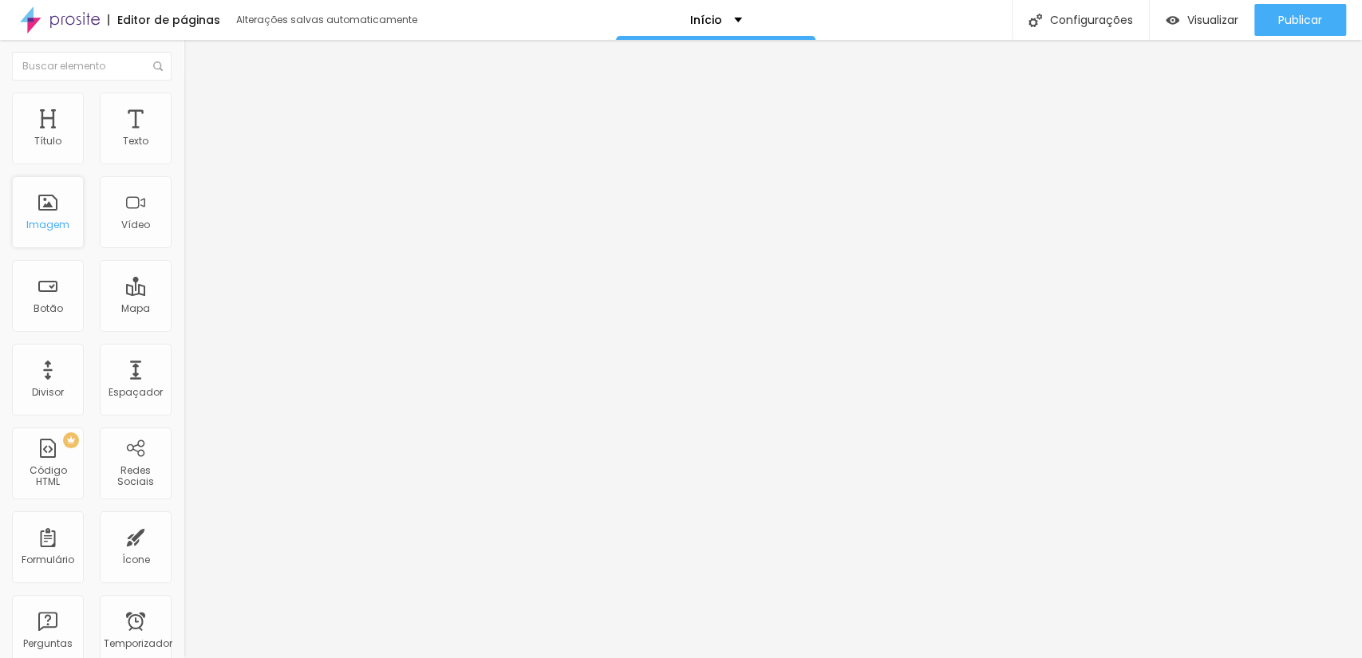
click at [12, 219] on div "Título Texto Imagem Vídeo Botão Mapa Divisor Espaçador PREMIUM Código HTML Rede…" at bounding box center [91, 470] width 183 height 754
click at [1206, 27] on font "Visualizar" at bounding box center [1212, 20] width 51 height 16
click at [278, 13] on font "Alterações salvas automaticamente" at bounding box center [326, 20] width 181 height 14
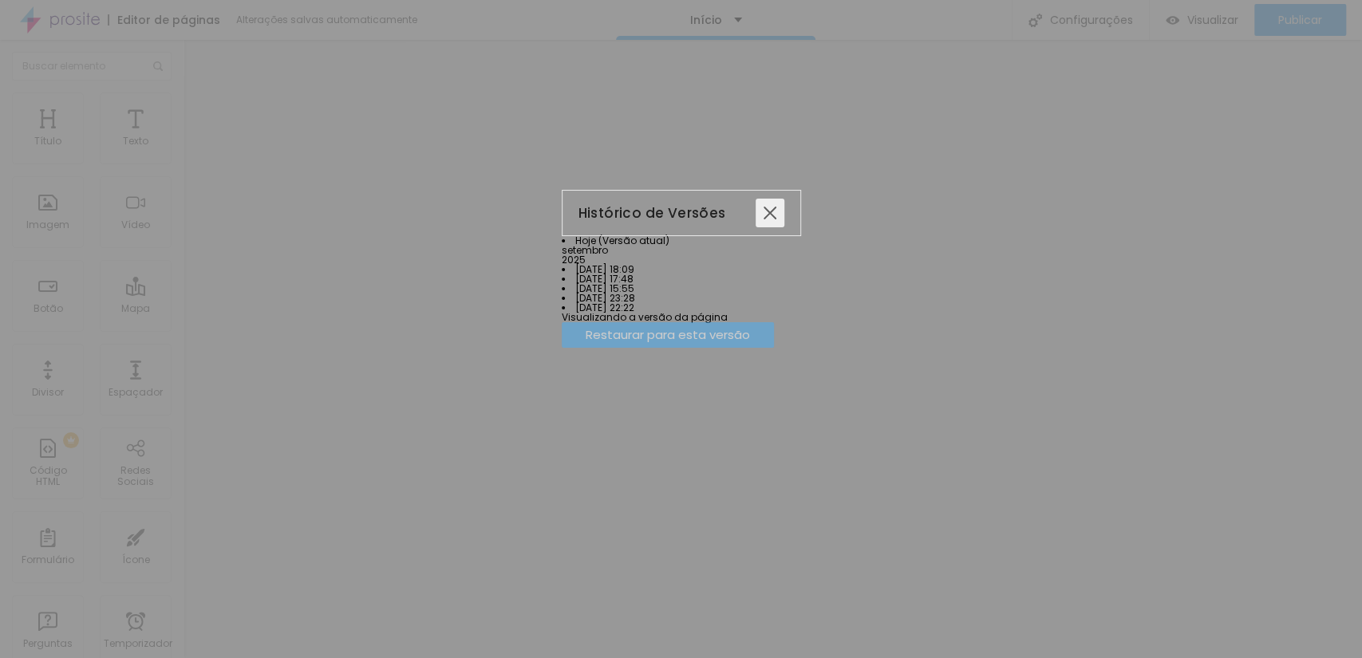
click at [784, 199] on div at bounding box center [769, 213] width 29 height 29
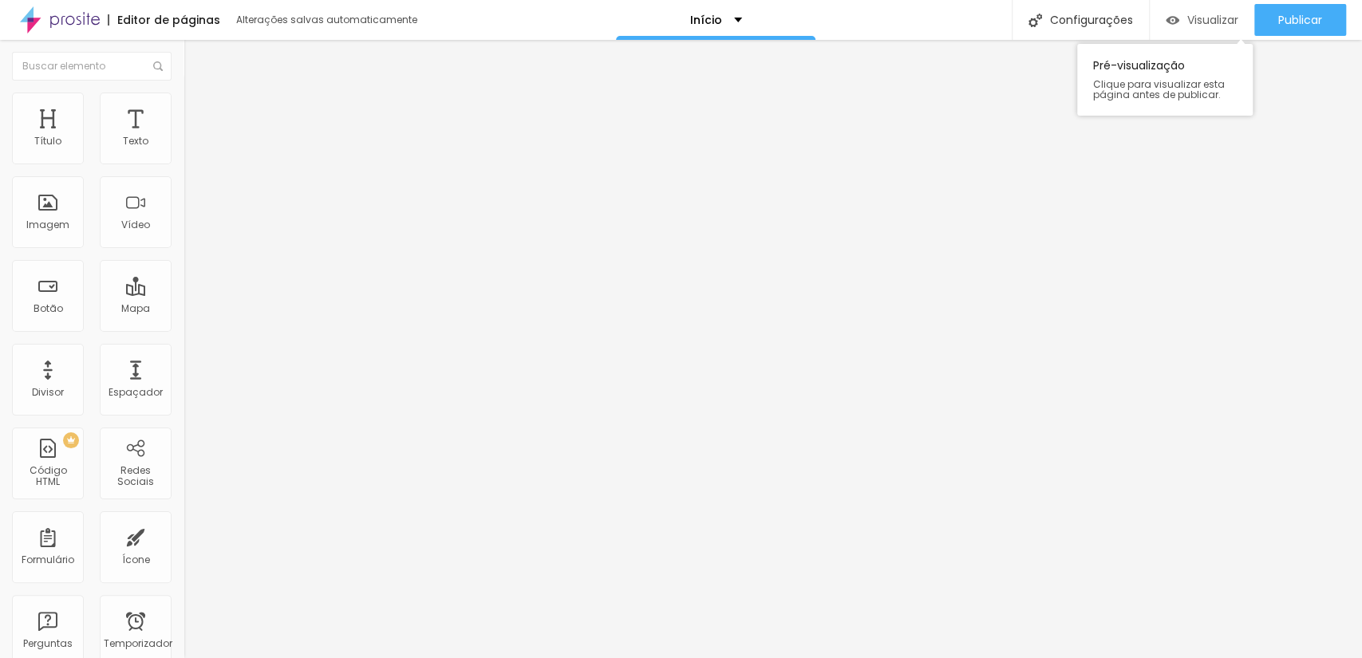
click at [1193, 20] on font "Visualizar" at bounding box center [1212, 20] width 51 height 16
